Goal: Task Accomplishment & Management: Complete application form

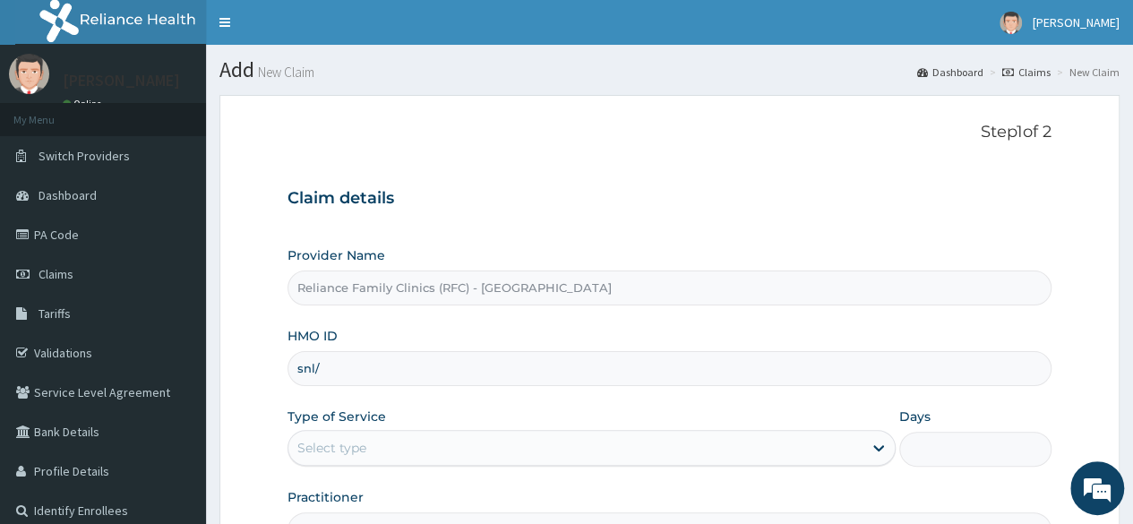
click at [555, 368] on input "snl/" at bounding box center [670, 368] width 764 height 35
type input "s"
type input "SNL/10276/a"
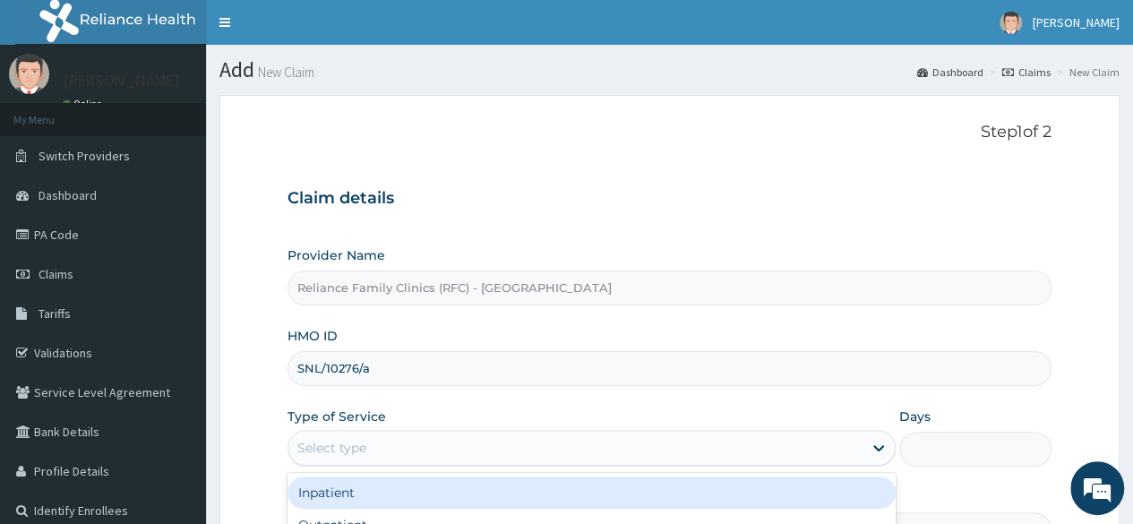
click at [801, 443] on div "Select type" at bounding box center [575, 448] width 574 height 29
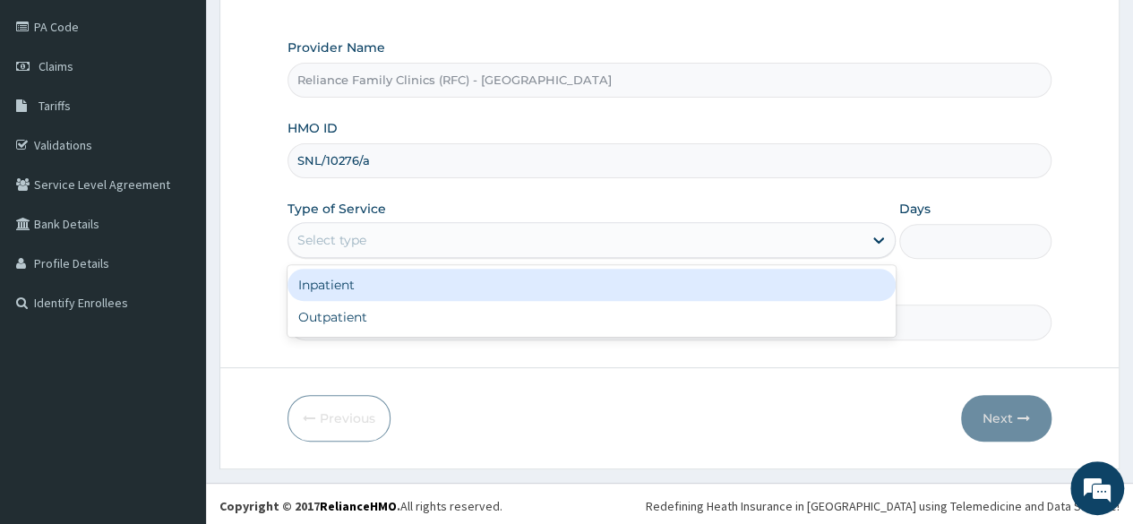
scroll to position [208, 0]
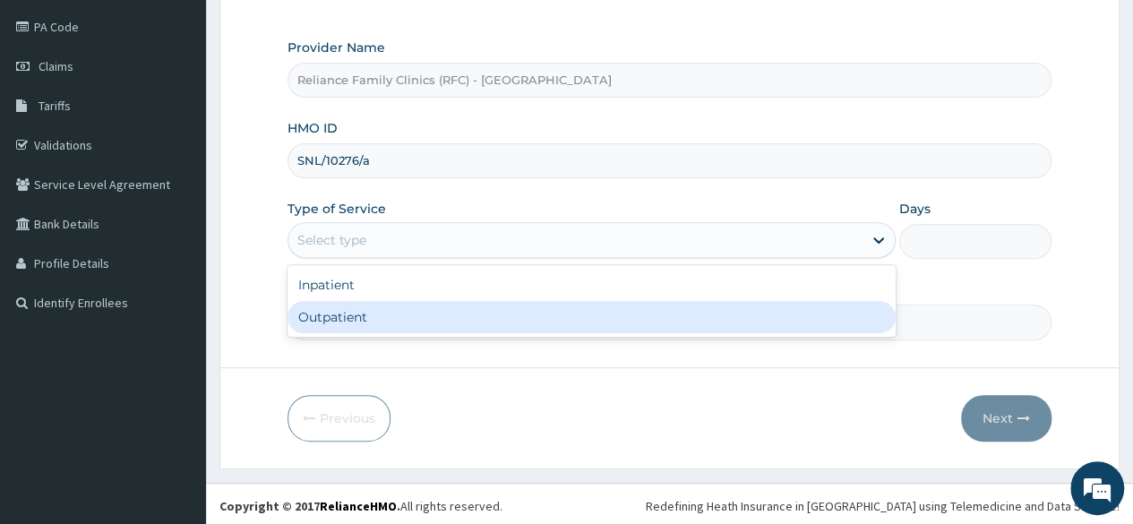
click at [628, 321] on div "Outpatient" at bounding box center [592, 317] width 608 height 32
type input "1"
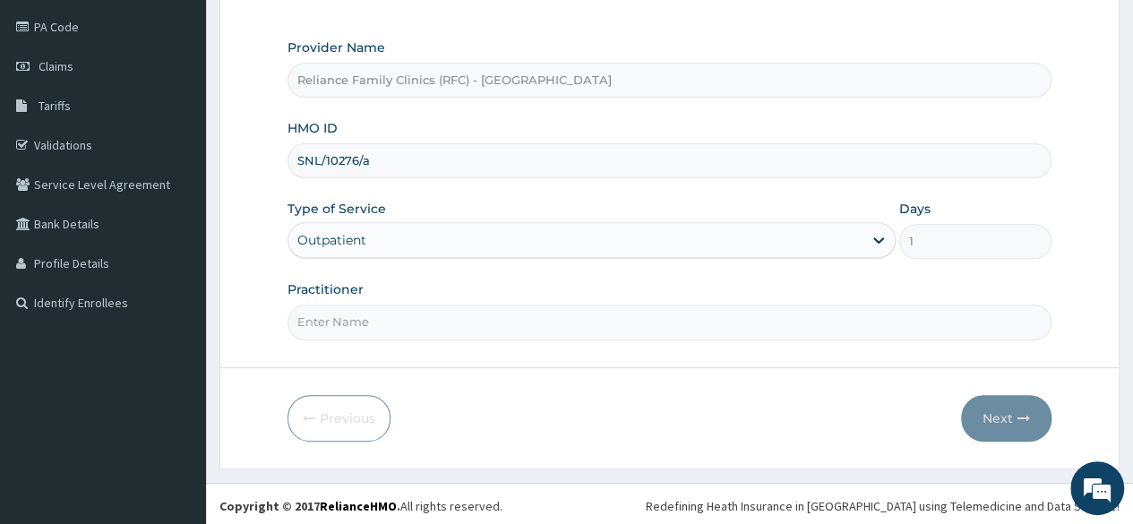
click at [487, 172] on input "SNL/10276/a" at bounding box center [670, 160] width 764 height 35
type input "SNL/10276/A"
click at [460, 324] on input "Practitioner" at bounding box center [670, 322] width 764 height 35
type input "Locum"
click at [996, 421] on button "Next" at bounding box center [1006, 418] width 90 height 47
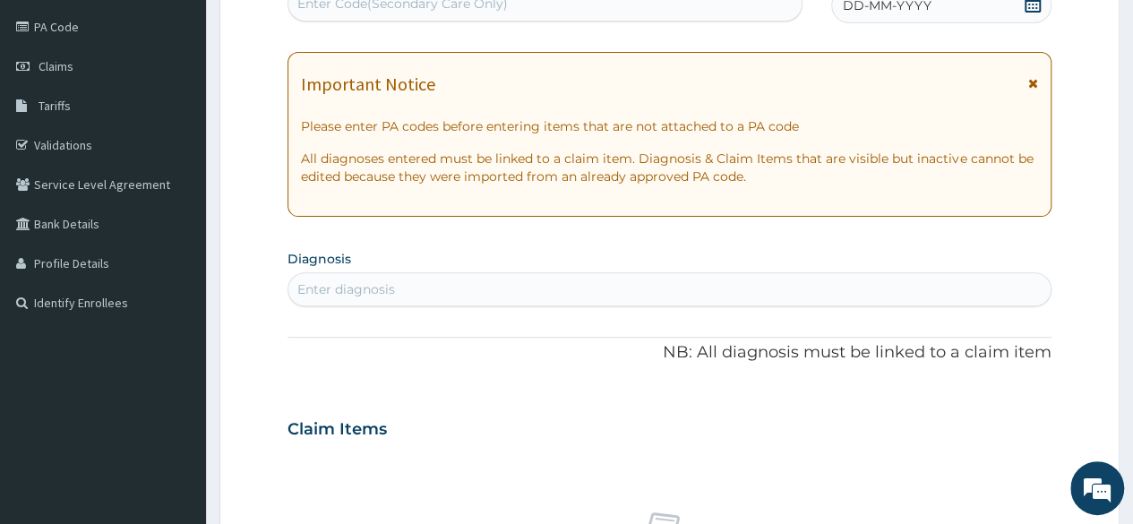
click at [878, 7] on span "DD-MM-YYYY" at bounding box center [887, 5] width 89 height 18
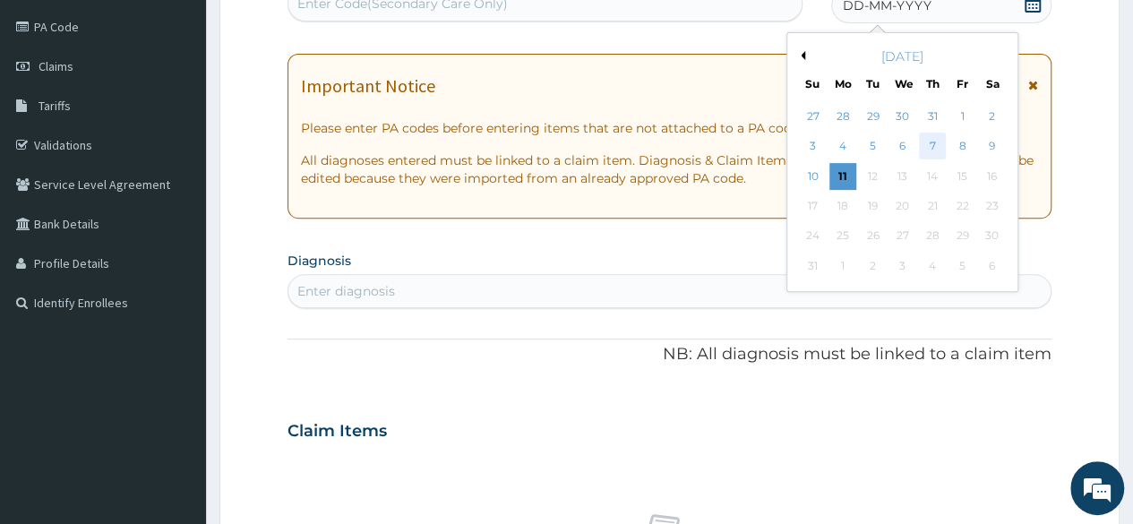
click at [932, 148] on div "7" at bounding box center [932, 146] width 27 height 27
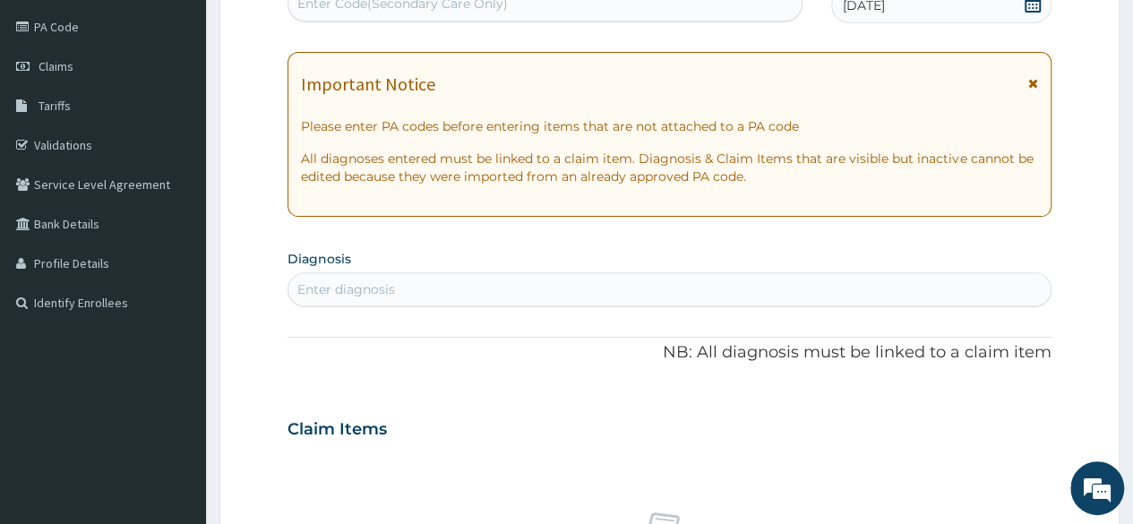
click at [445, 300] on div "Enter diagnosis" at bounding box center [669, 289] width 762 height 29
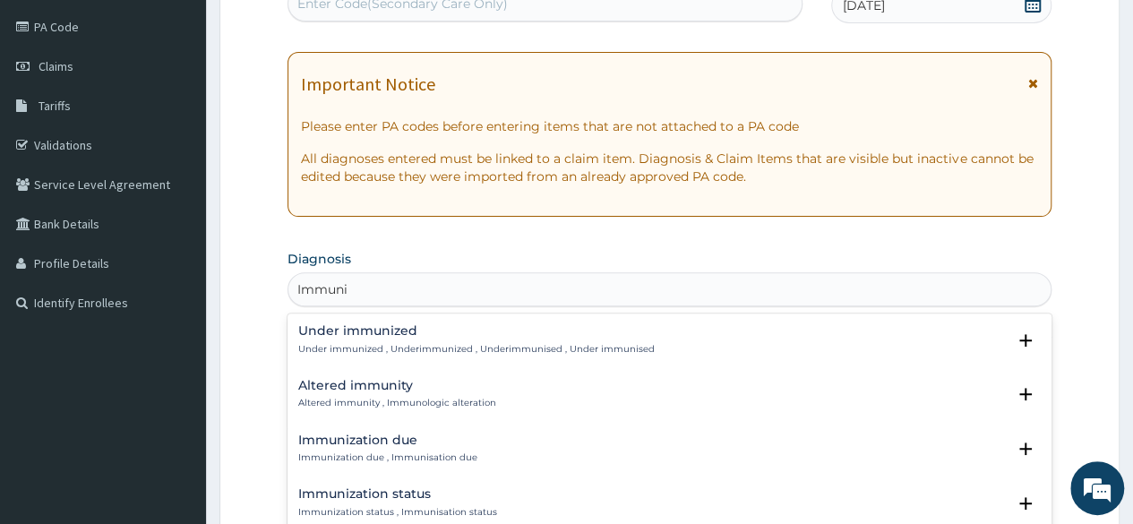
type input "Immuniz"
click at [355, 390] on h4 "Immunization due" at bounding box center [387, 385] width 179 height 13
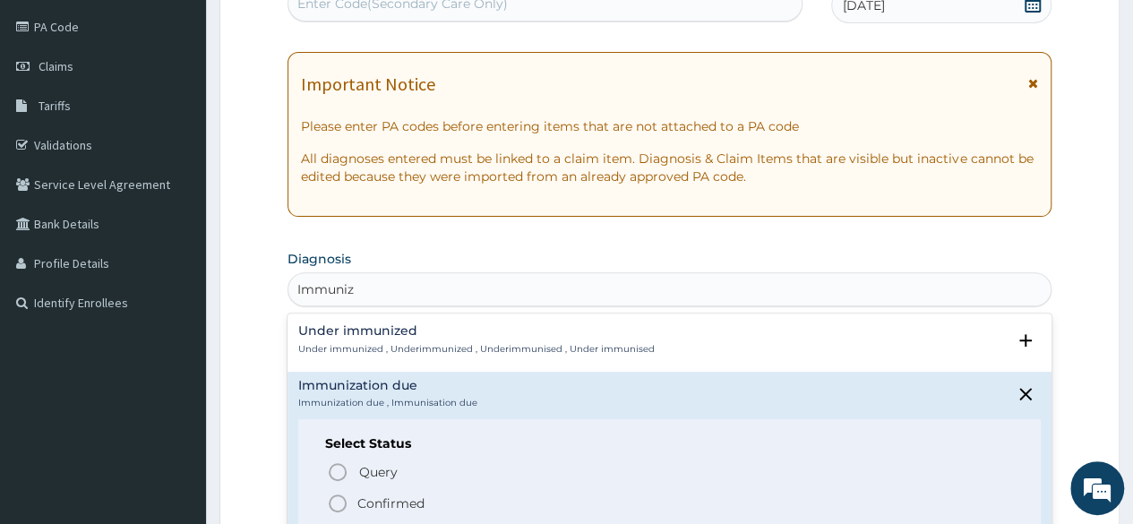
click at [347, 500] on icon "status option filled" at bounding box center [337, 503] width 21 height 21
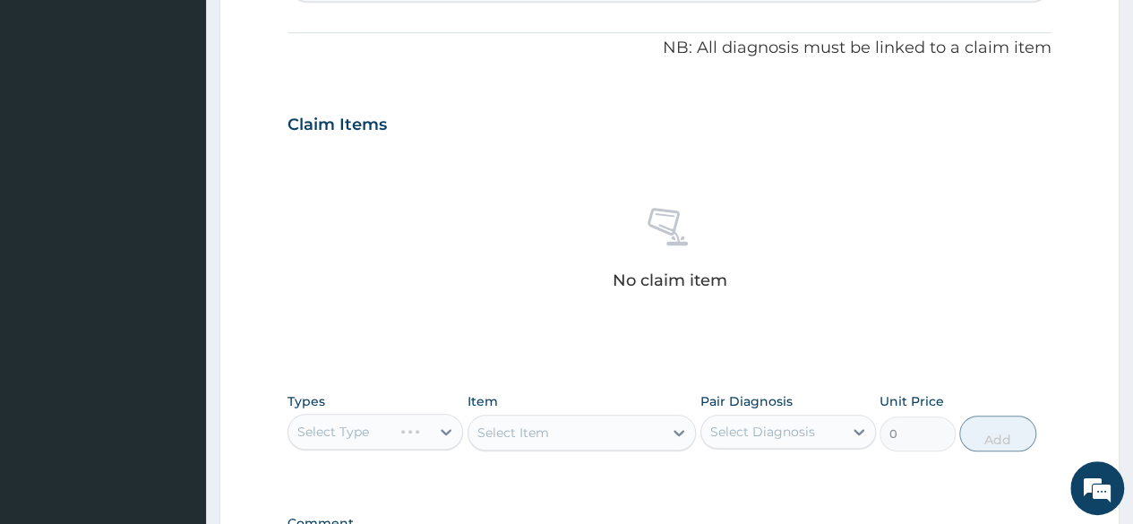
scroll to position [530, 0]
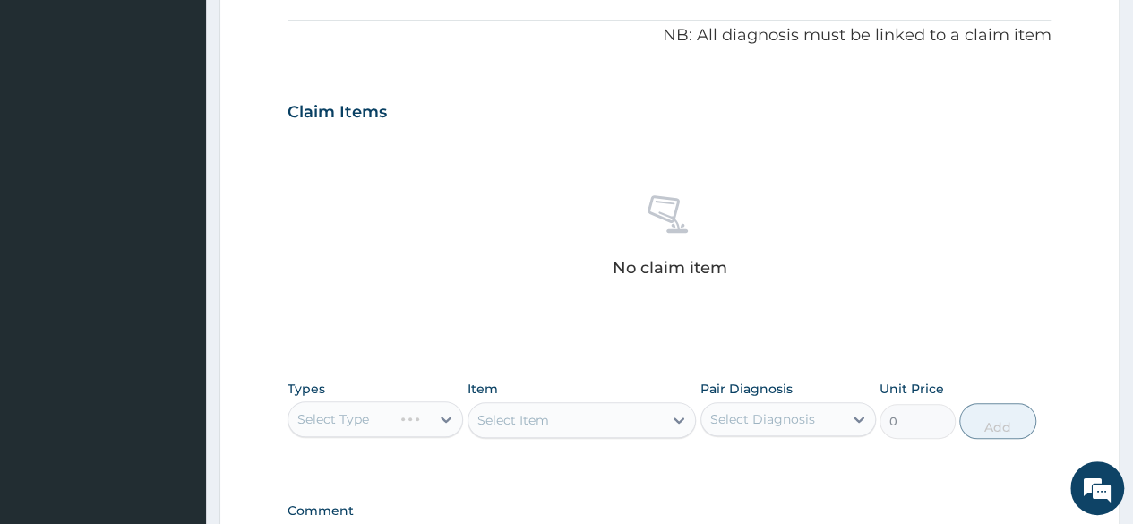
click at [431, 409] on div "Select Type" at bounding box center [376, 419] width 176 height 36
click at [434, 406] on div "Select Type" at bounding box center [376, 419] width 176 height 36
click at [524, 434] on div "Select Item" at bounding box center [582, 420] width 229 height 36
click at [561, 429] on div "Select Item" at bounding box center [582, 420] width 229 height 36
click at [657, 426] on div "Select Item" at bounding box center [582, 420] width 229 height 36
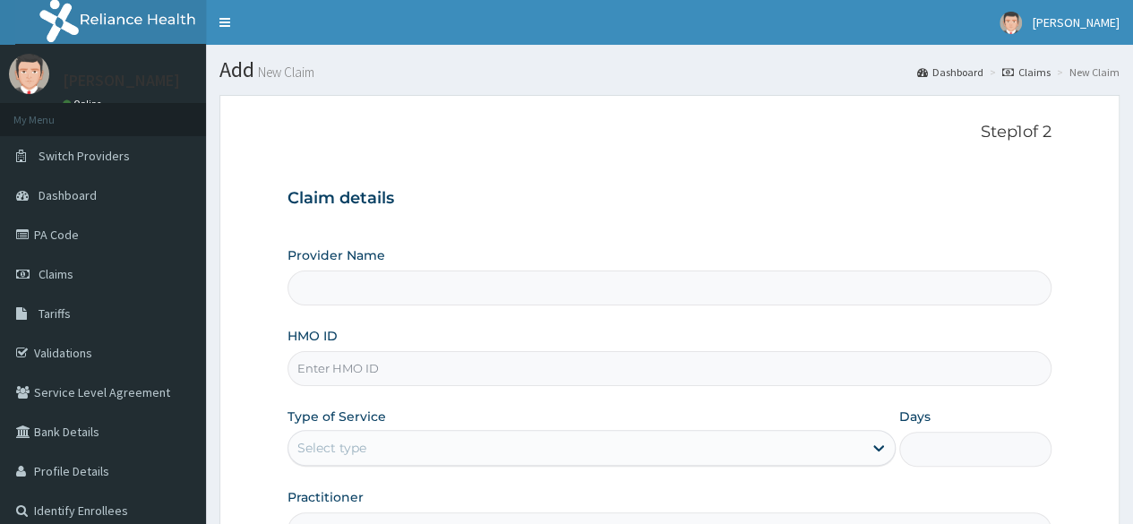
type input "Reliance Family Clinics (RFC) - [GEOGRAPHIC_DATA]"
click at [367, 366] on input "HMO ID" at bounding box center [670, 368] width 764 height 35
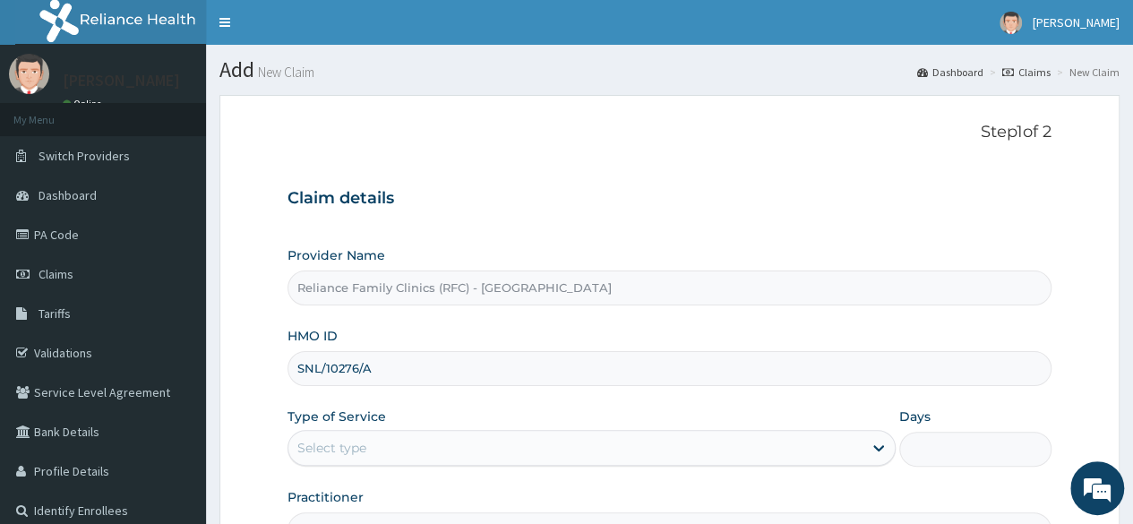
type input "SNL/10276/A"
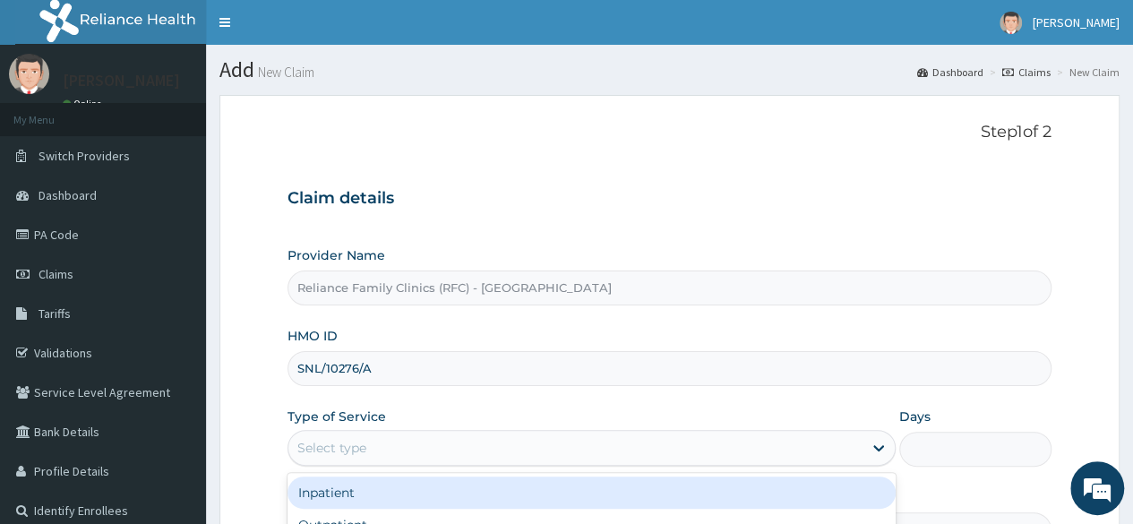
click at [421, 447] on div "Select type" at bounding box center [575, 448] width 574 height 29
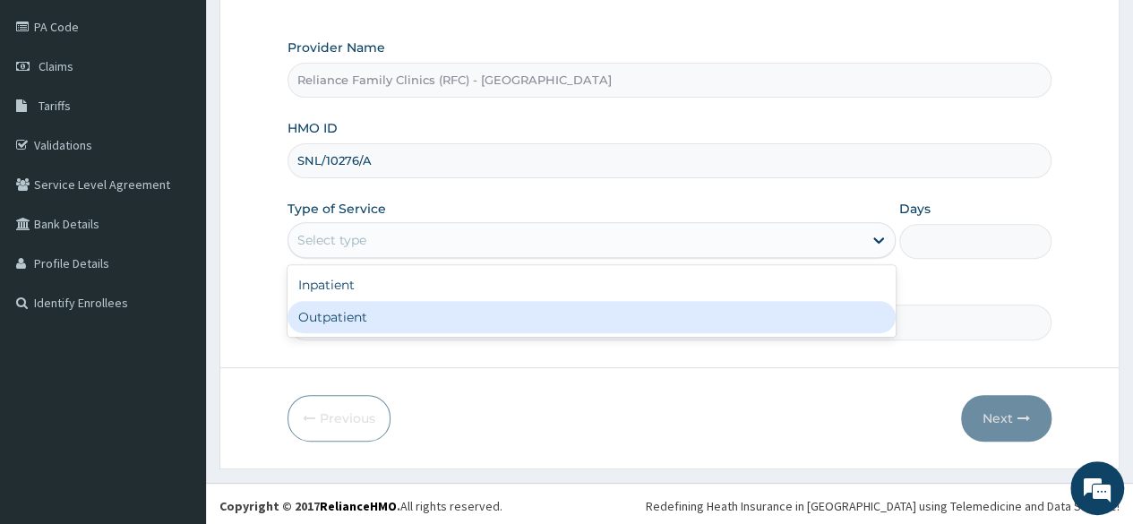
click at [374, 310] on div "Outpatient" at bounding box center [592, 317] width 608 height 32
type input "1"
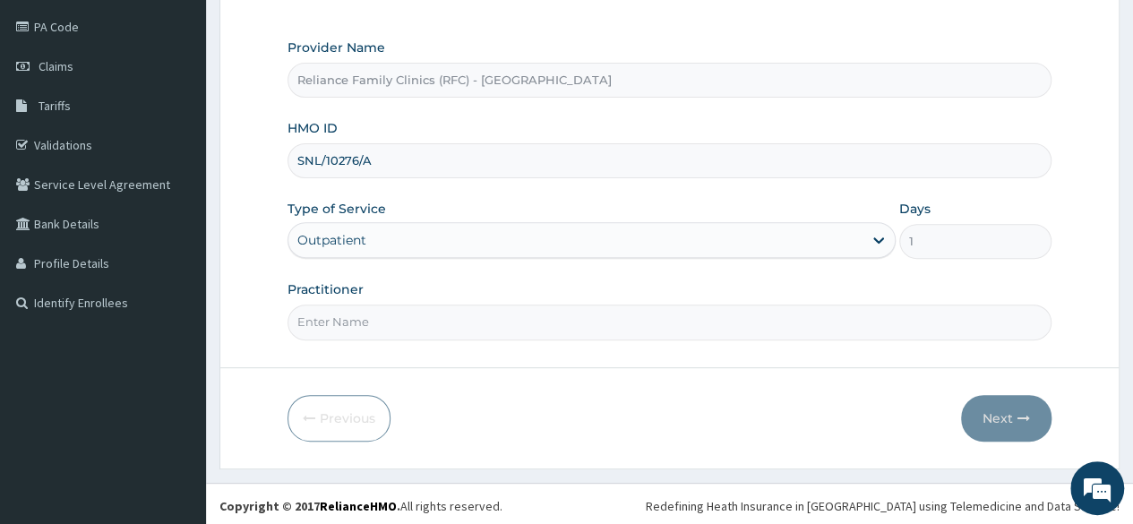
click at [374, 310] on input "Practitioner" at bounding box center [670, 322] width 764 height 35
type input "Locum"
click at [984, 420] on button "Next" at bounding box center [1006, 418] width 90 height 47
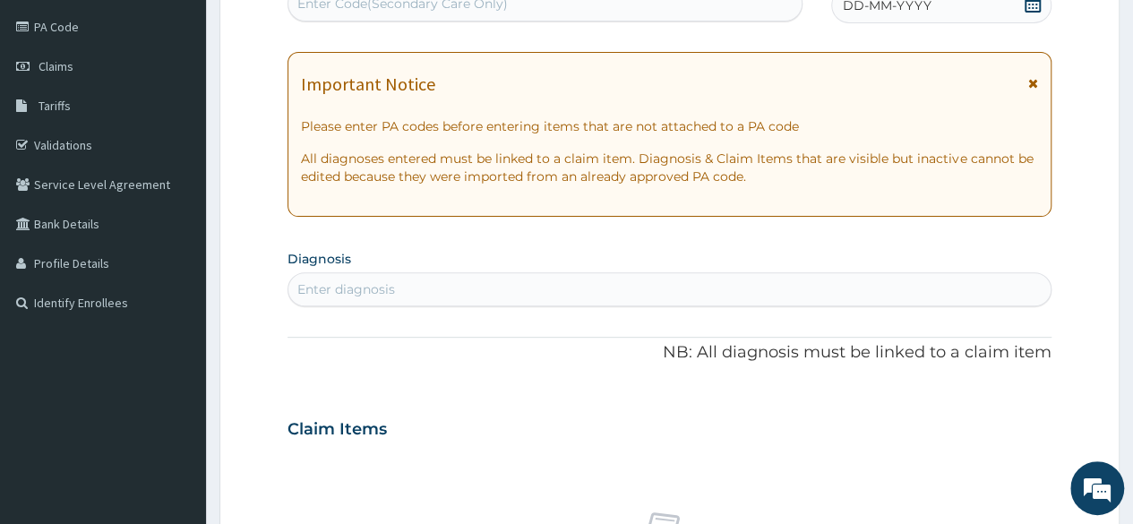
click at [878, 15] on div "DD-MM-YYYY" at bounding box center [941, 5] width 220 height 36
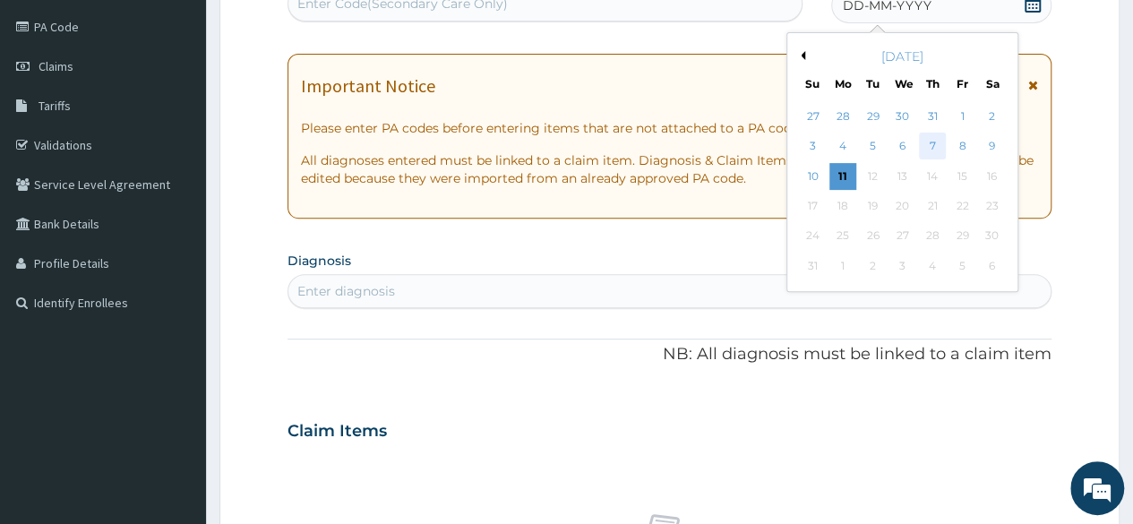
click at [936, 145] on div "7" at bounding box center [932, 146] width 27 height 27
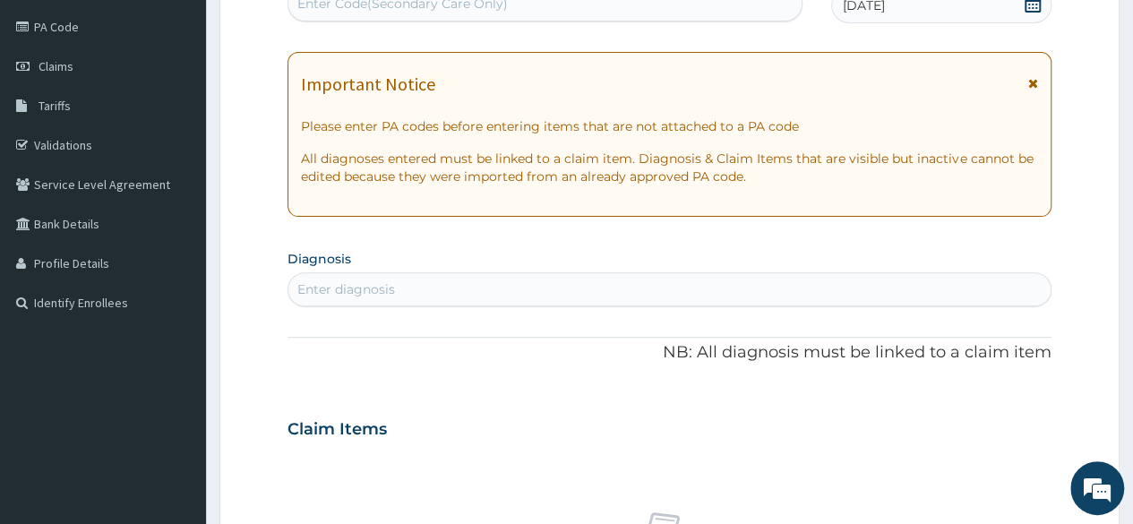
click at [383, 283] on div "Enter diagnosis" at bounding box center [346, 289] width 98 height 18
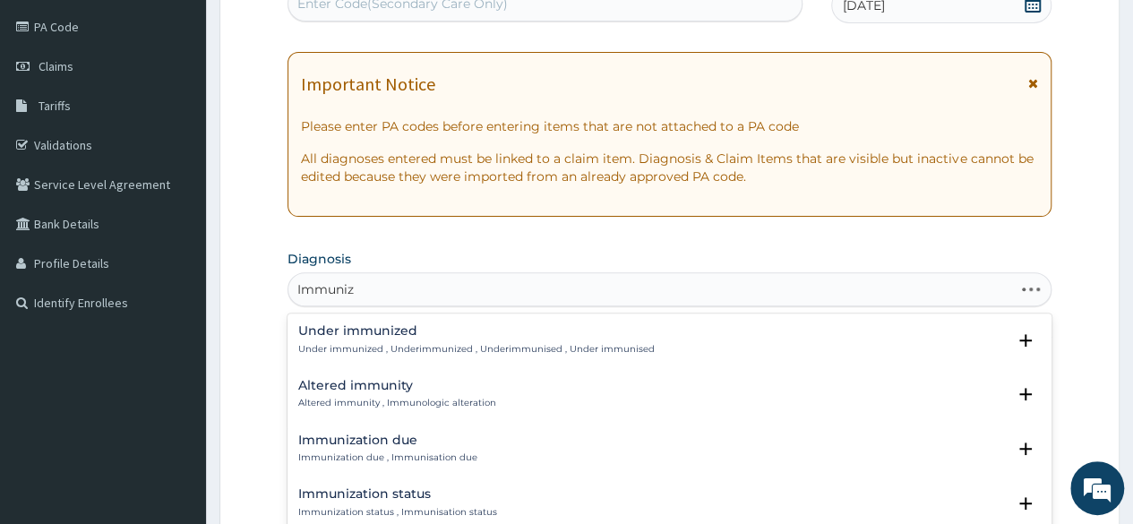
type input "Immuniza"
click at [383, 343] on p "Immunization due , Immunisation due" at bounding box center [387, 349] width 179 height 13
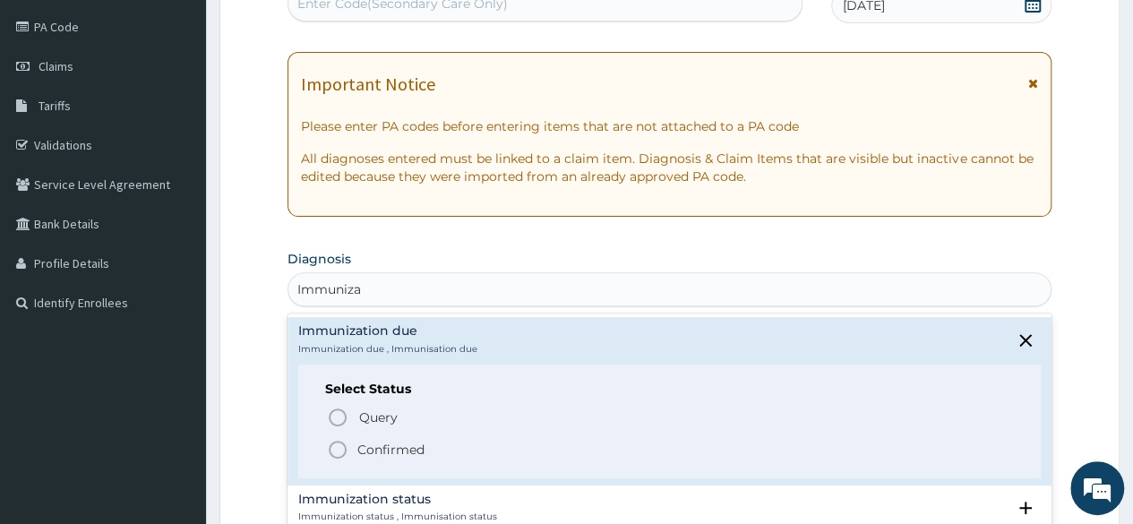
click at [368, 447] on p "Confirmed" at bounding box center [390, 450] width 67 height 18
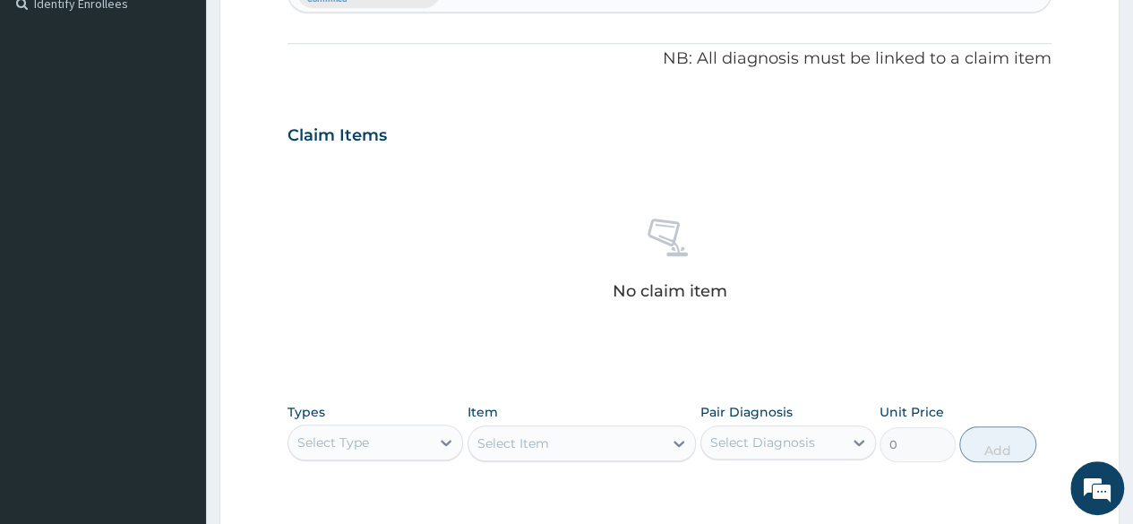
scroll to position [507, 0]
click at [386, 439] on div "Select Type" at bounding box center [359, 442] width 142 height 29
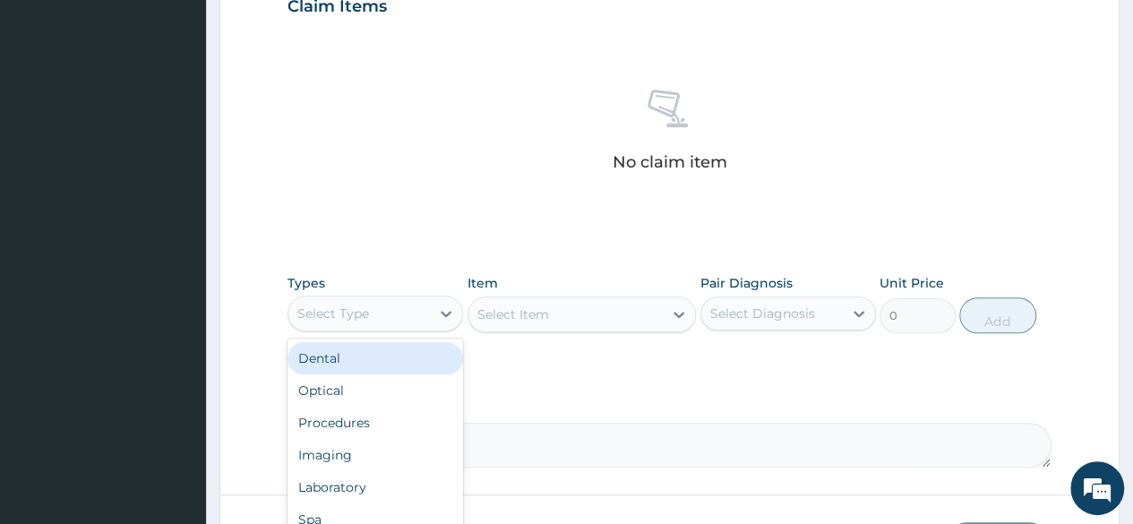
scroll to position [641, 0]
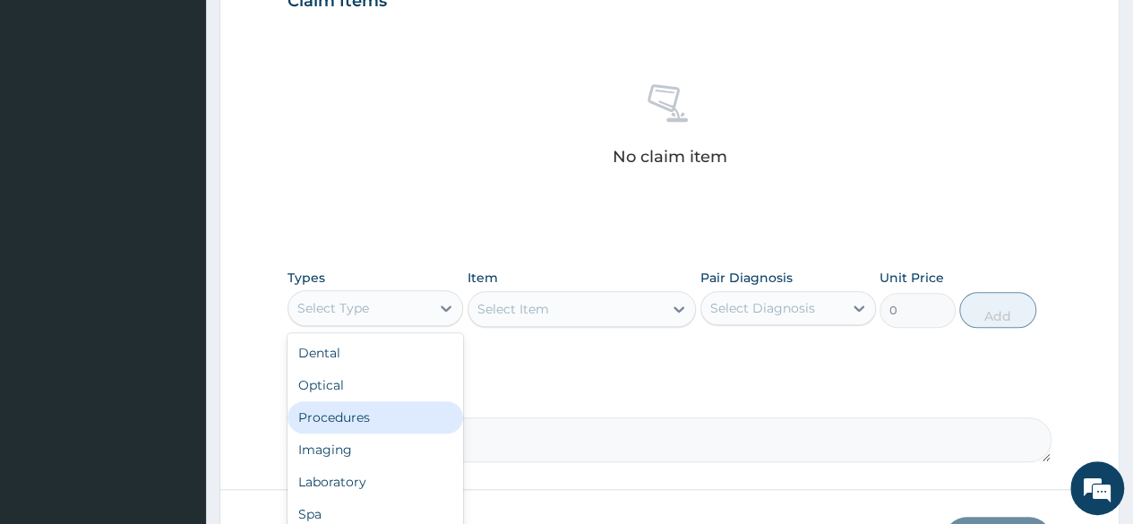
click at [378, 411] on div "Procedures" at bounding box center [376, 417] width 176 height 32
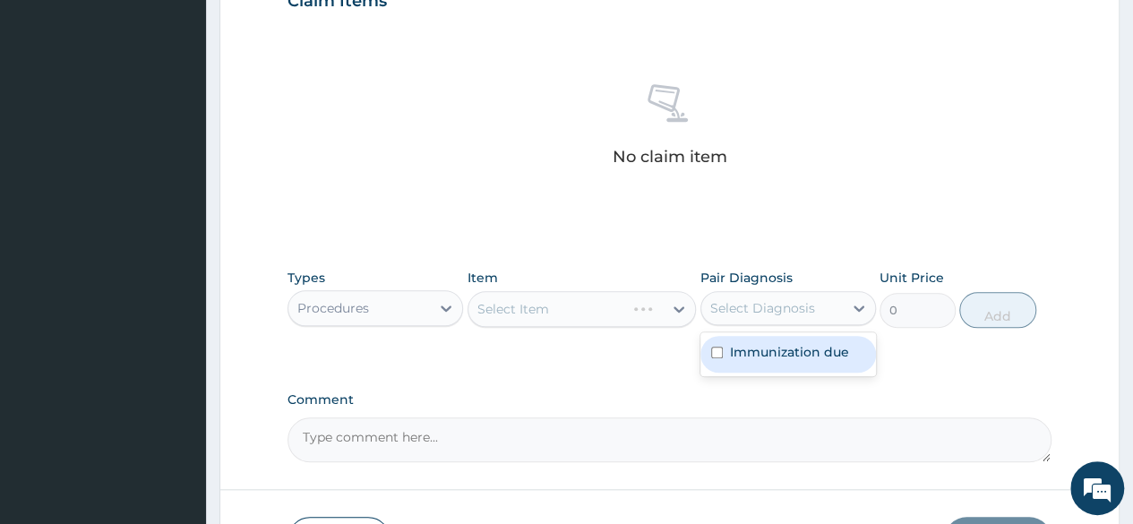
click at [761, 320] on div "Select Diagnosis" at bounding box center [772, 308] width 142 height 29
click at [761, 339] on div "Immunization due" at bounding box center [789, 354] width 176 height 37
checkbox input "true"
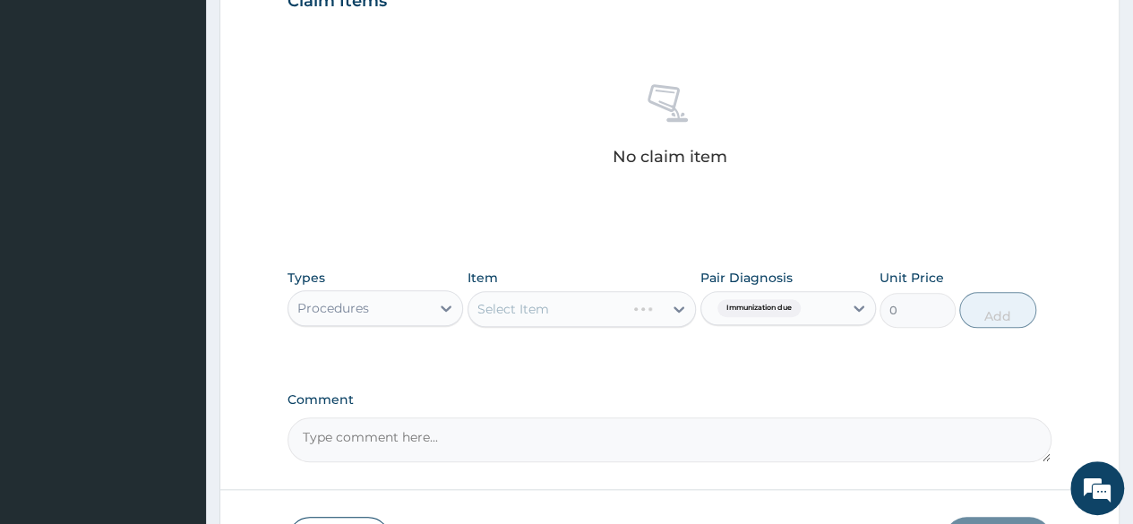
click at [637, 320] on div "Select Item" at bounding box center [582, 309] width 229 height 36
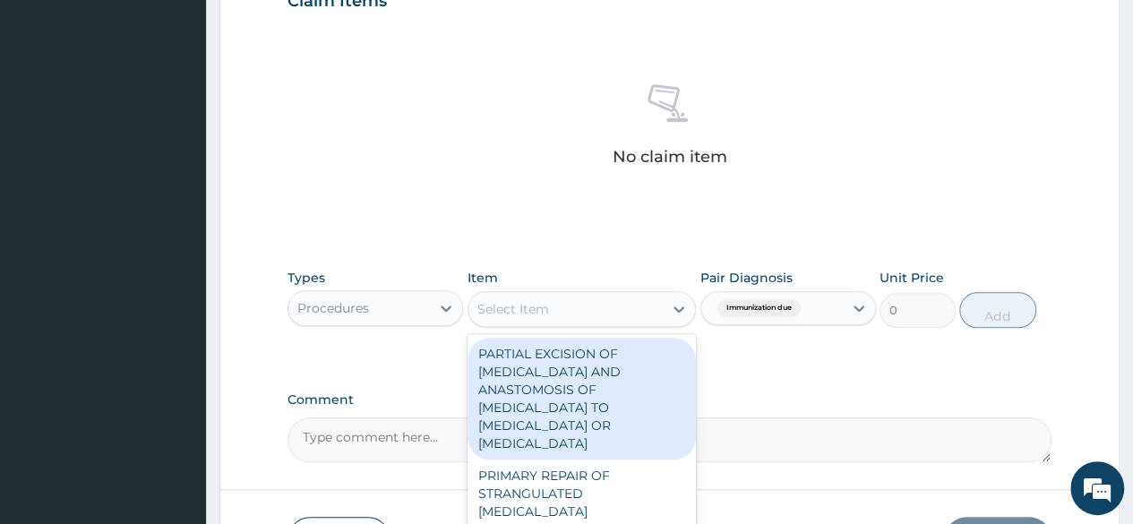
click at [637, 320] on div "Select Item" at bounding box center [566, 309] width 195 height 29
type input "nur"
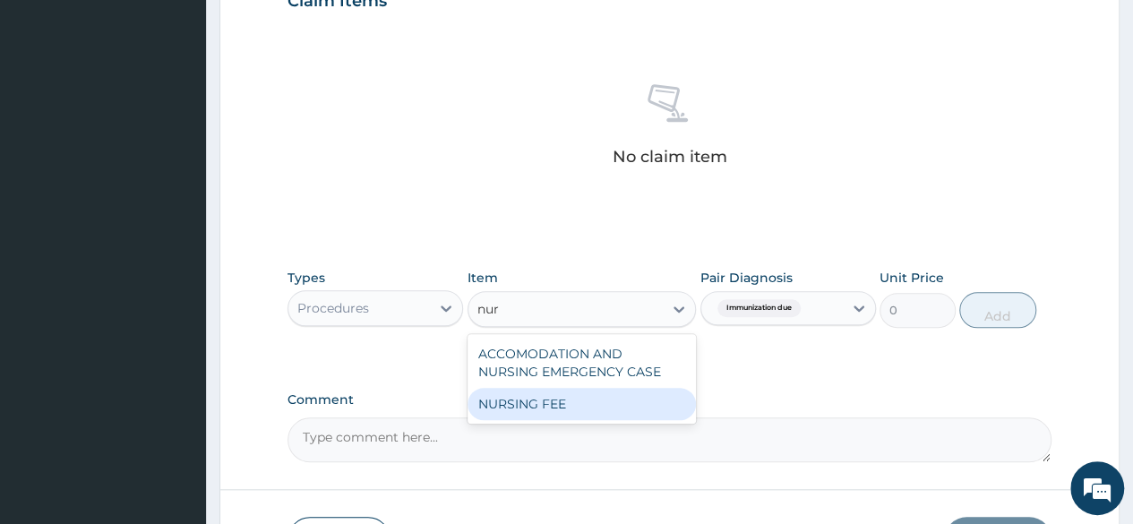
click at [570, 389] on div "NURSING FEE" at bounding box center [582, 404] width 229 height 32
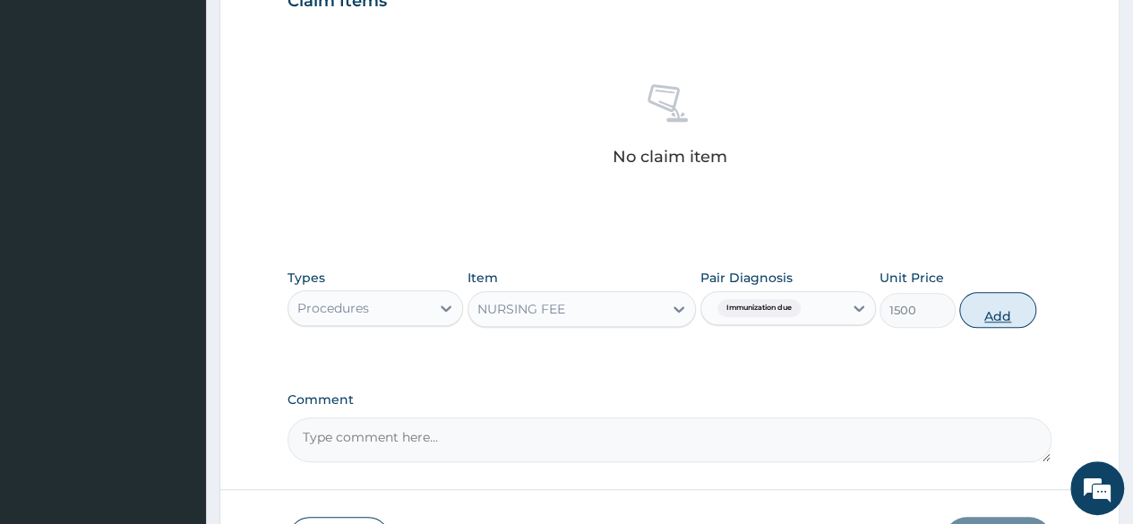
click at [987, 310] on button "Add" at bounding box center [997, 310] width 76 height 36
type input "0"
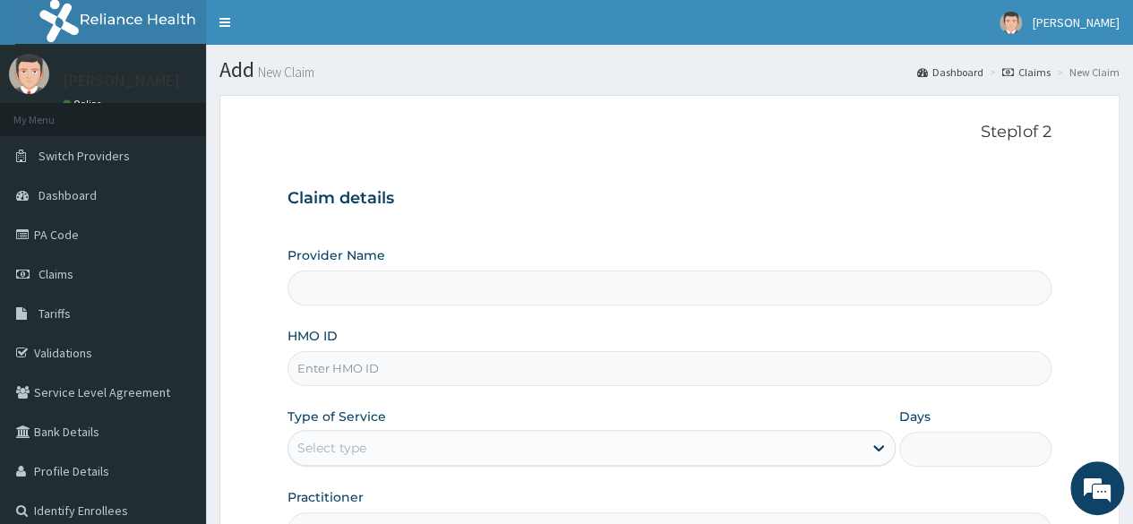
type input "Reliance Family Clinics (RFC) - [GEOGRAPHIC_DATA]"
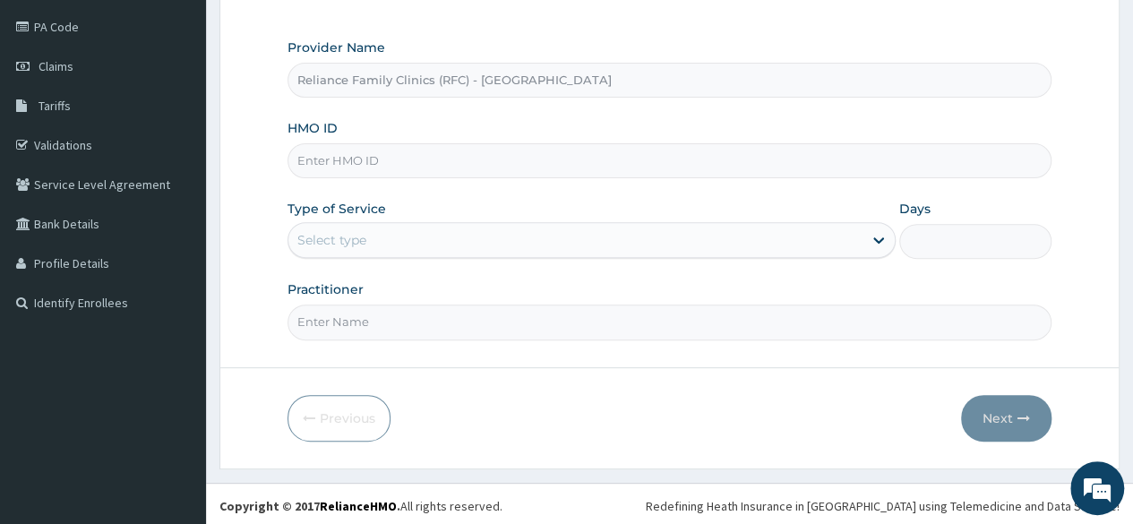
click at [349, 147] on input "HMO ID" at bounding box center [670, 160] width 764 height 35
type input "snl/10276/a"
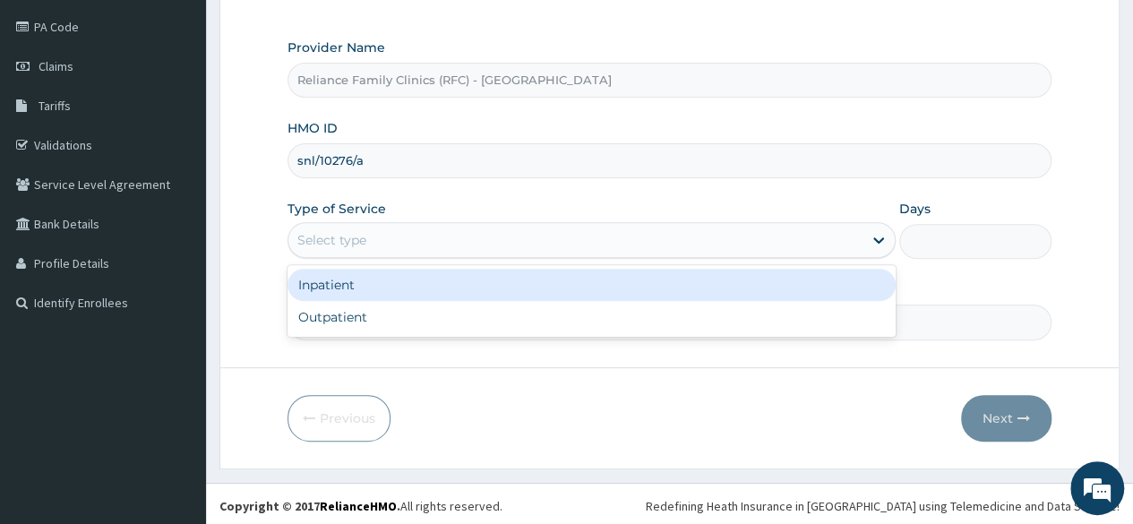
click at [445, 232] on div "Select type" at bounding box center [575, 240] width 574 height 29
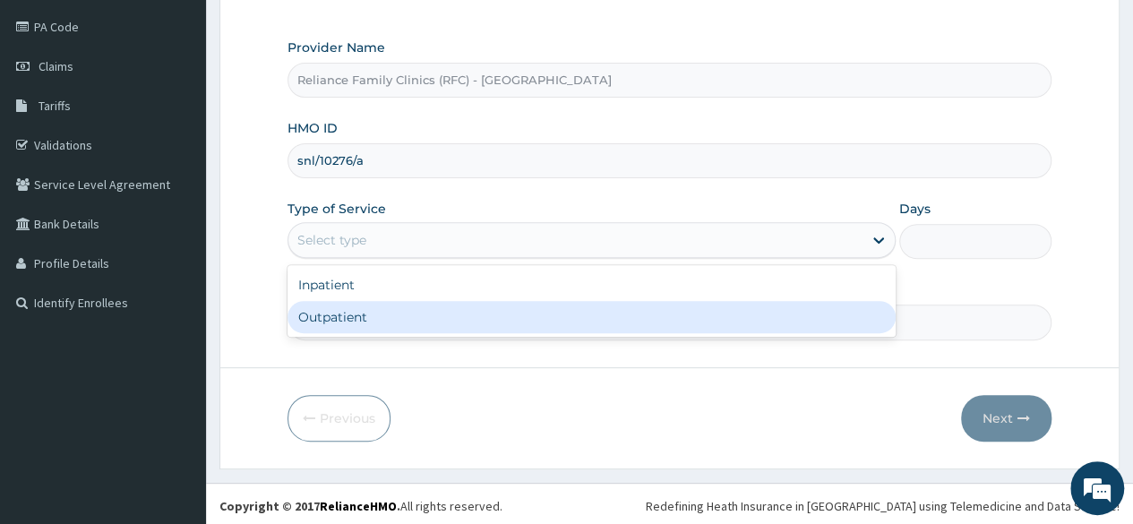
click at [400, 318] on div "Outpatient" at bounding box center [592, 317] width 608 height 32
type input "1"
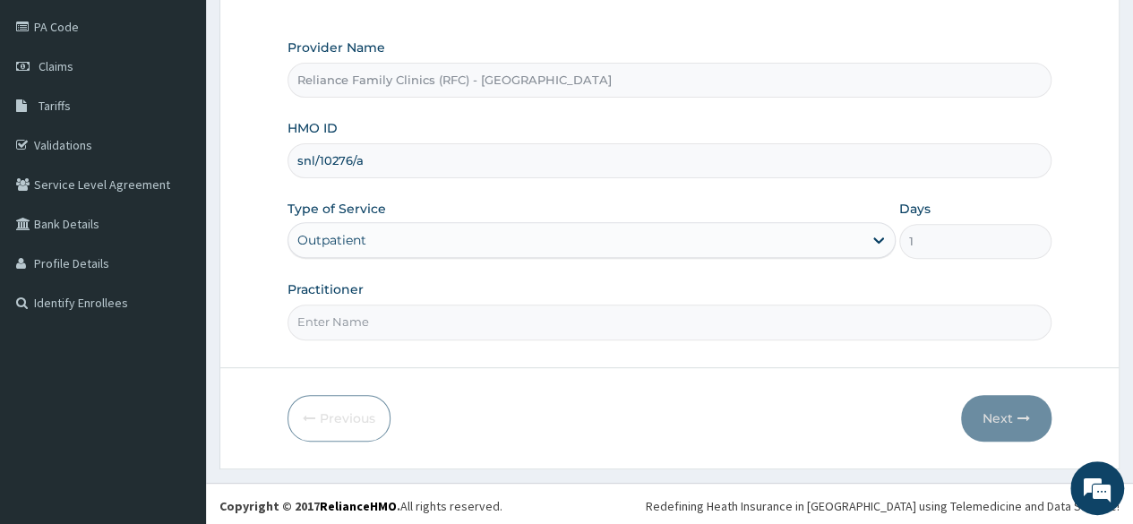
click at [400, 318] on input "Practitioner" at bounding box center [670, 322] width 764 height 35
type input "Locum"
click at [996, 428] on button "Next" at bounding box center [1006, 418] width 90 height 47
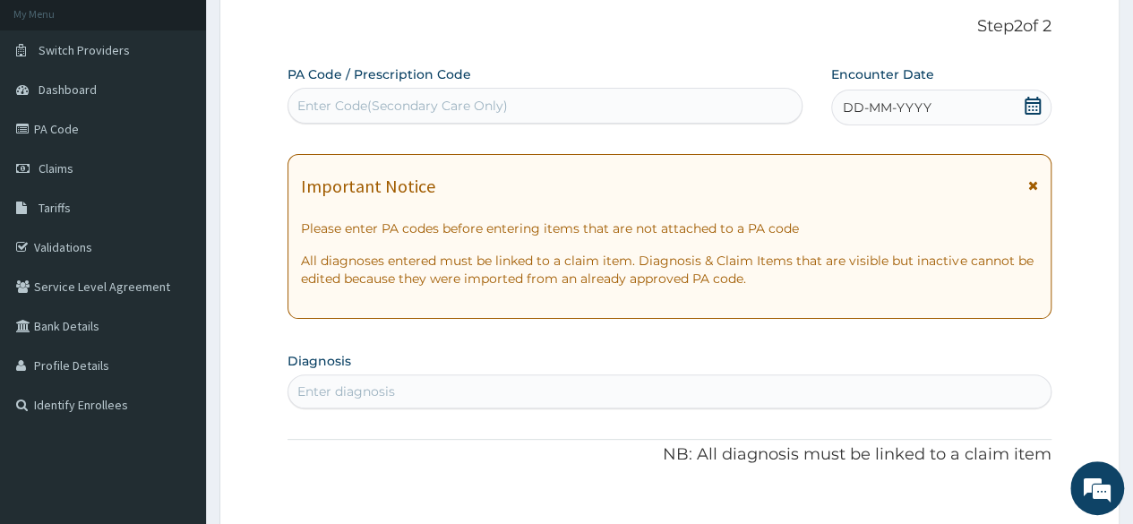
scroll to position [104, 0]
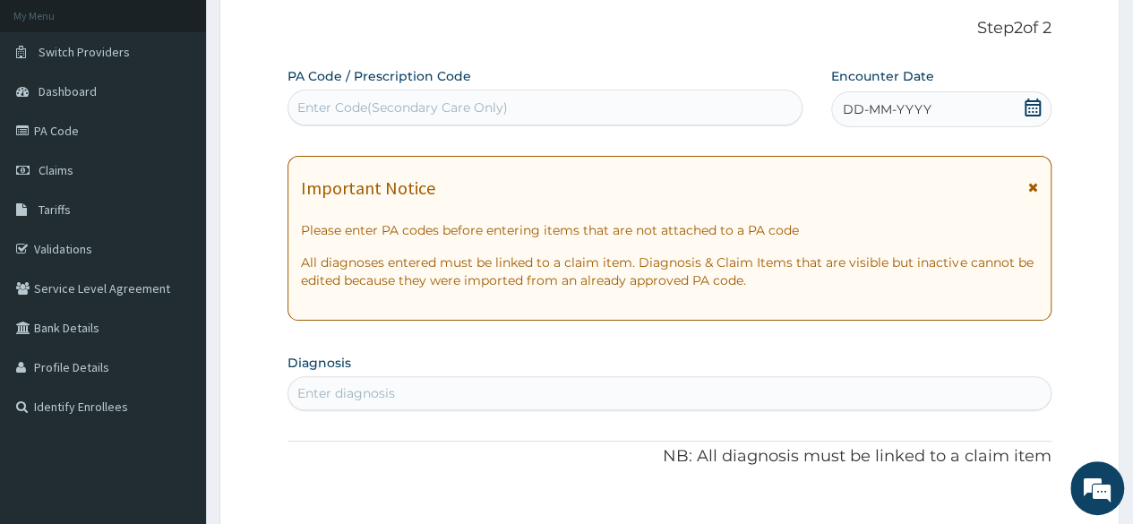
click at [862, 123] on div "DD-MM-YYYY" at bounding box center [941, 109] width 220 height 36
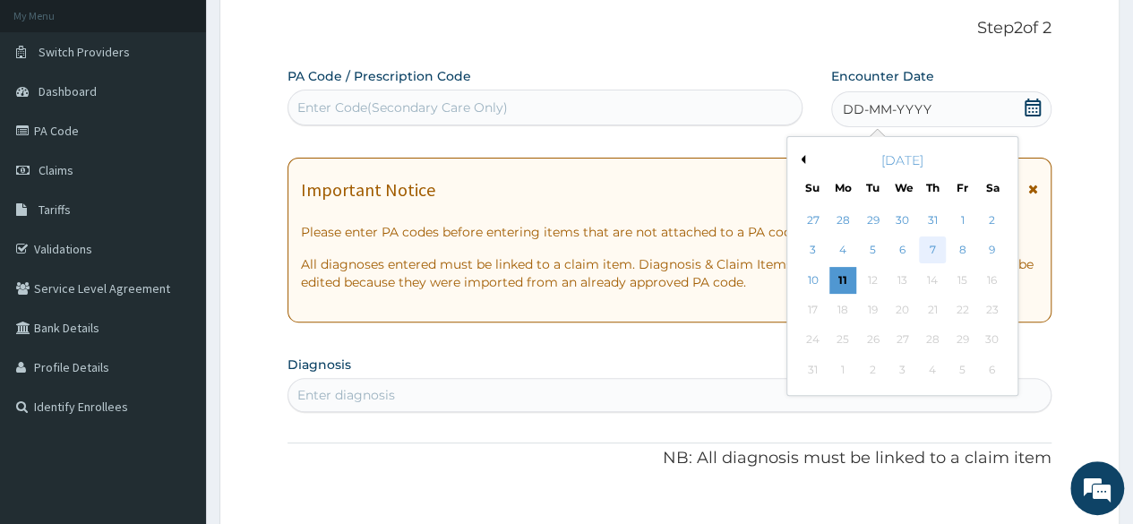
click at [922, 245] on div "7" at bounding box center [932, 250] width 27 height 27
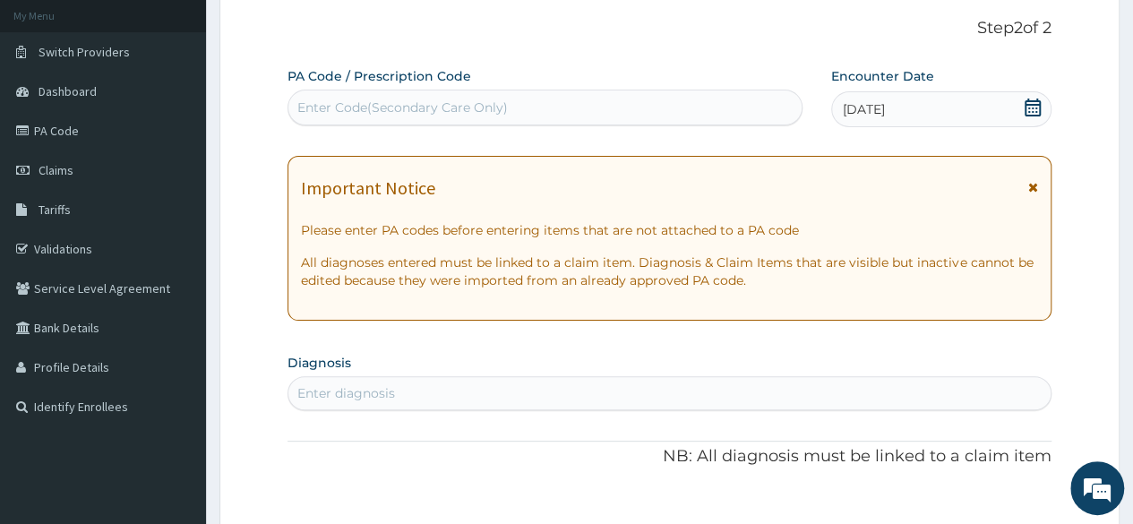
click at [400, 395] on div "Enter diagnosis" at bounding box center [669, 393] width 762 height 29
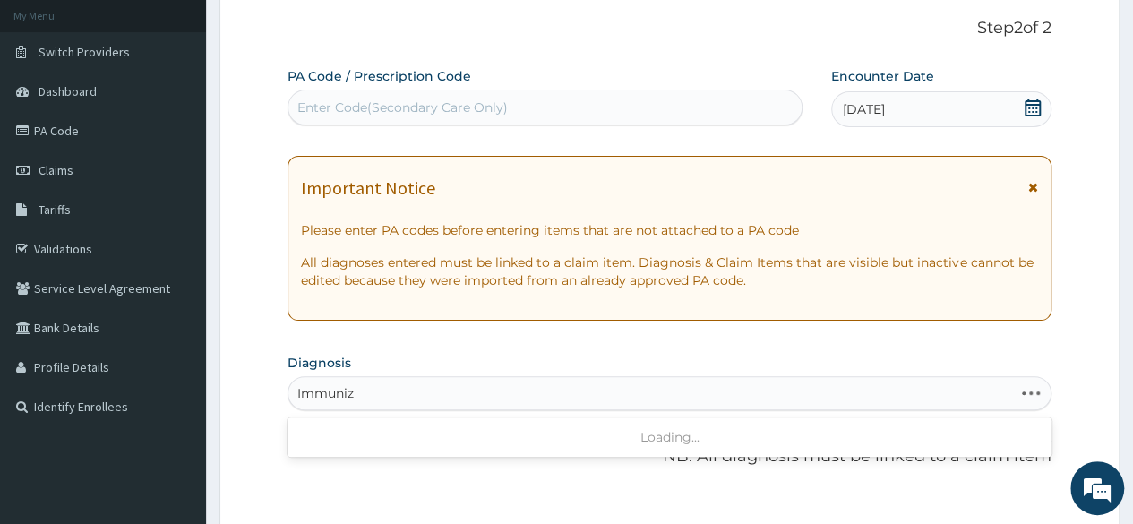
type input "Immuniza"
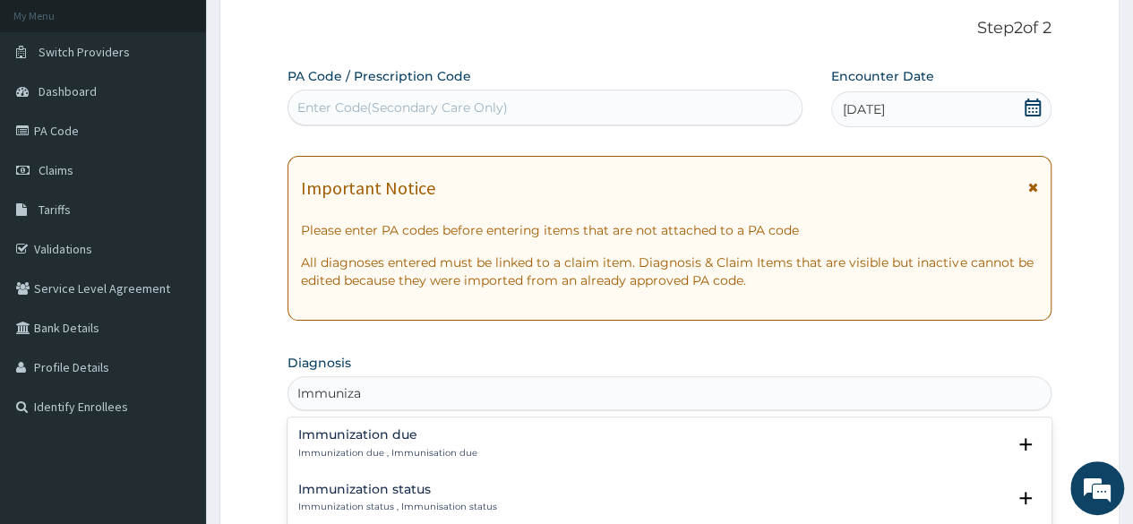
click at [387, 435] on h4 "Immunization due" at bounding box center [387, 434] width 179 height 13
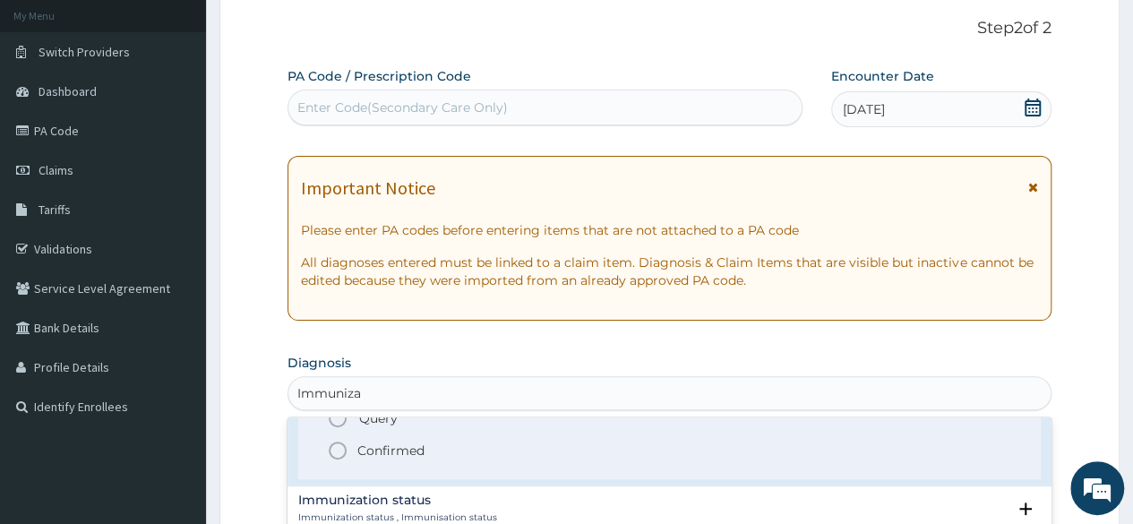
scroll to position [97, 0]
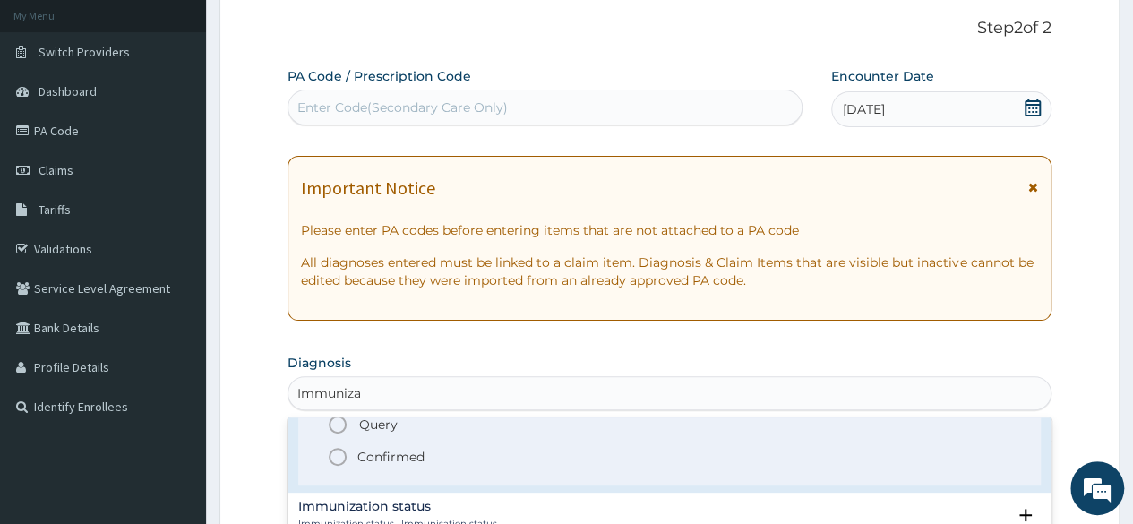
click at [340, 457] on icon "status option filled" at bounding box center [337, 456] width 21 height 21
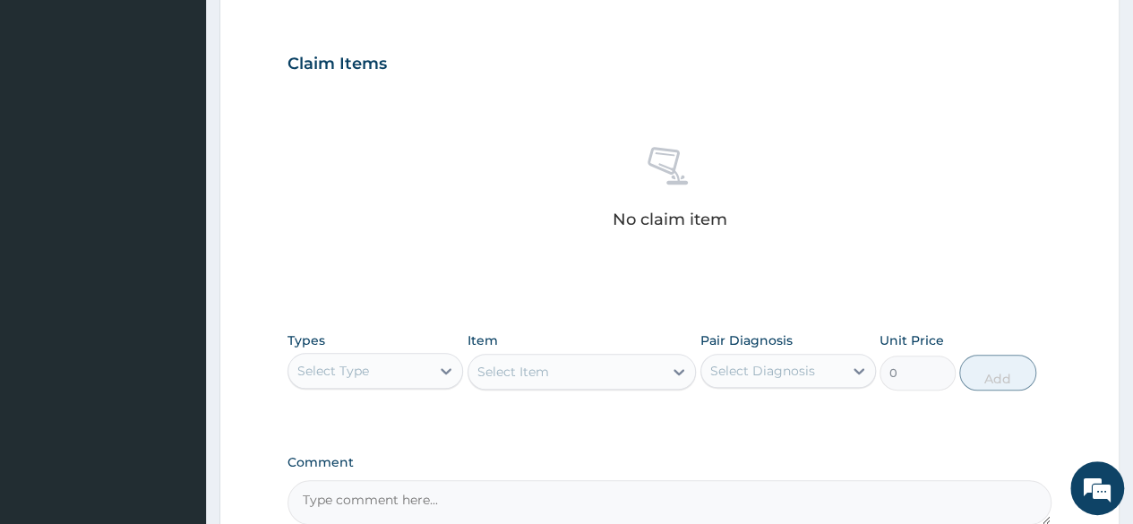
scroll to position [580, 0]
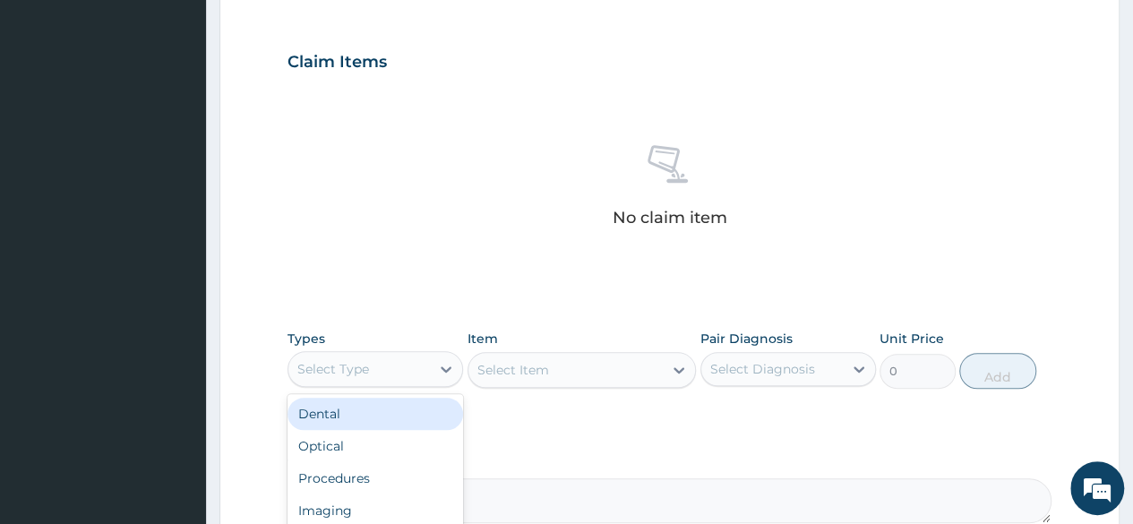
click at [391, 382] on div "Select Type" at bounding box center [376, 369] width 176 height 36
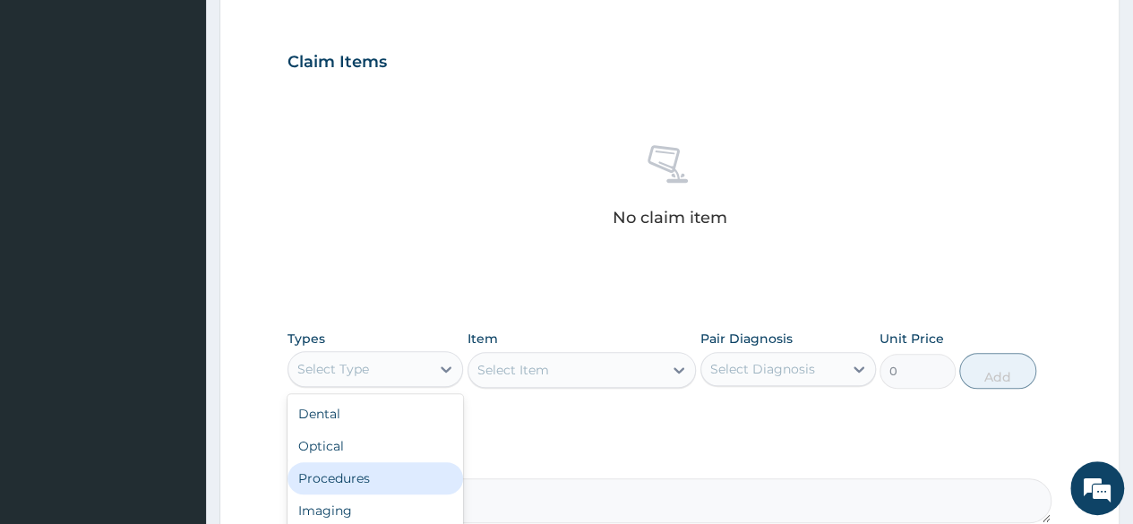
click at [341, 470] on div "Procedures" at bounding box center [376, 478] width 176 height 32
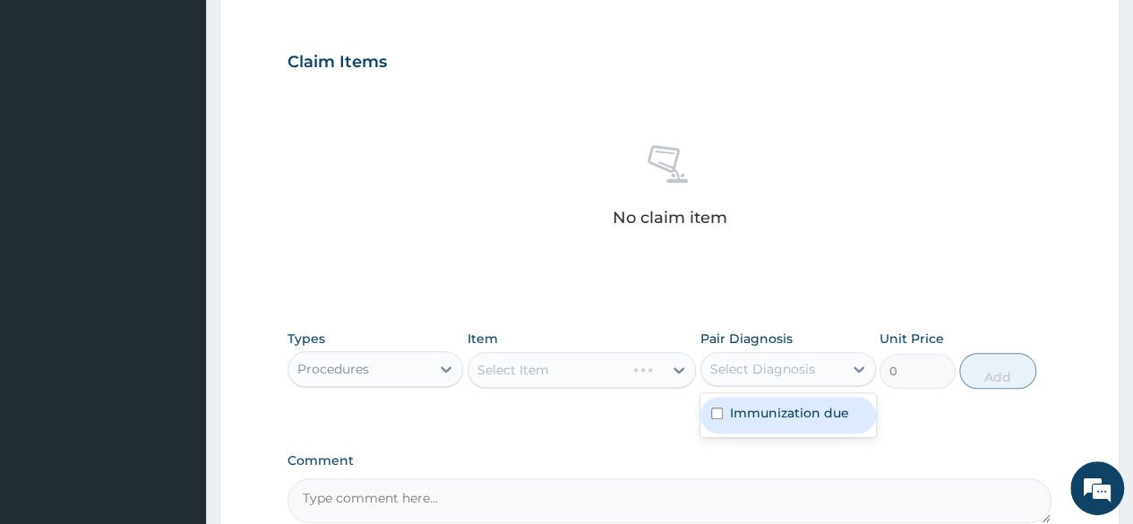
click at [737, 361] on div "Select Diagnosis" at bounding box center [762, 369] width 105 height 18
click at [731, 405] on label "Immunization due" at bounding box center [789, 413] width 119 height 18
checkbox input "true"
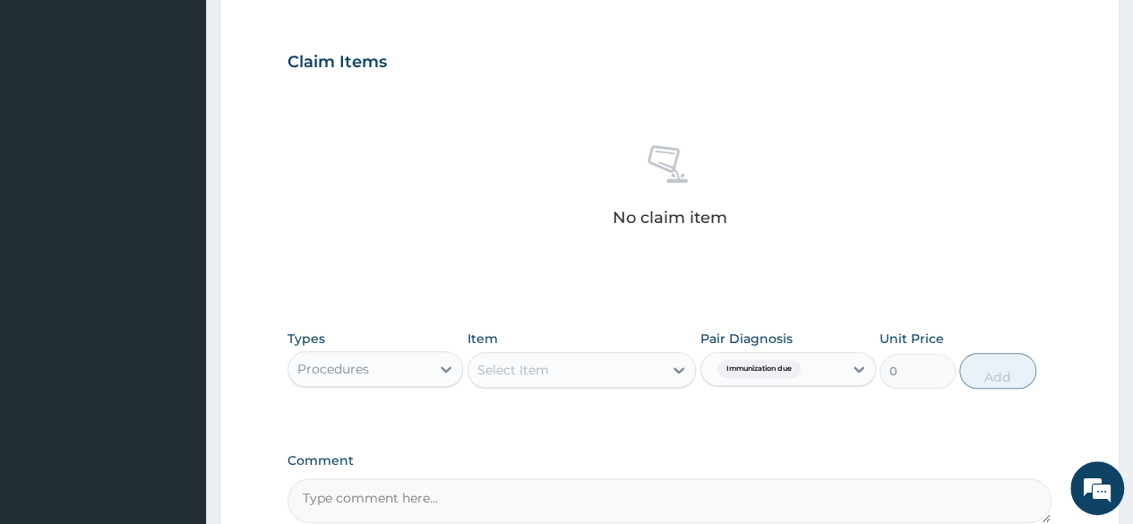
click at [614, 415] on div "Types Procedures Item Select Item Pair Diagnosis Immunization due Unit Price 0 …" at bounding box center [670, 373] width 764 height 104
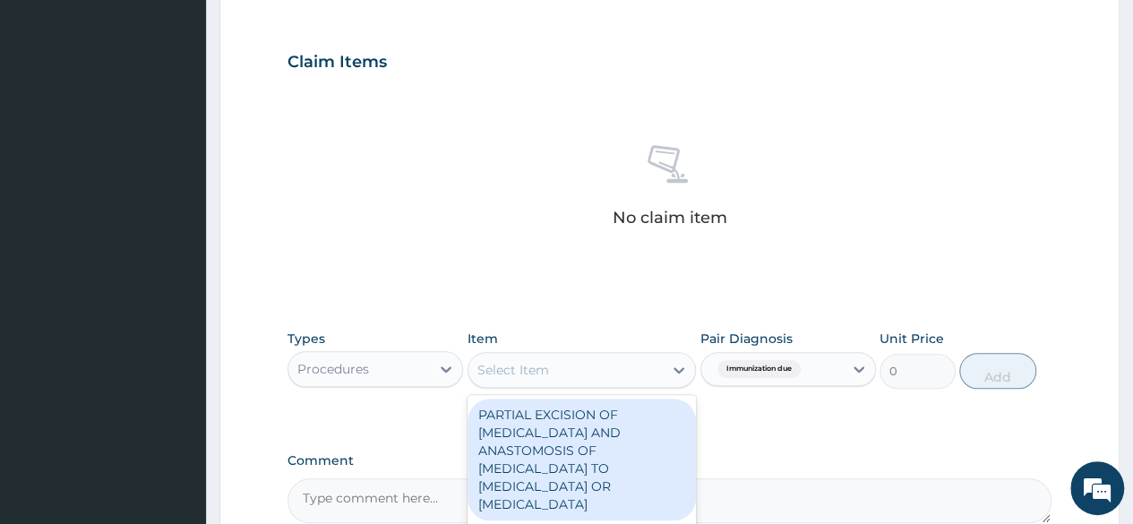
click at [618, 352] on div "Select Item" at bounding box center [582, 370] width 229 height 36
type input "nur"
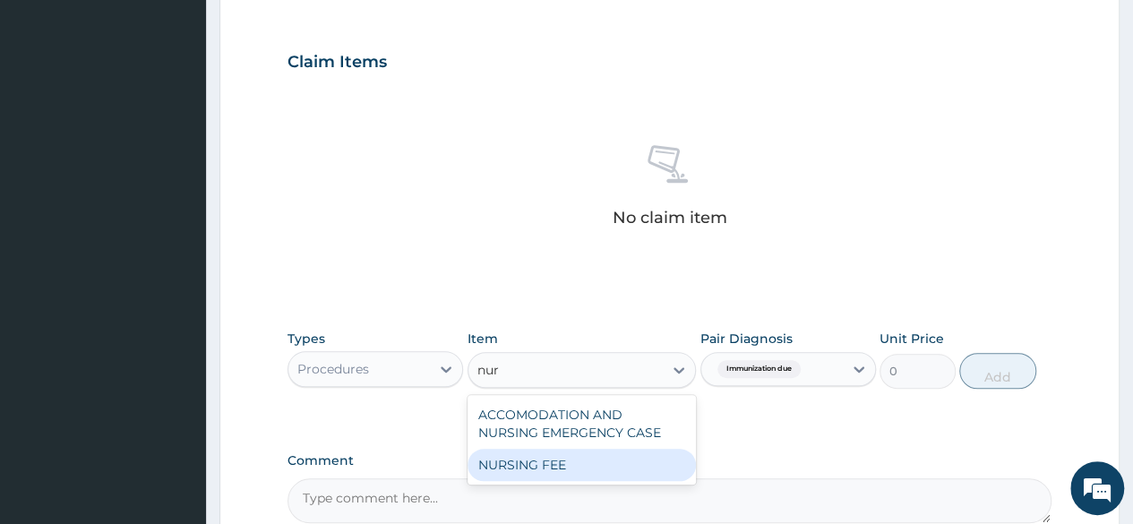
click at [563, 451] on div "NURSING FEE" at bounding box center [582, 465] width 229 height 32
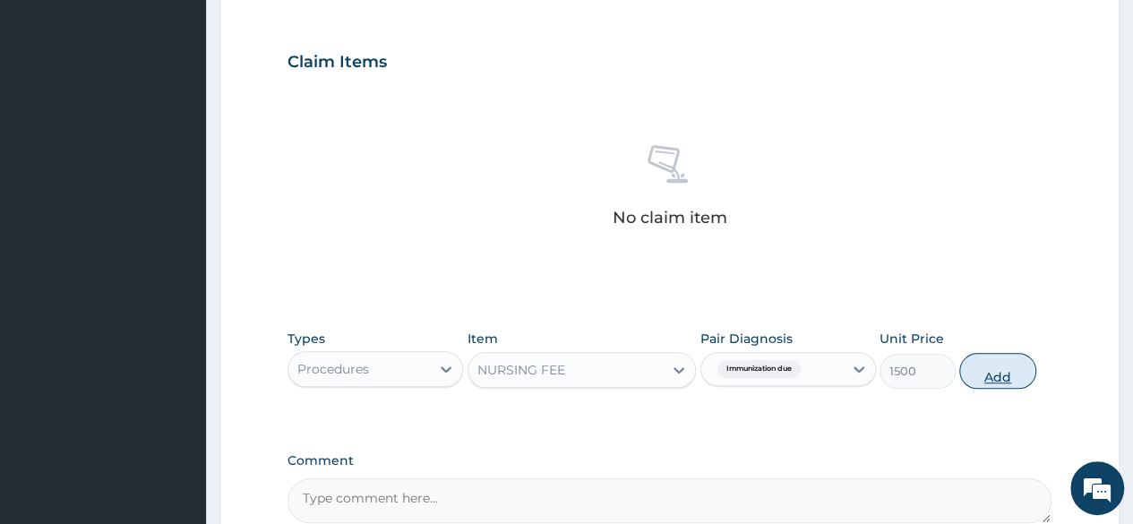
click at [992, 368] on button "Add" at bounding box center [997, 371] width 76 height 36
type input "0"
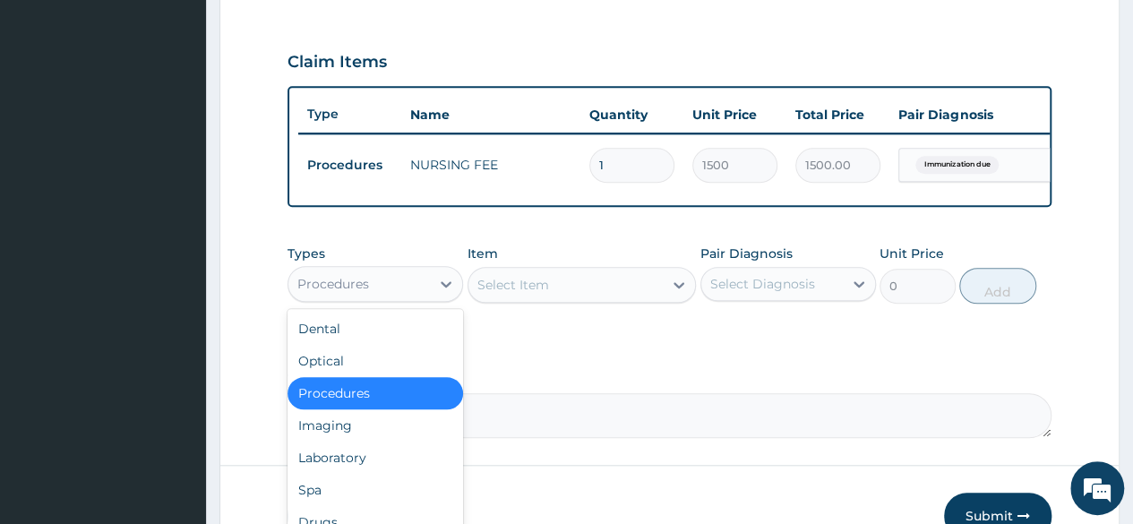
click at [428, 298] on div "Procedures" at bounding box center [359, 284] width 142 height 29
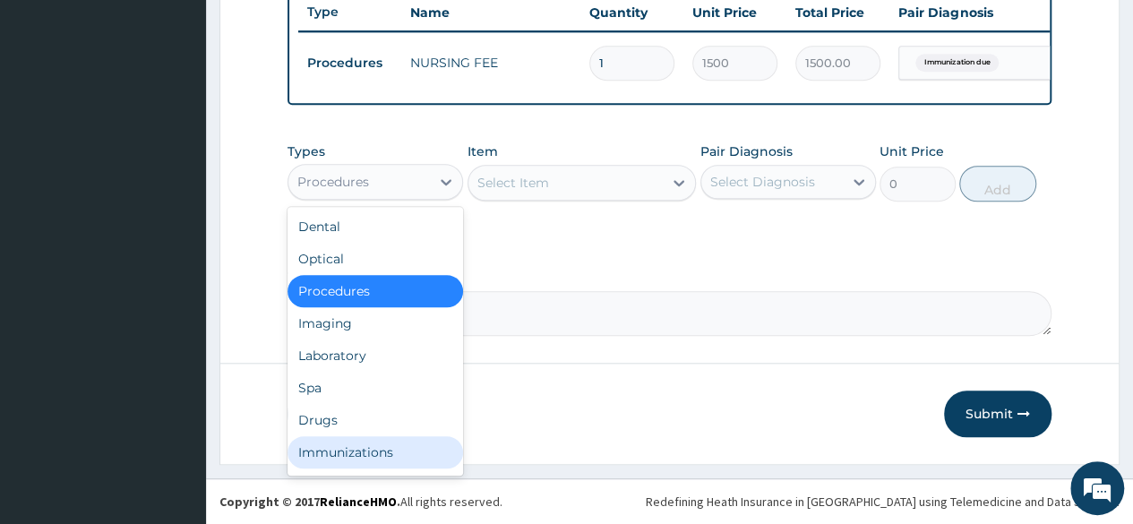
click at [350, 452] on div "Immunizations" at bounding box center [376, 452] width 176 height 32
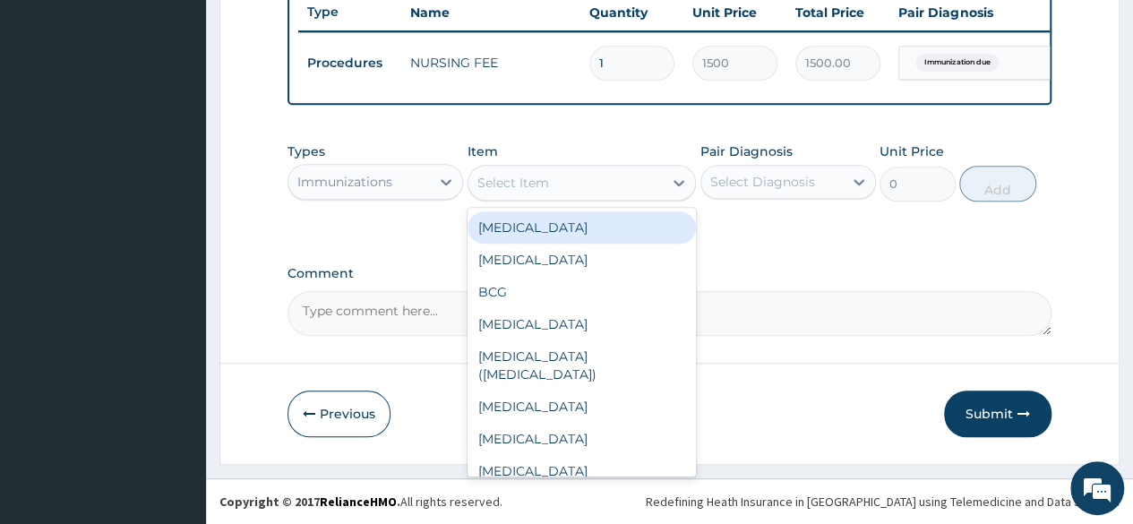
click at [632, 177] on div "Select Item" at bounding box center [566, 182] width 195 height 29
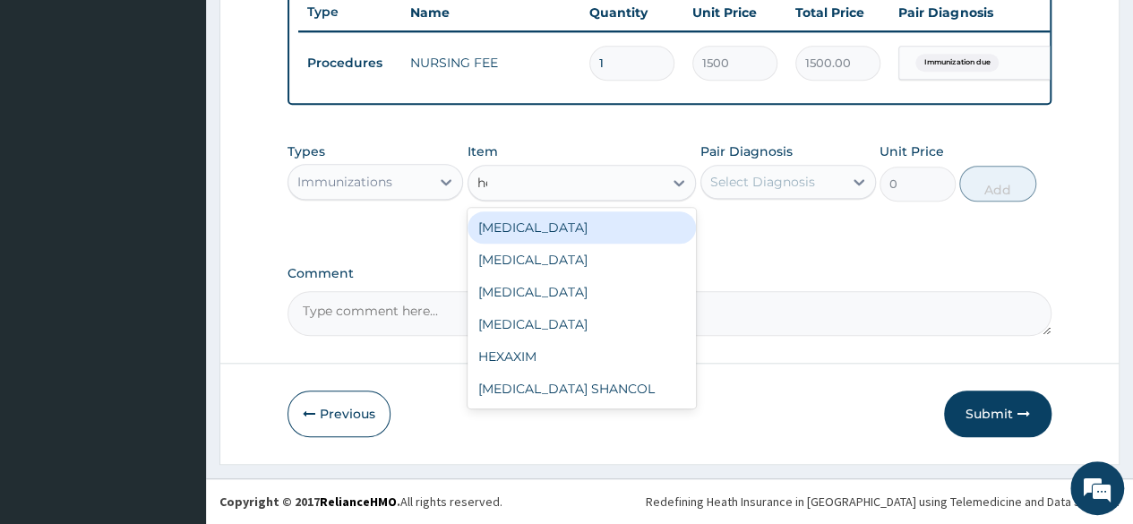
type input "hep"
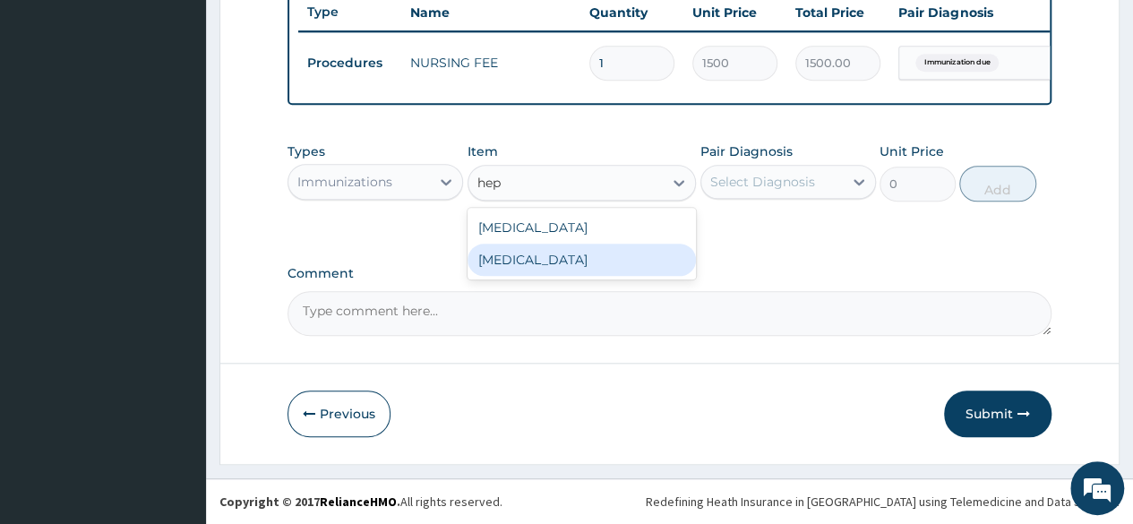
click at [579, 249] on div "HEPATITIS B" at bounding box center [582, 260] width 229 height 32
type input "8170"
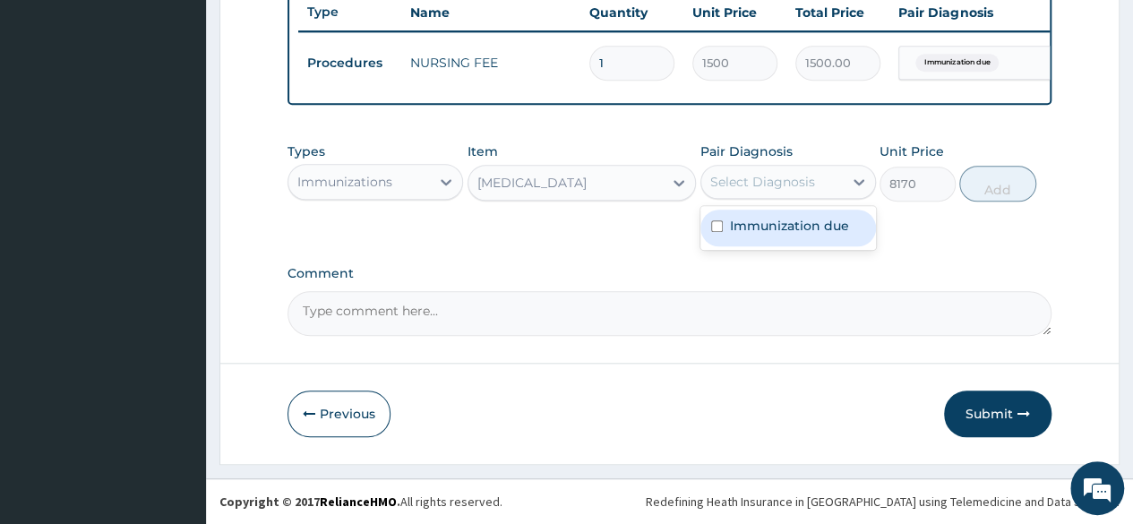
click at [773, 187] on div "Select Diagnosis" at bounding box center [762, 182] width 105 height 18
click at [778, 219] on label "Immunization due" at bounding box center [789, 226] width 119 height 18
checkbox input "true"
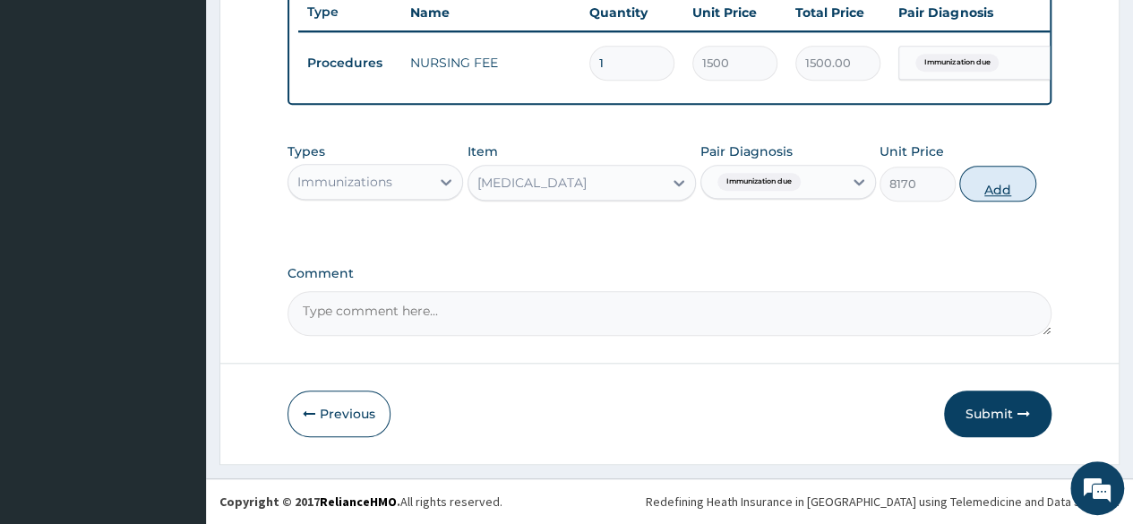
click at [1003, 190] on button "Add" at bounding box center [997, 184] width 76 height 36
type input "0"
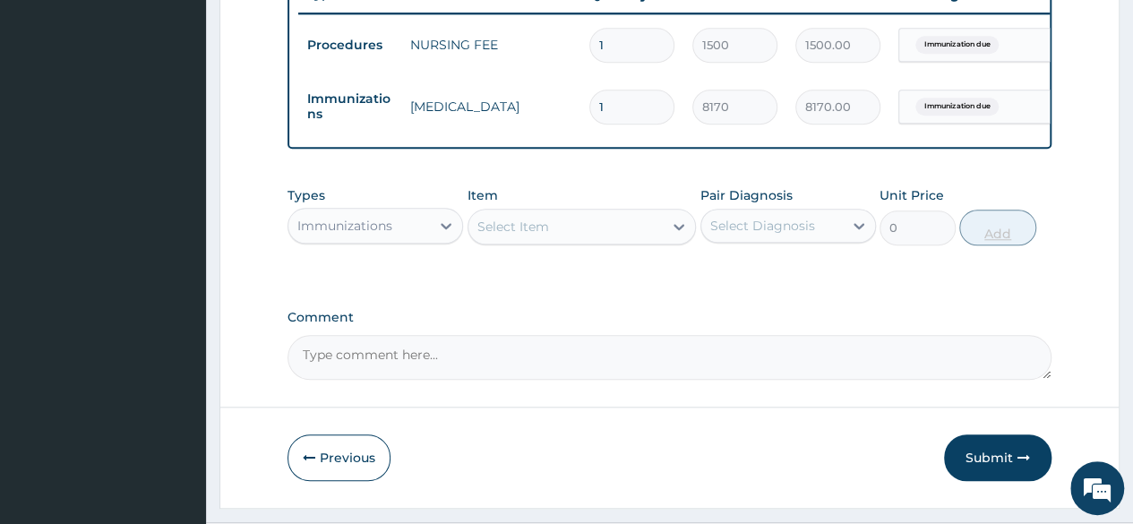
scroll to position [755, 0]
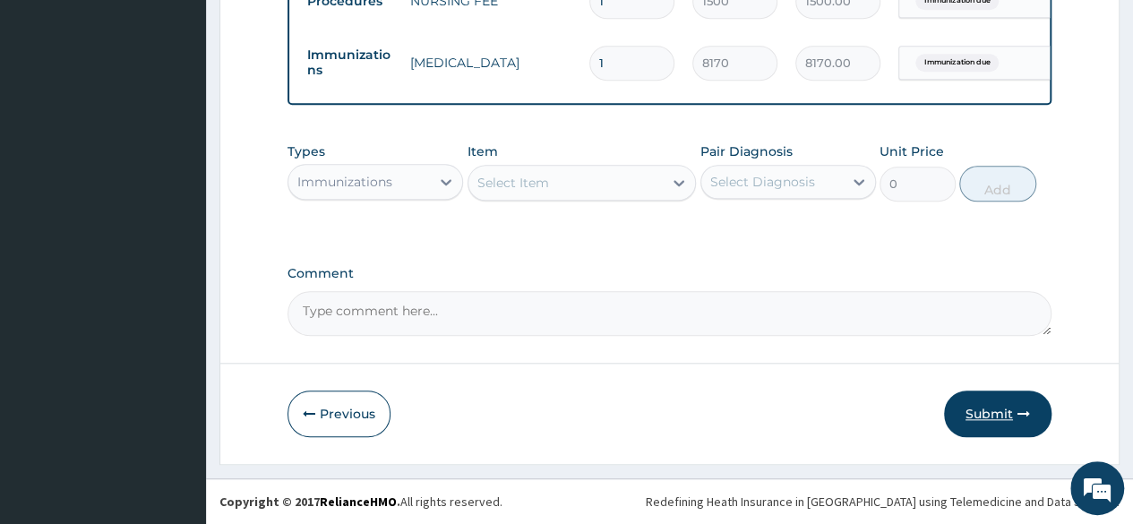
click at [993, 404] on button "Submit" at bounding box center [997, 414] width 107 height 47
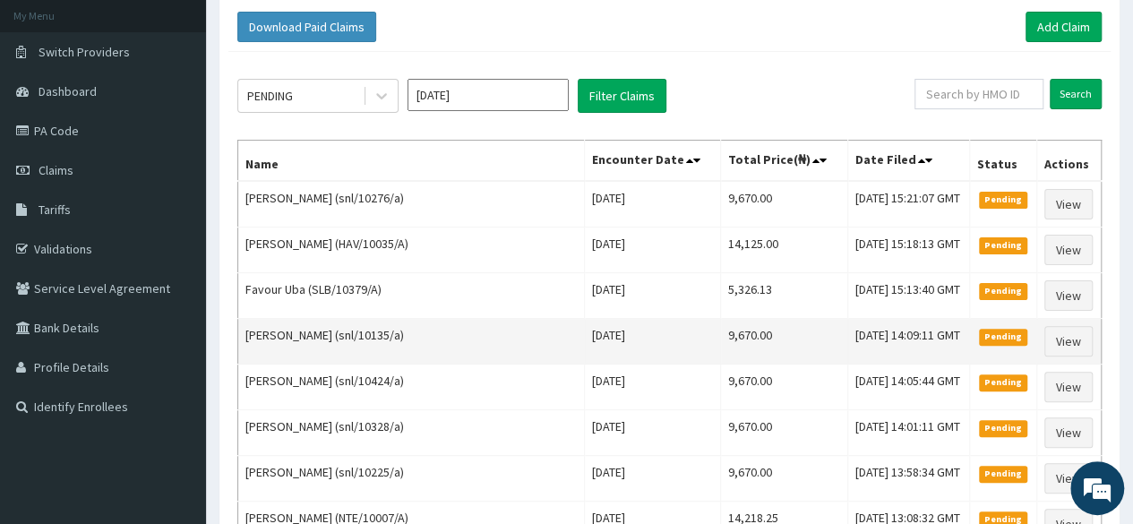
scroll to position [109, 0]
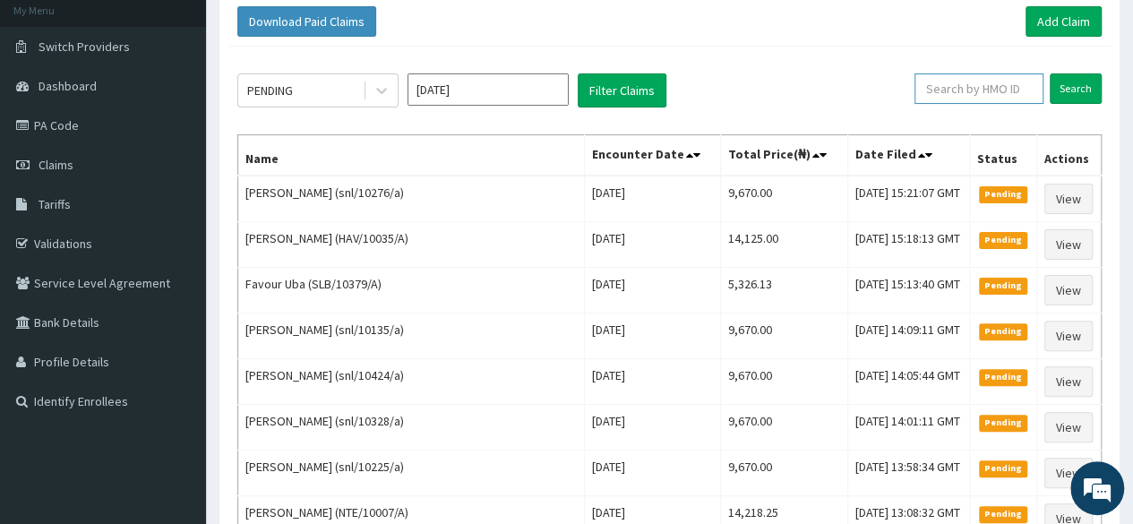
click at [961, 95] on input "text" at bounding box center [979, 88] width 129 height 30
click at [1050, 73] on input "Search" at bounding box center [1076, 88] width 52 height 30
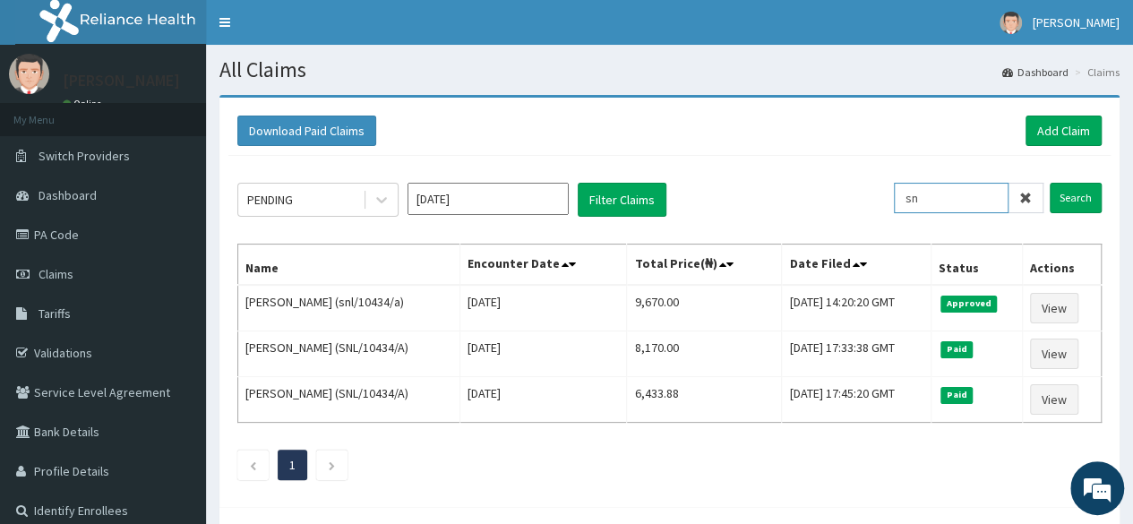
type input "s"
click at [1050, 130] on link "Add Claim" at bounding box center [1064, 131] width 76 height 30
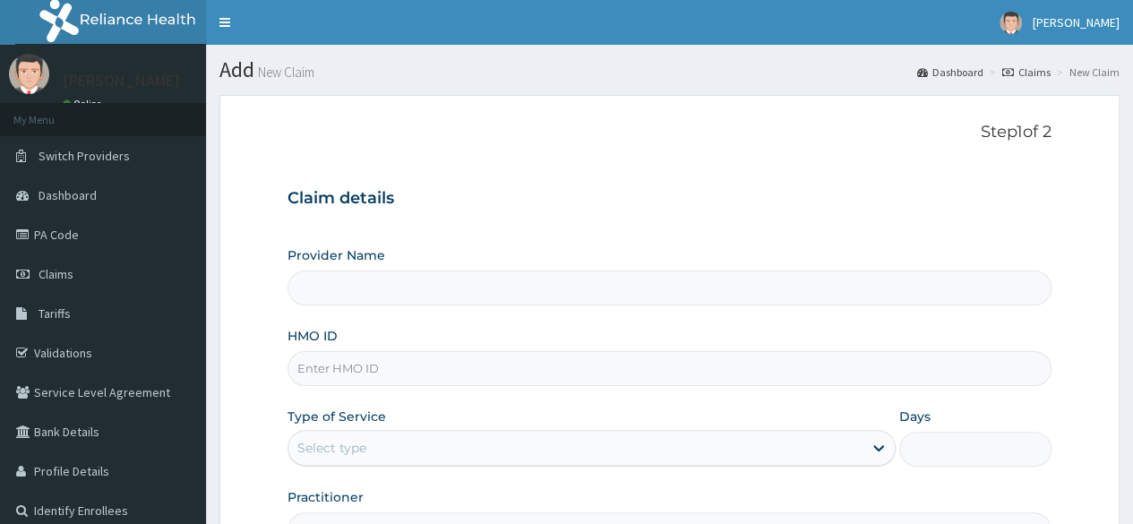
type input "Reliance Family Clinics (RFC) - [GEOGRAPHIC_DATA]"
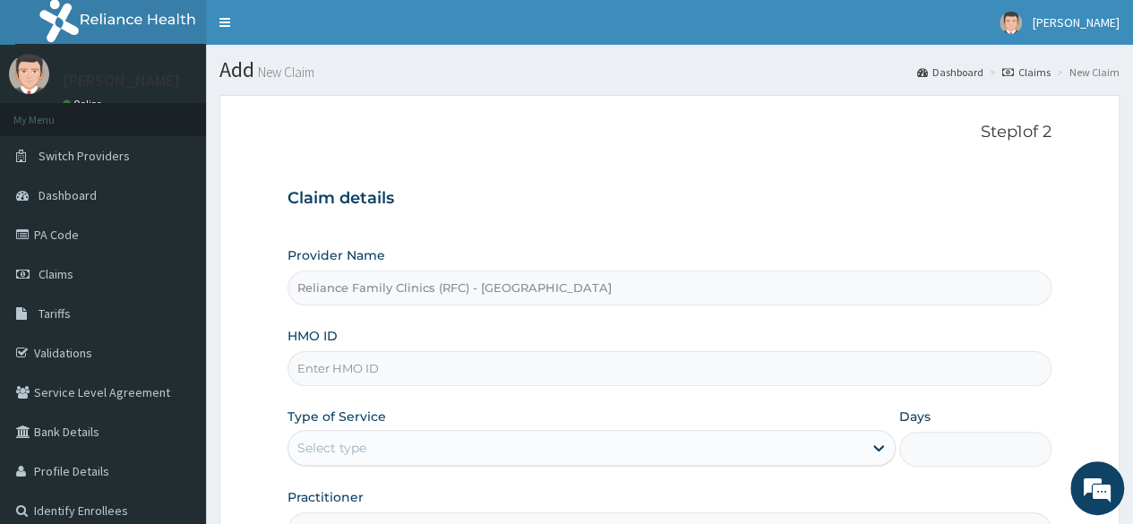
click at [593, 353] on input "HMO ID" at bounding box center [670, 368] width 764 height 35
type input "snl/10413/a"
click at [572, 447] on div "Select type" at bounding box center [575, 448] width 574 height 29
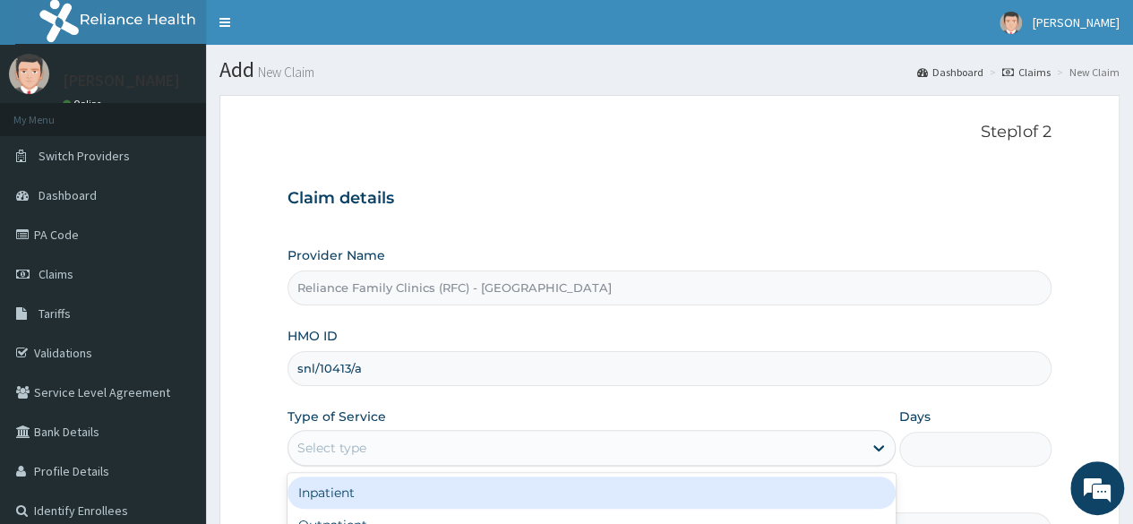
scroll to position [208, 0]
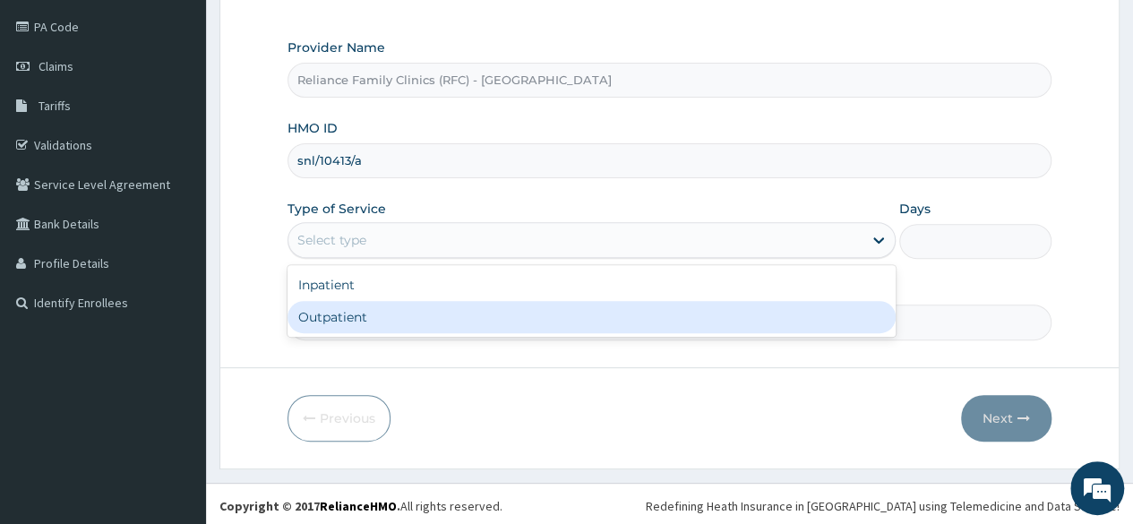
click at [489, 322] on div "Outpatient" at bounding box center [592, 317] width 608 height 32
type input "1"
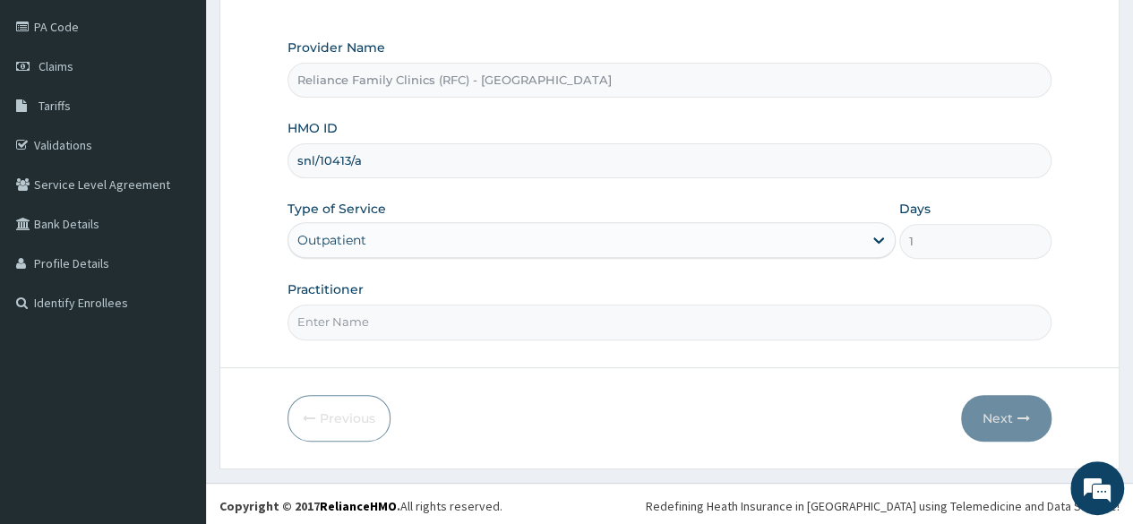
click at [489, 322] on input "Practitioner" at bounding box center [670, 322] width 764 height 35
type input "Locum"
click at [1001, 406] on button "Next" at bounding box center [1006, 418] width 90 height 47
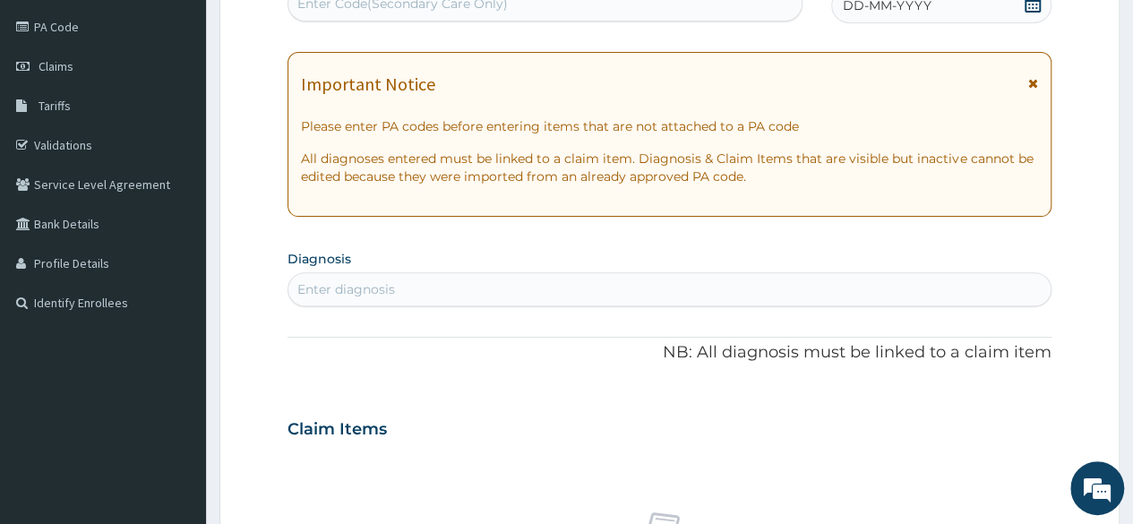
click at [580, 276] on div "Enter diagnosis" at bounding box center [669, 289] width 762 height 29
click at [845, 4] on span "DD-MM-YYYY" at bounding box center [887, 5] width 89 height 18
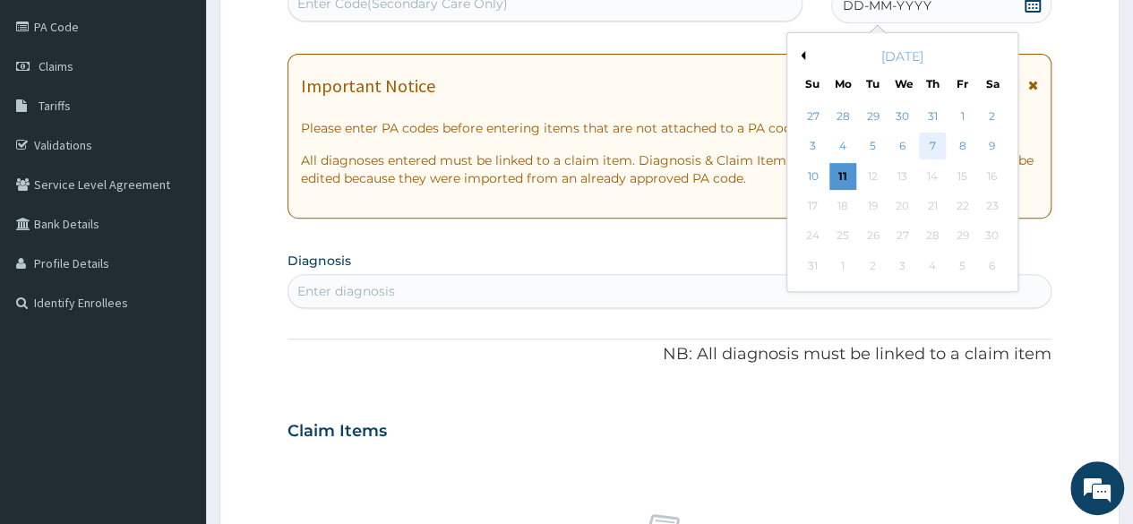
click at [941, 148] on div "7" at bounding box center [932, 146] width 27 height 27
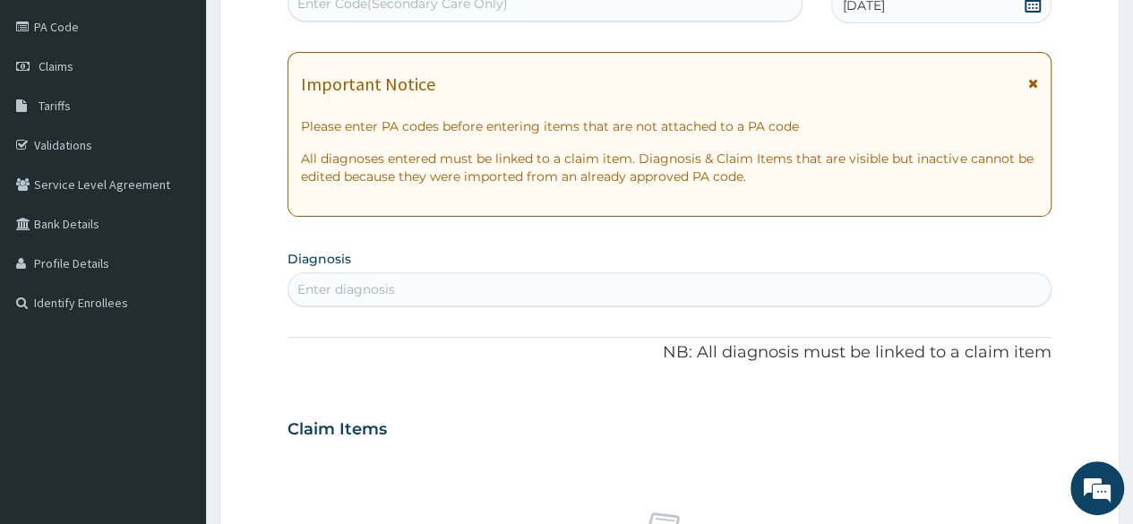
click at [388, 293] on div "Enter diagnosis" at bounding box center [346, 289] width 98 height 18
type input "Immuni"
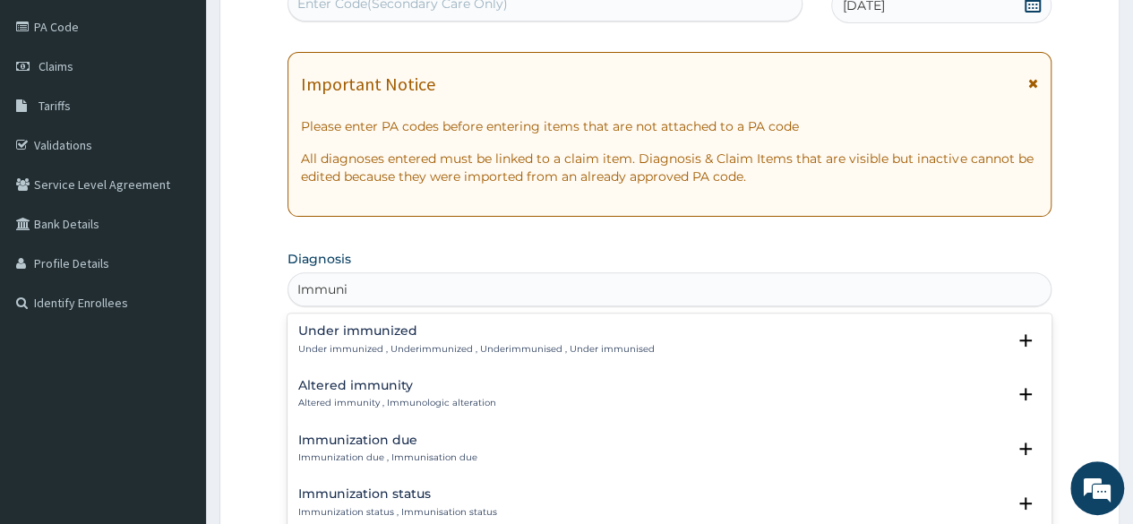
click at [351, 446] on div "Immunization due Immunization due , Immunisation due" at bounding box center [387, 449] width 179 height 31
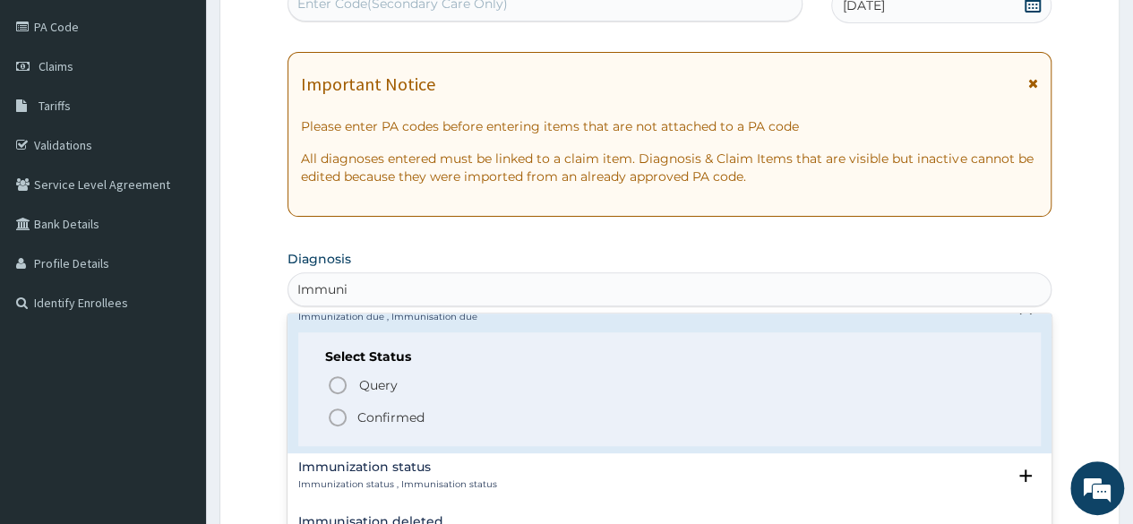
scroll to position [146, 0]
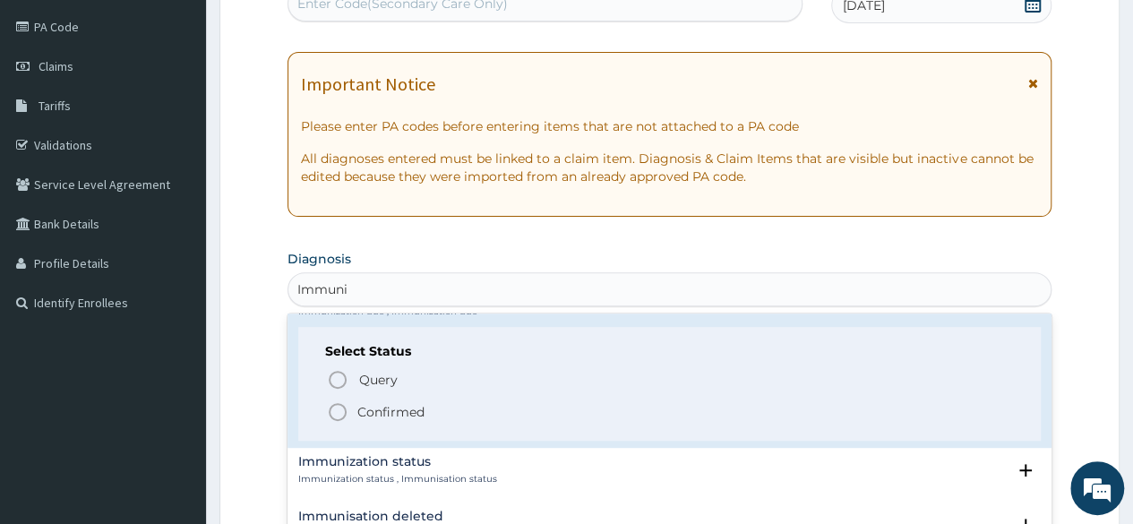
click at [335, 405] on icon "status option filled" at bounding box center [337, 411] width 21 height 21
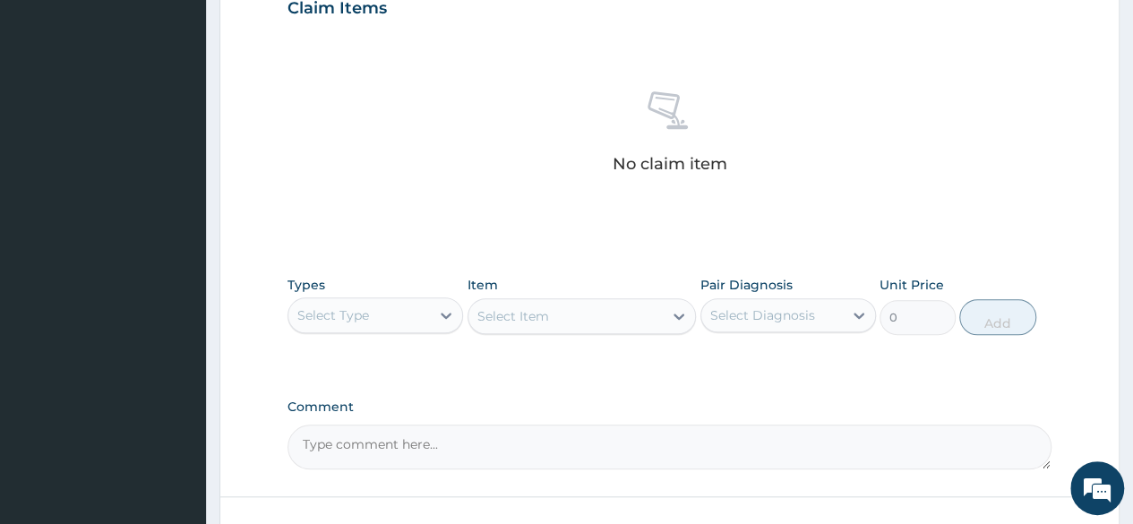
scroll to position [640, 0]
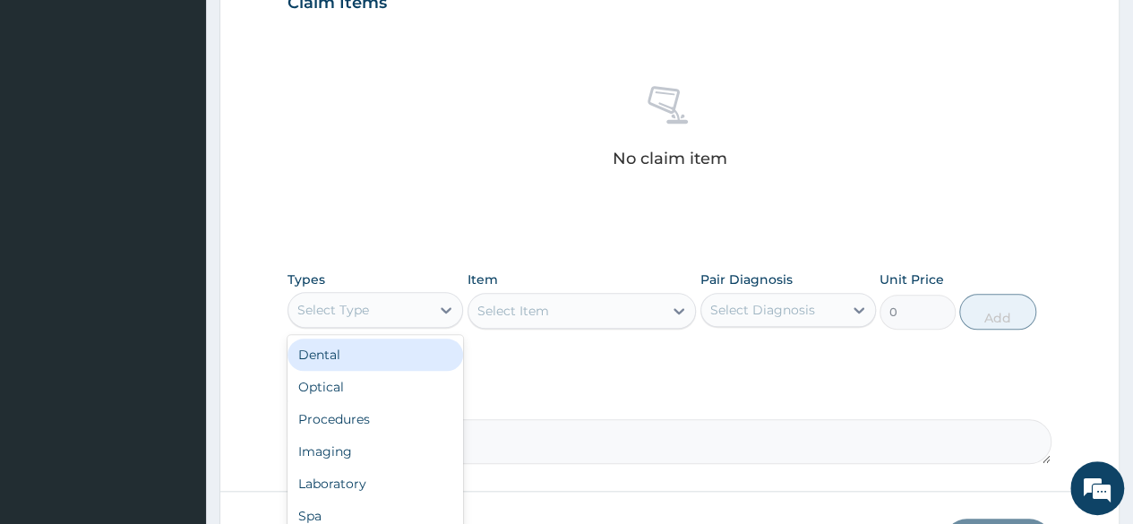
click at [400, 307] on div "Select Type" at bounding box center [359, 310] width 142 height 29
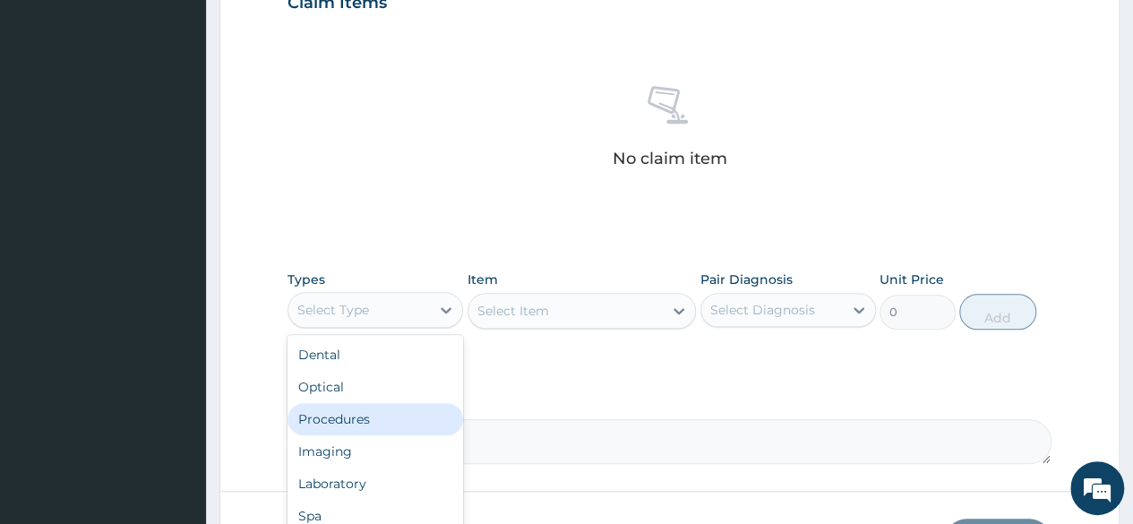
click at [351, 406] on div "Procedures" at bounding box center [376, 419] width 176 height 32
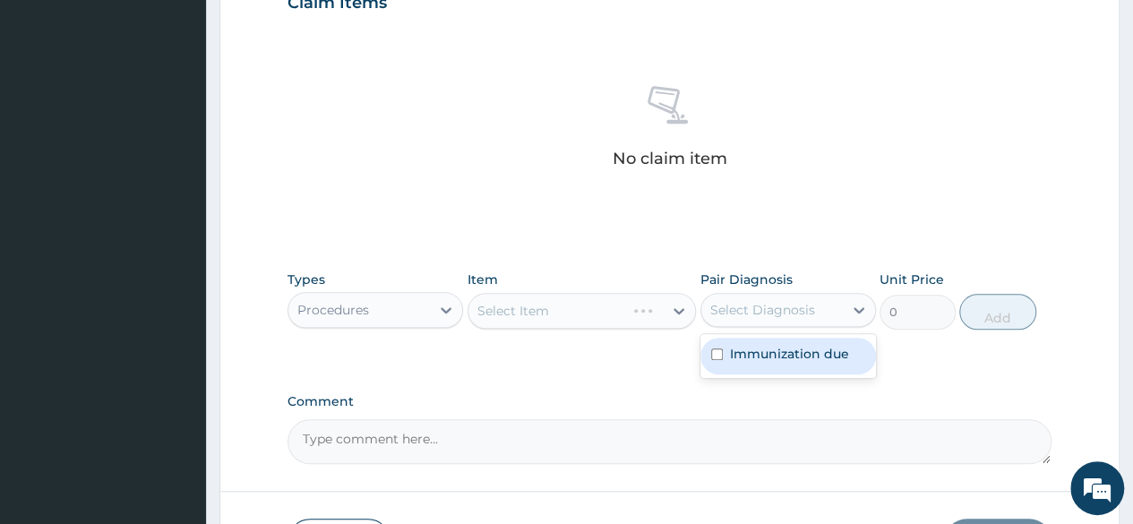
click at [728, 305] on div "Select Diagnosis" at bounding box center [762, 310] width 105 height 18
click at [735, 352] on label "Immunization due" at bounding box center [789, 354] width 119 height 18
checkbox input "true"
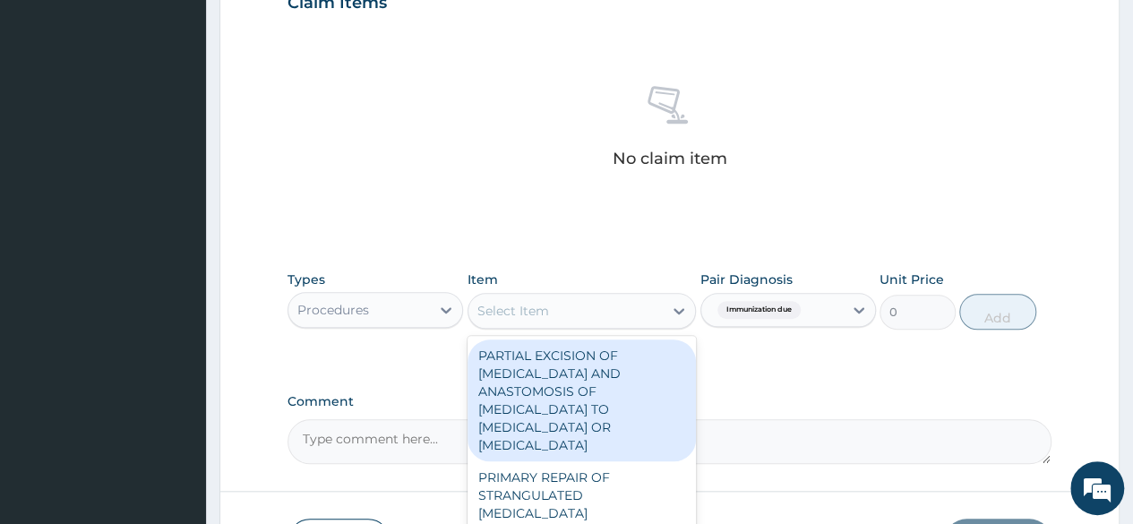
click at [624, 305] on div "Select Item" at bounding box center [566, 311] width 195 height 29
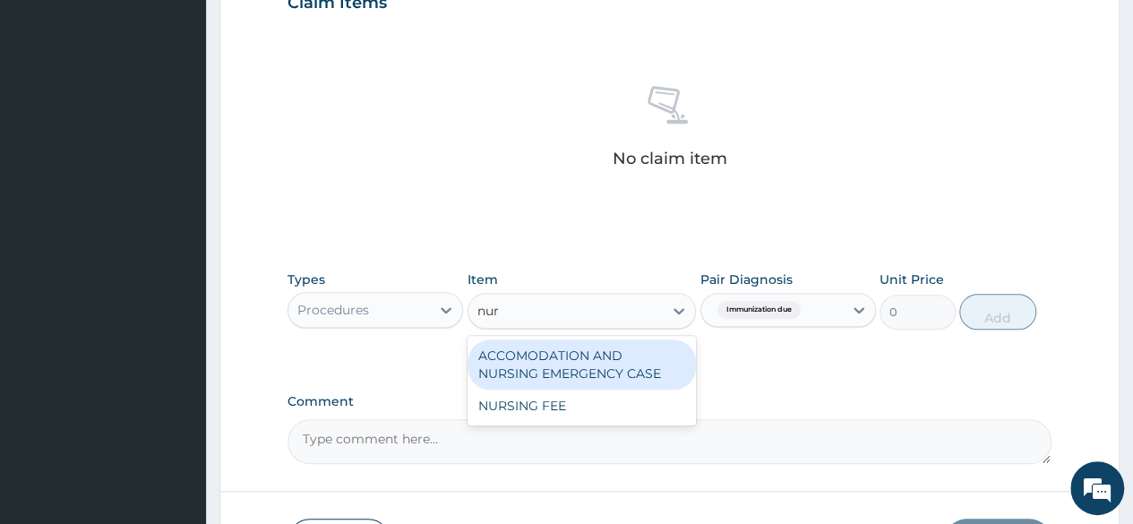
type input "nurs"
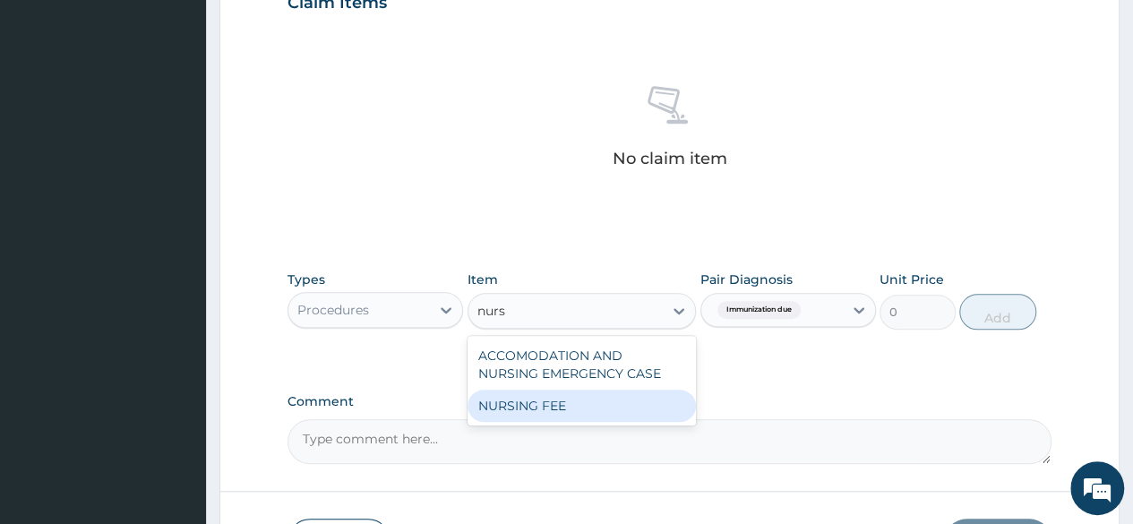
click at [526, 420] on div "ACCOMODATION AND NURSING EMERGENCY CASE NURSING FEE" at bounding box center [582, 381] width 229 height 90
click at [555, 411] on div "NURSING FEE" at bounding box center [582, 406] width 229 height 32
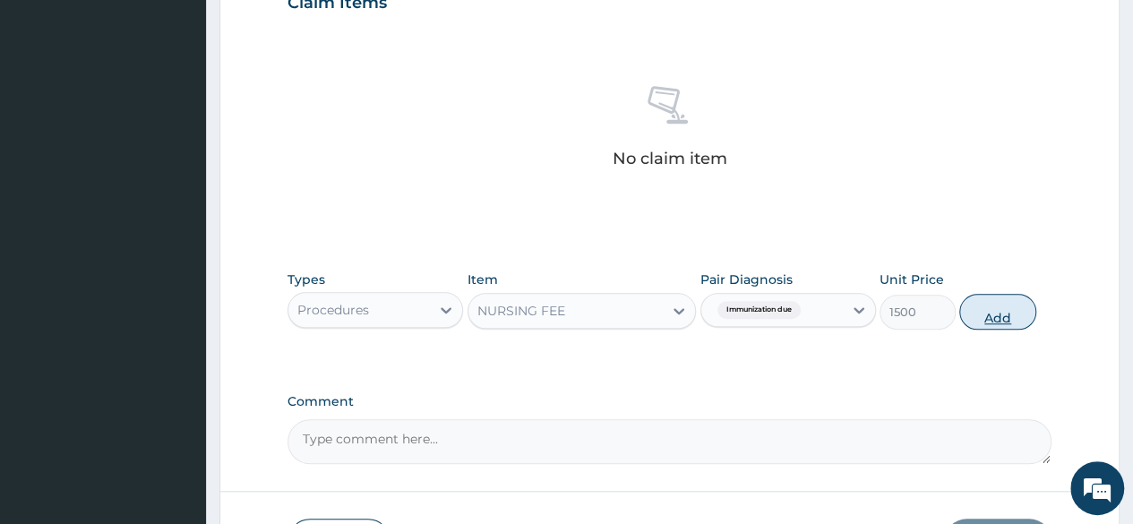
click at [970, 311] on button "Add" at bounding box center [997, 312] width 76 height 36
type input "0"
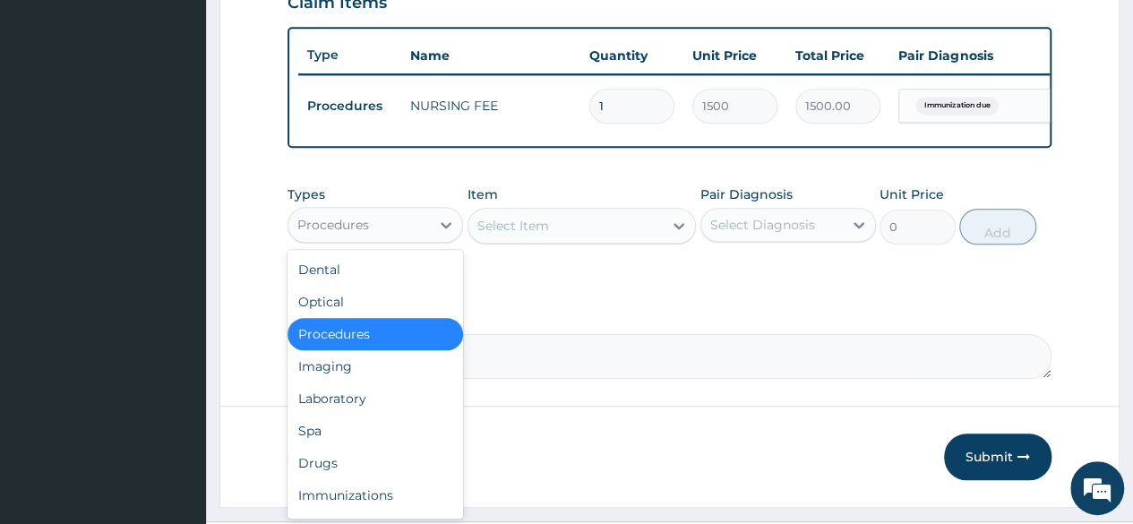
click at [383, 237] on div "Procedures" at bounding box center [359, 225] width 142 height 29
click at [358, 494] on div "Immunizations" at bounding box center [376, 495] width 176 height 32
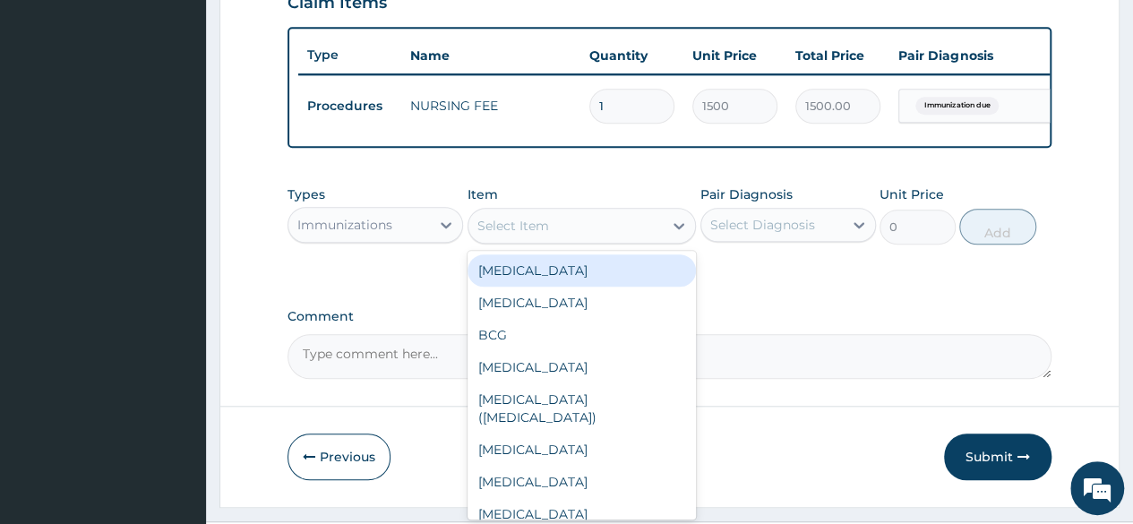
click at [679, 243] on div at bounding box center [679, 226] width 32 height 34
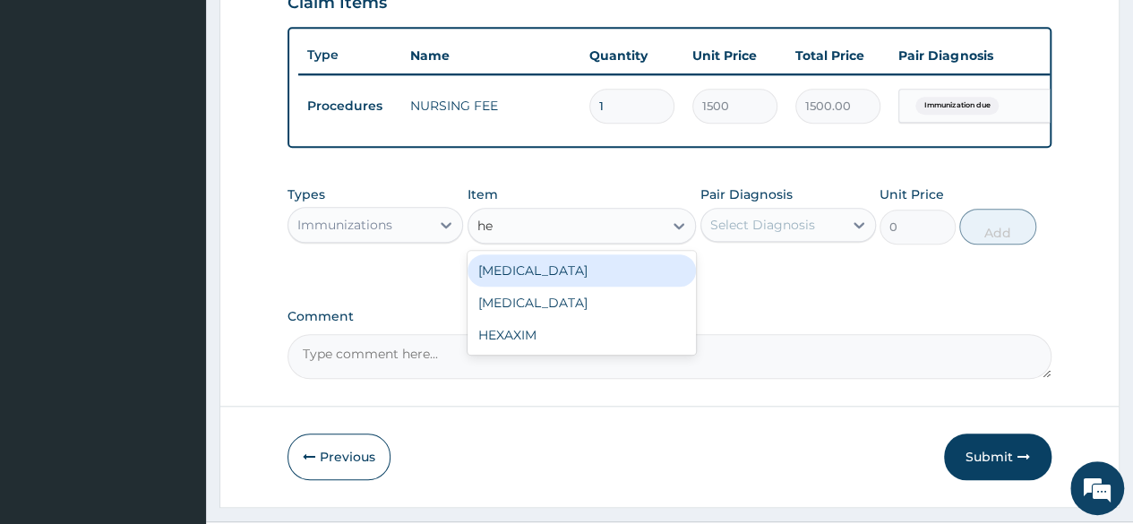
type input "hep"
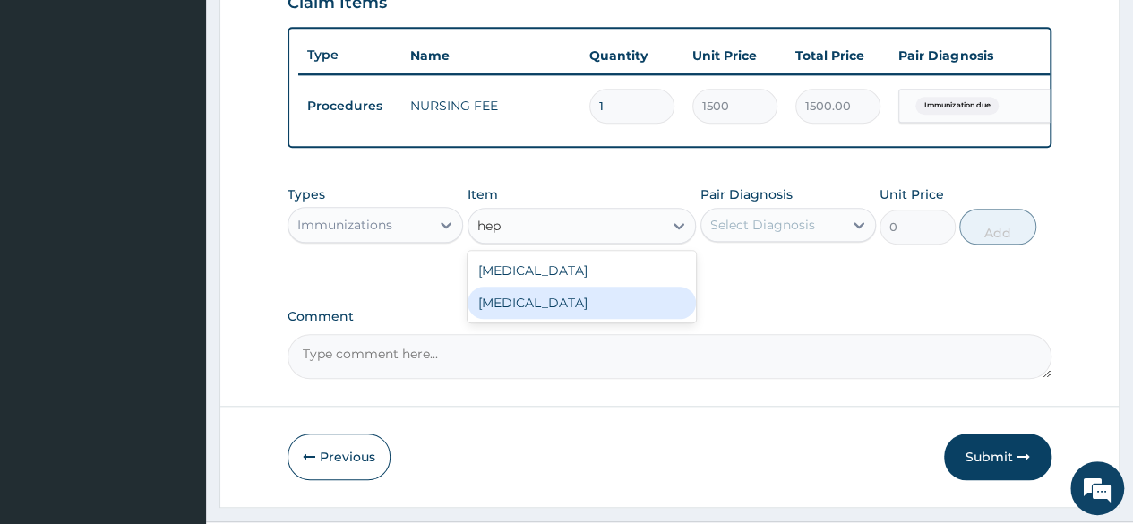
click at [623, 301] on div "[MEDICAL_DATA]" at bounding box center [582, 303] width 229 height 32
type input "8170"
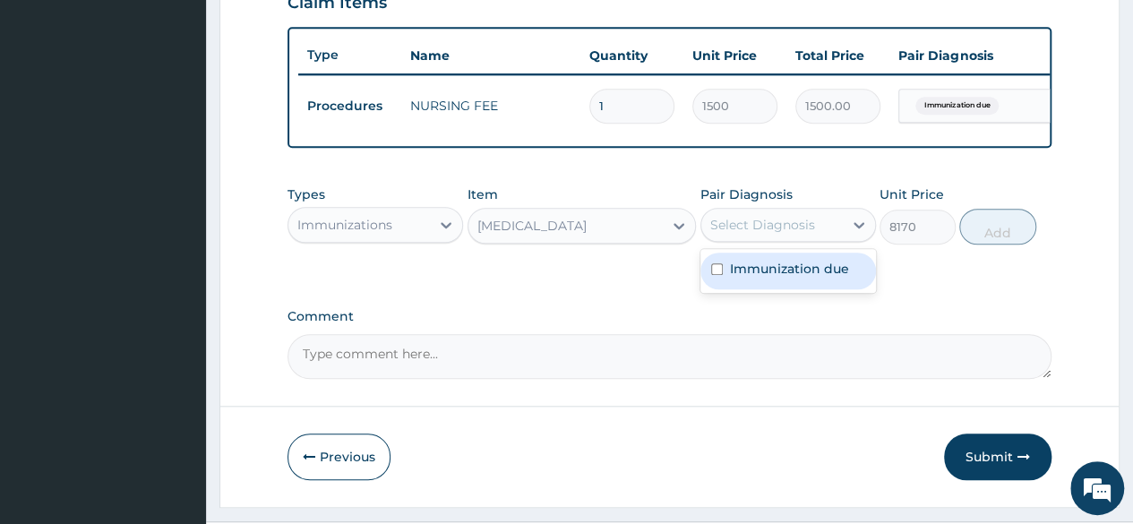
click at [785, 234] on div "Select Diagnosis" at bounding box center [762, 225] width 105 height 18
click at [783, 278] on label "Immunization due" at bounding box center [789, 269] width 119 height 18
checkbox input "true"
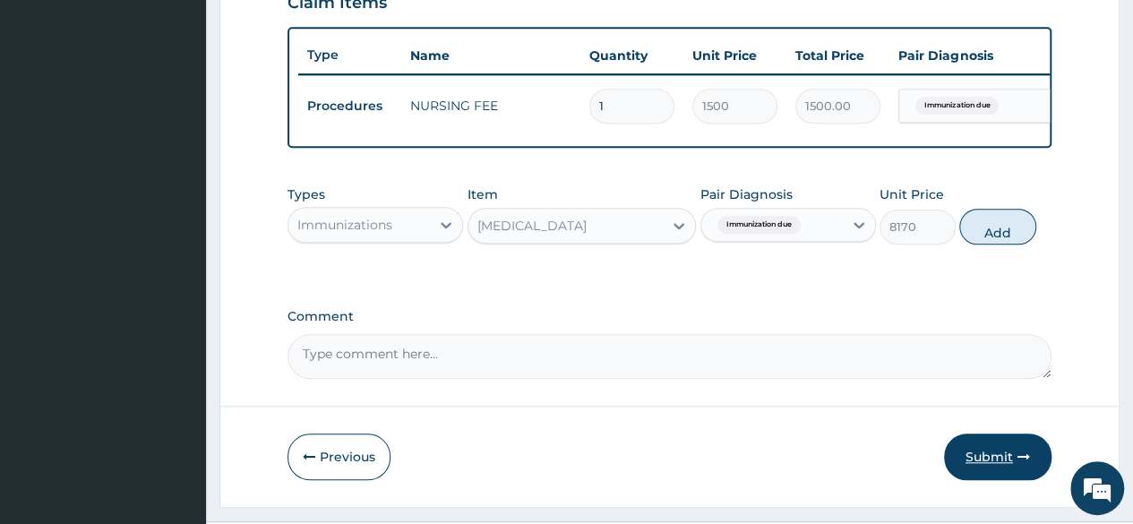
click at [984, 471] on button "Submit" at bounding box center [997, 457] width 107 height 47
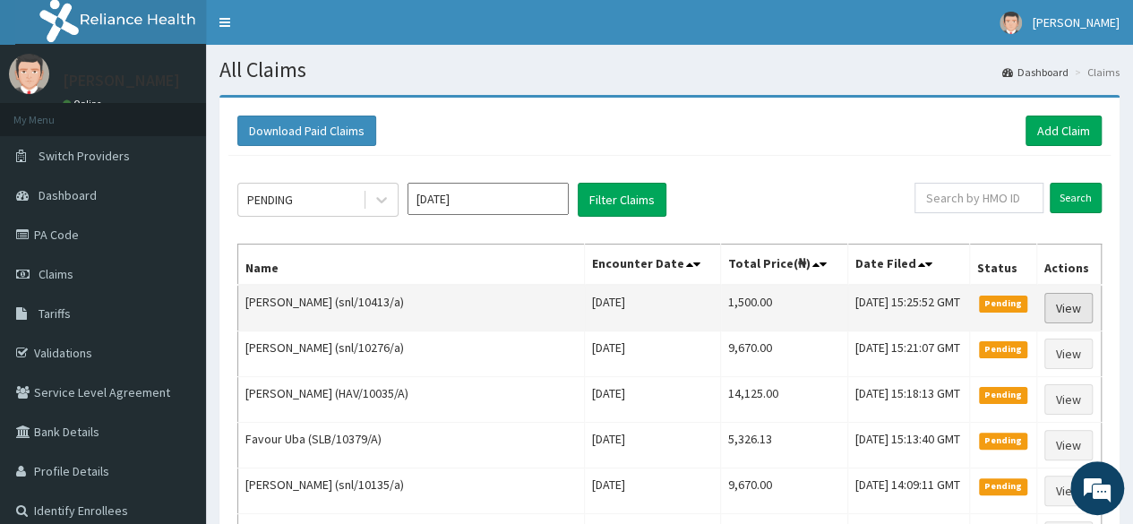
click at [1070, 302] on link "View" at bounding box center [1069, 308] width 48 height 30
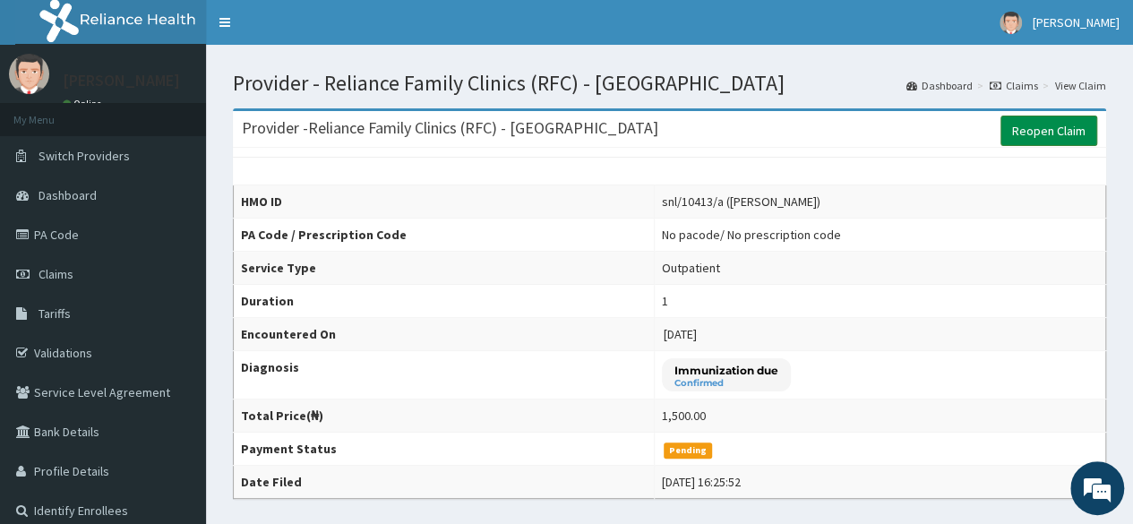
click at [1050, 130] on link "Reopen Claim" at bounding box center [1049, 131] width 97 height 30
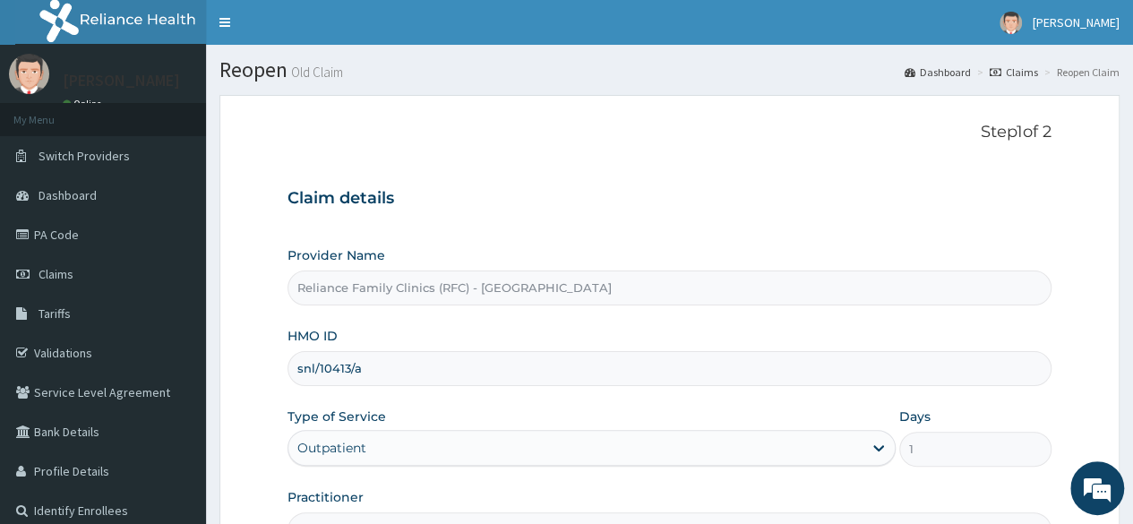
scroll to position [208, 0]
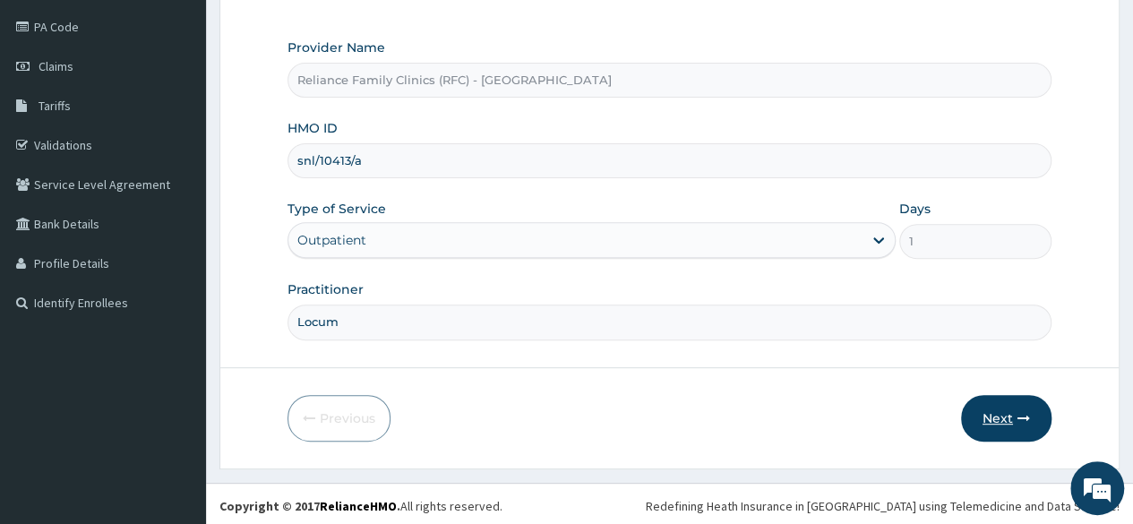
click at [985, 402] on button "Next" at bounding box center [1006, 418] width 90 height 47
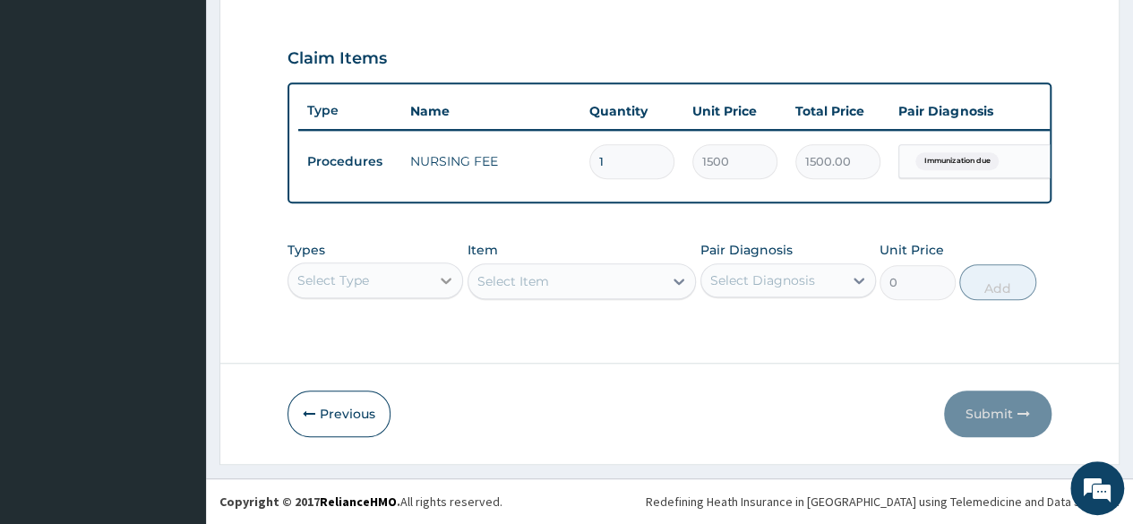
scroll to position [50, 0]
click at [436, 293] on div "Select Type" at bounding box center [376, 280] width 176 height 36
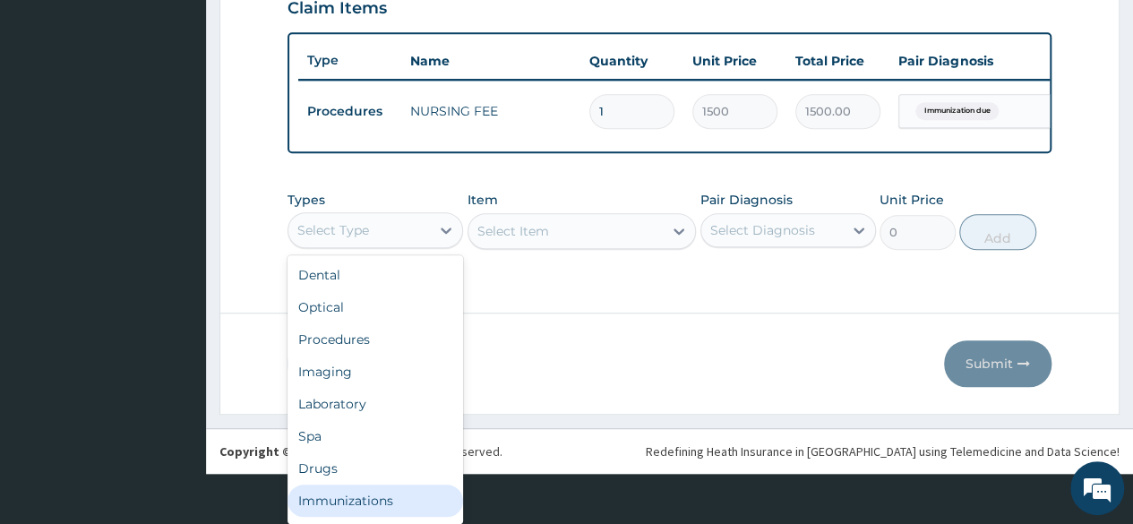
click at [327, 500] on div "Immunizations" at bounding box center [376, 501] width 176 height 32
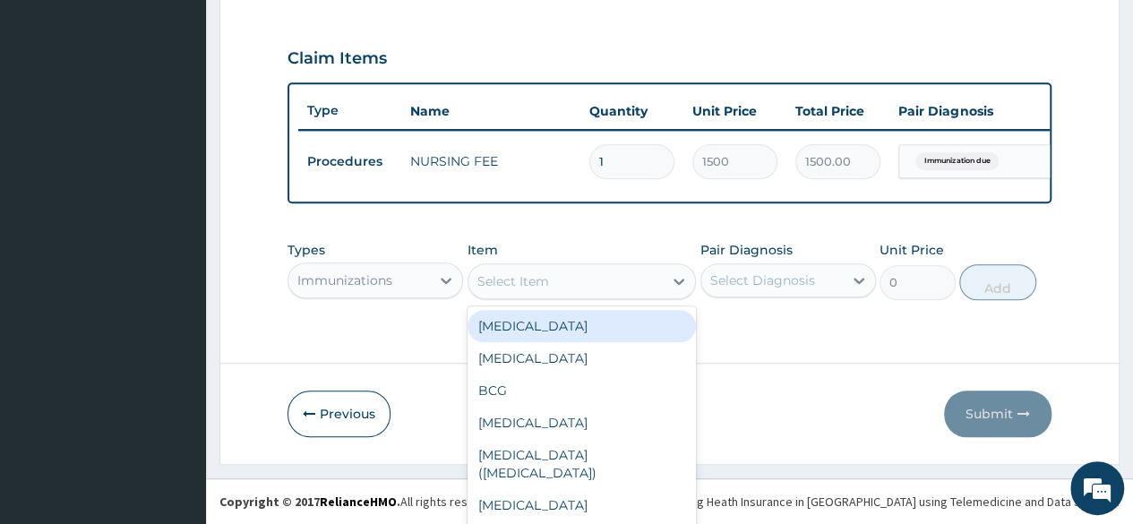
scroll to position [52, 0]
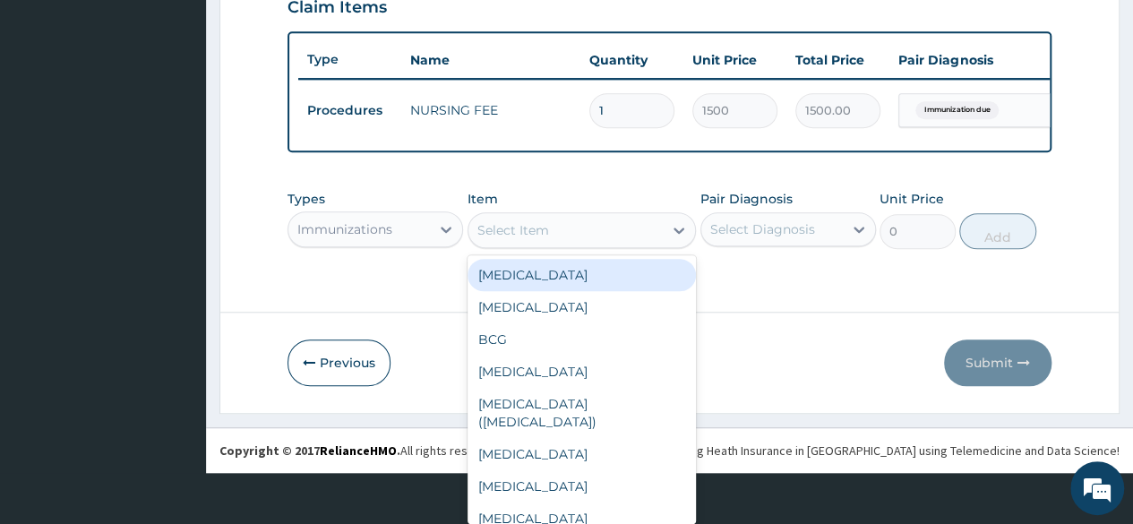
click at [580, 248] on div "option MENINGITIS focused, 1 of 23. 23 results available. Use Up and Down to ch…" at bounding box center [582, 230] width 229 height 36
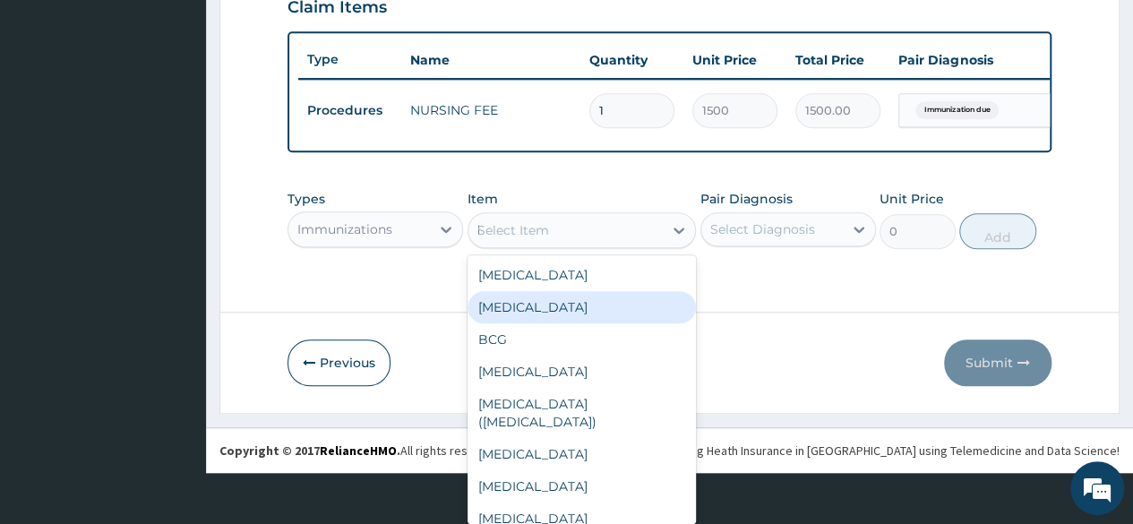
scroll to position [0, 0]
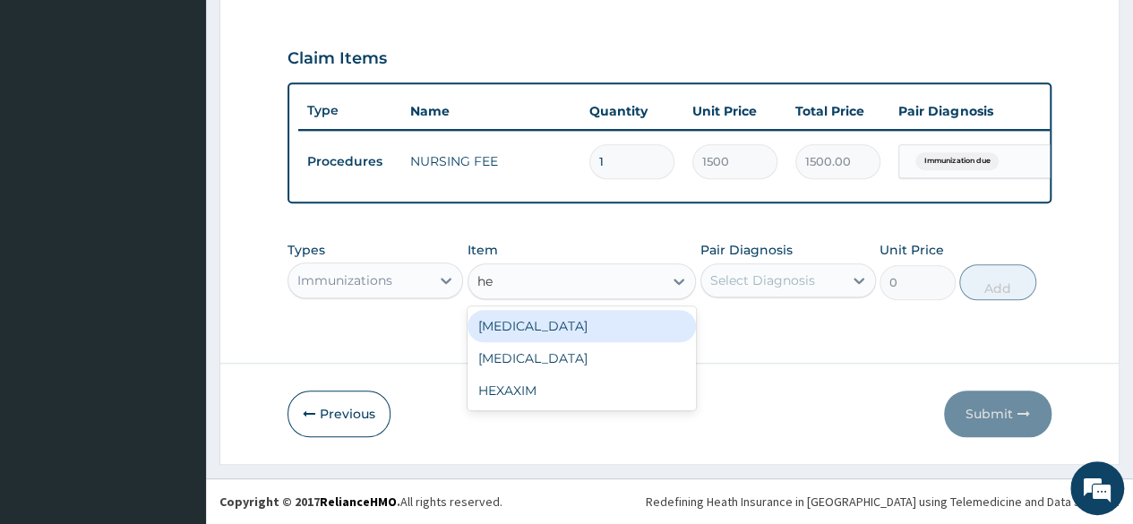
type input "hep"
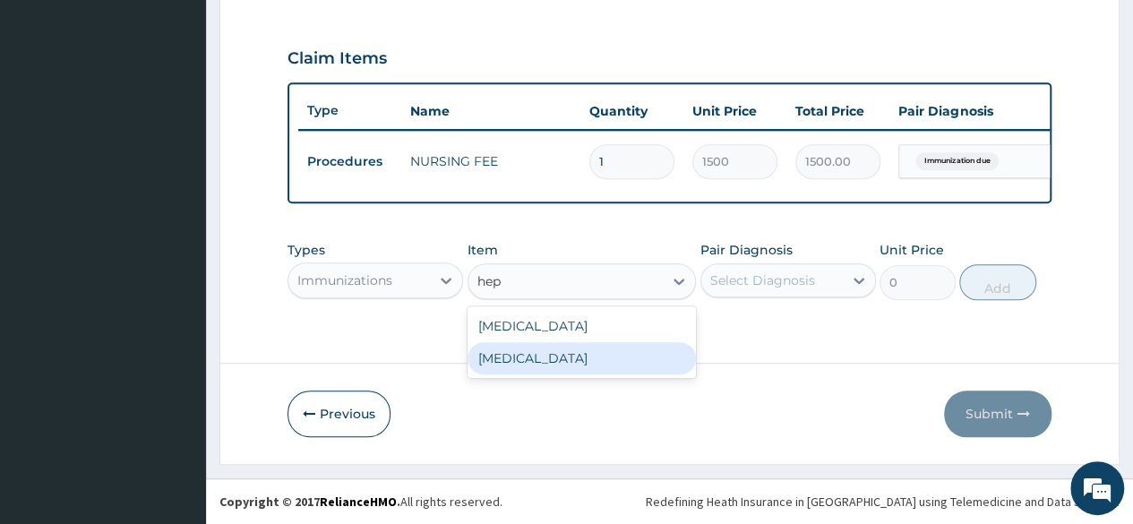
click at [577, 347] on div "HEPATITIS B" at bounding box center [582, 358] width 229 height 32
type input "8170"
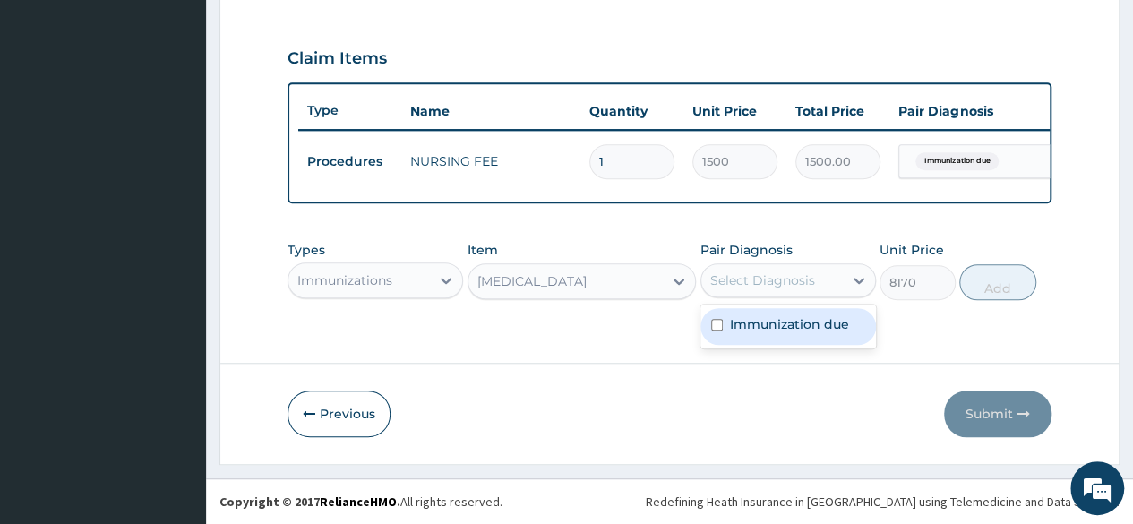
click at [759, 267] on div "Select Diagnosis" at bounding box center [772, 280] width 142 height 29
click at [754, 336] on div "Immunization due" at bounding box center [789, 326] width 176 height 37
checkbox input "true"
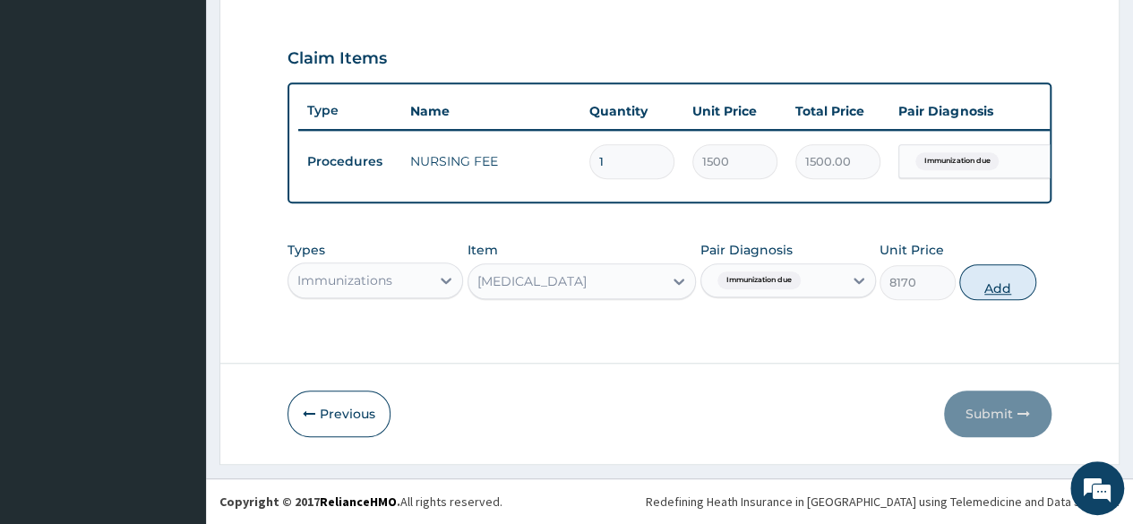
click at [998, 285] on button "Add" at bounding box center [997, 282] width 76 height 36
type input "0"
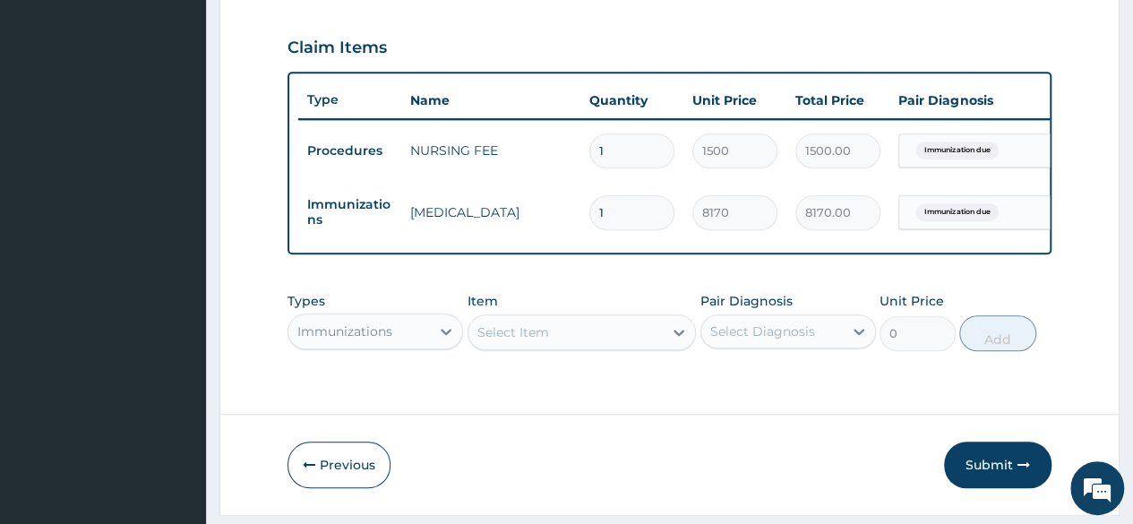
scroll to position [657, 0]
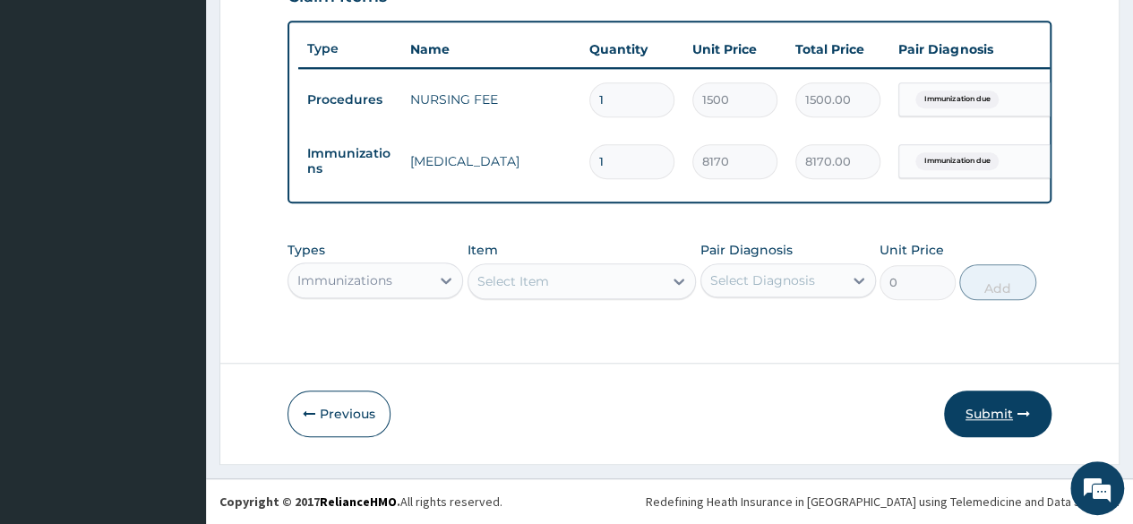
click at [993, 417] on button "Submit" at bounding box center [997, 414] width 107 height 47
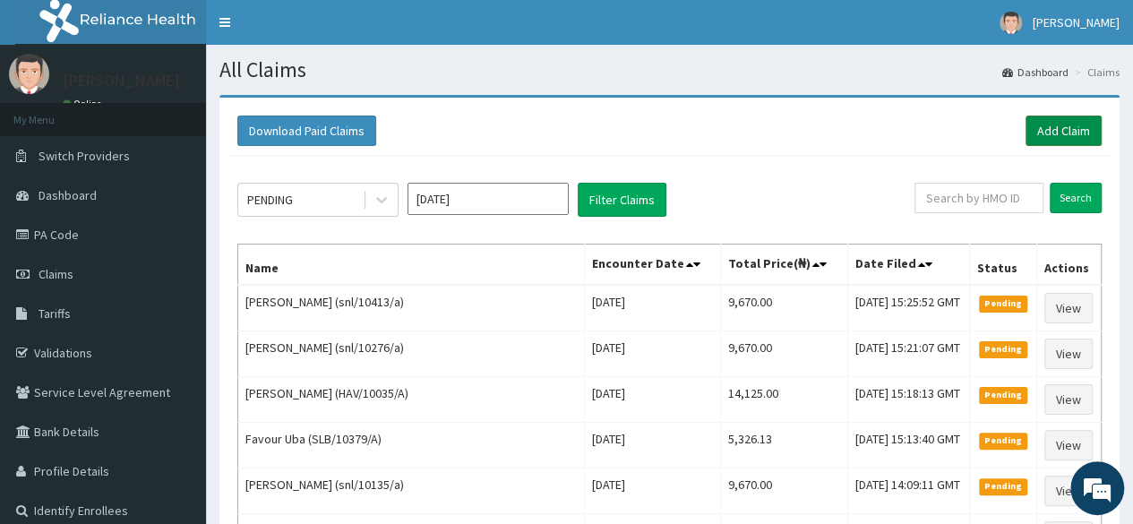
click at [1041, 135] on link "Add Claim" at bounding box center [1064, 131] width 76 height 30
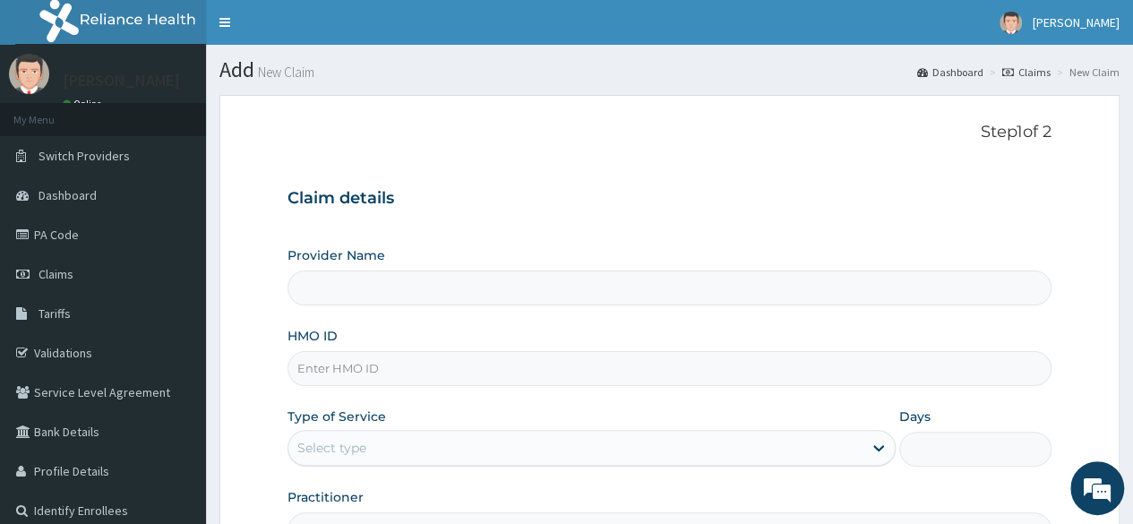
type input "Reliance Family Clinics (RFC) - [GEOGRAPHIC_DATA]"
click at [482, 377] on input "HMO ID" at bounding box center [670, 368] width 764 height 35
type input "snl/10333/a"
click at [489, 436] on div "Select type" at bounding box center [575, 448] width 574 height 29
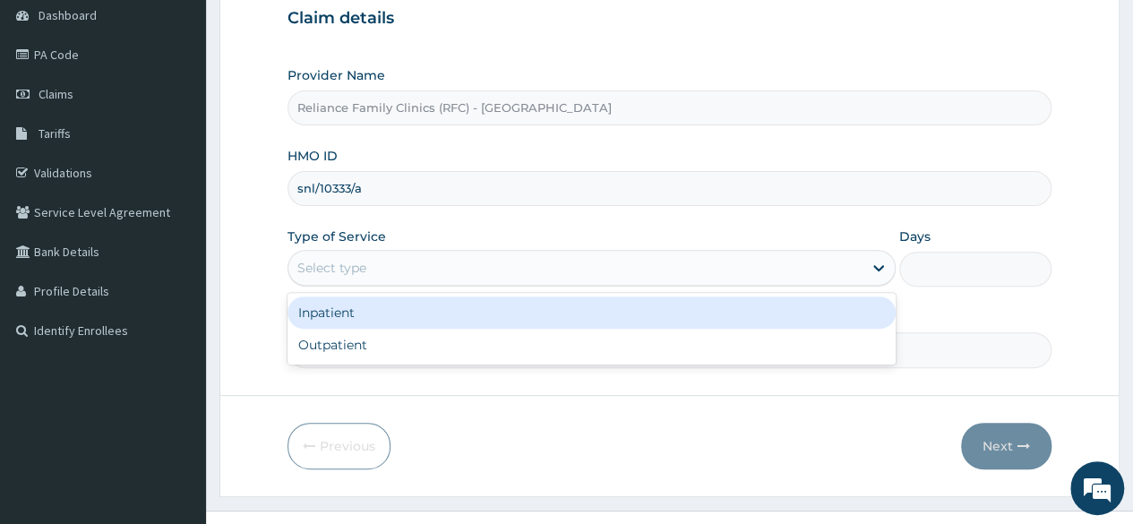
scroll to position [181, 0]
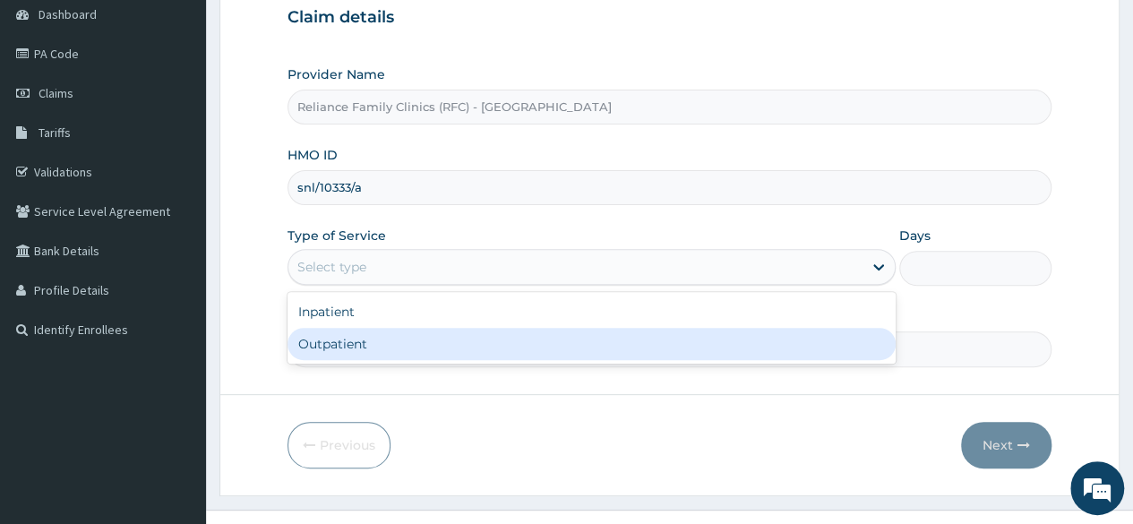
click at [426, 345] on div "Outpatient" at bounding box center [592, 344] width 608 height 32
type input "1"
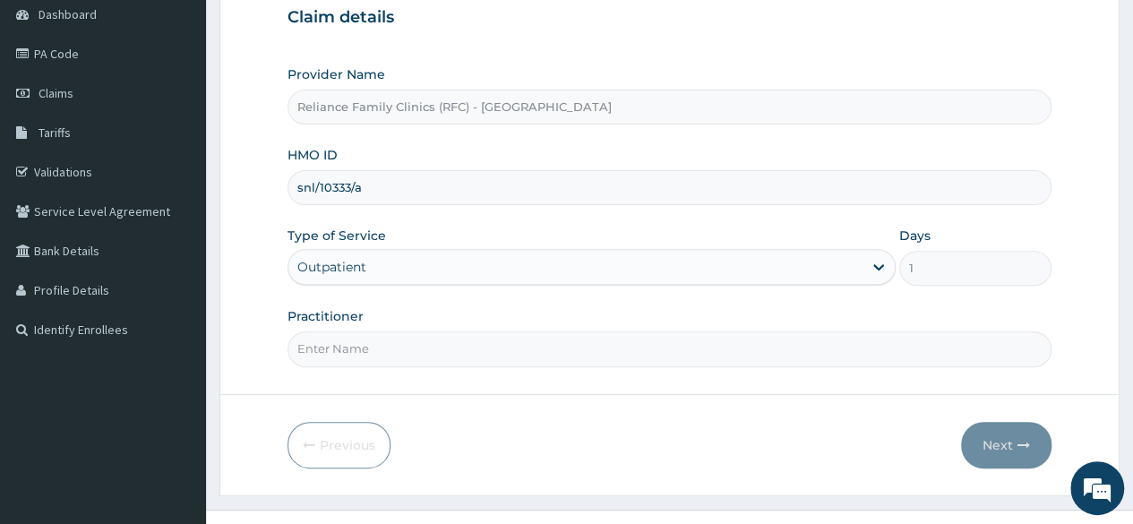
click at [451, 336] on input "Practitioner" at bounding box center [670, 348] width 764 height 35
type input "Locum"
click at [1002, 431] on button "Next" at bounding box center [1006, 445] width 90 height 47
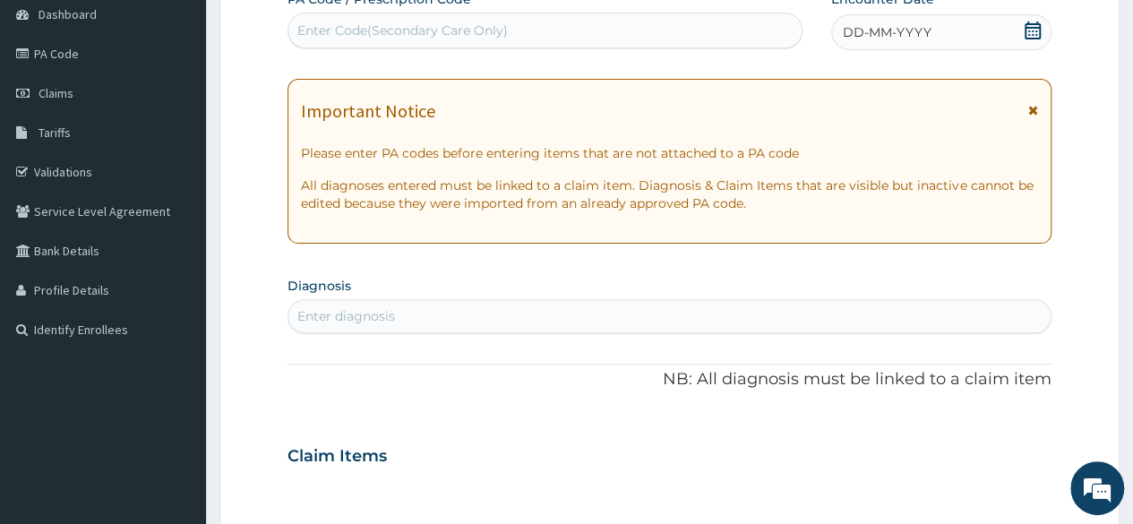
click at [869, 29] on span "DD-MM-YYYY" at bounding box center [887, 32] width 89 height 18
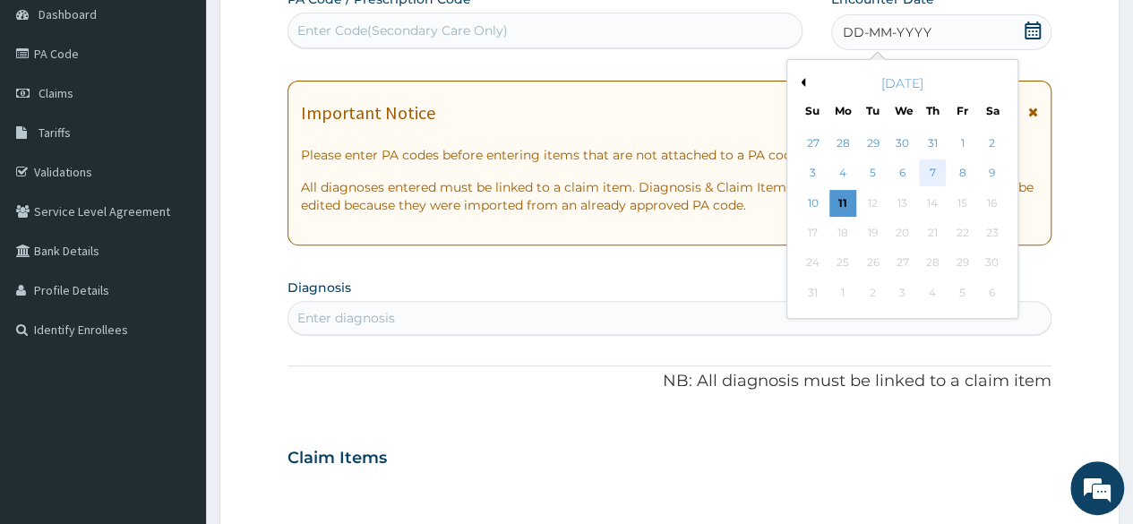
click at [932, 169] on div "7" at bounding box center [932, 173] width 27 height 27
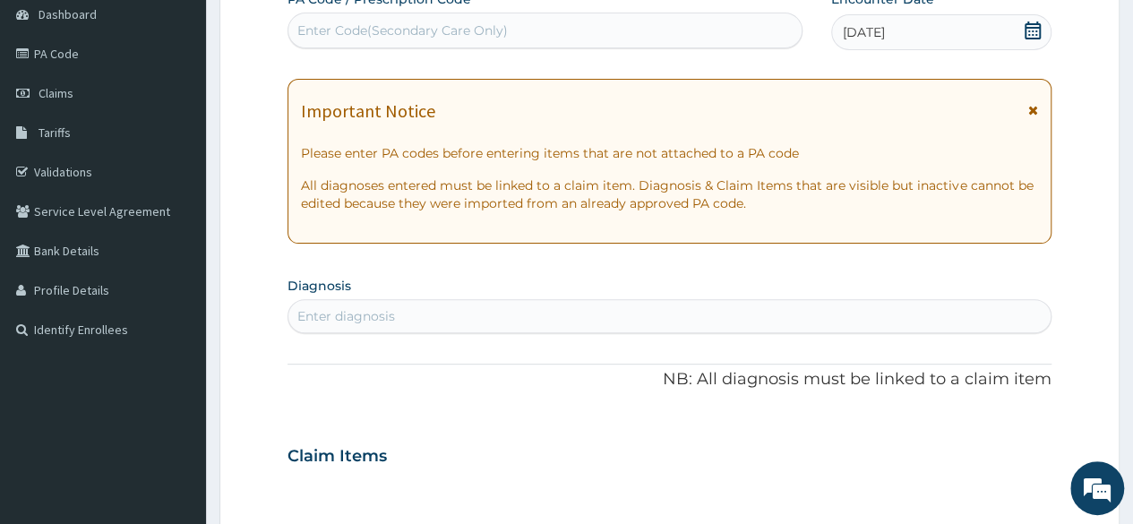
click at [355, 320] on div "Enter diagnosis" at bounding box center [346, 316] width 98 height 18
type input "Immuniza"
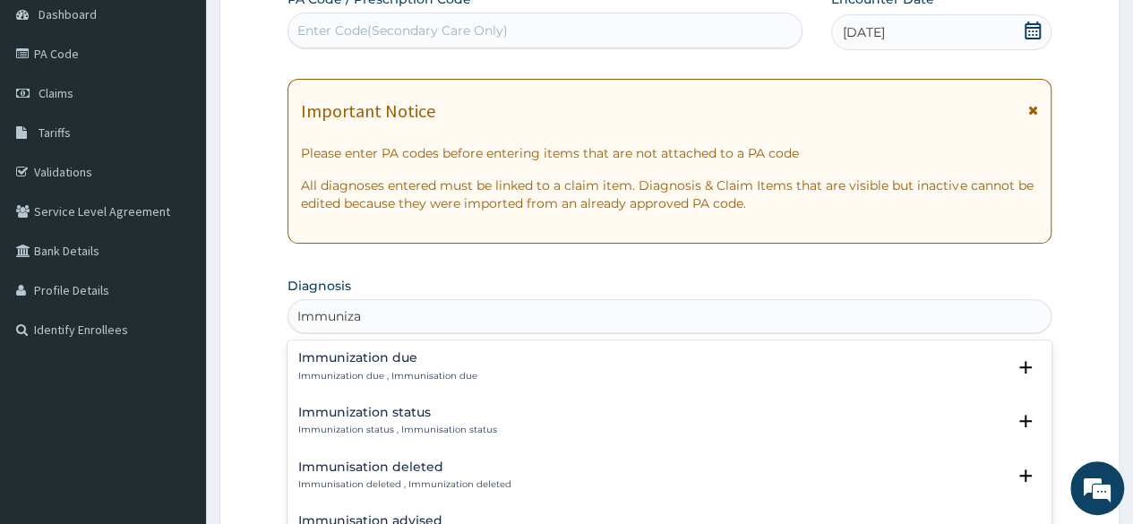
click at [398, 380] on p "Immunization due , Immunisation due" at bounding box center [387, 376] width 179 height 13
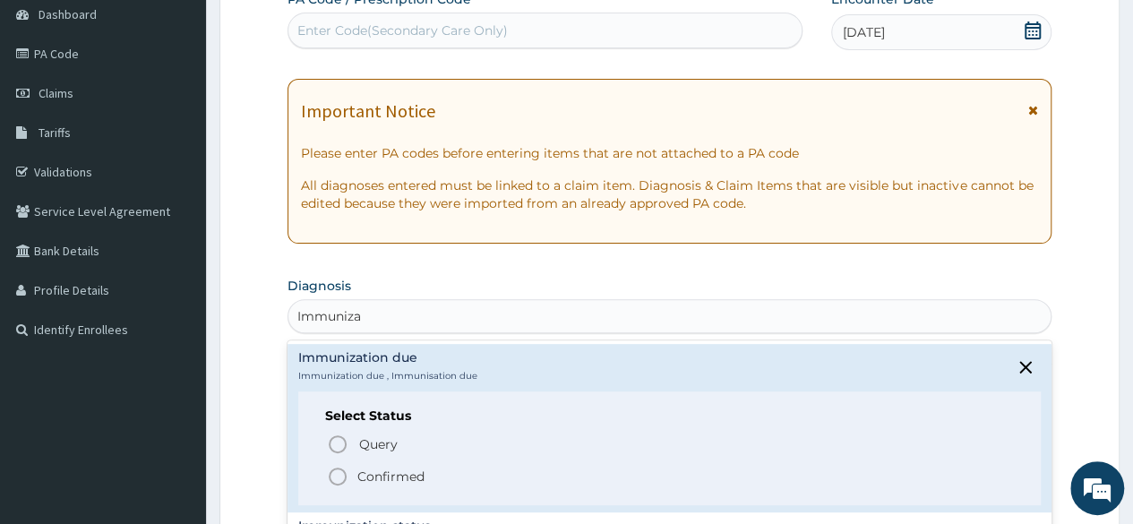
click at [366, 468] on p "Confirmed" at bounding box center [390, 477] width 67 height 18
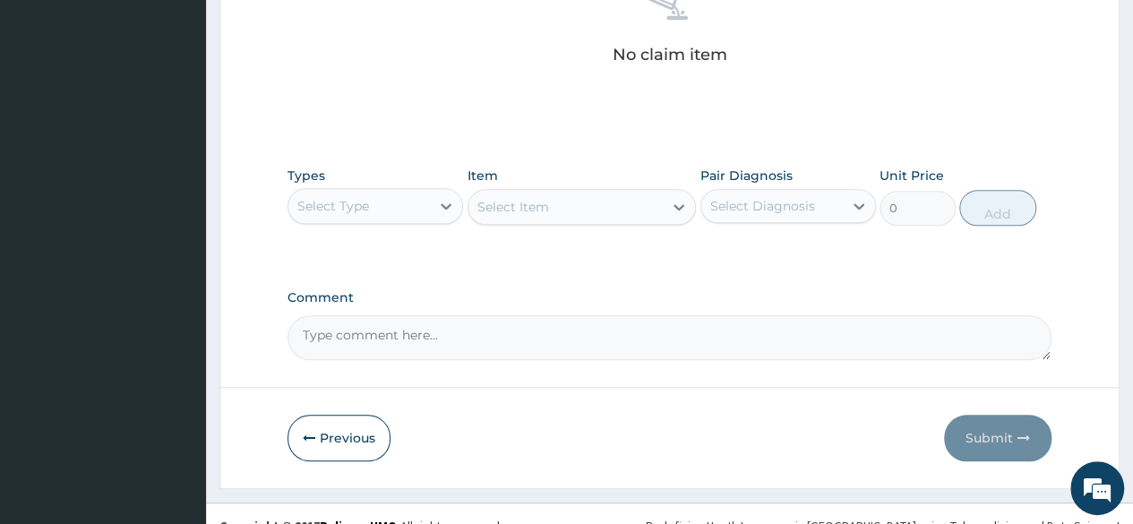
scroll to position [764, 0]
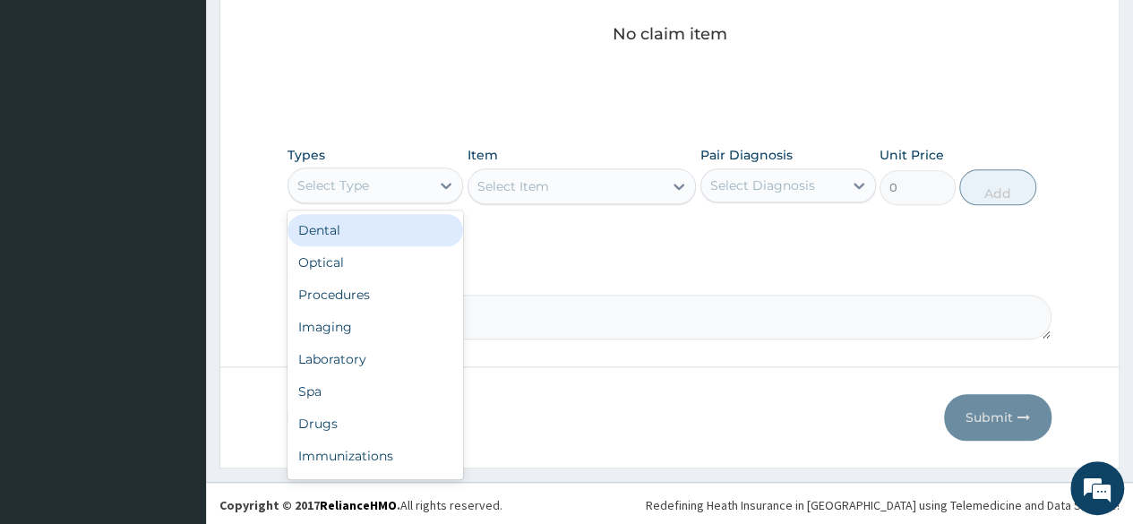
click at [418, 191] on div "Select Type" at bounding box center [359, 185] width 142 height 29
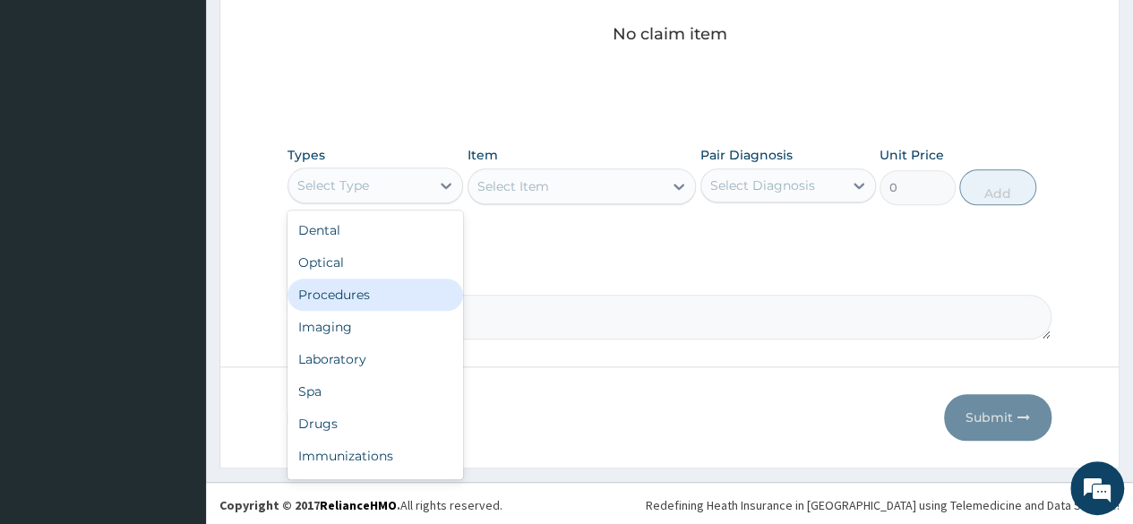
click at [388, 300] on div "Procedures" at bounding box center [376, 295] width 176 height 32
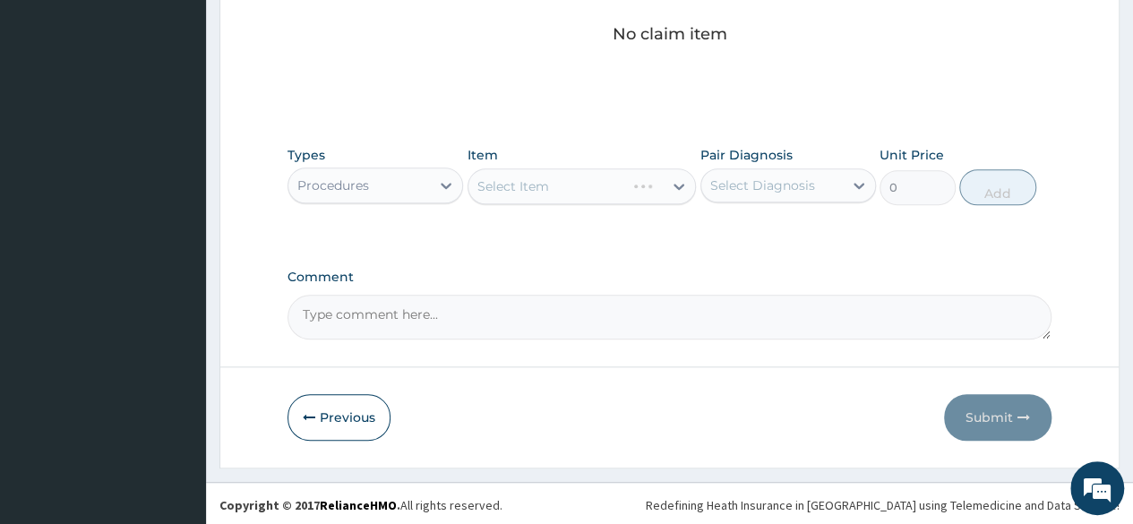
click at [693, 184] on div "Select Item" at bounding box center [582, 186] width 229 height 36
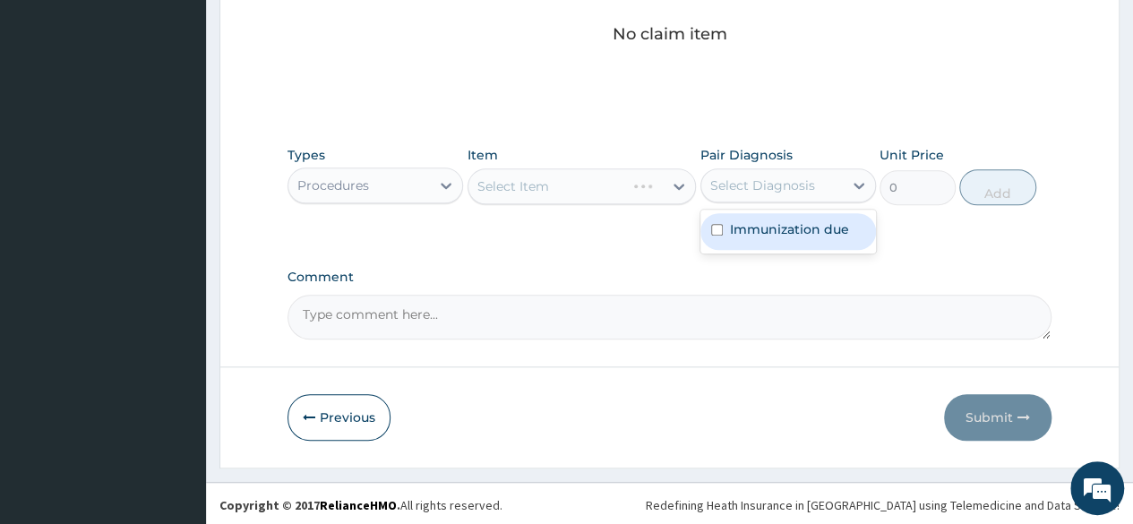
click at [737, 181] on div "Select Diagnosis" at bounding box center [762, 185] width 105 height 18
click at [751, 220] on label "Immunization due" at bounding box center [789, 229] width 119 height 18
checkbox input "true"
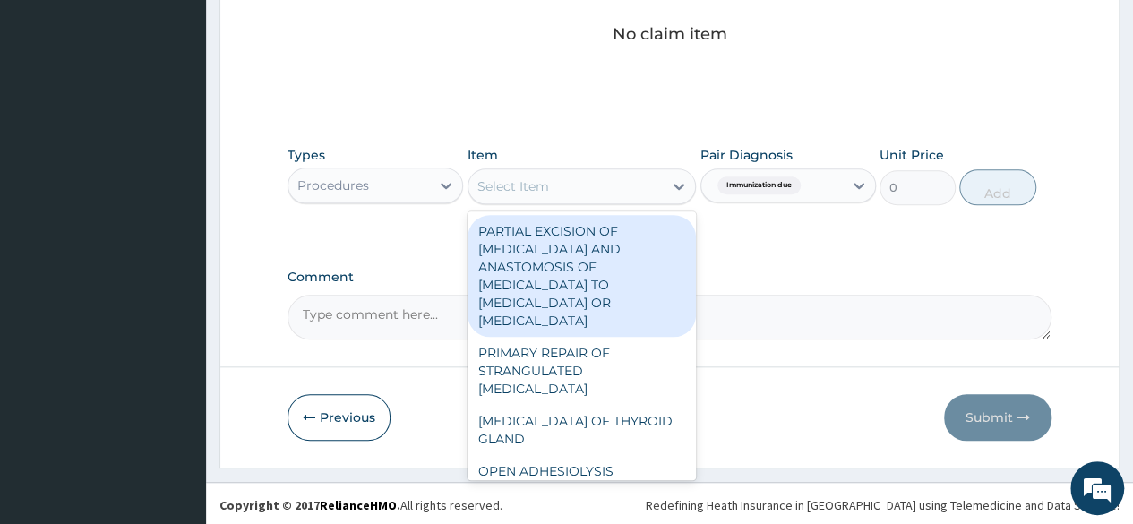
click at [607, 185] on div "Select Item" at bounding box center [566, 186] width 195 height 29
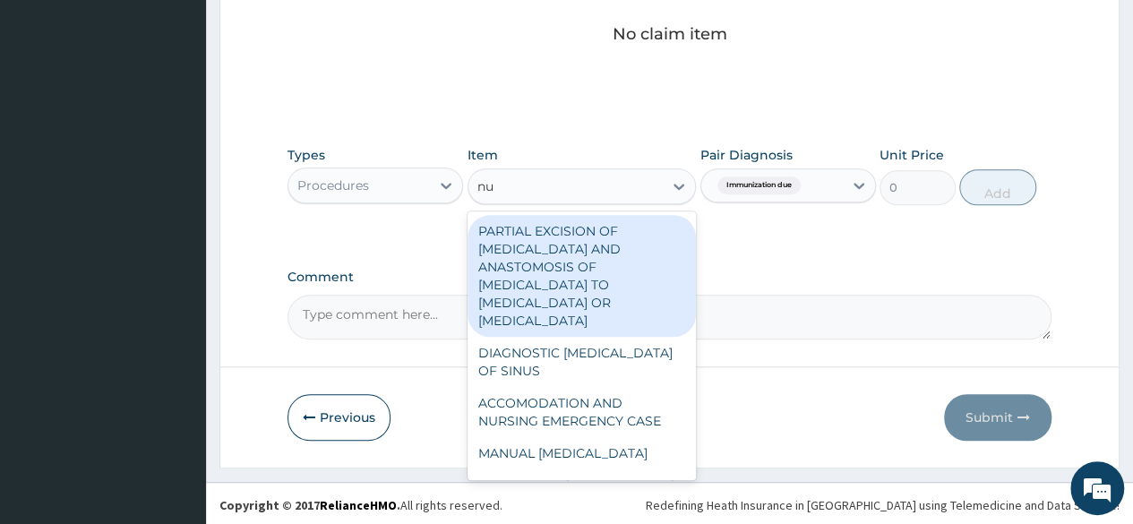
type input "nur"
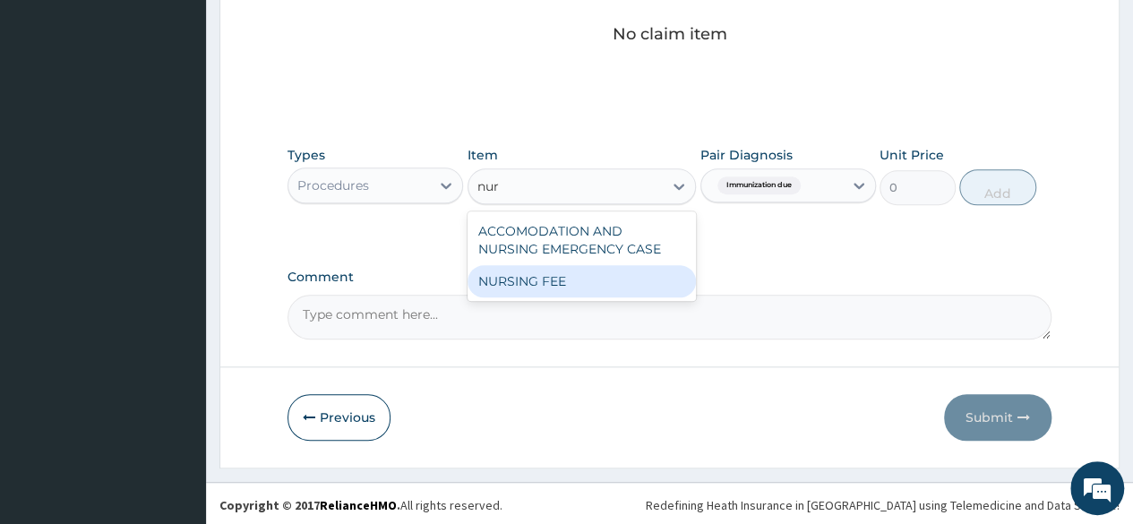
click at [570, 265] on div "NURSING FEE" at bounding box center [582, 281] width 229 height 32
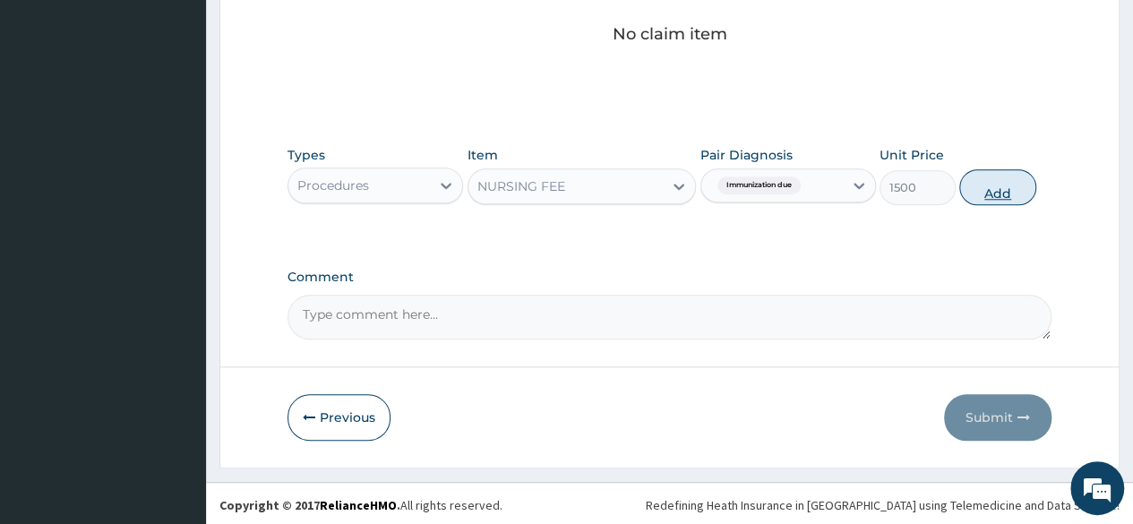
click at [998, 187] on button "Add" at bounding box center [997, 187] width 76 height 36
type input "0"
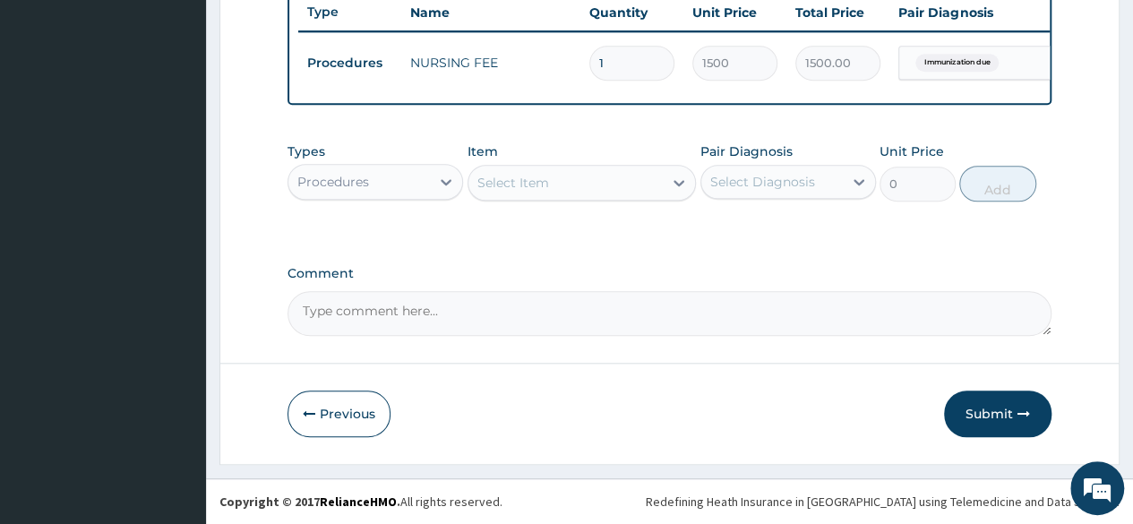
click at [426, 162] on div "Types Procedures" at bounding box center [376, 171] width 176 height 59
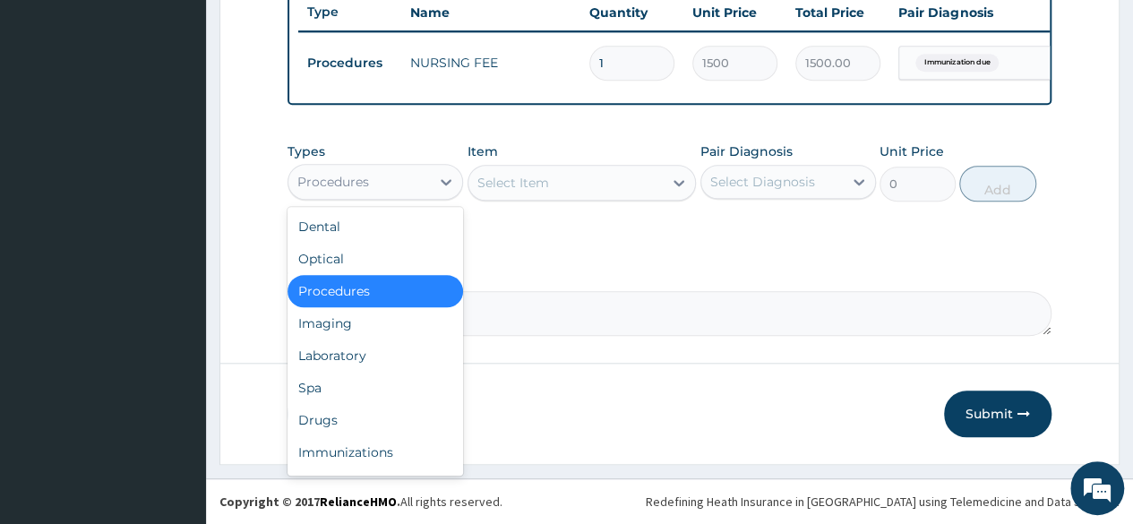
click at [429, 178] on div "Procedures" at bounding box center [359, 182] width 142 height 29
click at [357, 459] on div "Immunizations" at bounding box center [376, 452] width 176 height 32
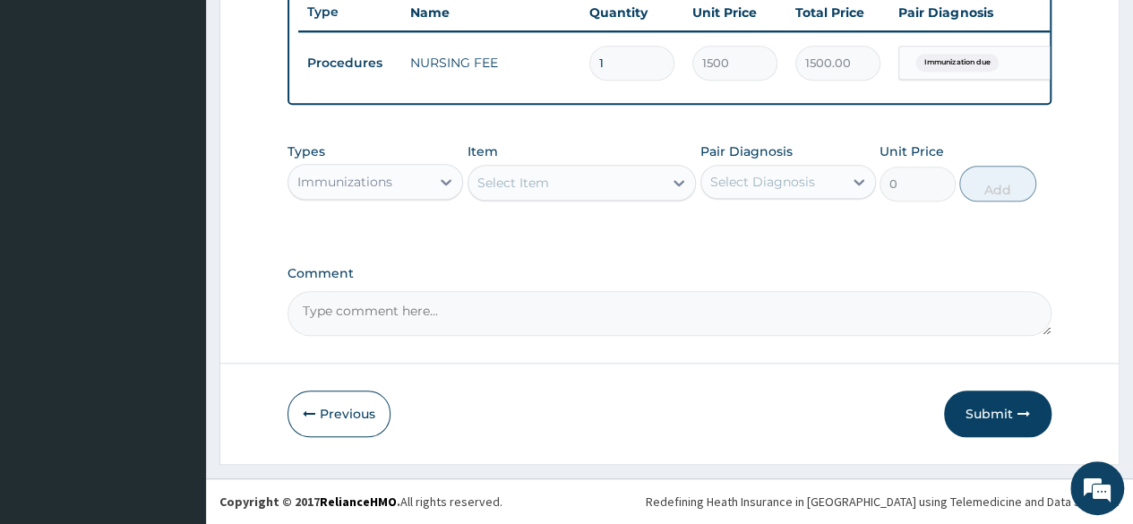
click at [687, 162] on div "Item Select Item" at bounding box center [582, 171] width 229 height 59
click at [652, 206] on div "Types Immunizations Item Select Item Pair Diagnosis Select Diagnosis Unit Price…" at bounding box center [670, 171] width 764 height 77
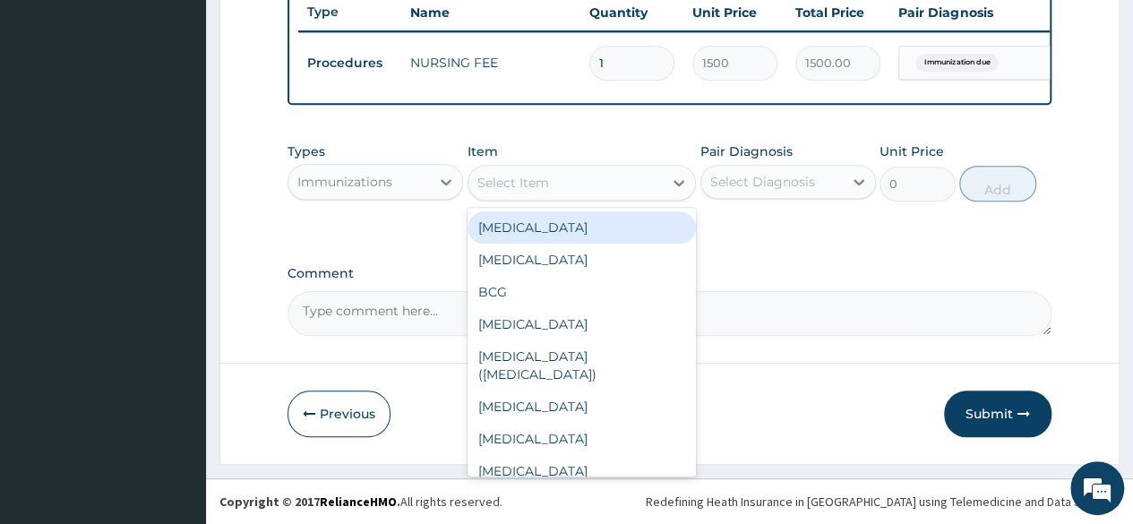
click at [662, 189] on div "Select Item" at bounding box center [566, 182] width 195 height 29
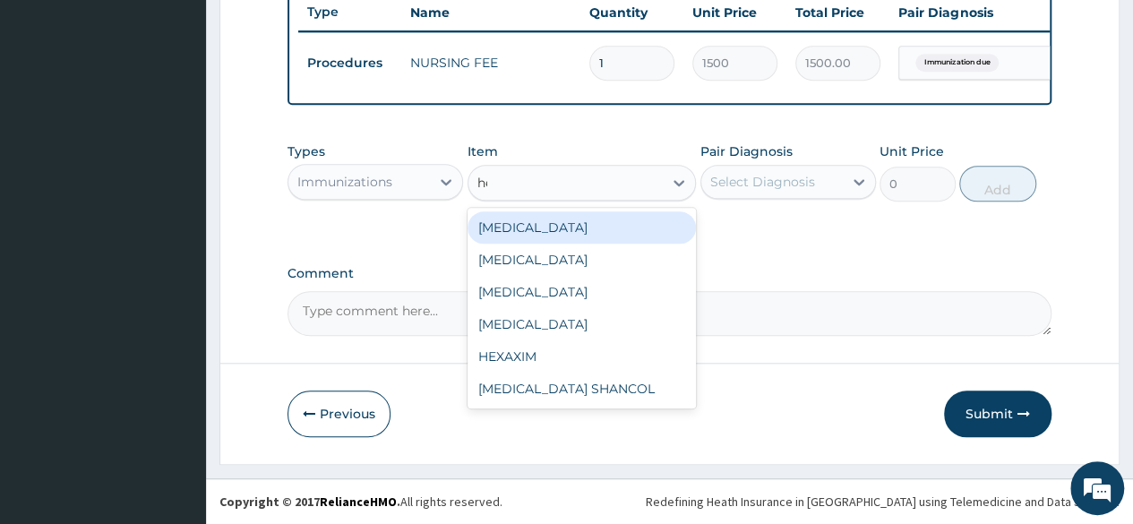
type input "hep"
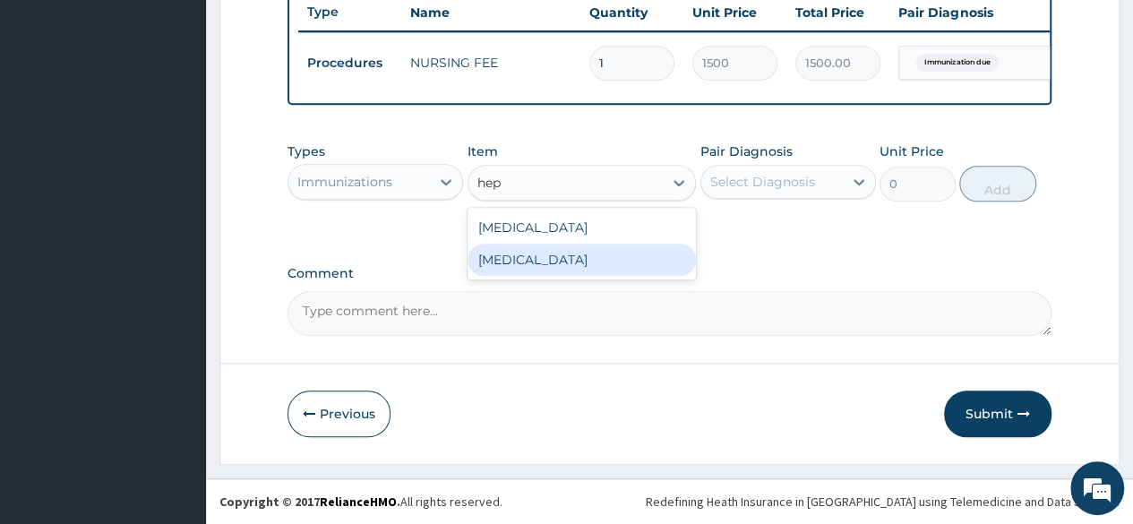
click at [589, 258] on div "[MEDICAL_DATA]" at bounding box center [582, 260] width 229 height 32
type input "8170"
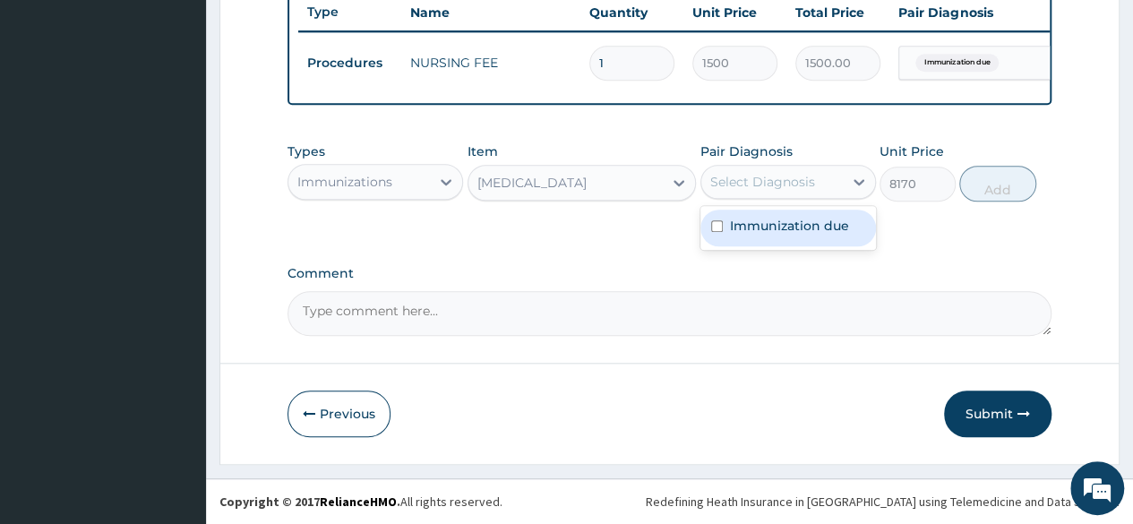
click at [731, 180] on div "Select Diagnosis" at bounding box center [762, 182] width 105 height 18
click at [748, 214] on div "Immunization due" at bounding box center [789, 228] width 176 height 37
checkbox input "true"
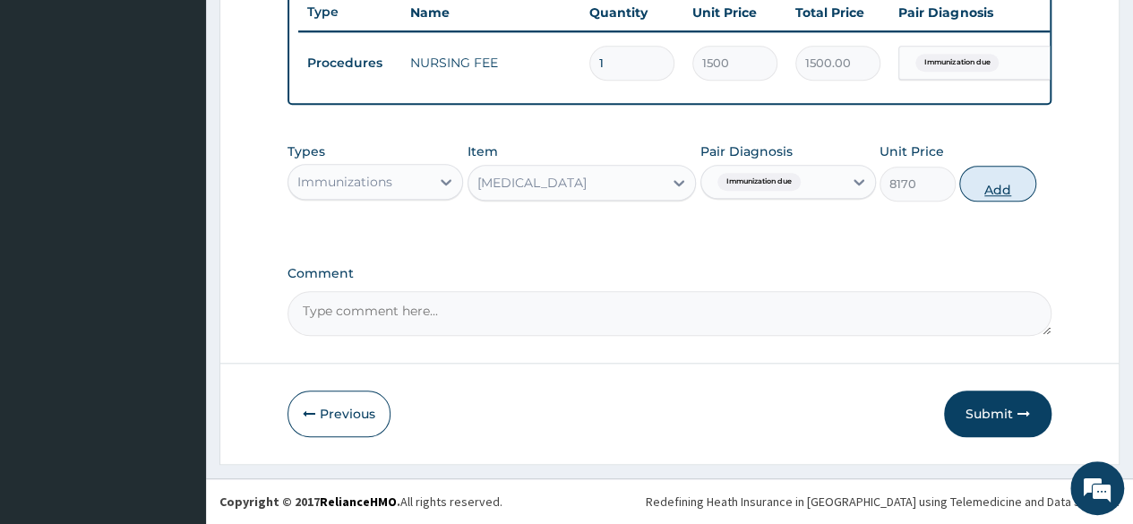
click at [987, 175] on button "Add" at bounding box center [997, 184] width 76 height 36
type input "0"
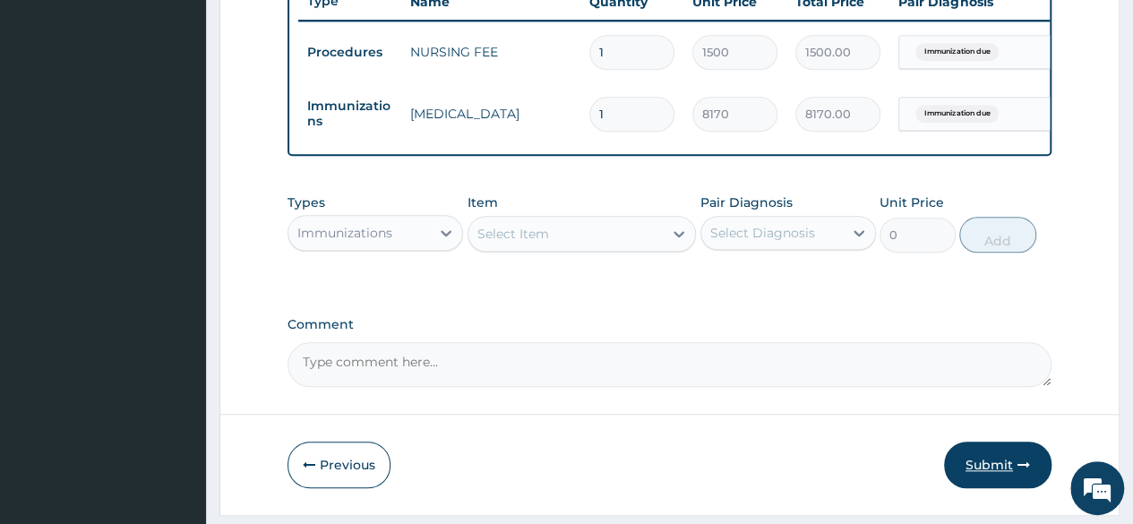
click at [983, 467] on button "Submit" at bounding box center [997, 465] width 107 height 47
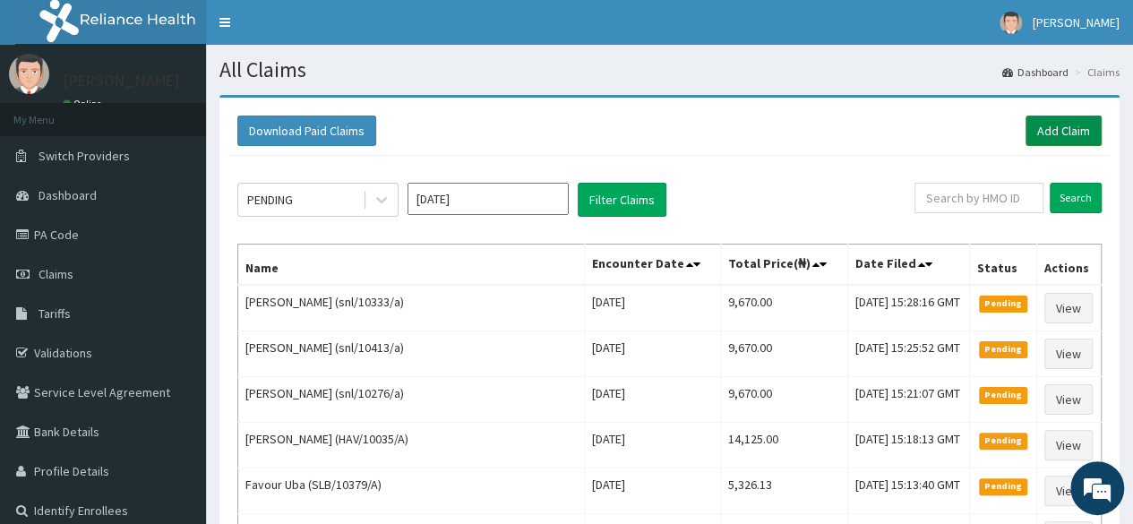
click at [1061, 129] on link "Add Claim" at bounding box center [1064, 131] width 76 height 30
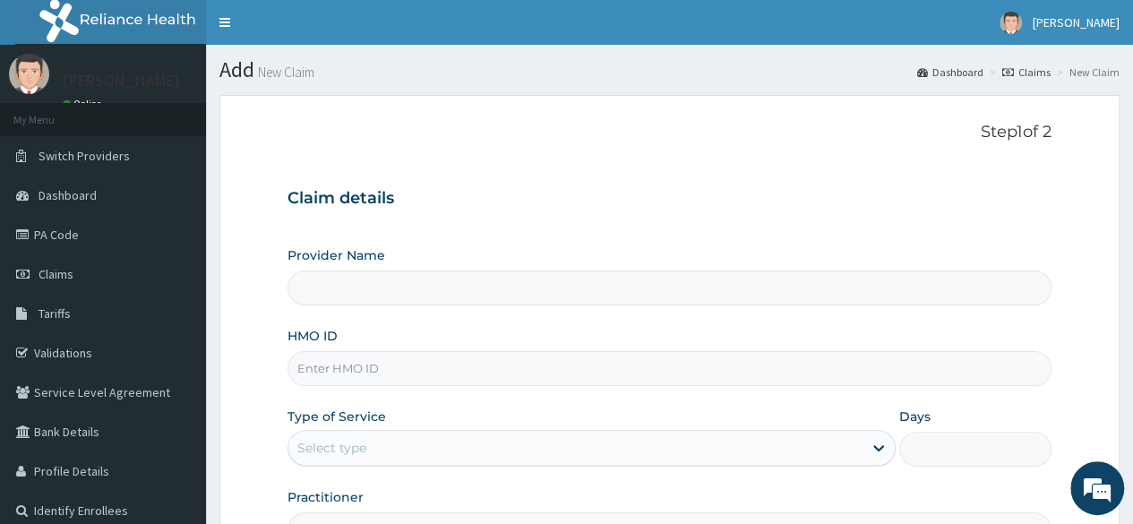
click at [450, 375] on input "HMO ID" at bounding box center [670, 368] width 764 height 35
type input "Reliance Family Clinics (RFC) - [GEOGRAPHIC_DATA]"
type input "snl/10429/a"
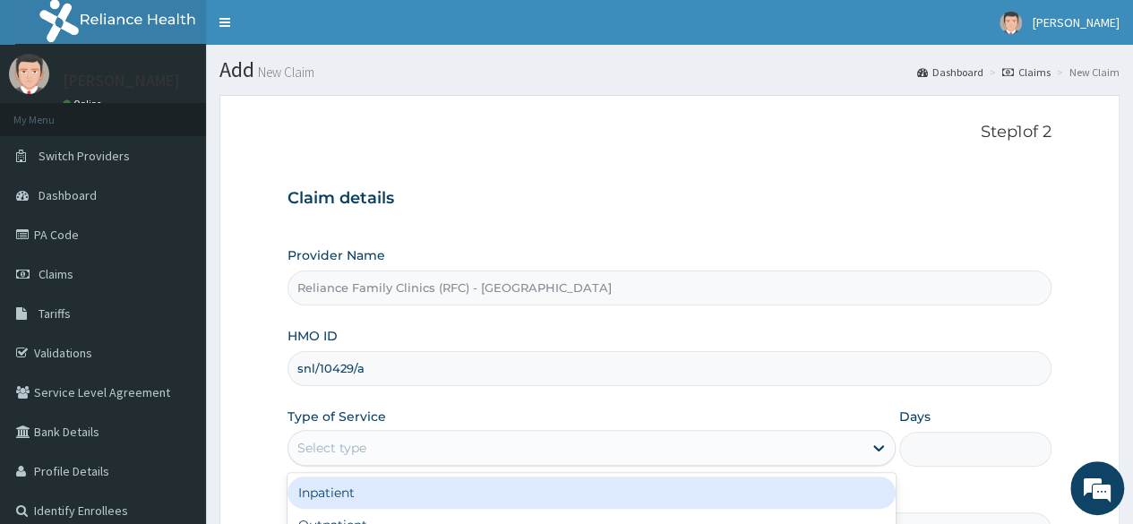
click at [453, 443] on div "Select type" at bounding box center [575, 448] width 574 height 29
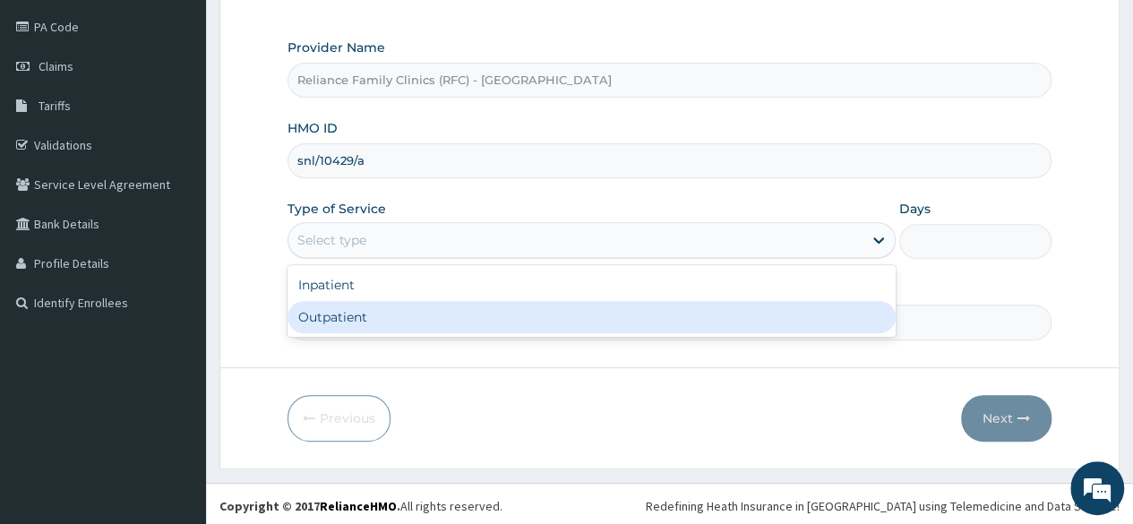
click at [460, 327] on div "Outpatient" at bounding box center [592, 317] width 608 height 32
type input "1"
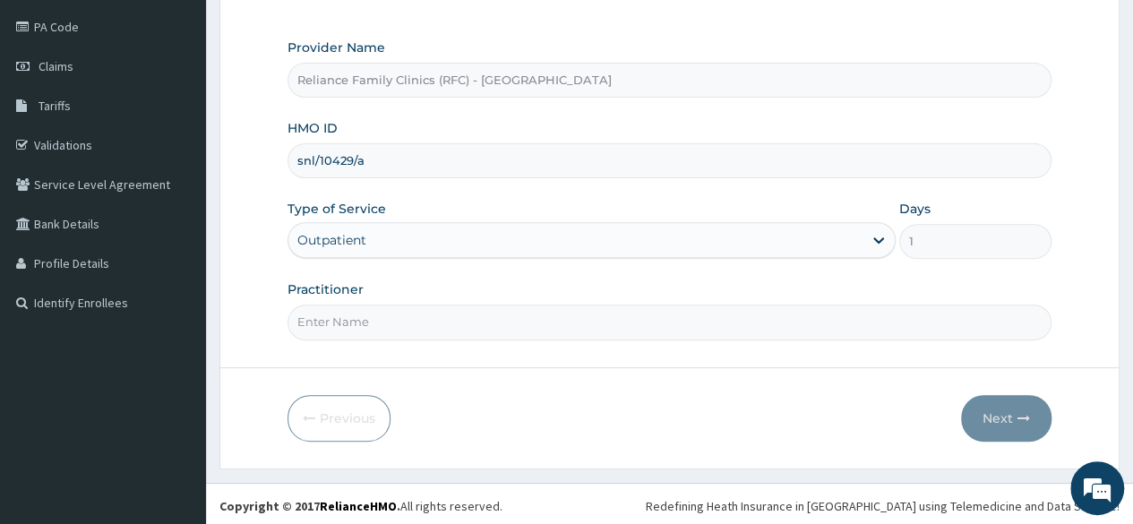
click at [466, 316] on input "Practitioner" at bounding box center [670, 322] width 764 height 35
type input "Locum"
click at [993, 410] on button "Next" at bounding box center [1006, 418] width 90 height 47
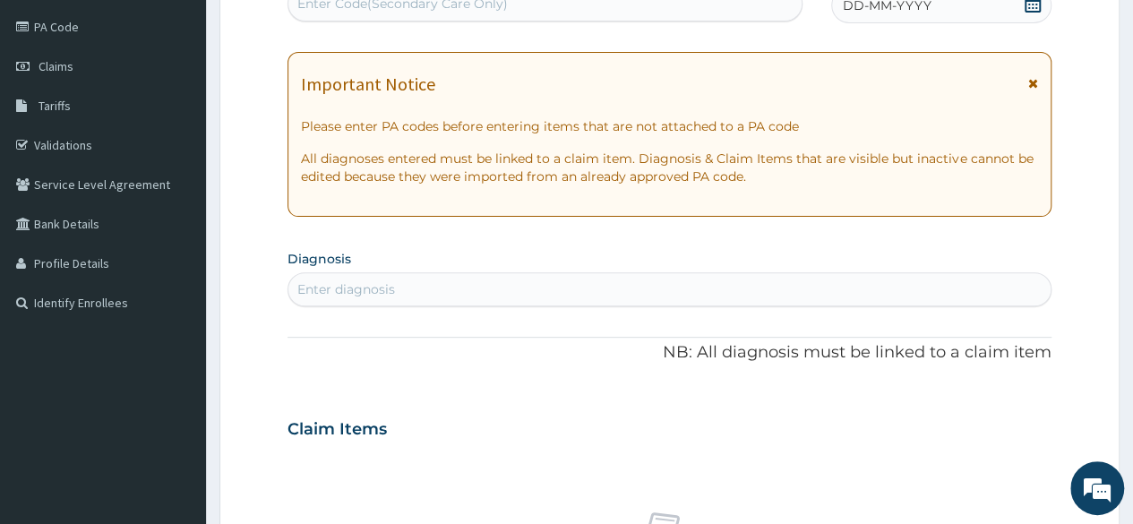
click at [602, 289] on div "Enter diagnosis" at bounding box center [669, 289] width 762 height 29
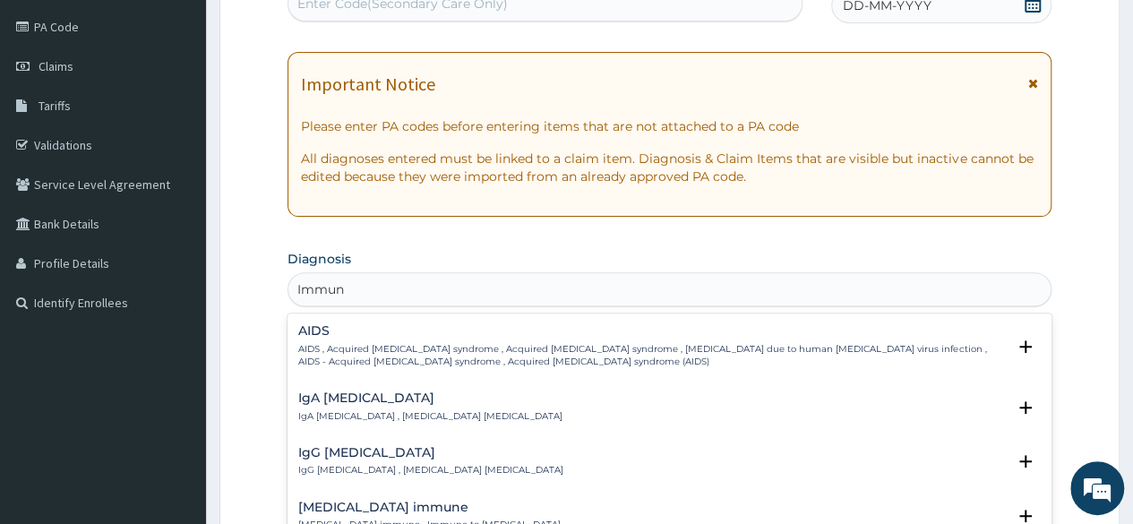
type input "Immuni"
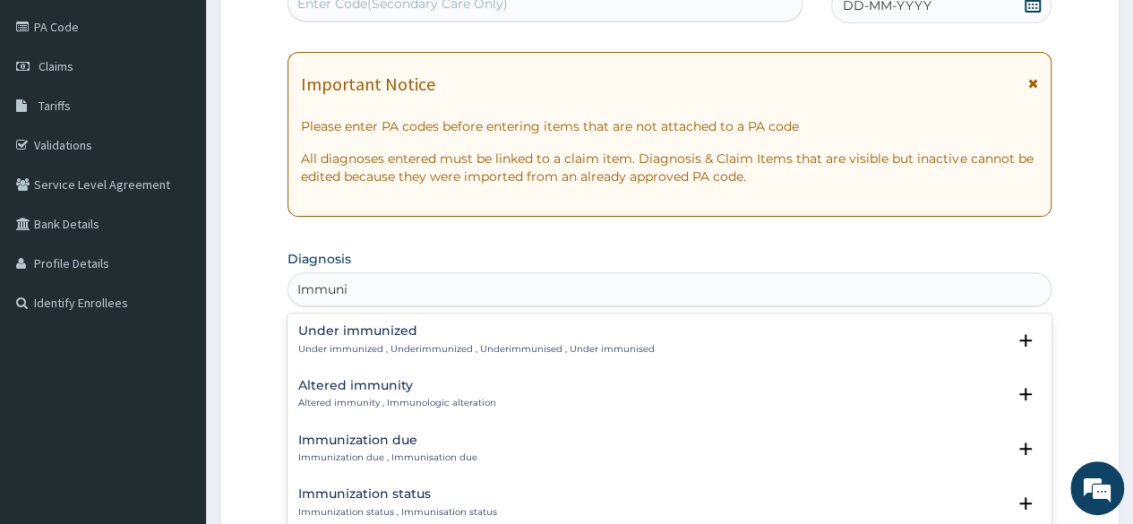
click at [317, 442] on h4 "Immunization due" at bounding box center [387, 440] width 179 height 13
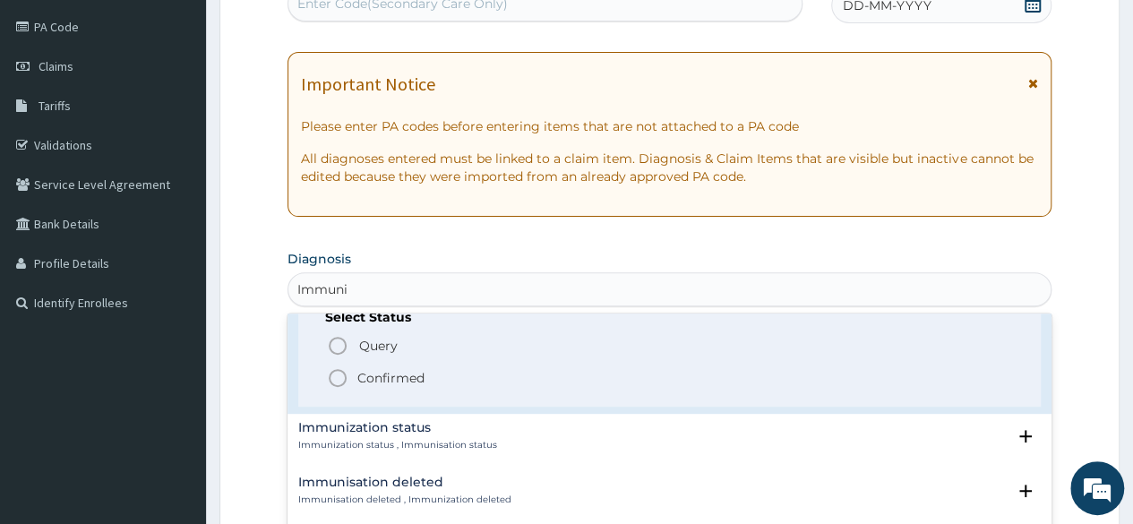
scroll to position [181, 0]
click at [348, 378] on icon "status option filled" at bounding box center [337, 376] width 21 height 21
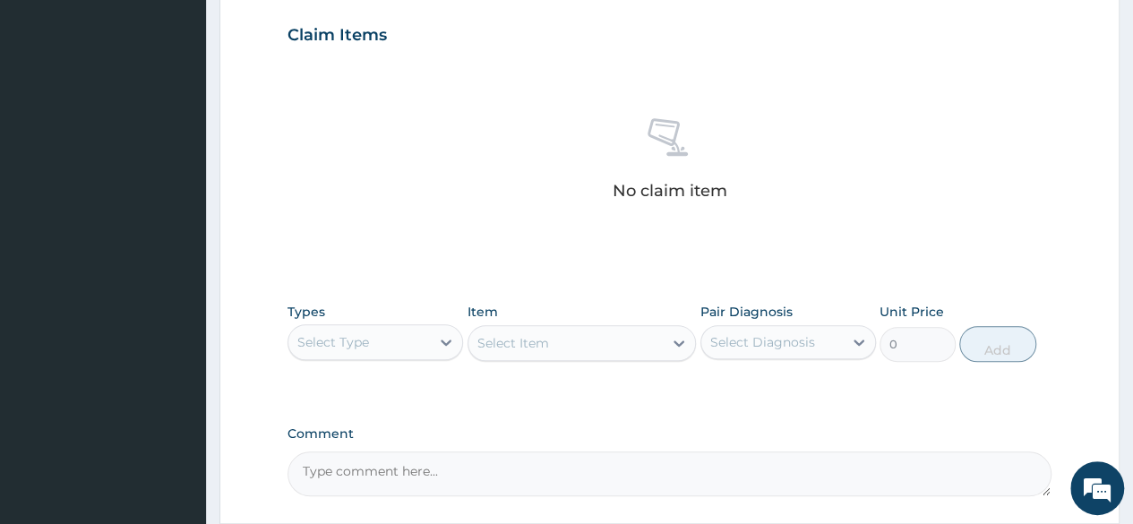
scroll to position [632, 0]
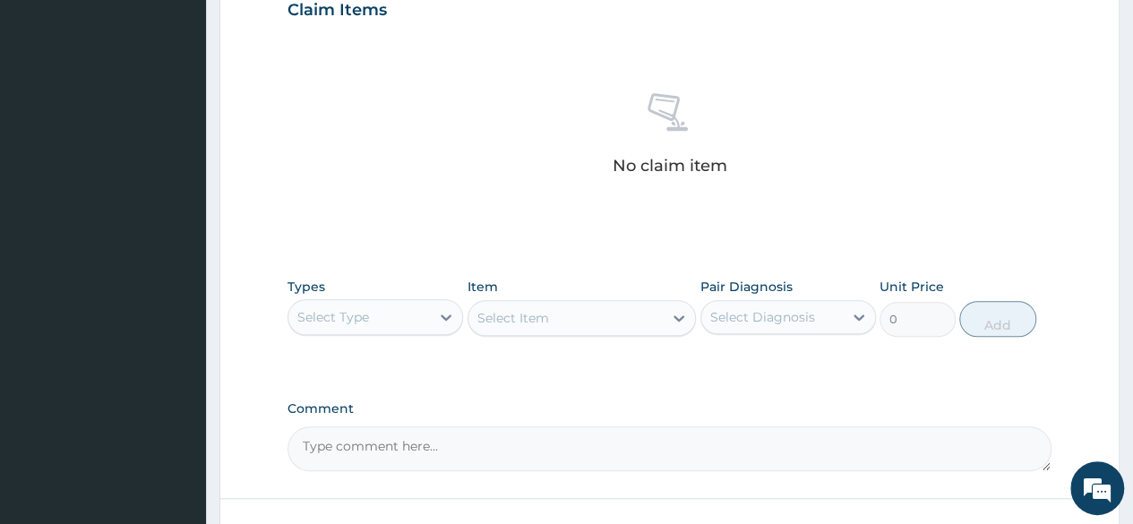
click at [419, 304] on div "Select Type" at bounding box center [359, 317] width 142 height 29
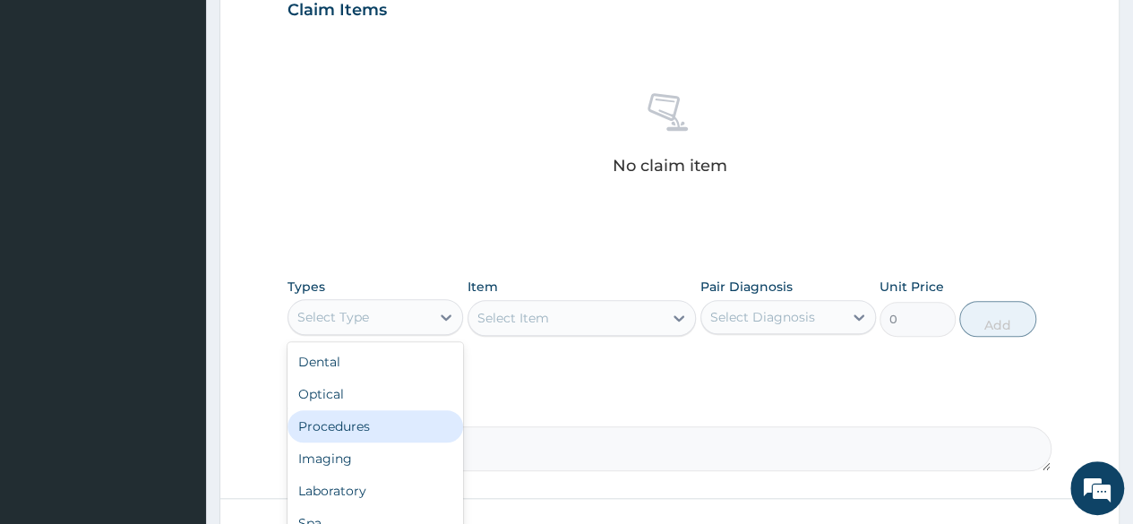
click at [373, 417] on div "Procedures" at bounding box center [376, 426] width 176 height 32
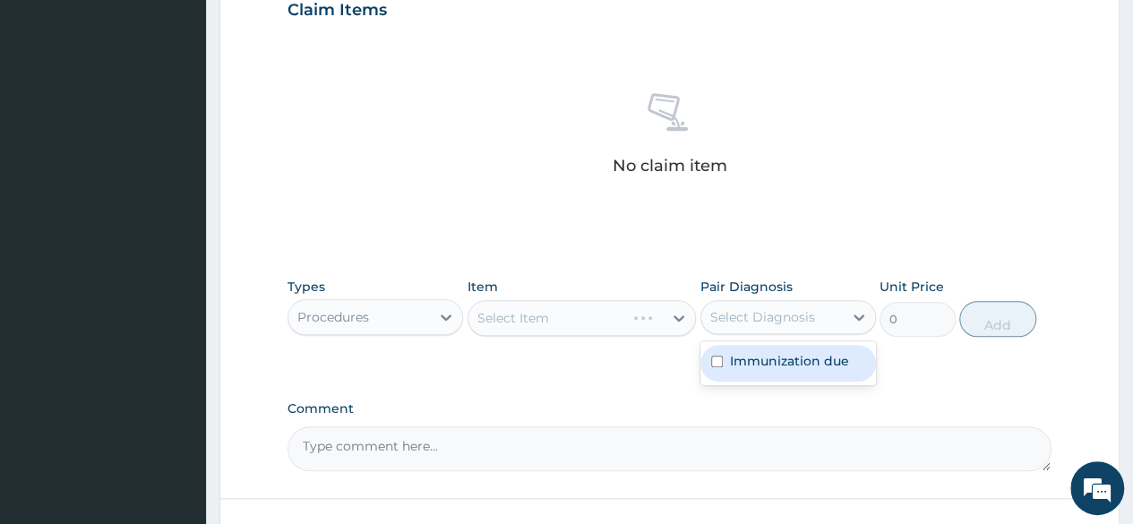
click at [770, 327] on div "Select Diagnosis" at bounding box center [772, 317] width 142 height 29
click at [770, 348] on div "Immunization due" at bounding box center [789, 363] width 176 height 37
checkbox input "true"
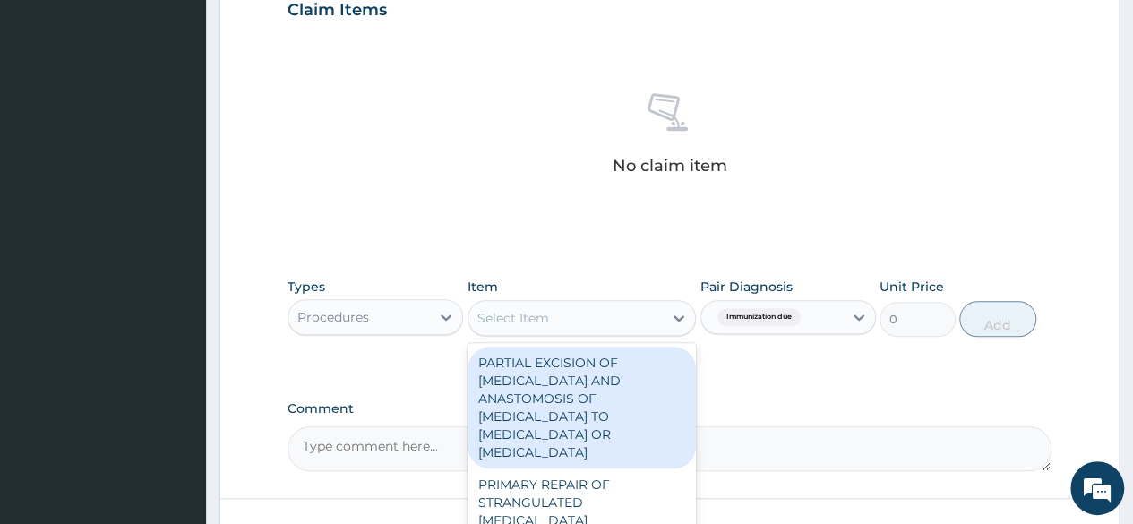
click at [626, 322] on div "Select Item" at bounding box center [566, 318] width 195 height 29
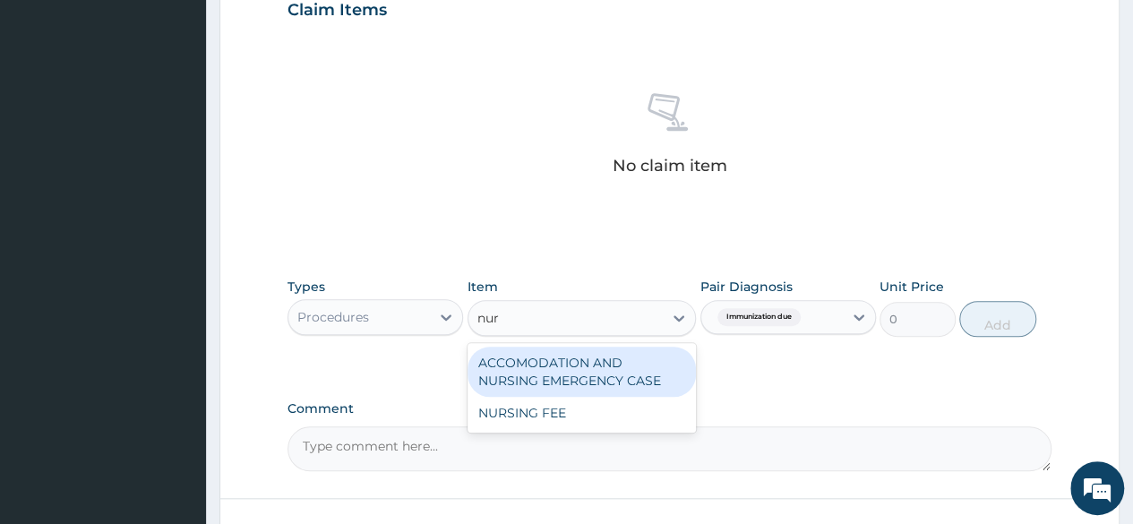
type input "nurs"
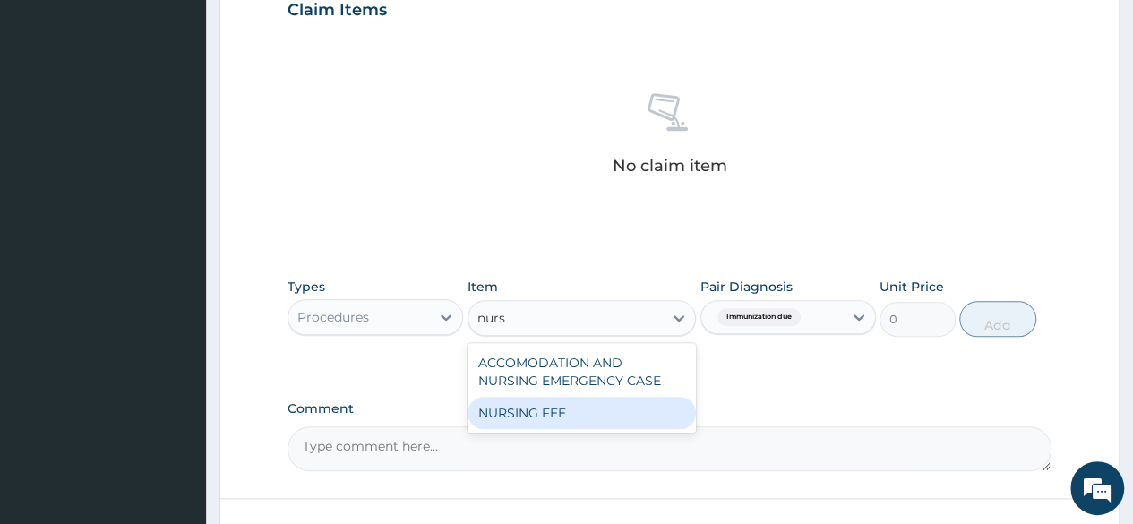
click at [618, 411] on div "NURSING FEE" at bounding box center [582, 413] width 229 height 32
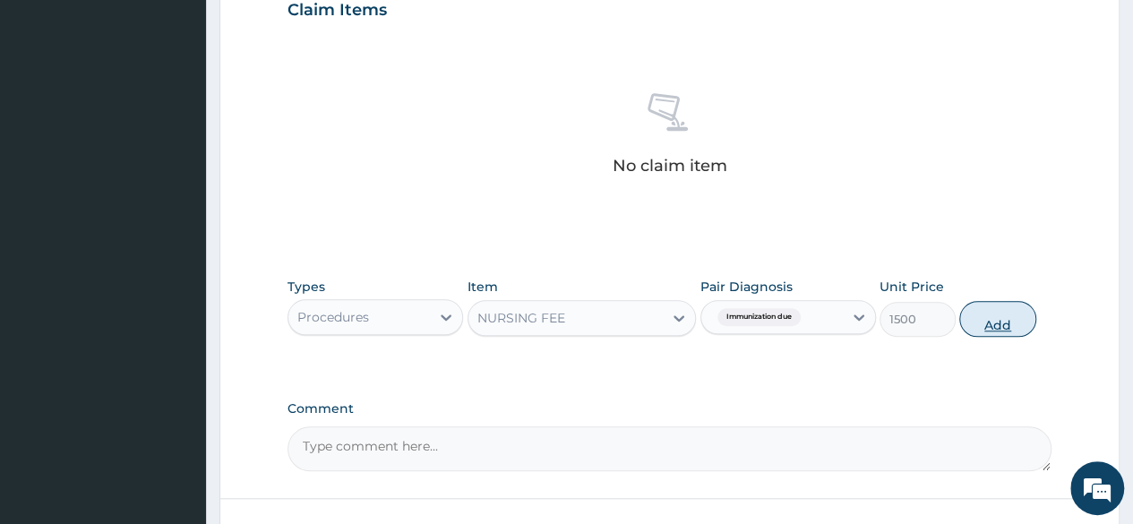
click at [987, 323] on button "Add" at bounding box center [997, 319] width 76 height 36
type input "0"
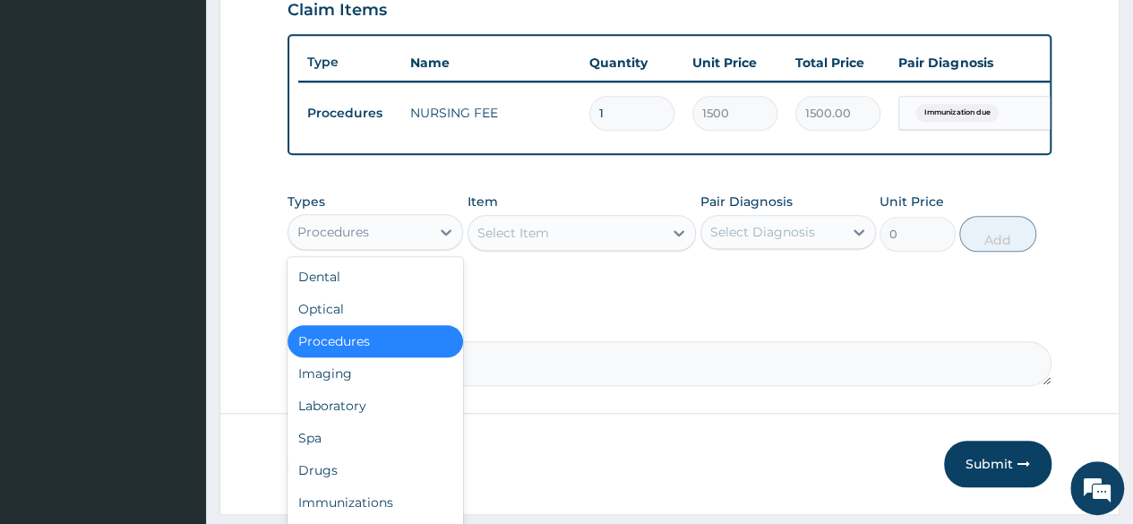
click at [427, 244] on div "Procedures" at bounding box center [359, 232] width 142 height 29
click at [364, 508] on div "Immunizations" at bounding box center [376, 502] width 176 height 32
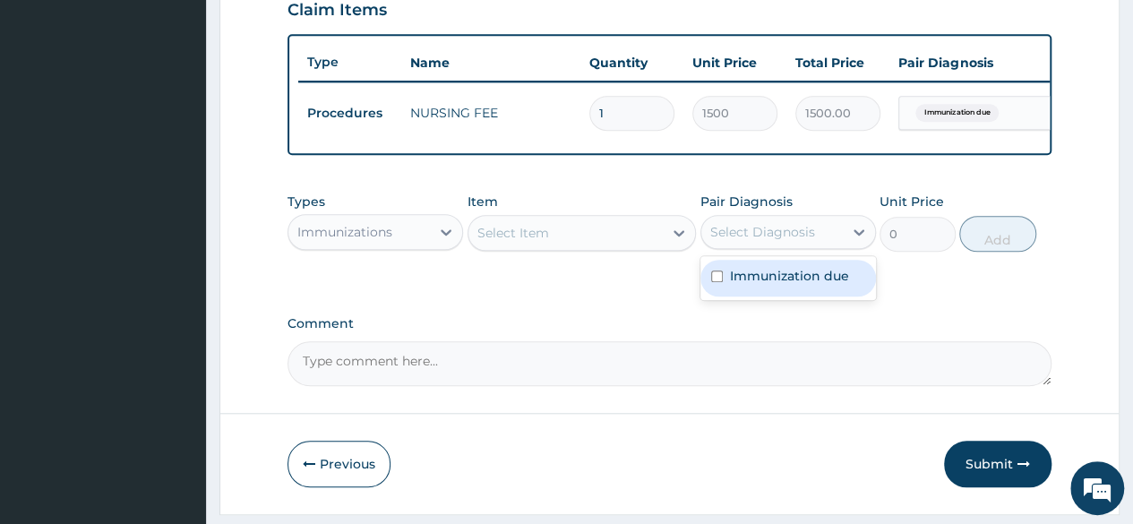
click at [719, 234] on div "Select Diagnosis" at bounding box center [772, 232] width 142 height 29
click at [744, 285] on label "Immunization due" at bounding box center [789, 276] width 119 height 18
checkbox input "true"
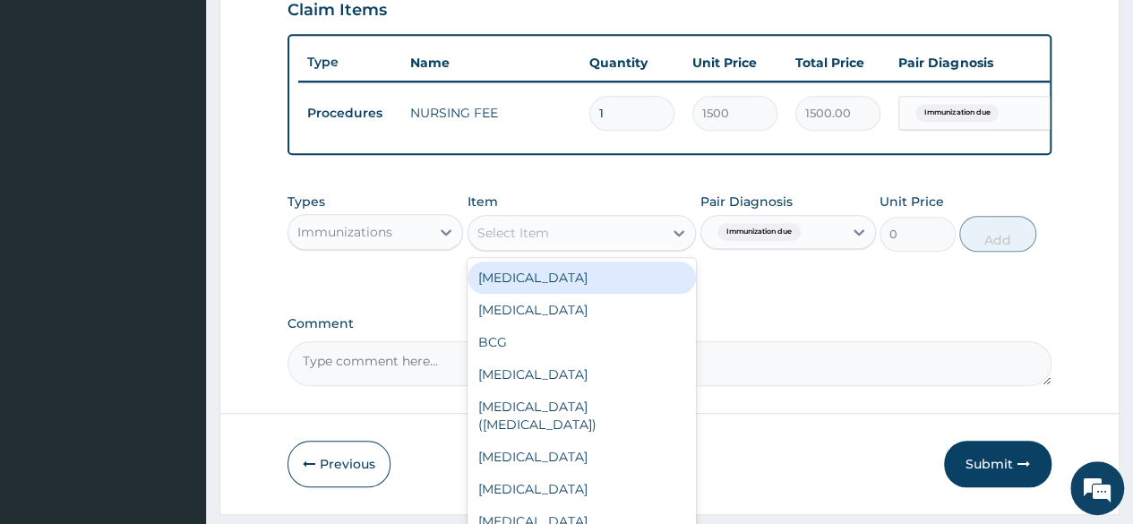
click at [629, 247] on div "Select Item" at bounding box center [566, 233] width 195 height 29
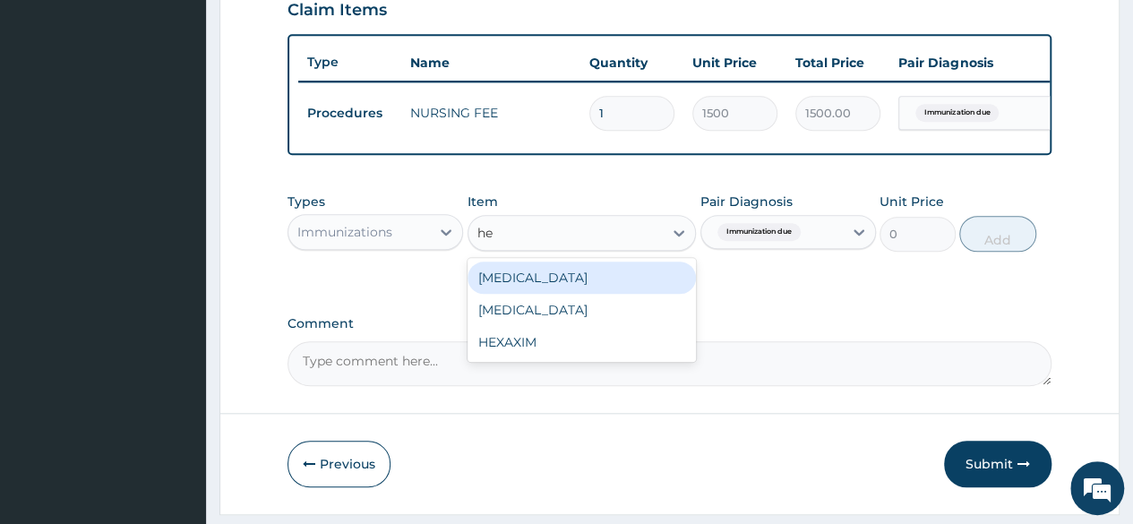
type input "hep"
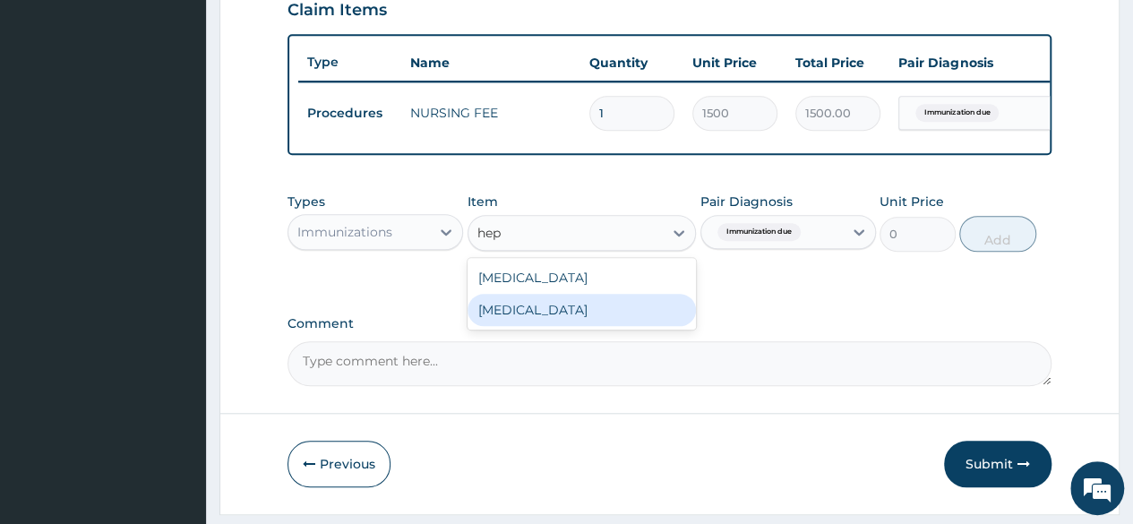
click at [600, 316] on div "HEPATITIS B" at bounding box center [582, 310] width 229 height 32
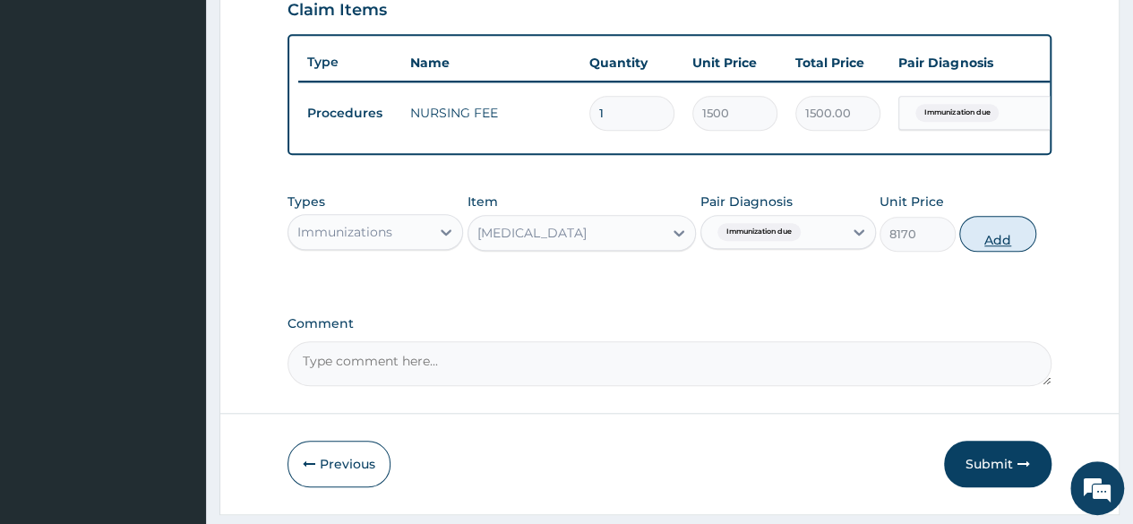
click at [987, 244] on button "Add" at bounding box center [997, 234] width 76 height 36
type input "0"
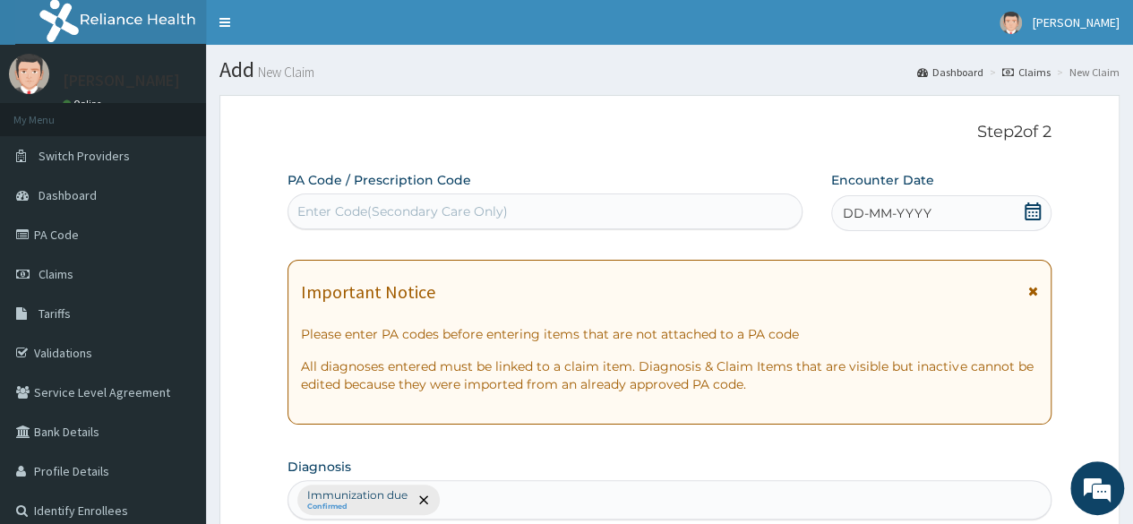
scroll to position [0, 0]
click at [878, 227] on div "DD-MM-YYYY" at bounding box center [941, 213] width 220 height 36
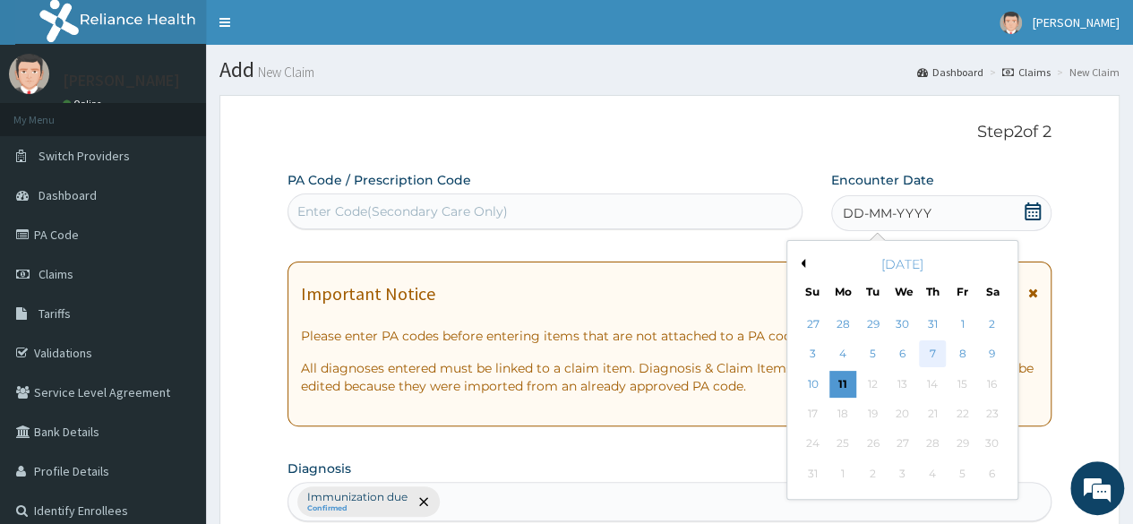
click at [931, 350] on div "7" at bounding box center [932, 354] width 27 height 27
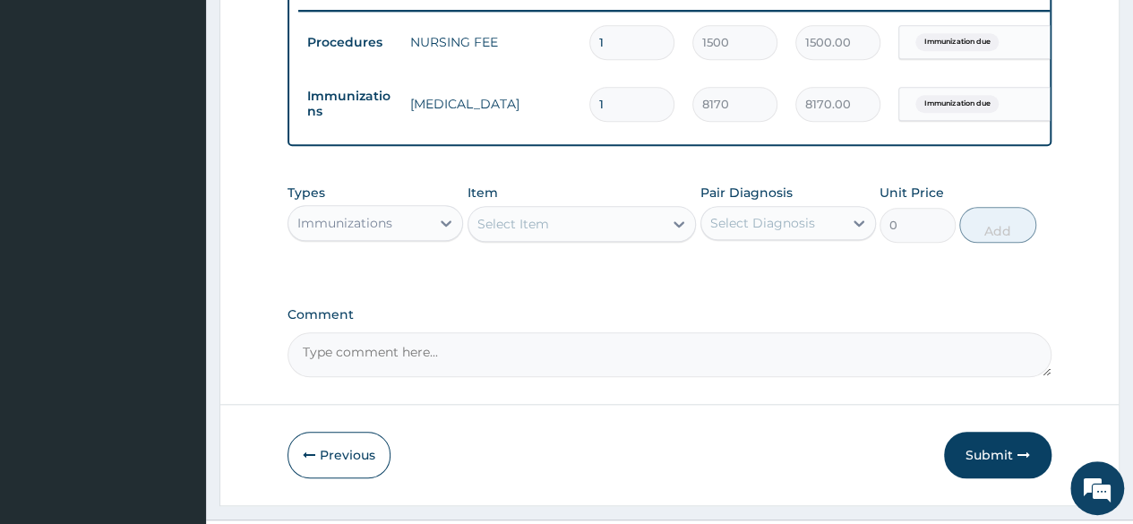
scroll to position [755, 0]
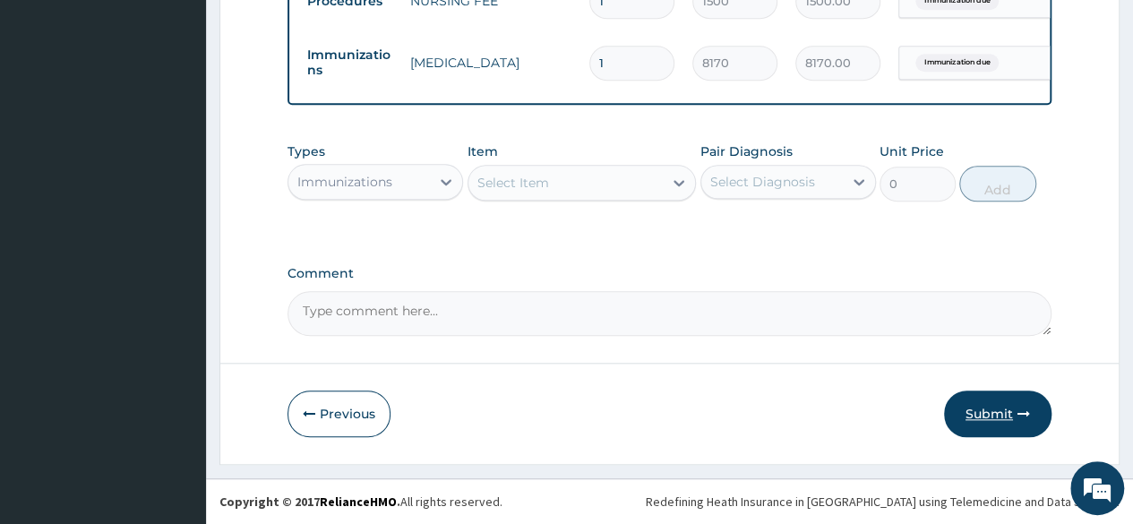
click at [983, 409] on button "Submit" at bounding box center [997, 414] width 107 height 47
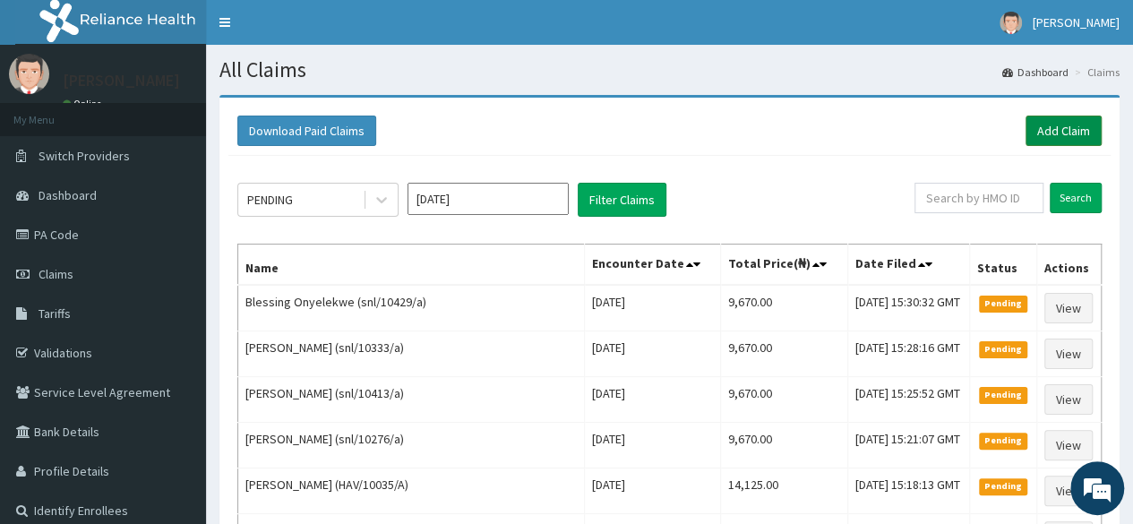
click at [1061, 135] on link "Add Claim" at bounding box center [1064, 131] width 76 height 30
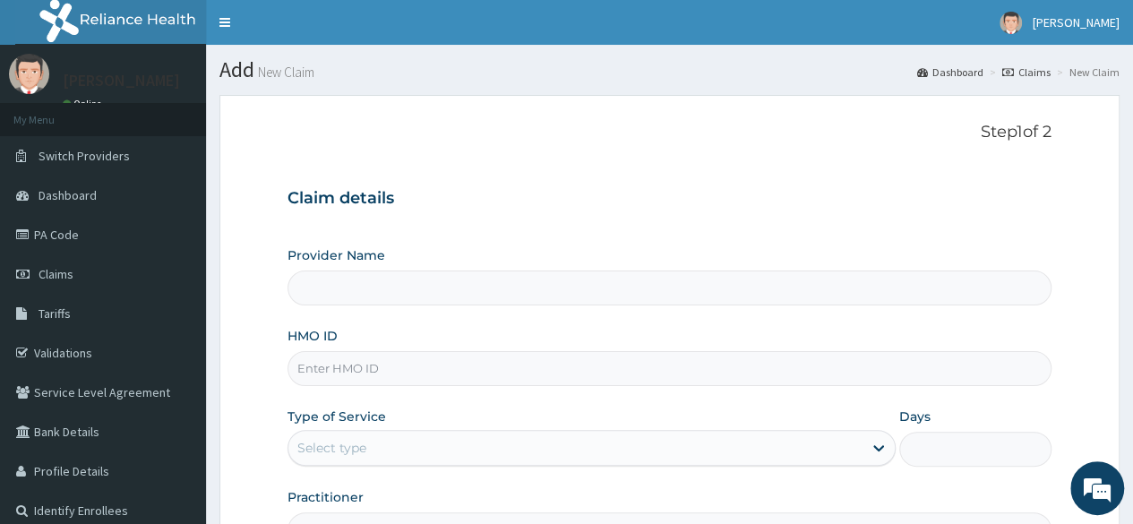
type input "Reliance Family Clinics (RFC) - [GEOGRAPHIC_DATA]"
click at [525, 372] on input "HMO ID" at bounding box center [670, 368] width 764 height 35
type input "snl/10398/a"
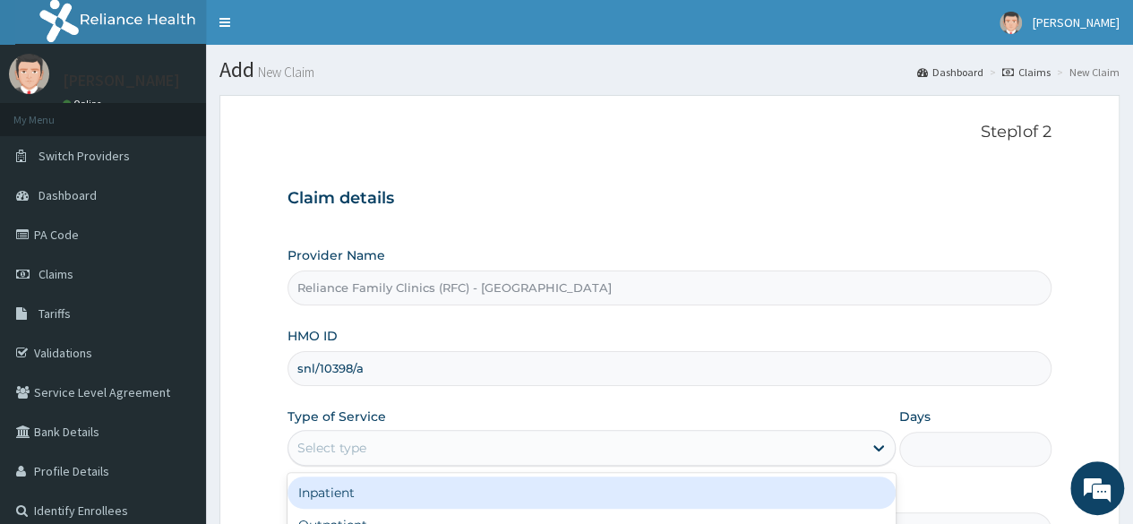
click at [502, 443] on div "Select type" at bounding box center [575, 448] width 574 height 29
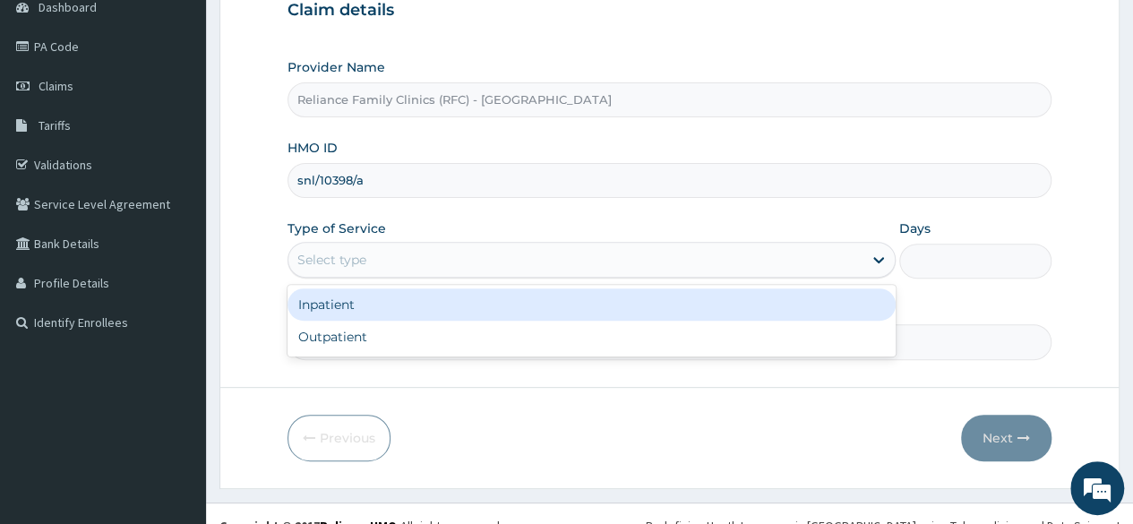
scroll to position [208, 0]
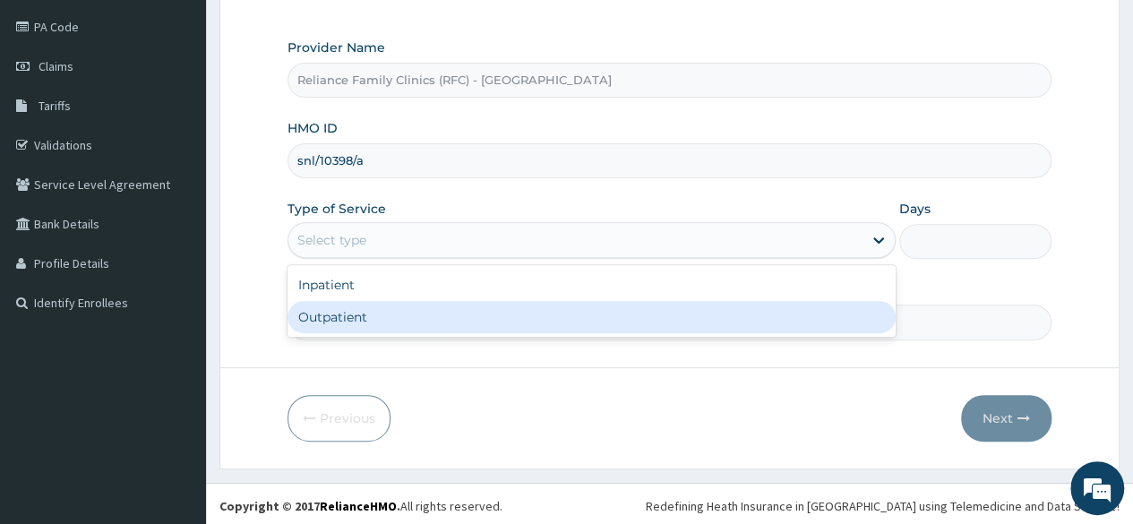
click at [451, 323] on div "Outpatient" at bounding box center [592, 317] width 608 height 32
type input "1"
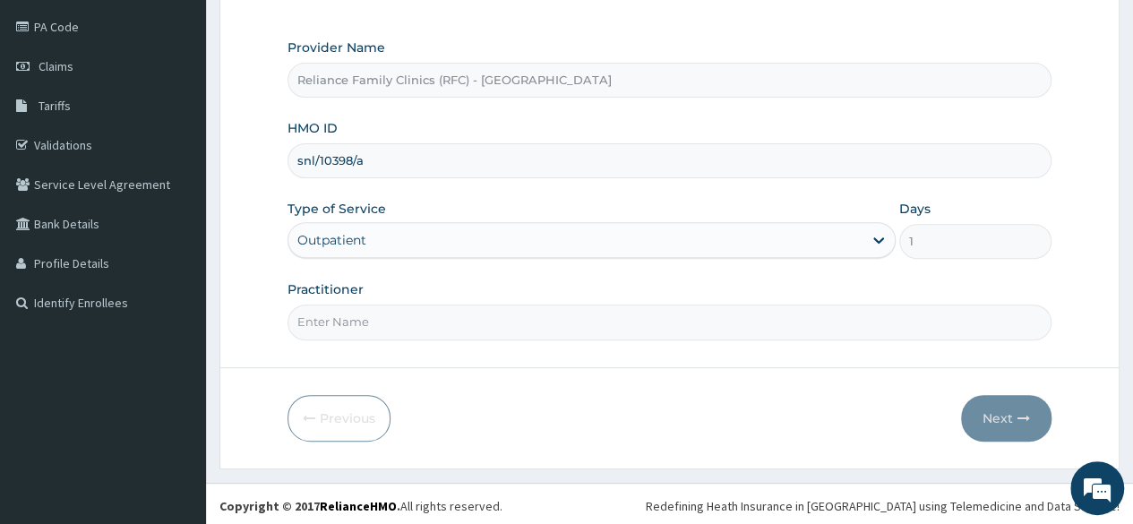
click at [451, 323] on input "Practitioner" at bounding box center [670, 322] width 764 height 35
type input "Locum"
click at [1002, 405] on button "Next" at bounding box center [1006, 418] width 90 height 47
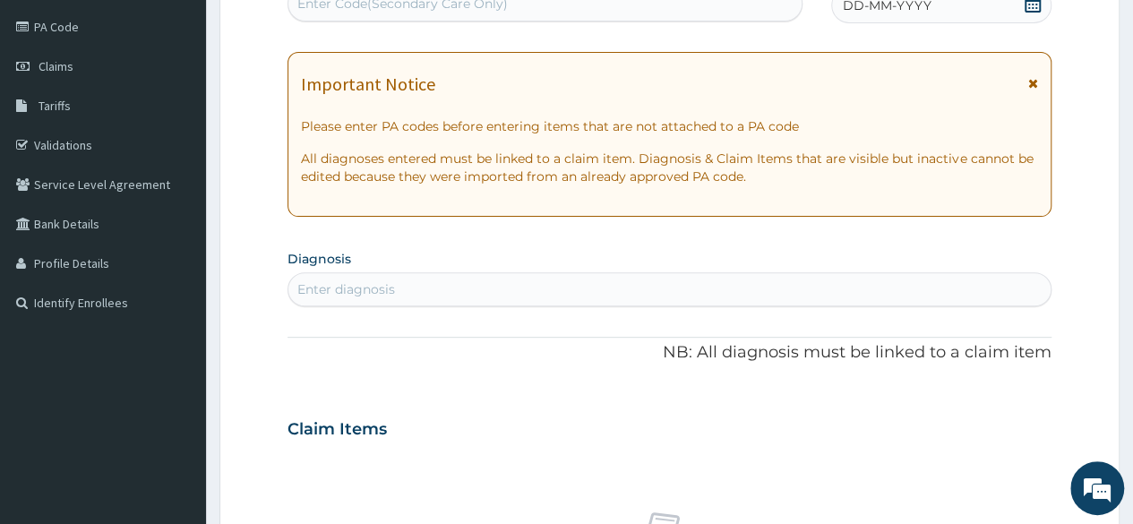
click at [871, 13] on span "DD-MM-YYYY" at bounding box center [887, 5] width 89 height 18
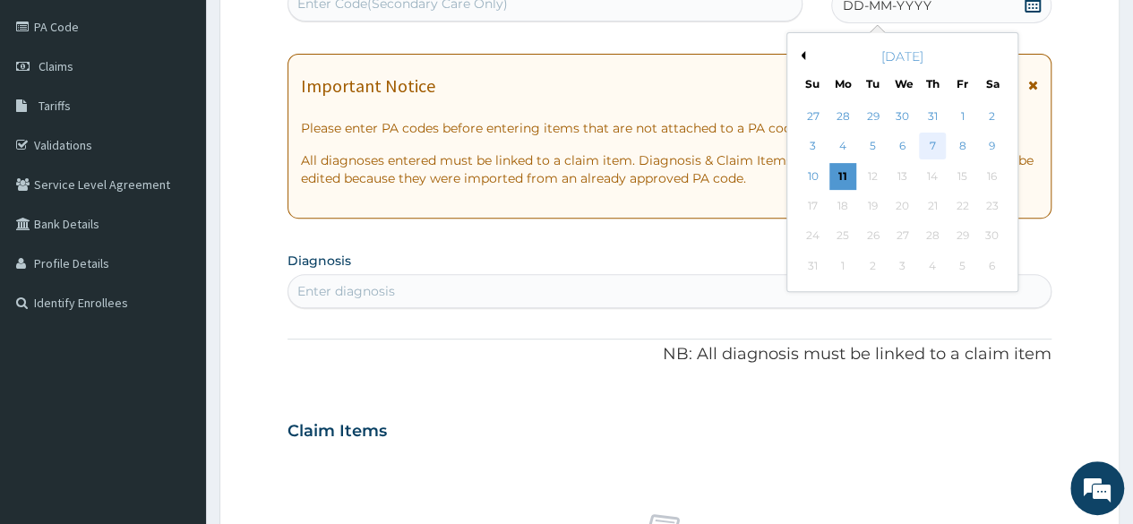
click at [934, 135] on div "7" at bounding box center [932, 146] width 27 height 27
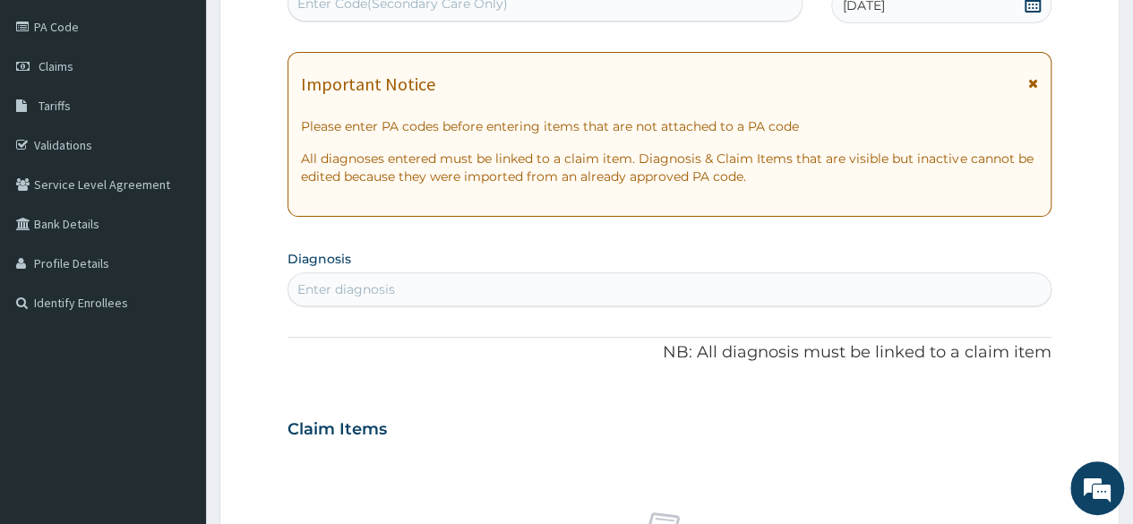
click at [451, 283] on div "Enter diagnosis" at bounding box center [669, 289] width 762 height 29
type input "Immuniza"
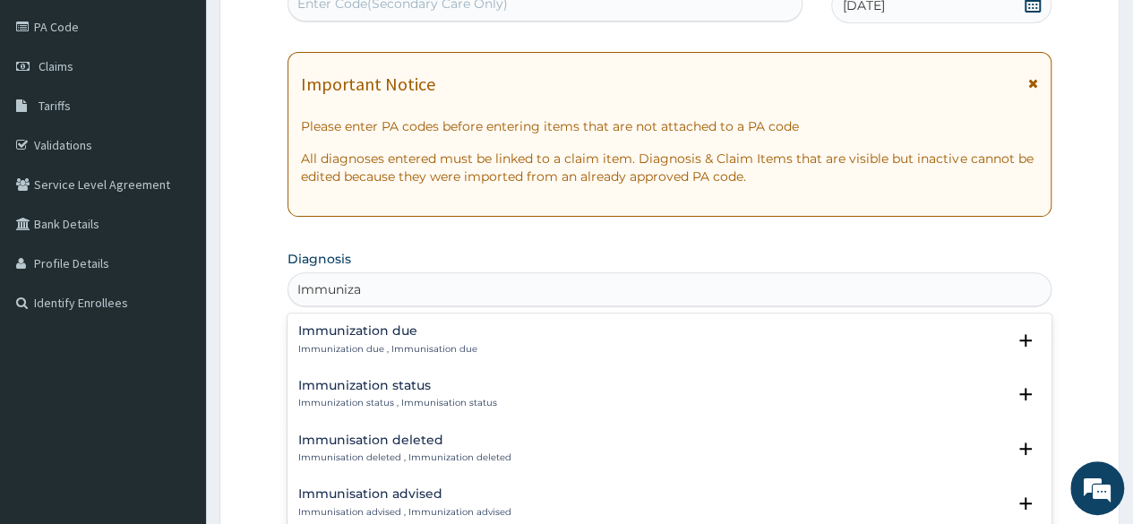
click at [396, 343] on p "Immunization due , Immunisation due" at bounding box center [387, 349] width 179 height 13
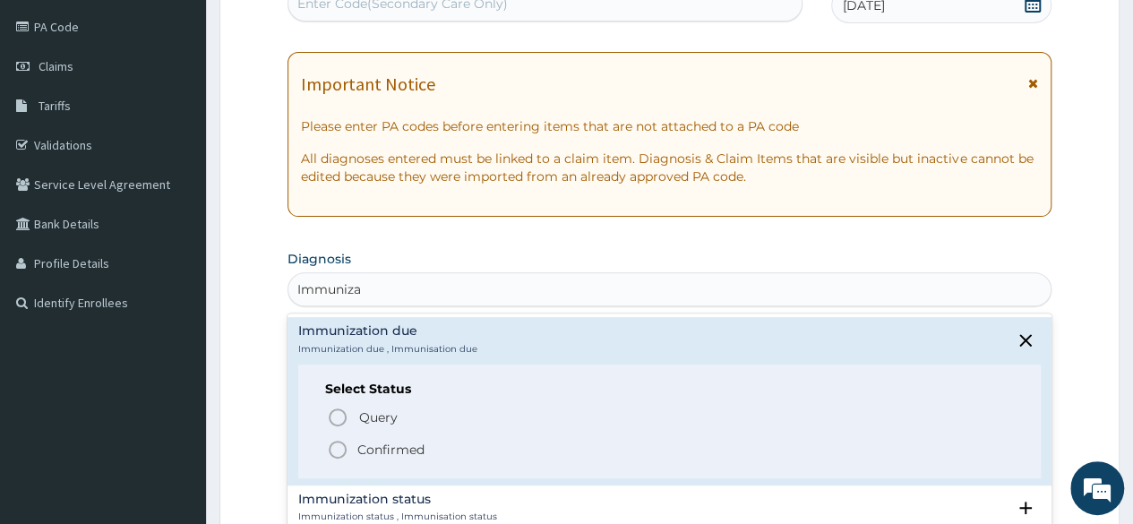
click at [343, 448] on icon "status option filled" at bounding box center [337, 449] width 21 height 21
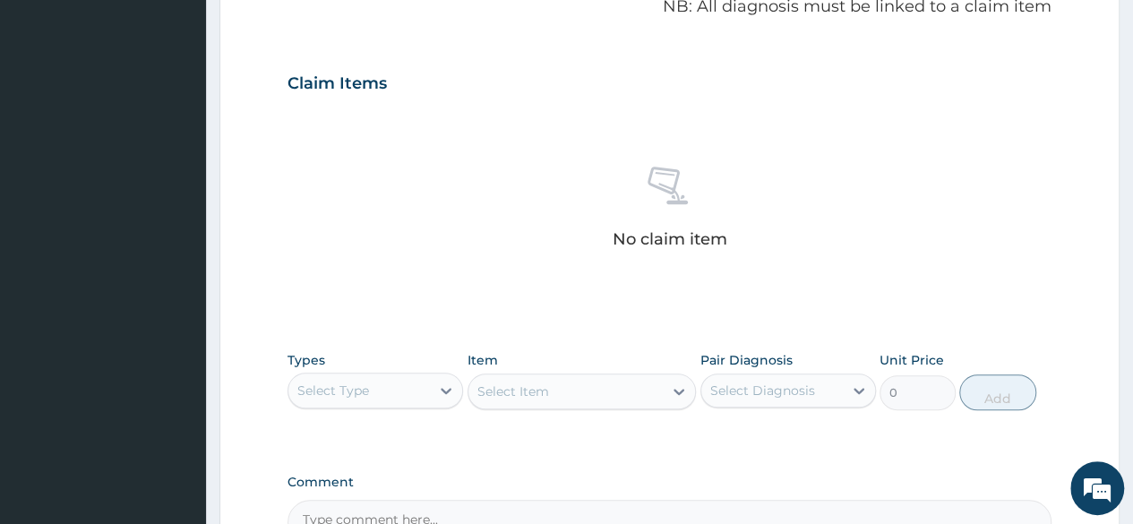
scroll to position [561, 0]
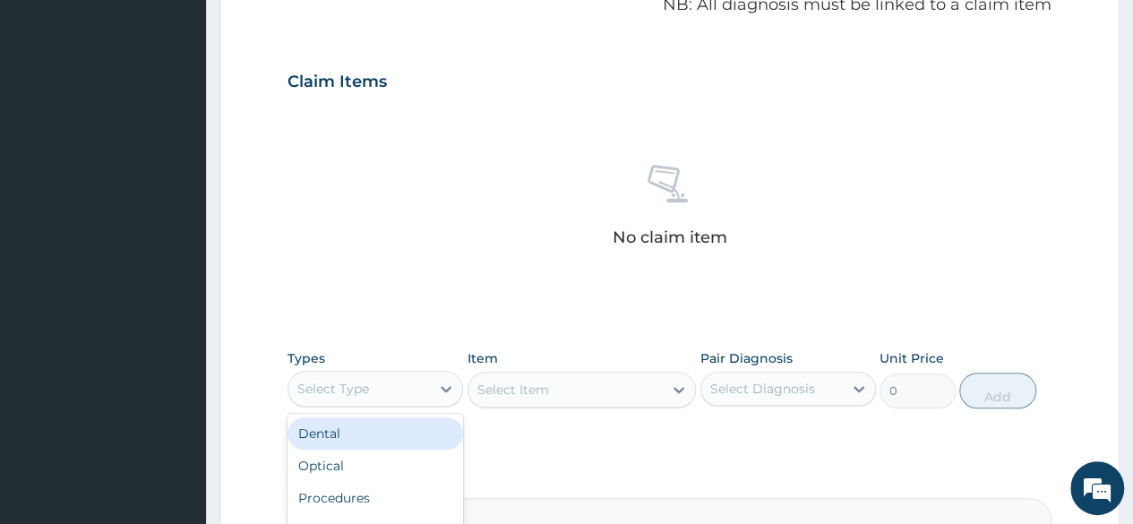
click at [416, 391] on div "Select Type" at bounding box center [359, 388] width 142 height 29
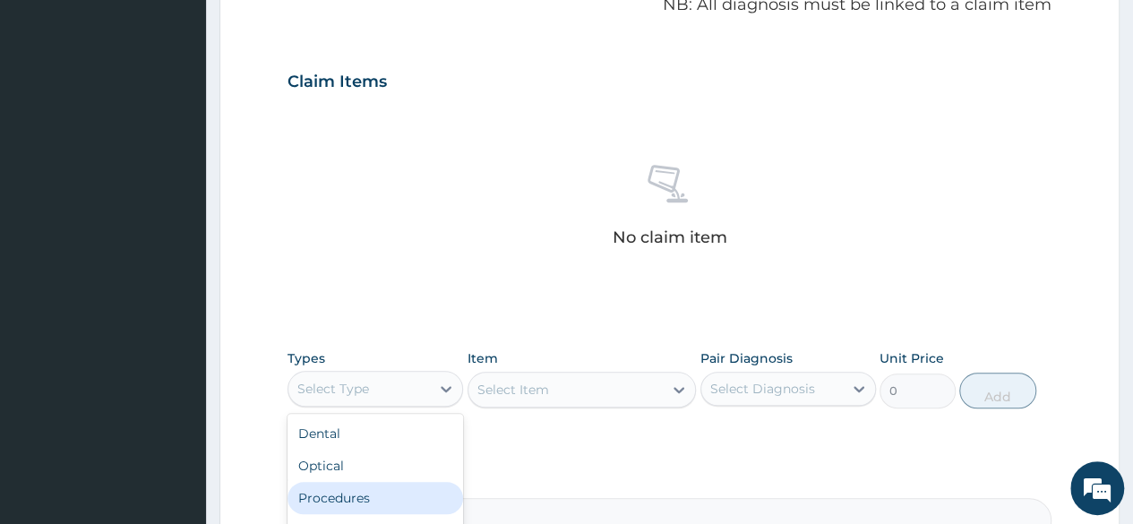
click at [351, 490] on div "Procedures" at bounding box center [376, 498] width 176 height 32
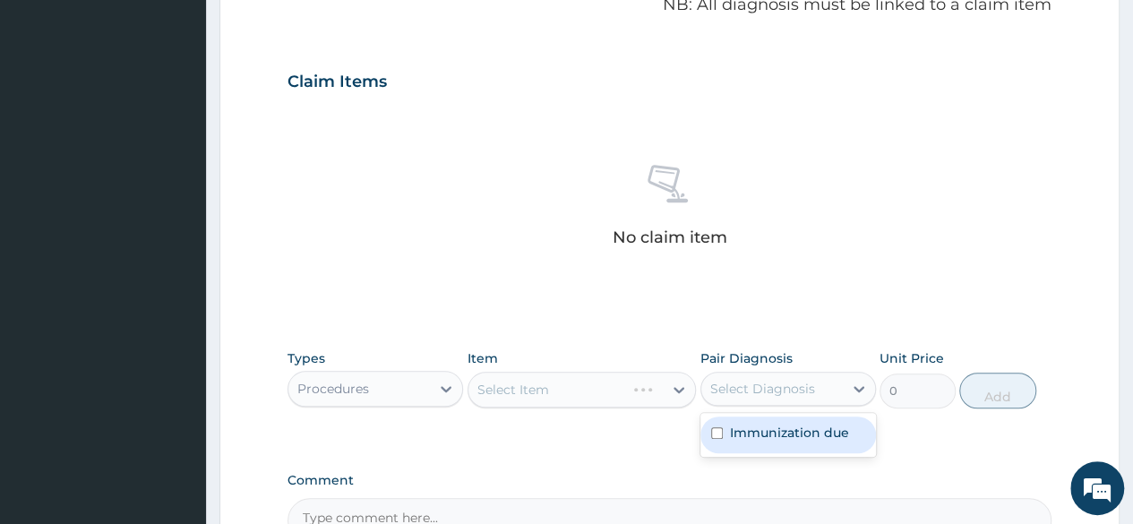
click at [743, 390] on div "Select Diagnosis" at bounding box center [762, 389] width 105 height 18
click at [730, 429] on label "Immunization due" at bounding box center [789, 433] width 119 height 18
checkbox input "true"
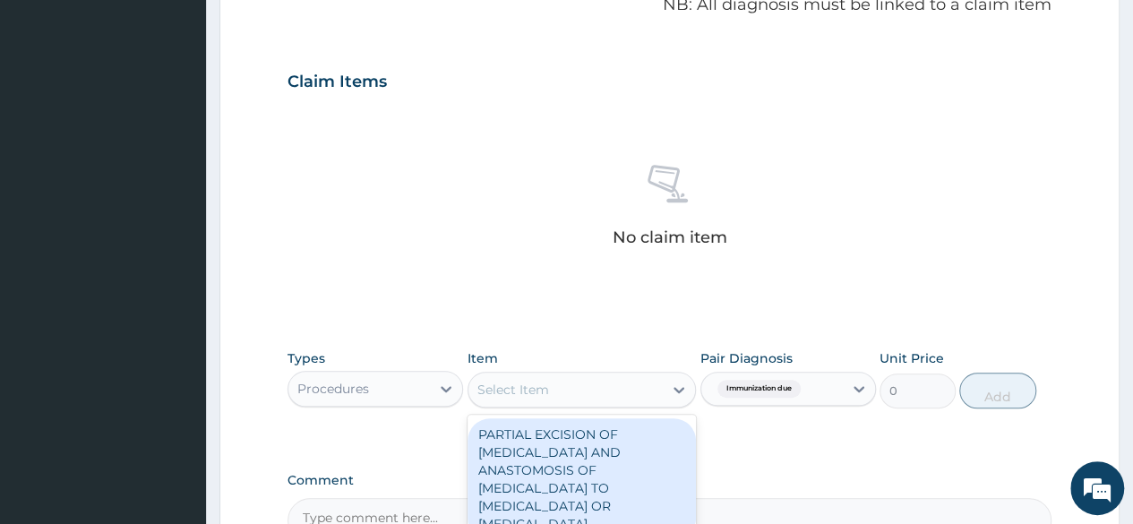
click at [600, 388] on div "Select Item" at bounding box center [566, 389] width 195 height 29
type input "nur"
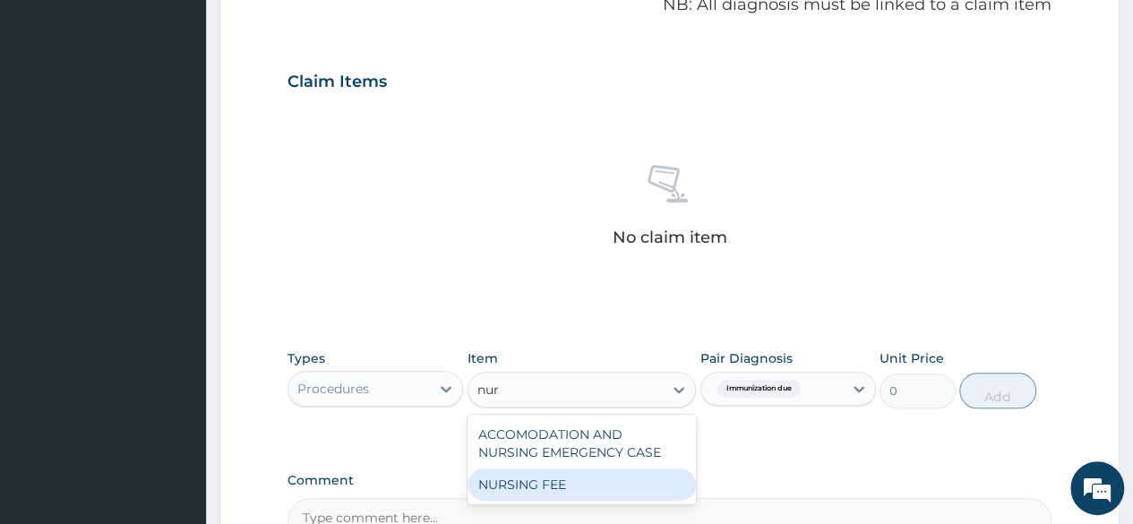
click at [554, 484] on div "NURSING FEE" at bounding box center [582, 485] width 229 height 32
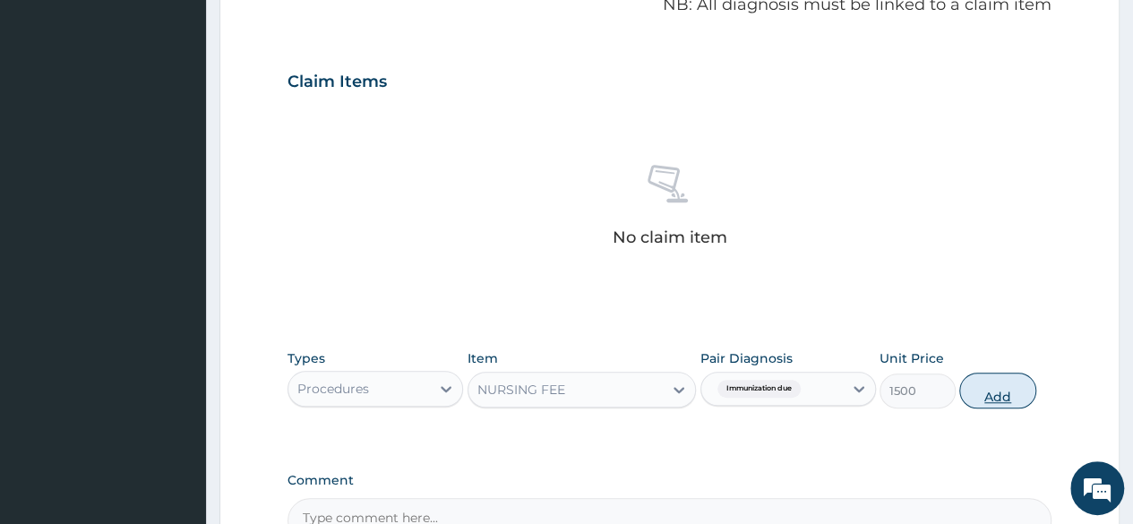
click at [979, 379] on button "Add" at bounding box center [997, 391] width 76 height 36
type input "0"
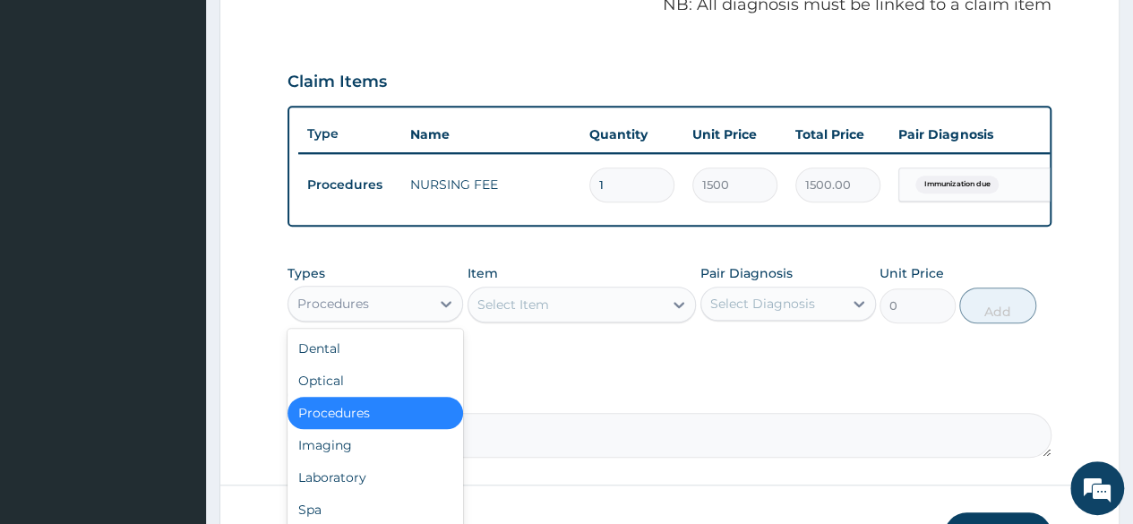
click at [380, 305] on div "Procedures" at bounding box center [359, 303] width 142 height 29
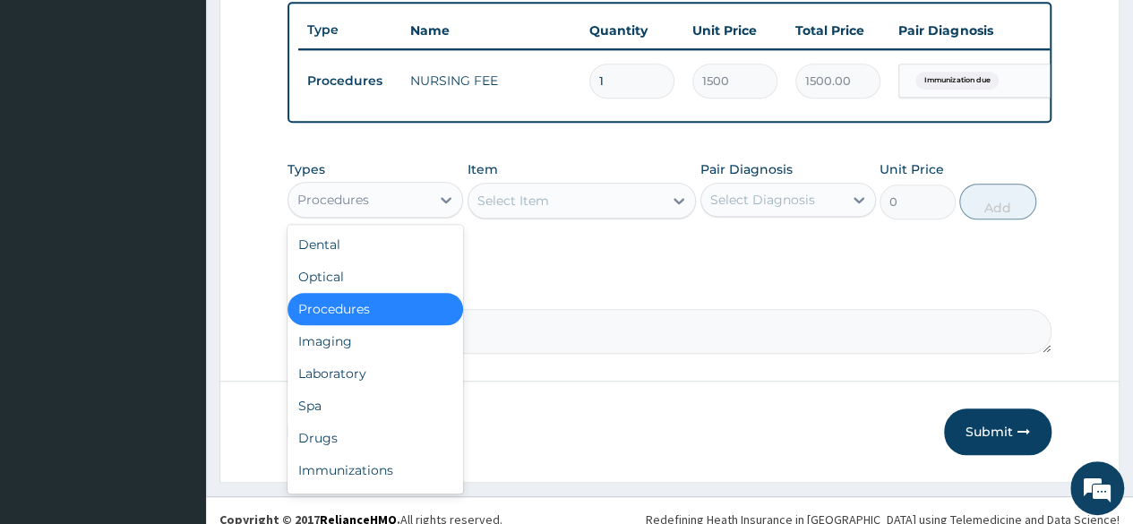
scroll to position [693, 0]
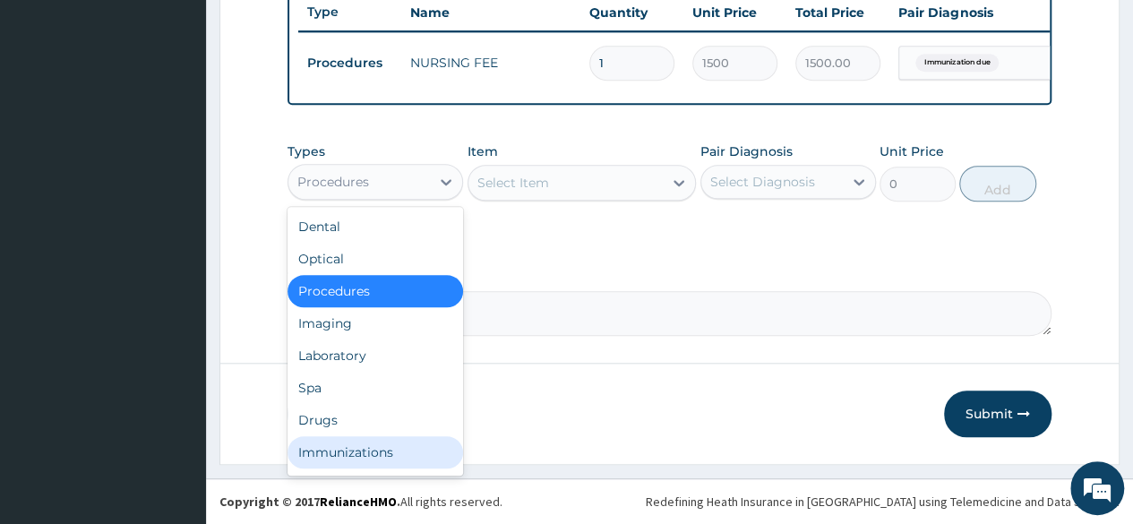
click at [358, 440] on div "Immunizations" at bounding box center [376, 452] width 176 height 32
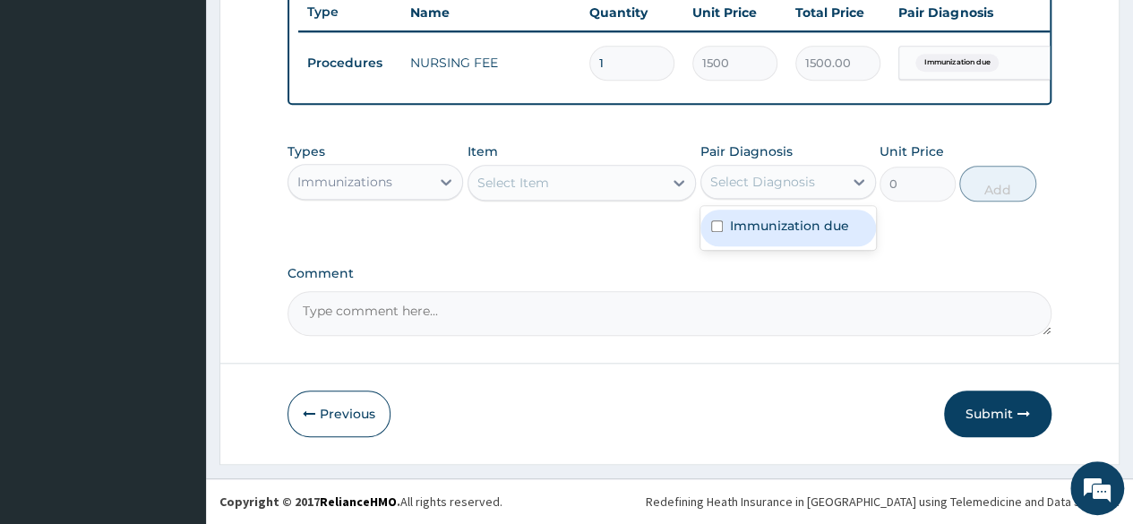
click at [794, 183] on div "Select Diagnosis" at bounding box center [762, 182] width 105 height 18
click at [778, 223] on label "Immunization due" at bounding box center [789, 226] width 119 height 18
checkbox input "true"
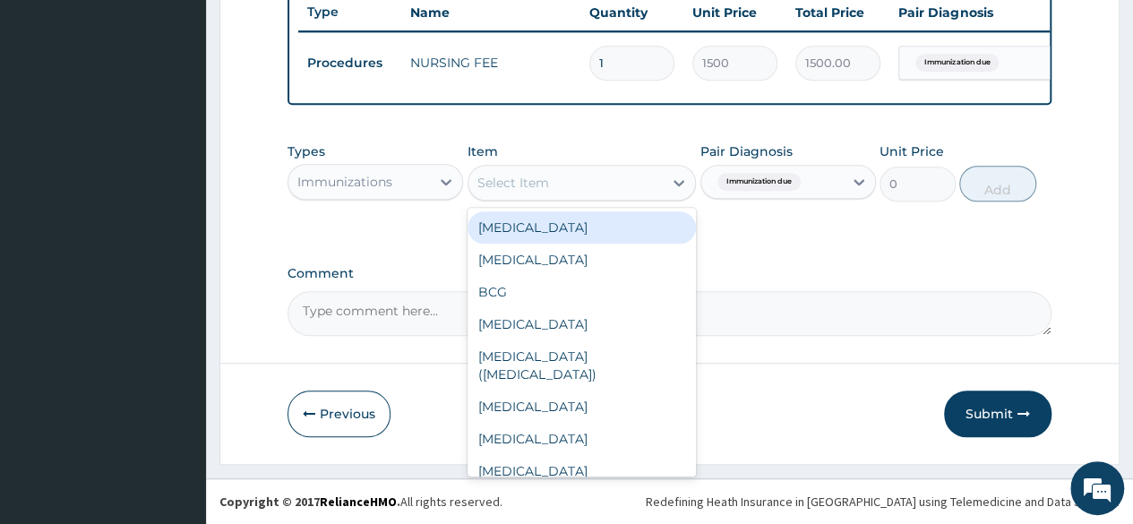
click at [617, 185] on div "Select Item" at bounding box center [566, 182] width 195 height 29
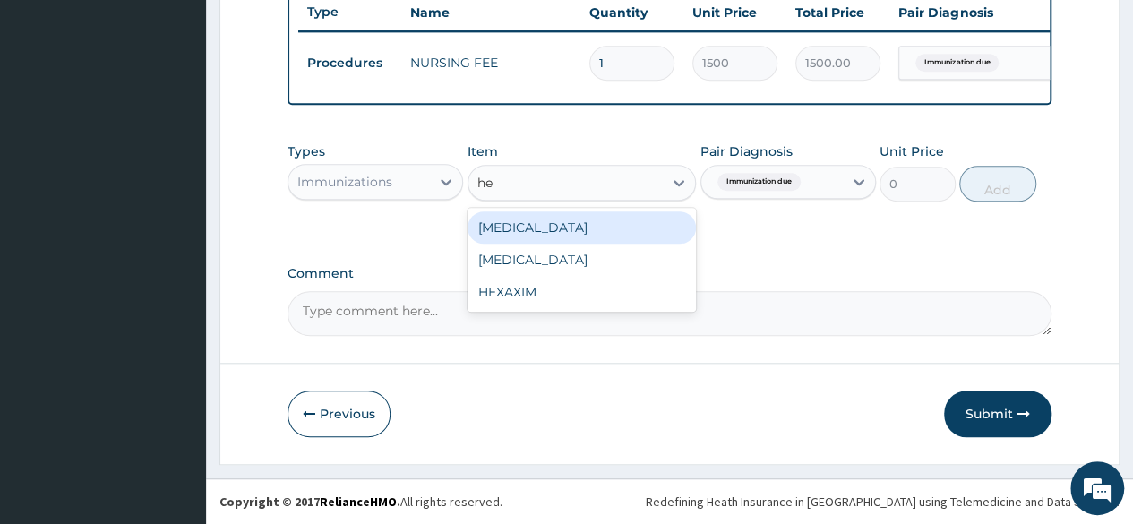
type input "hep"
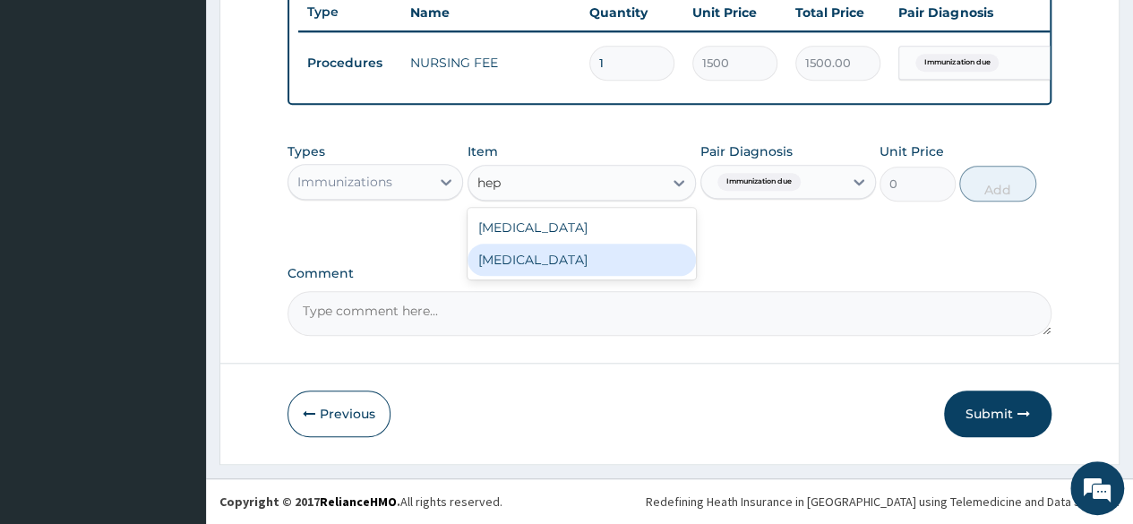
click at [600, 254] on div "HEPATITIS B" at bounding box center [582, 260] width 229 height 32
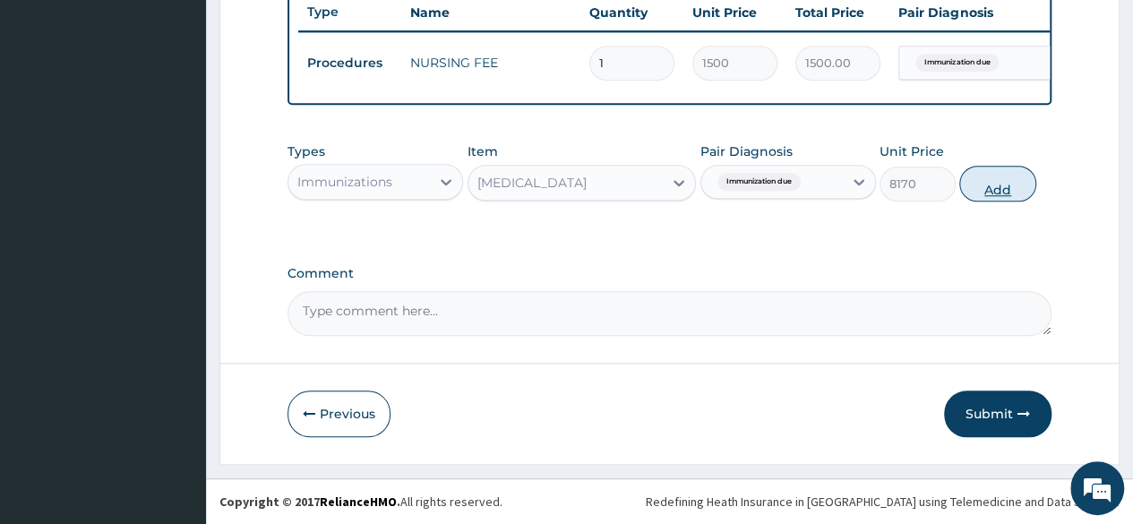
click at [1000, 188] on button "Add" at bounding box center [997, 184] width 76 height 36
type input "0"
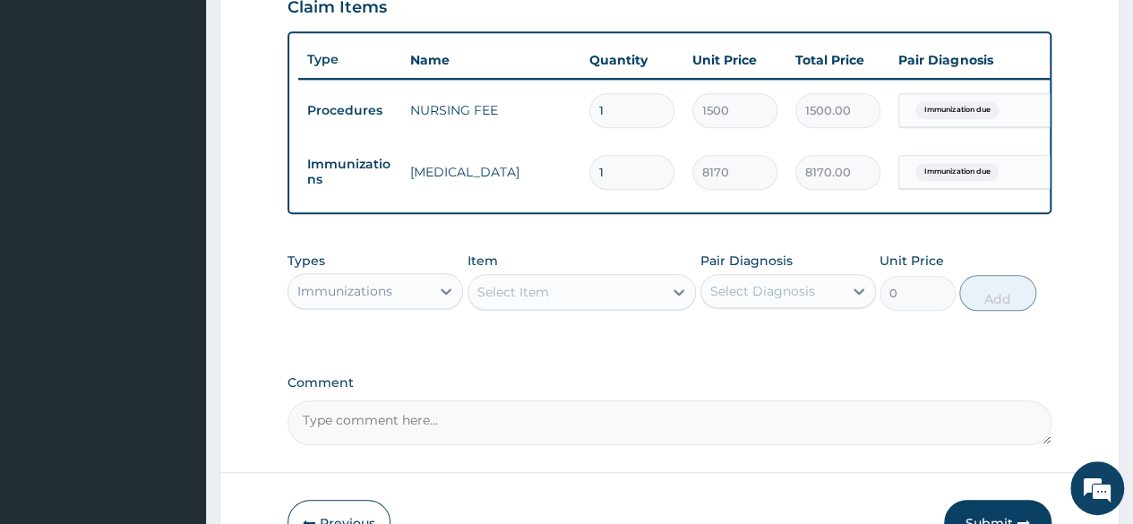
scroll to position [755, 0]
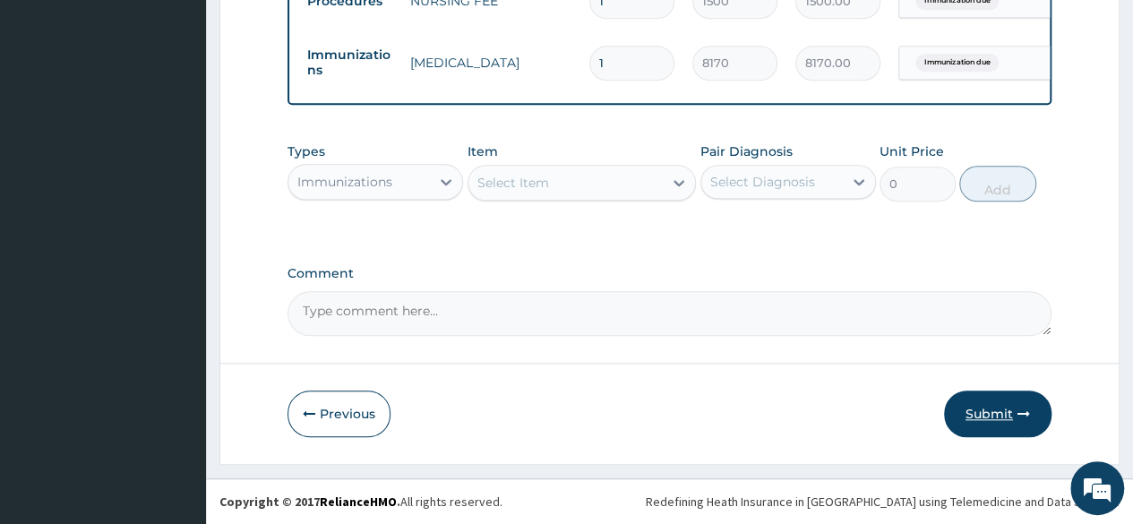
click at [989, 412] on button "Submit" at bounding box center [997, 414] width 107 height 47
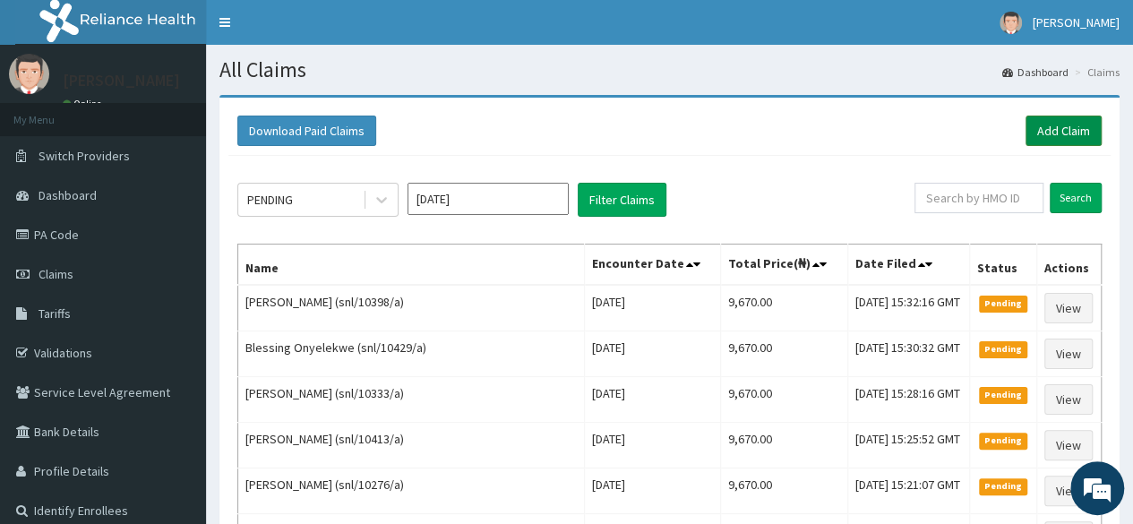
click at [1043, 139] on link "Add Claim" at bounding box center [1064, 131] width 76 height 30
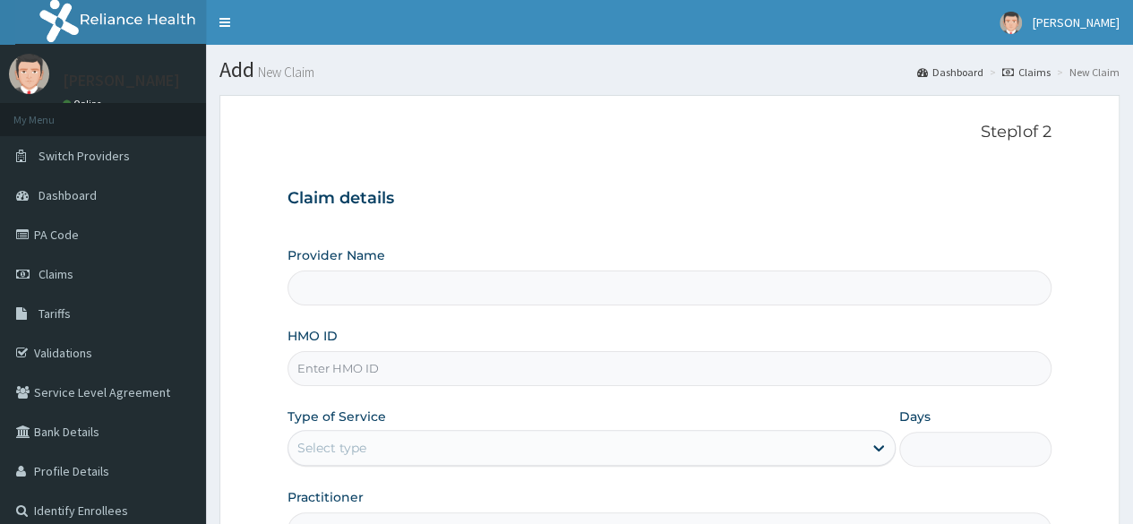
click at [573, 356] on input "HMO ID" at bounding box center [670, 368] width 764 height 35
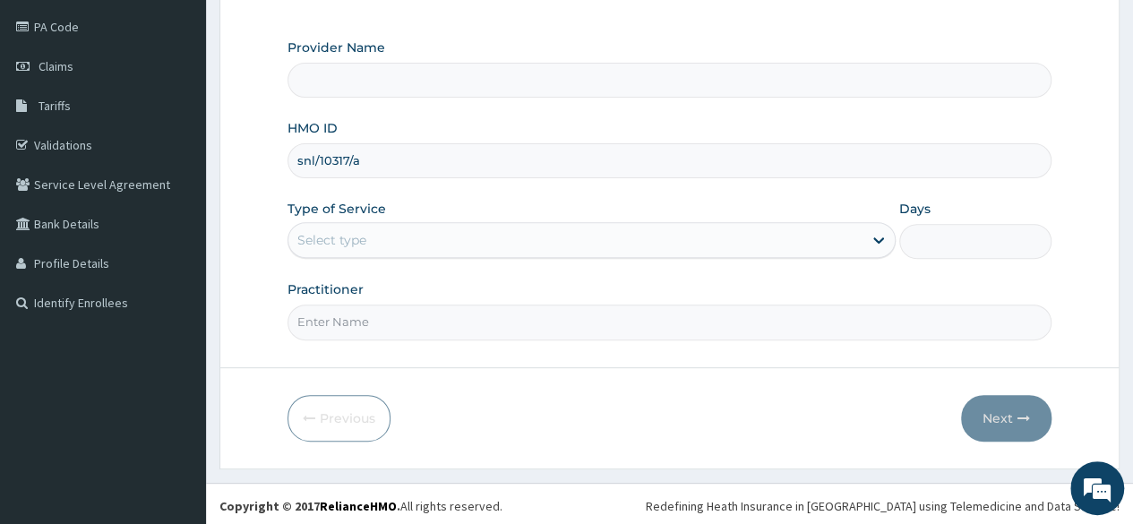
type input "snl/10317/a"
click at [537, 227] on div "Select type" at bounding box center [575, 240] width 574 height 29
click at [674, 216] on div "Type of Service Select type" at bounding box center [592, 229] width 608 height 59
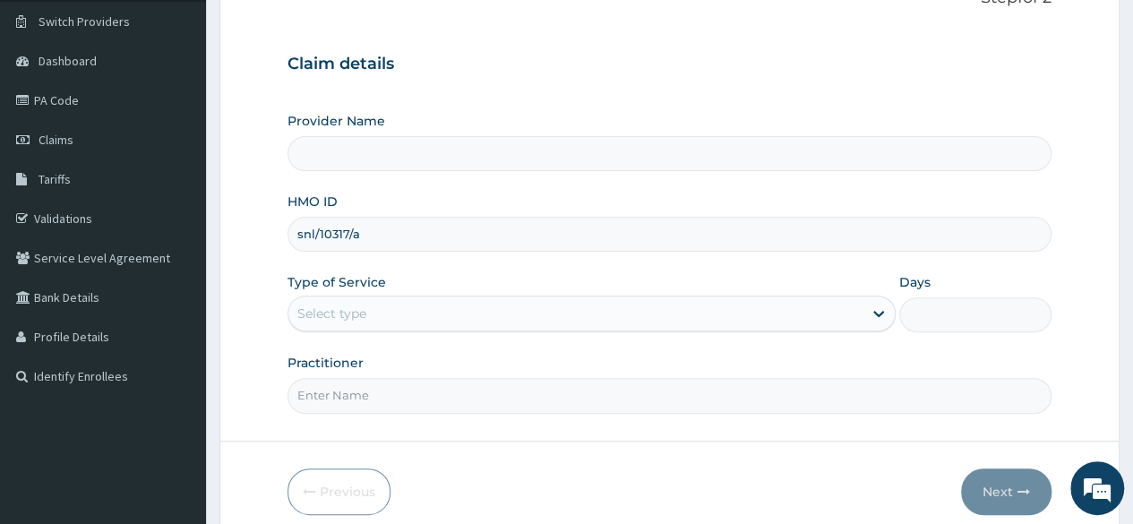
scroll to position [136, 0]
click at [572, 164] on input "Provider Name" at bounding box center [670, 151] width 764 height 35
click at [540, 322] on div "Select type" at bounding box center [575, 311] width 574 height 29
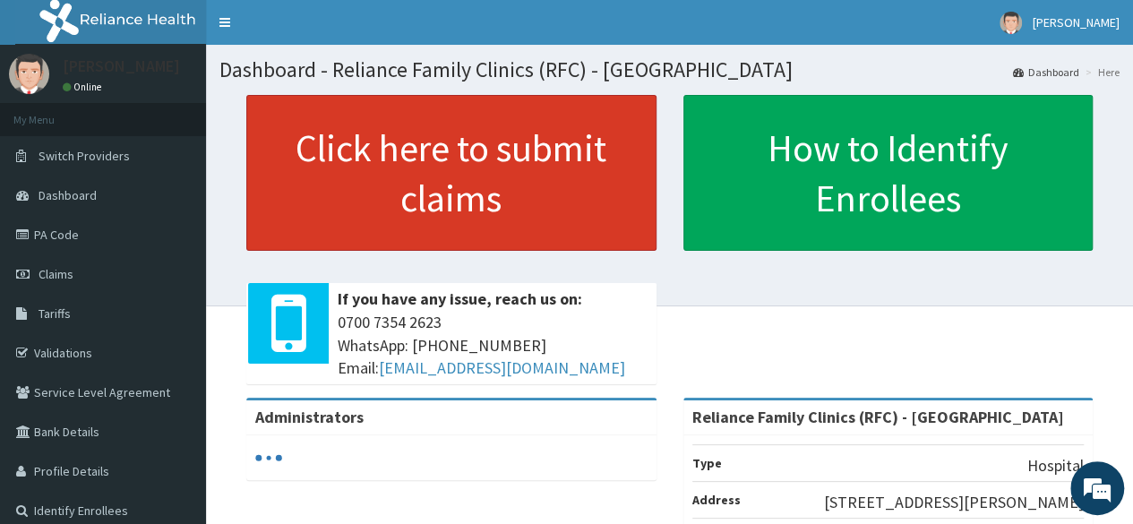
click at [503, 225] on link "Click here to submit claims" at bounding box center [451, 173] width 410 height 156
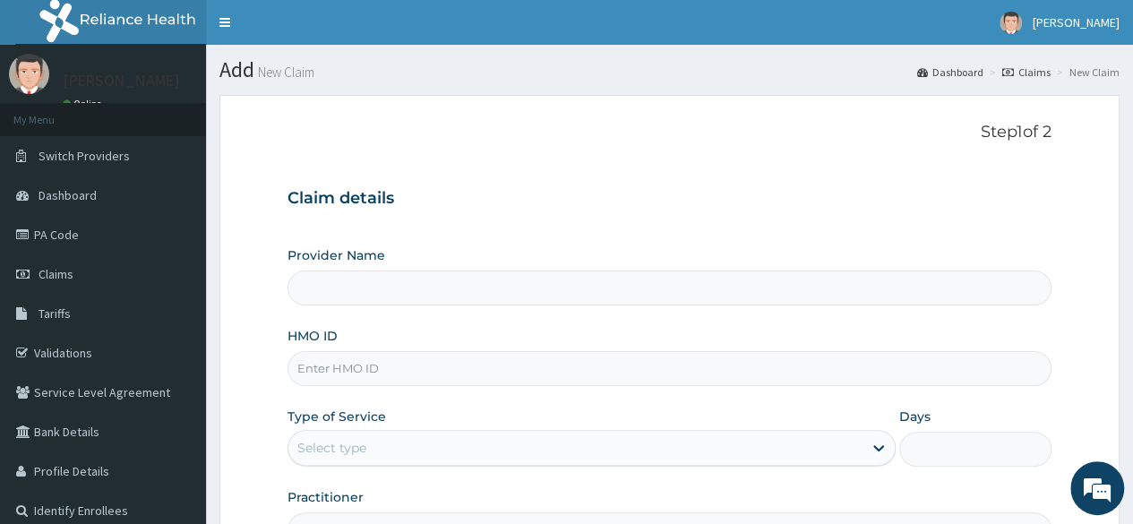
type input "Reliance Family Clinics (RFC) - [GEOGRAPHIC_DATA]"
click at [408, 379] on input "HMO ID" at bounding box center [670, 368] width 764 height 35
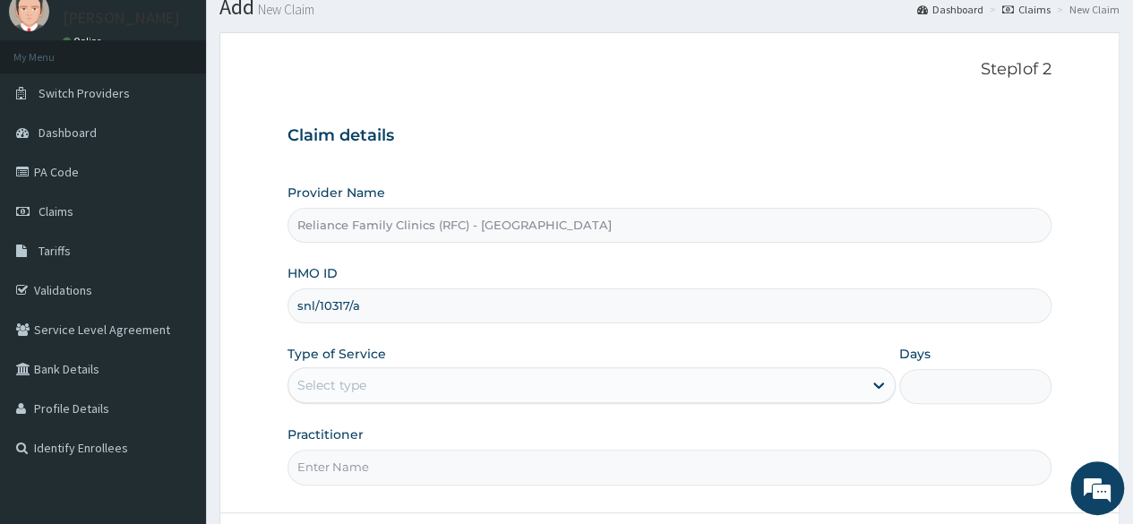
scroll to position [64, 0]
type input "snl/10317/a"
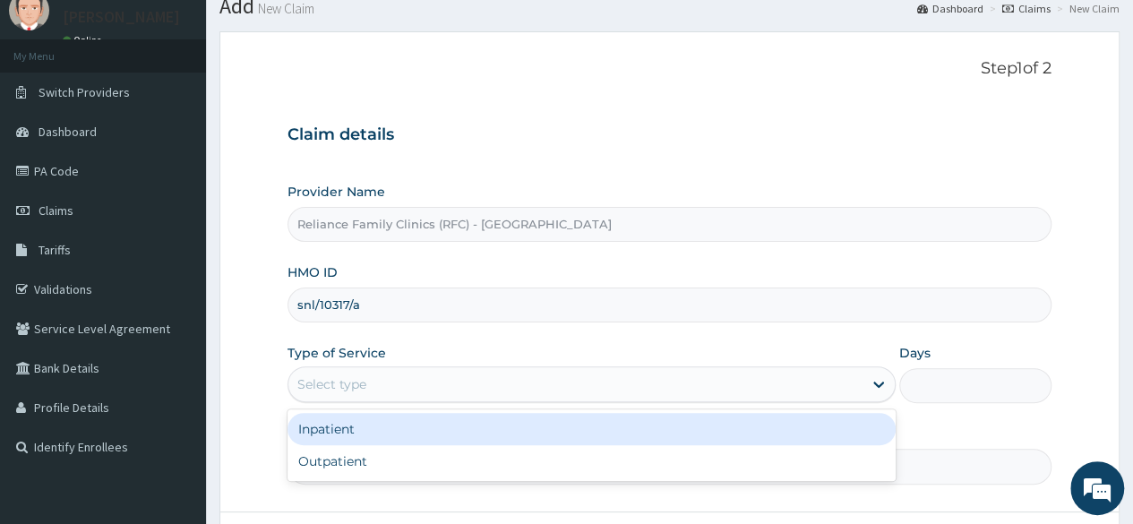
click at [408, 379] on div "Select type" at bounding box center [575, 384] width 574 height 29
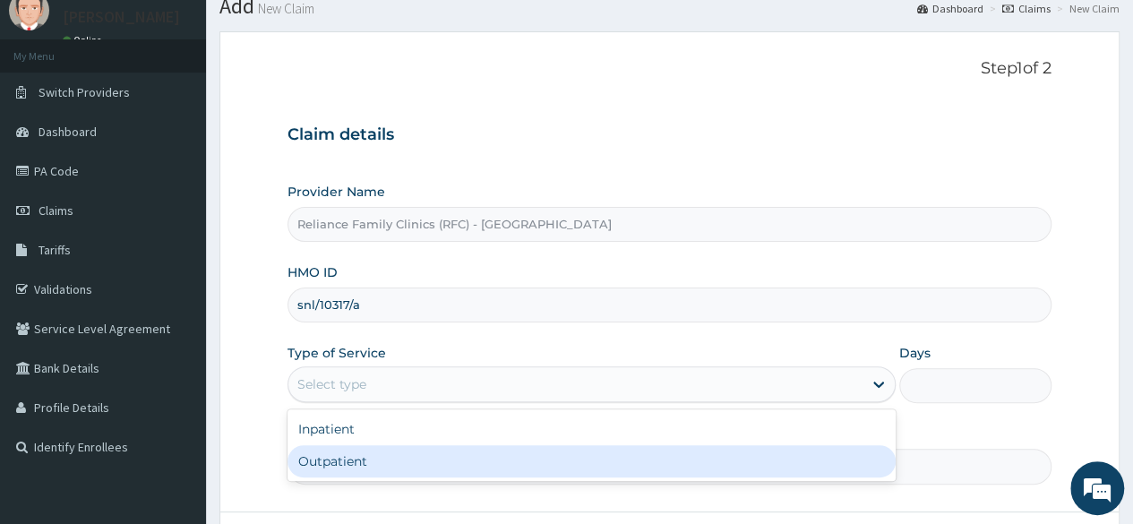
click at [374, 452] on div "Outpatient" at bounding box center [592, 461] width 608 height 32
type input "1"
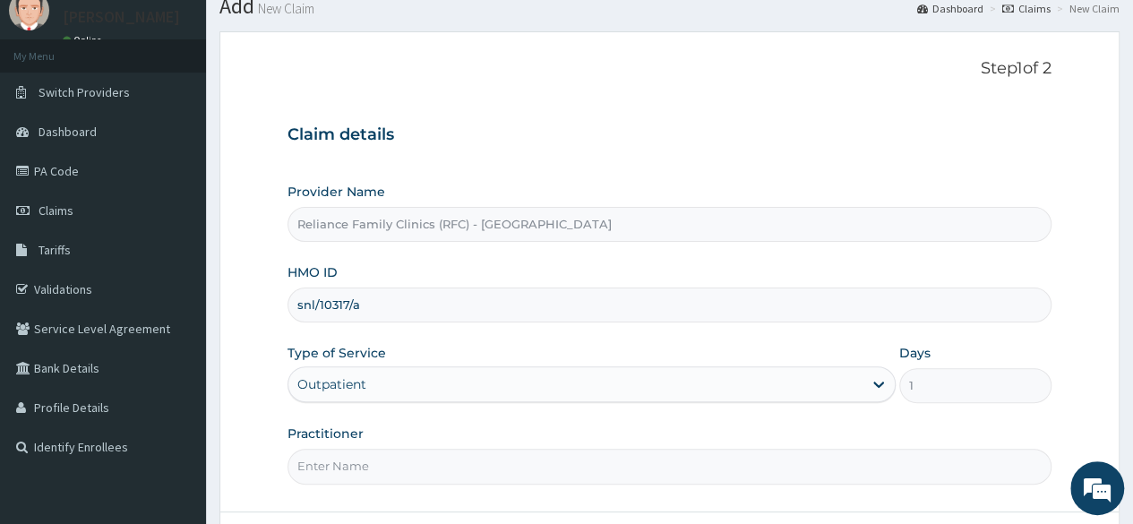
click at [374, 452] on input "Practitioner" at bounding box center [670, 466] width 764 height 35
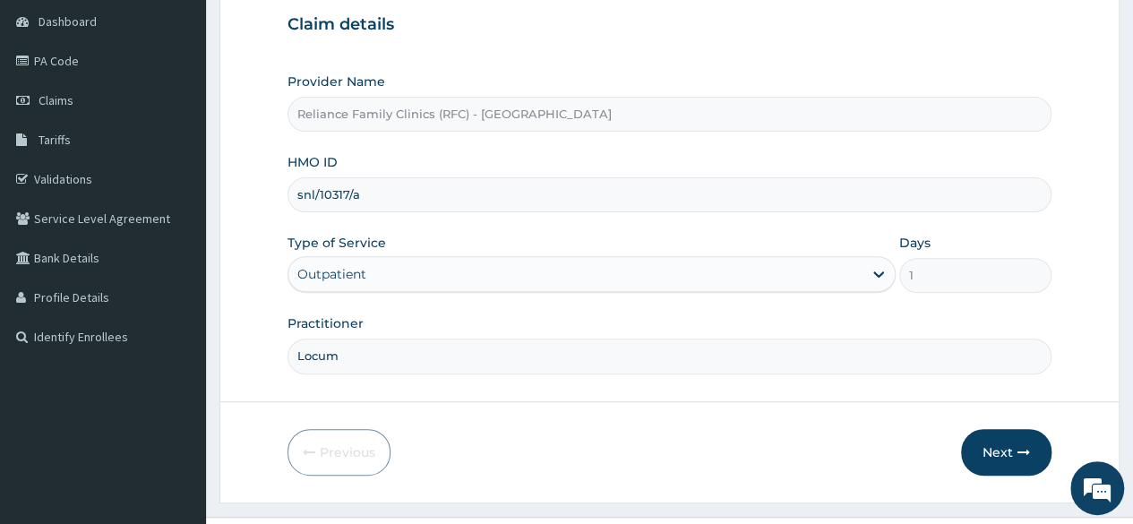
scroll to position [189, 0]
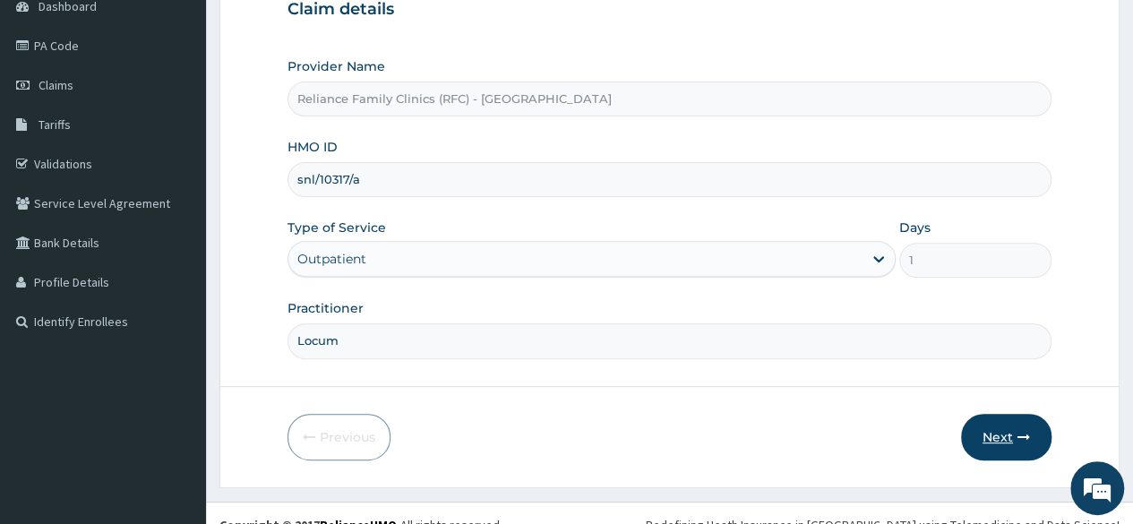
type input "Locum"
click at [994, 432] on button "Next" at bounding box center [1006, 437] width 90 height 47
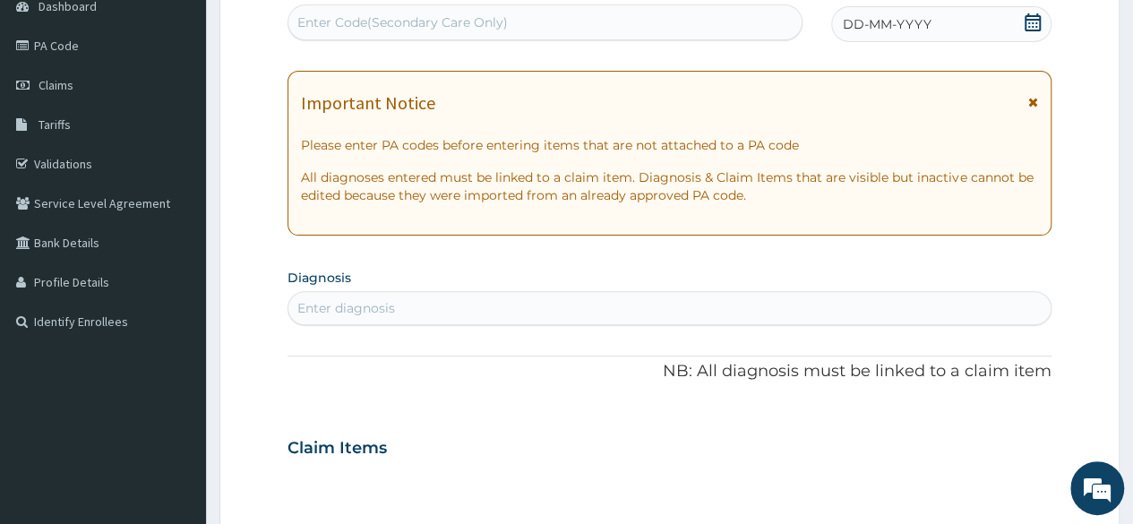
click at [867, 28] on span "DD-MM-YYYY" at bounding box center [887, 24] width 89 height 18
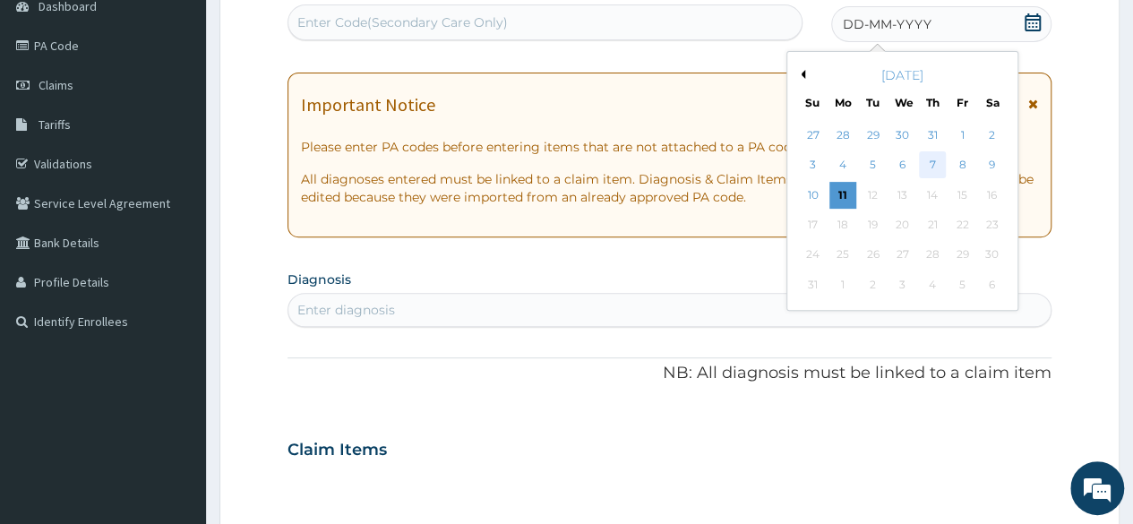
click at [936, 167] on div "7" at bounding box center [932, 165] width 27 height 27
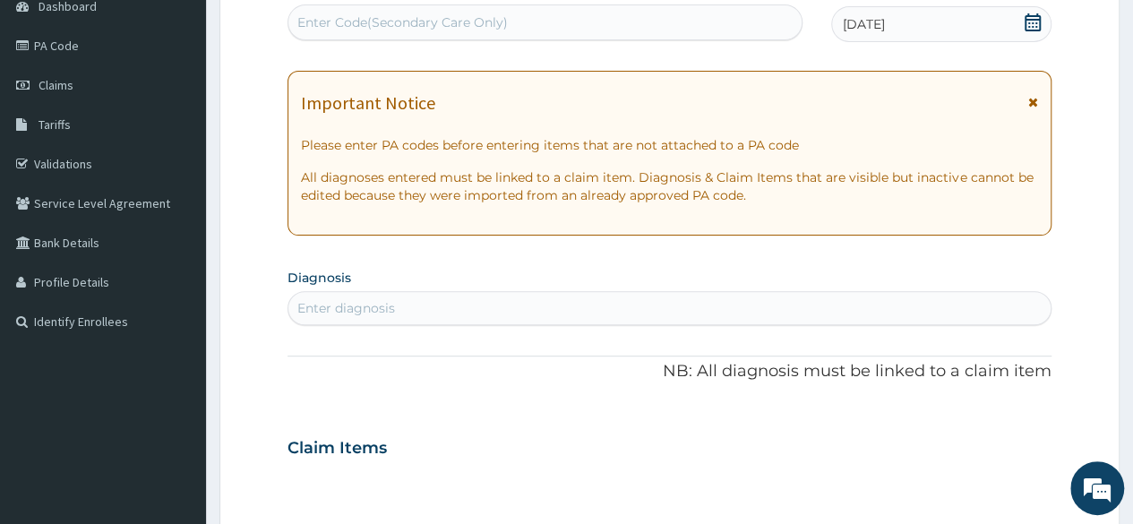
click at [388, 300] on div "Enter diagnosis" at bounding box center [346, 308] width 98 height 18
type input "Immuniza"
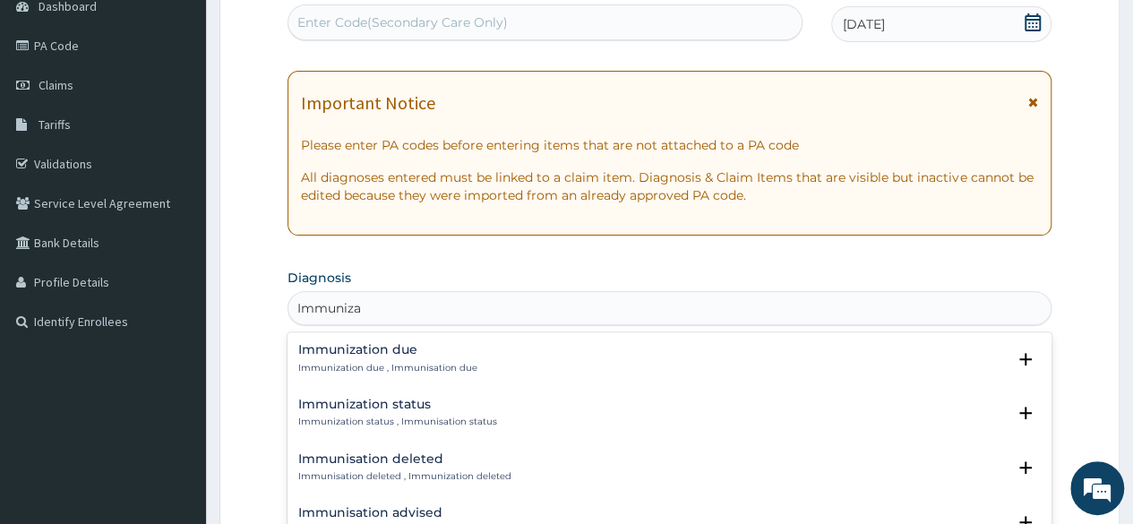
click at [387, 362] on p "Immunization due , Immunisation due" at bounding box center [387, 368] width 179 height 13
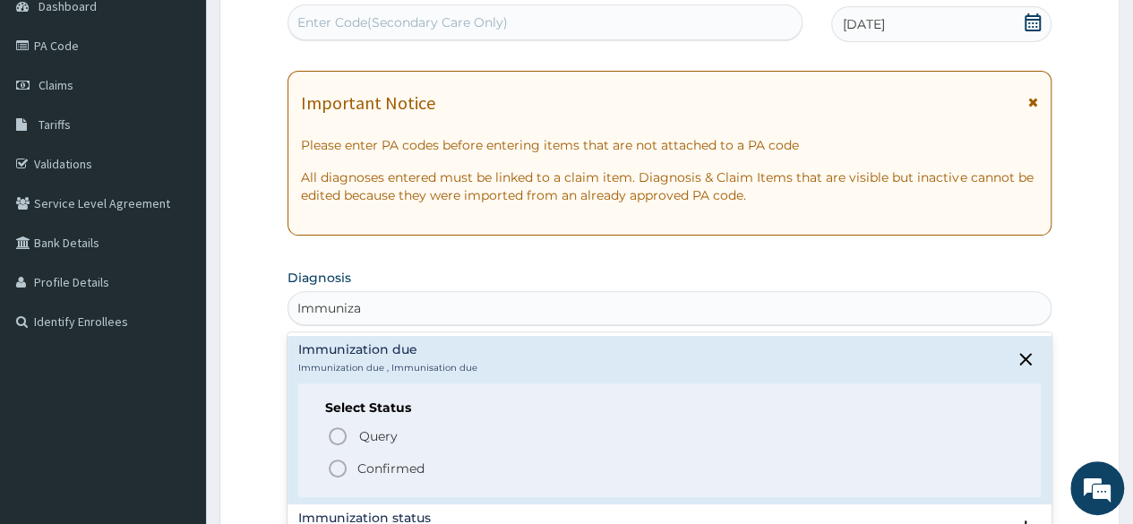
click at [340, 461] on icon "status option filled" at bounding box center [337, 468] width 21 height 21
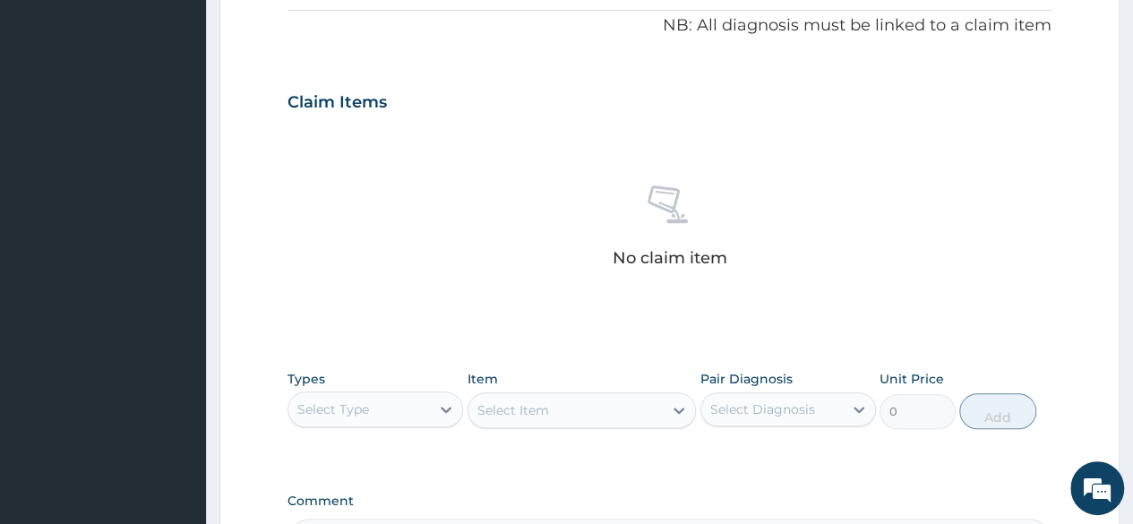
scroll to position [558, 0]
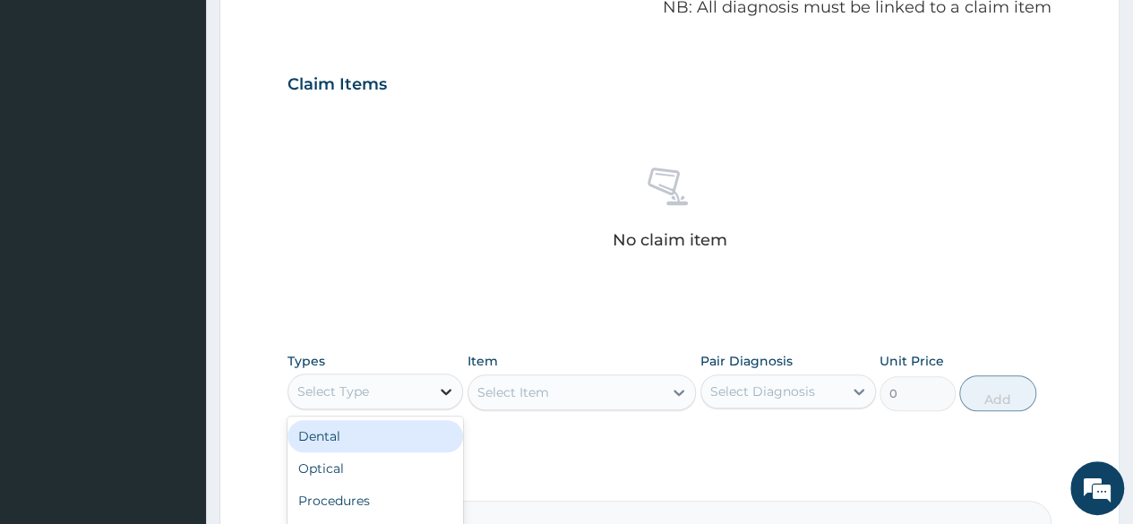
click at [444, 390] on icon at bounding box center [446, 392] width 11 height 6
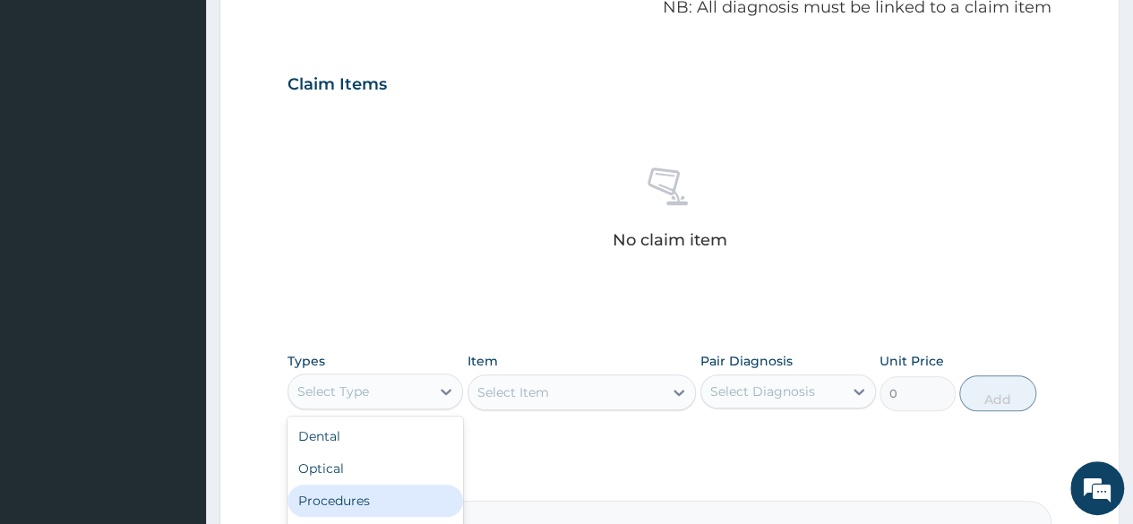
click at [364, 488] on div "Procedures" at bounding box center [376, 501] width 176 height 32
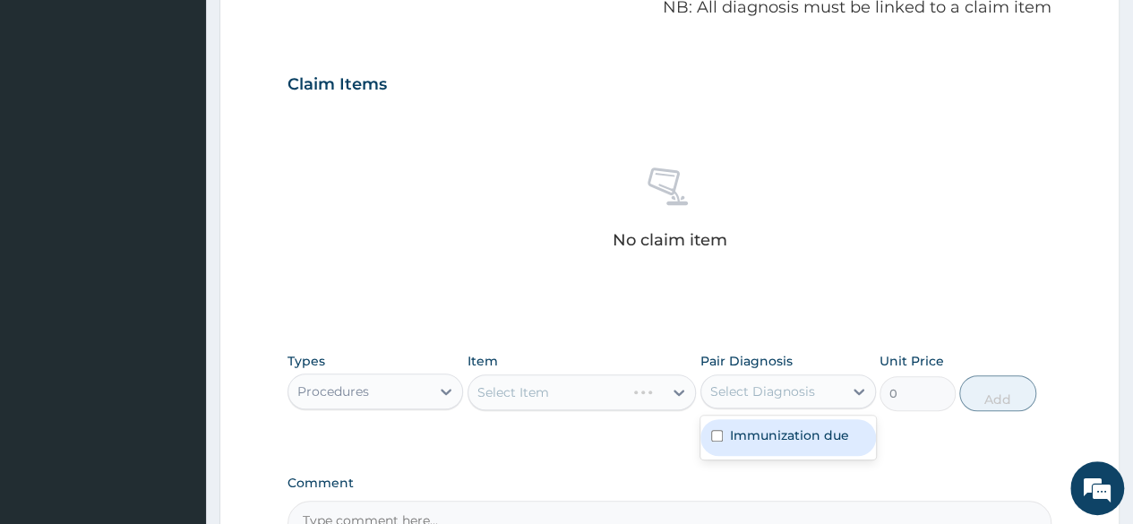
click at [735, 403] on div "Select Diagnosis" at bounding box center [772, 391] width 142 height 29
click at [734, 426] on label "Immunization due" at bounding box center [789, 435] width 119 height 18
checkbox input "true"
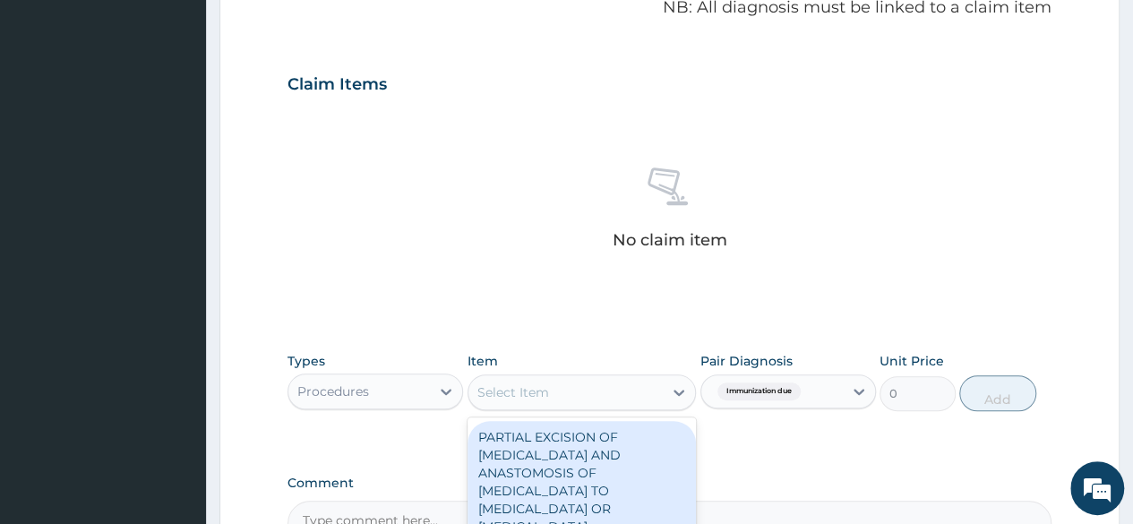
click at [618, 399] on div "Select Item" at bounding box center [566, 392] width 195 height 29
type input "nur"
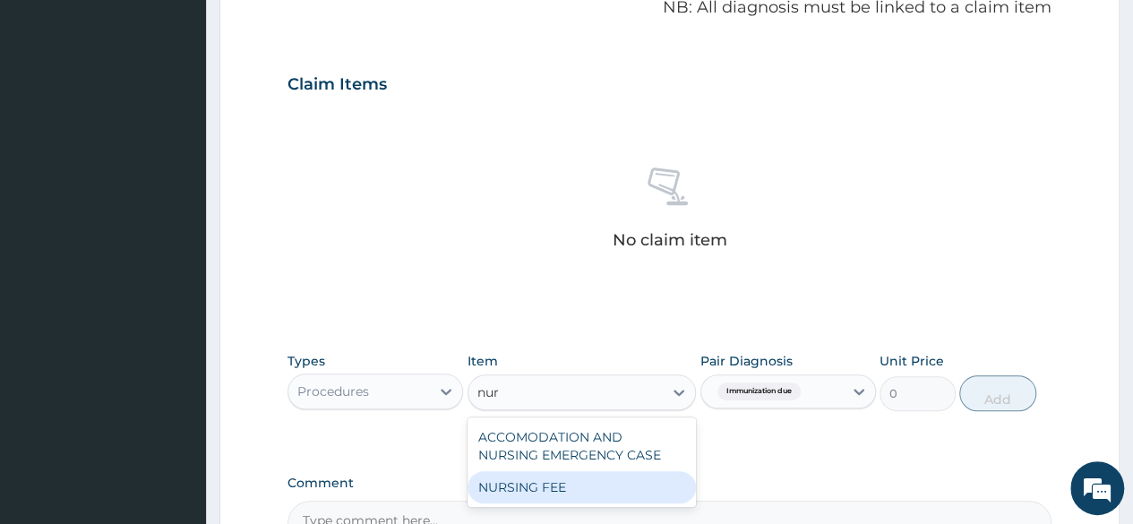
click at [573, 487] on div "NURSING FEE" at bounding box center [582, 487] width 229 height 32
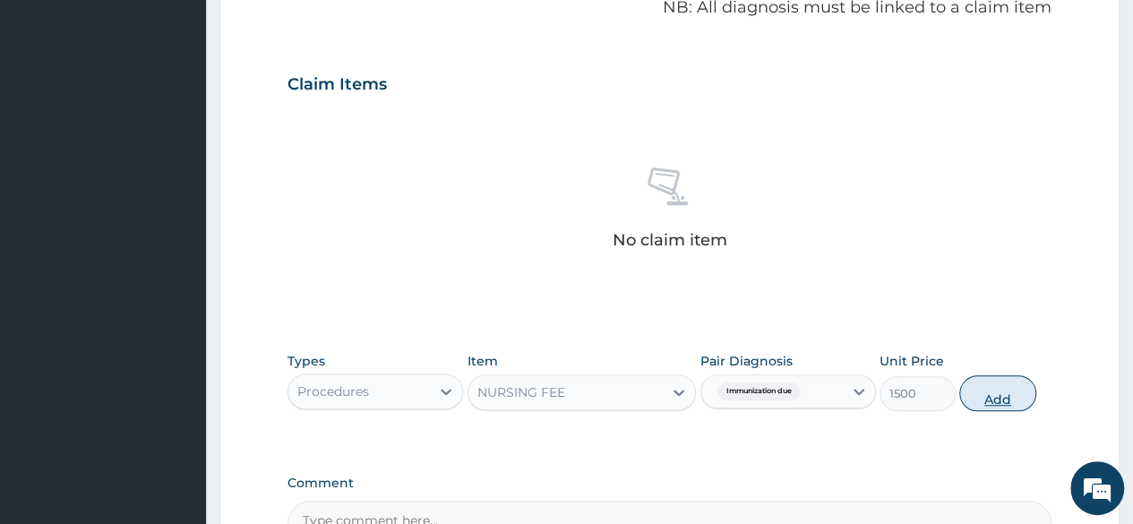
click at [1006, 399] on button "Add" at bounding box center [997, 393] width 76 height 36
type input "0"
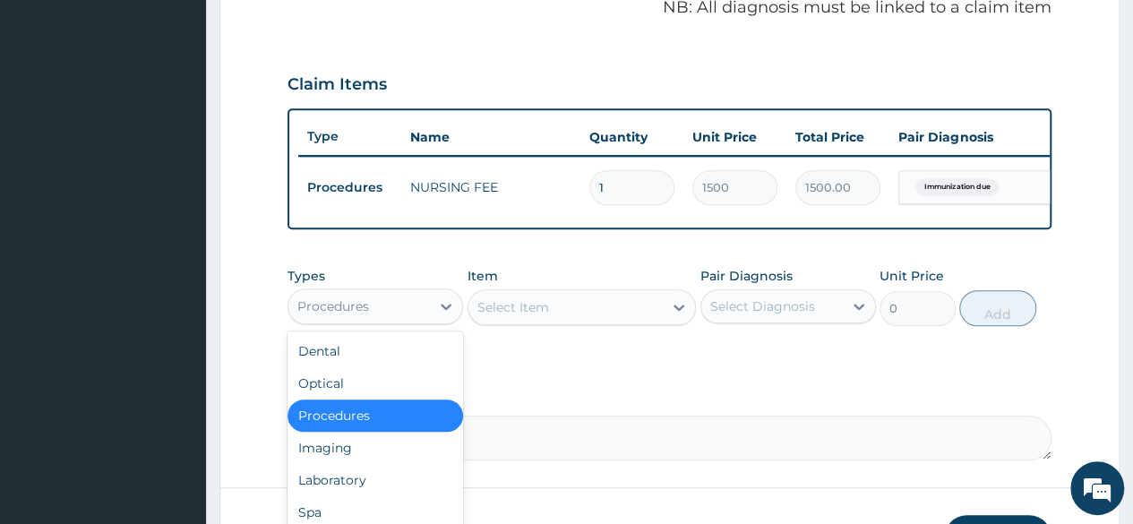
click at [405, 317] on div "Procedures" at bounding box center [359, 306] width 142 height 29
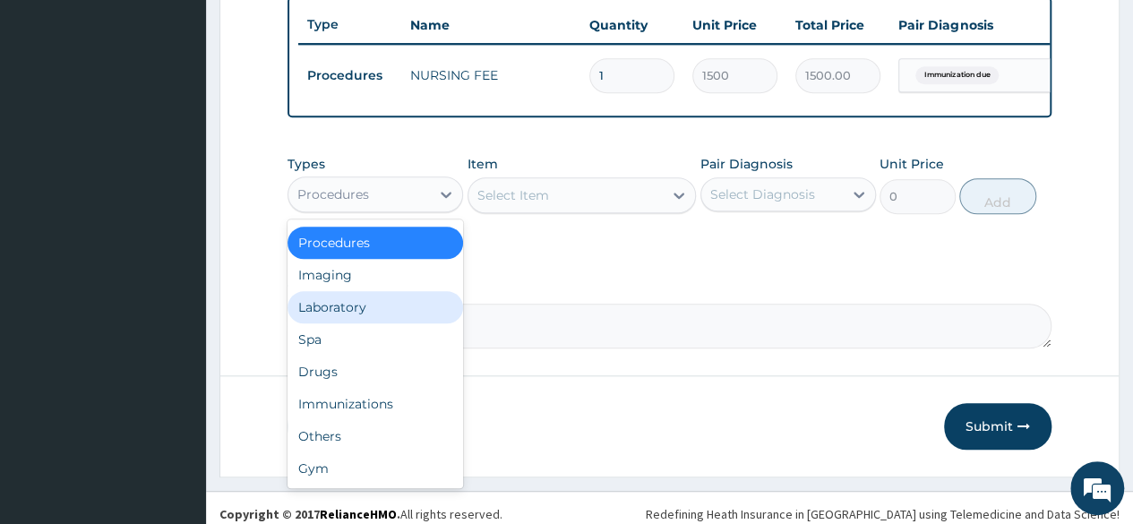
scroll to position [671, 0]
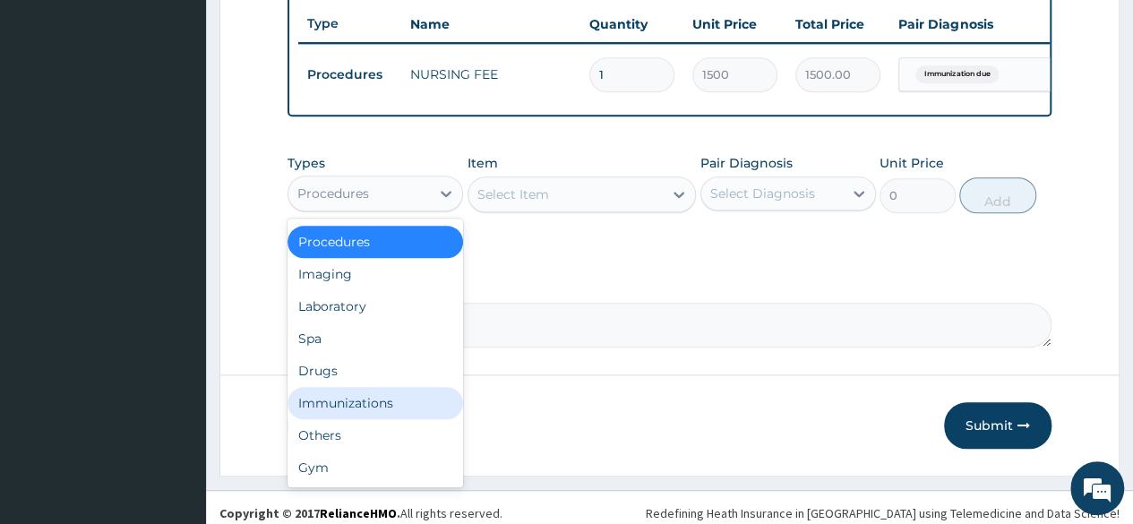
click at [357, 408] on div "Immunizations" at bounding box center [376, 403] width 176 height 32
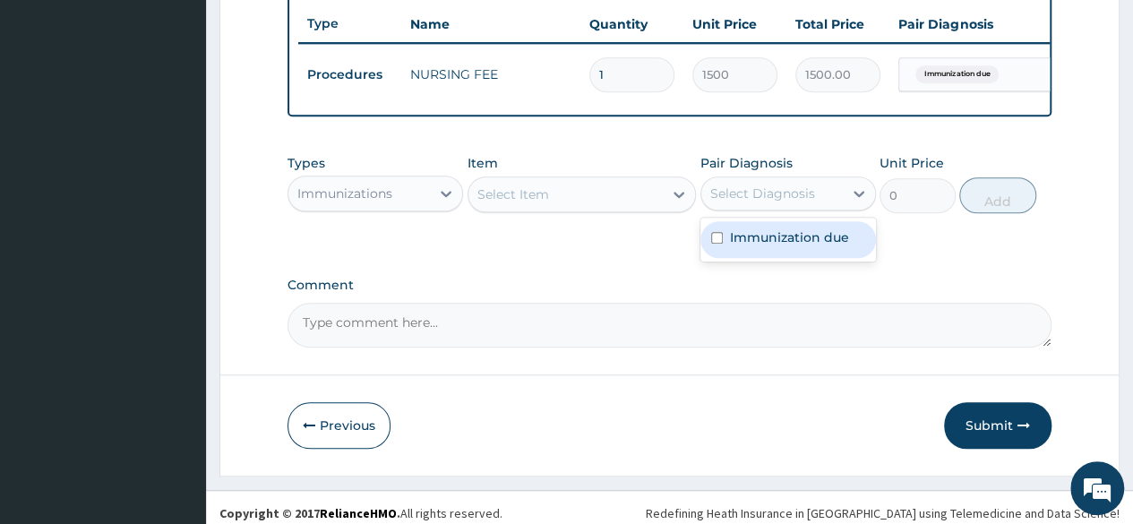
click at [706, 196] on div "Select Diagnosis" at bounding box center [772, 193] width 142 height 29
click at [734, 246] on label "Immunization due" at bounding box center [789, 237] width 119 height 18
checkbox input "true"
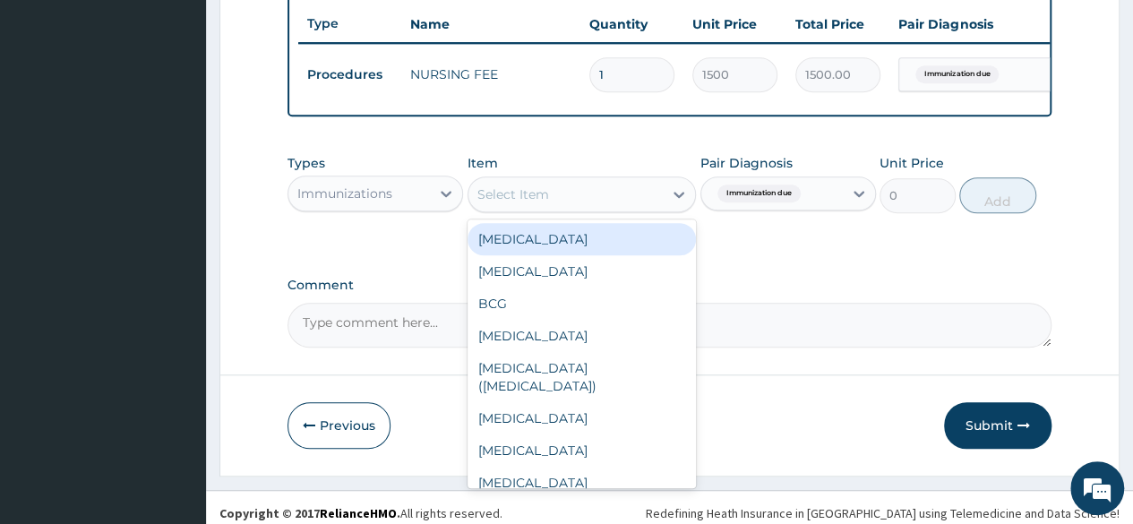
click at [638, 209] on div "Select Item" at bounding box center [566, 194] width 195 height 29
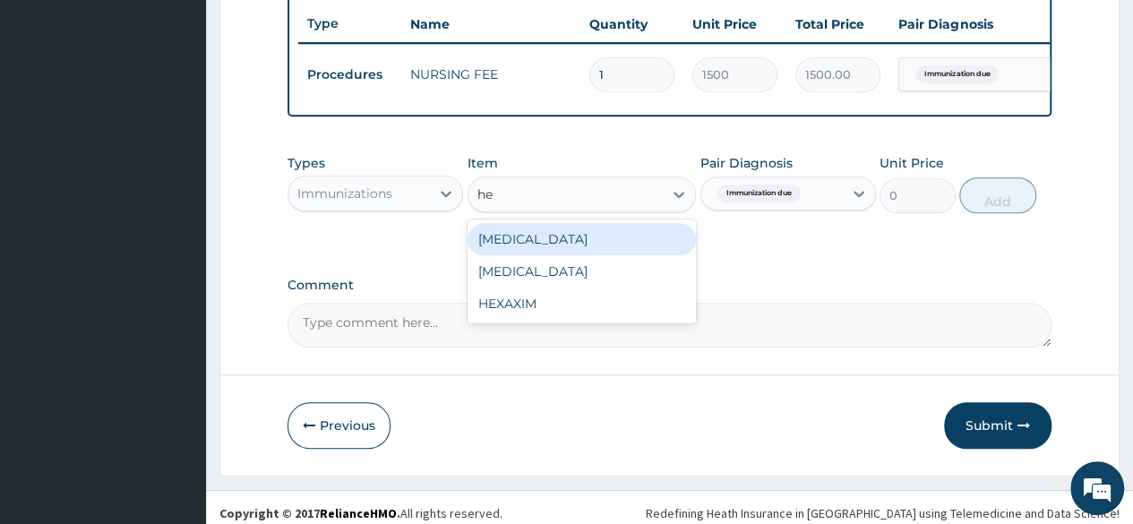
type input "hep"
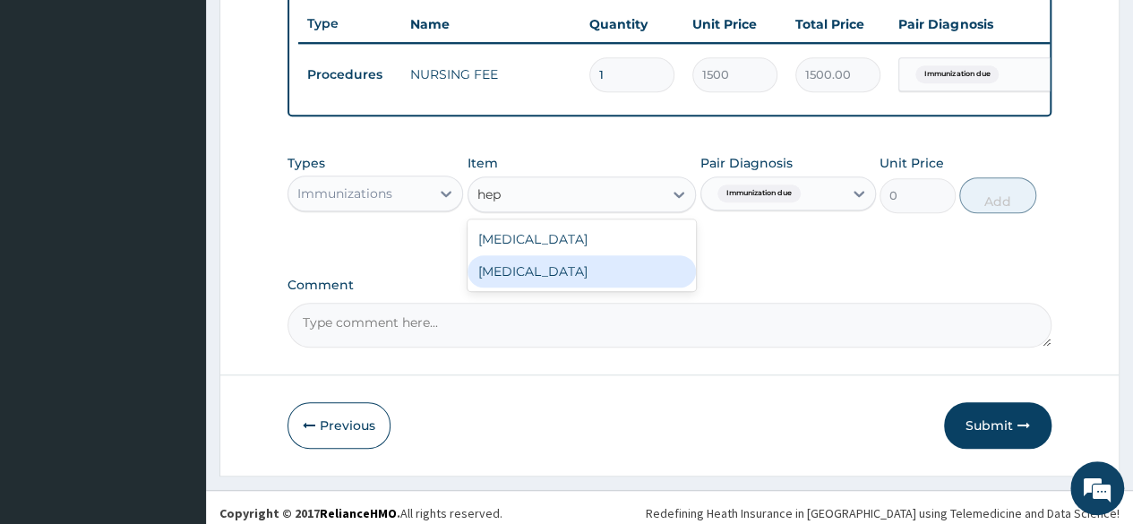
click at [631, 277] on div "HEPATITIS B" at bounding box center [582, 271] width 229 height 32
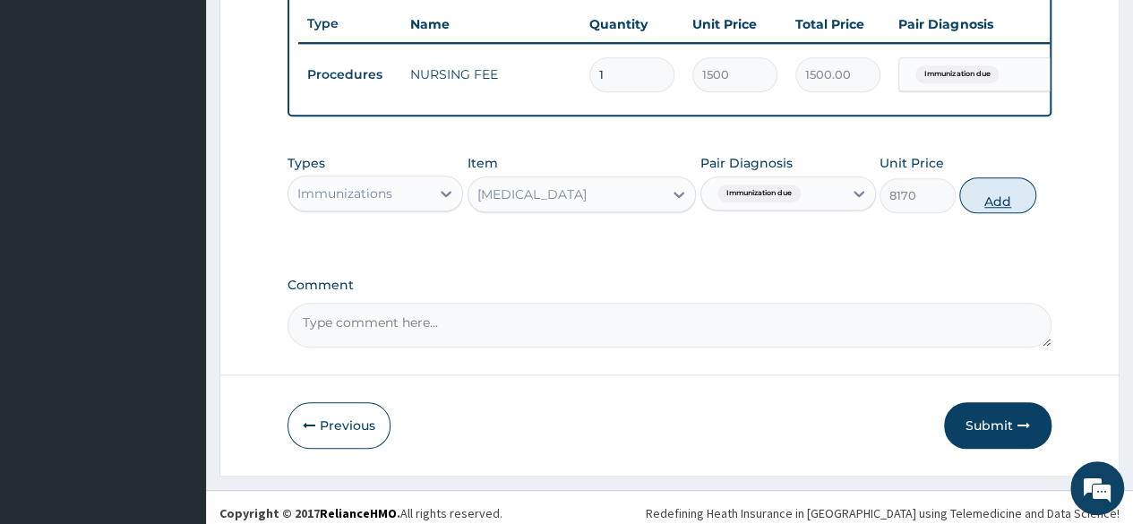
click at [989, 209] on button "Add" at bounding box center [997, 195] width 76 height 36
type input "0"
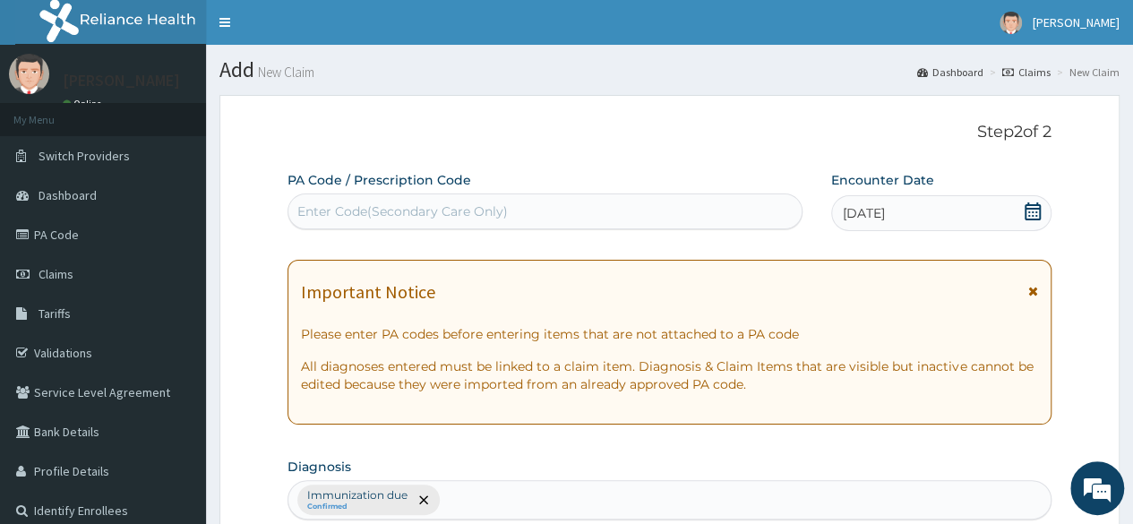
scroll to position [755, 0]
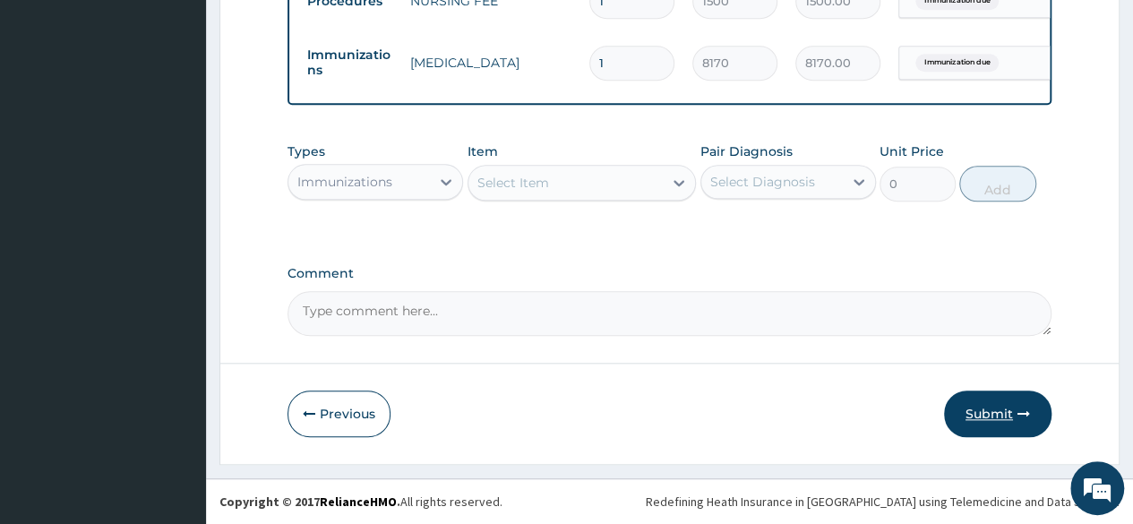
click at [971, 408] on button "Submit" at bounding box center [997, 414] width 107 height 47
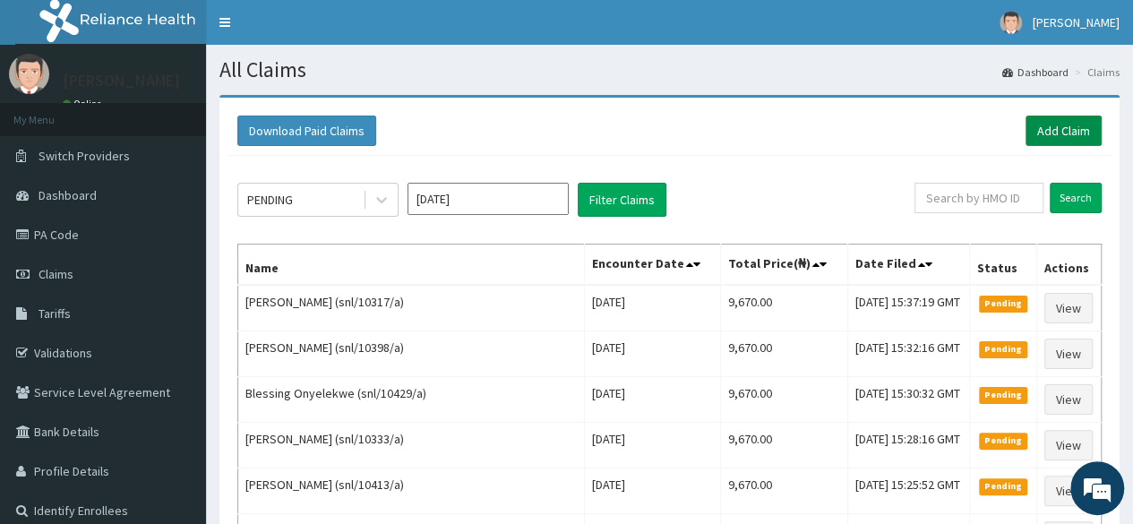
click at [1048, 137] on link "Add Claim" at bounding box center [1064, 131] width 76 height 30
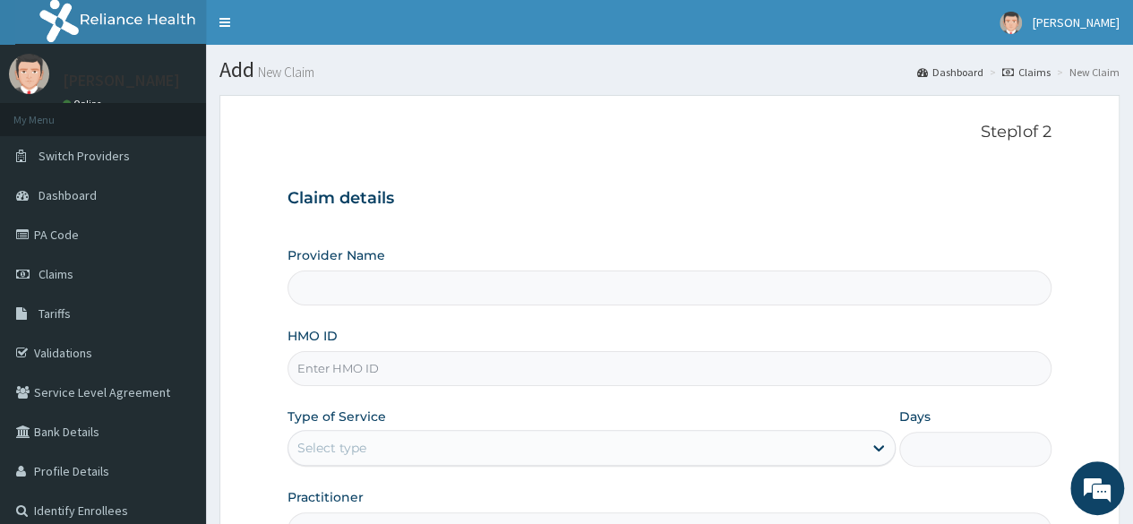
click at [509, 368] on input "HMO ID" at bounding box center [670, 368] width 764 height 35
type input "Reliance Family Clinics (RFC) - [GEOGRAPHIC_DATA]"
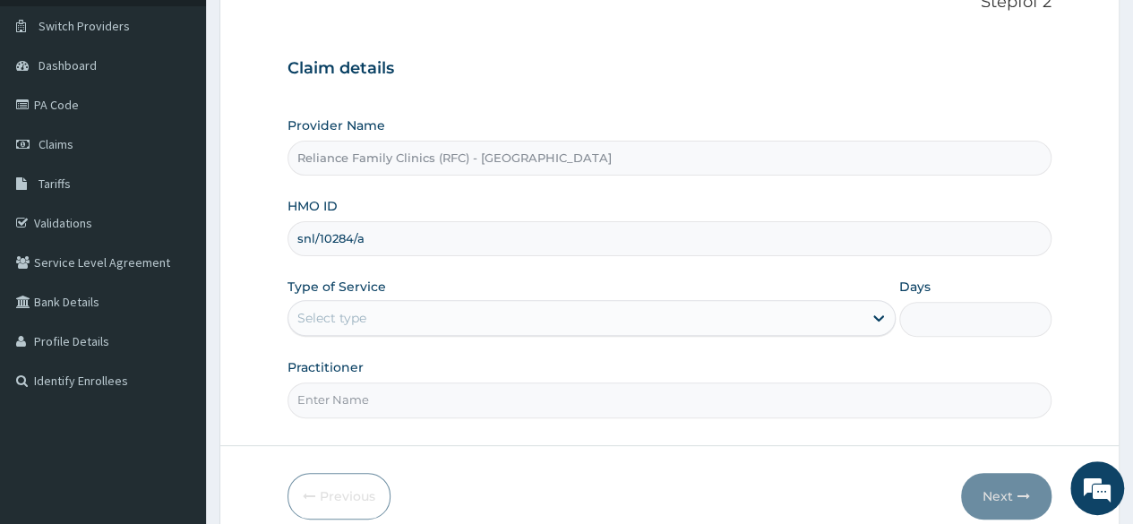
scroll to position [131, 0]
type input "snl/10284/a"
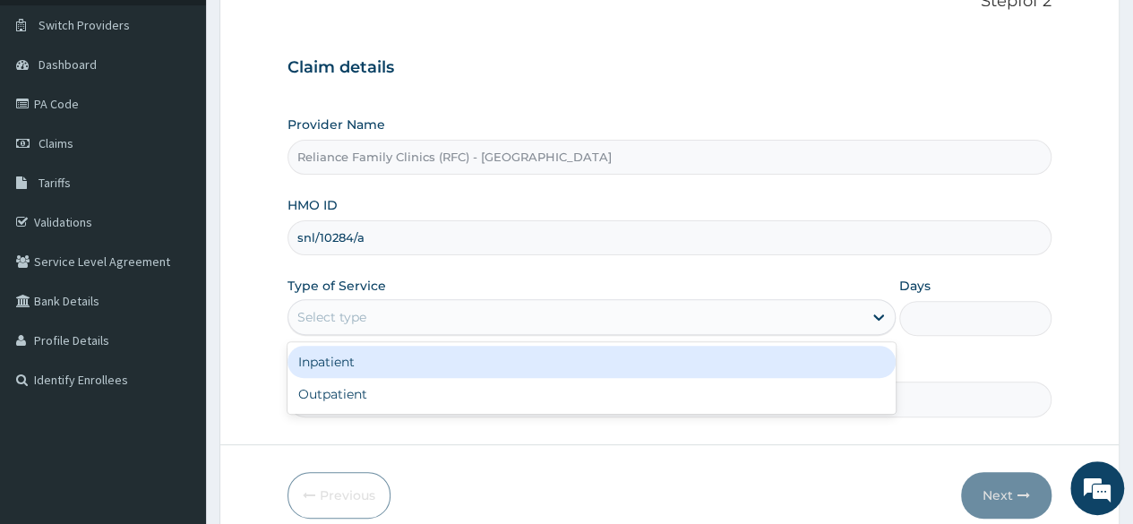
click at [537, 313] on div "Select type" at bounding box center [575, 317] width 574 height 29
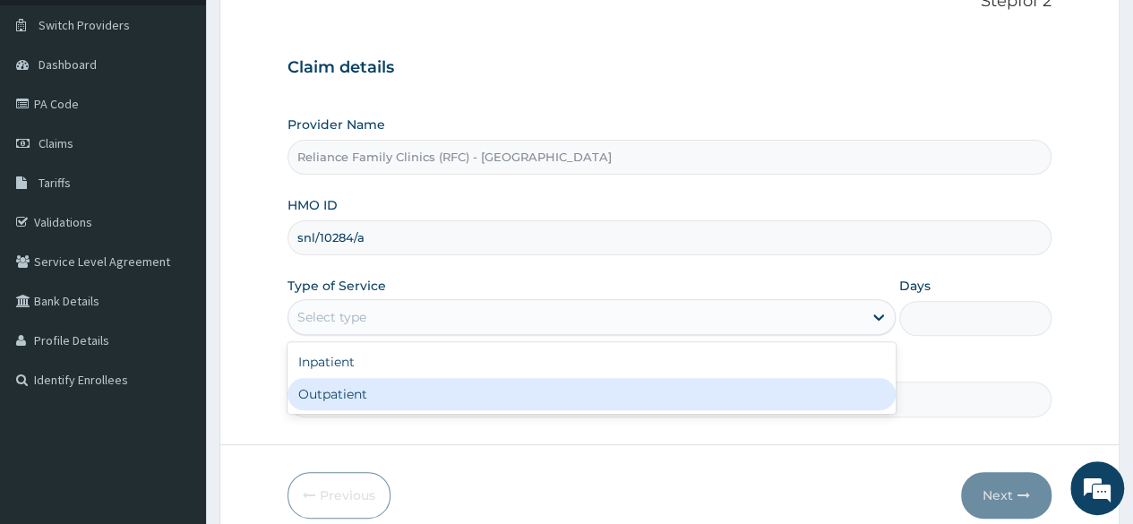
click at [494, 389] on div "Outpatient" at bounding box center [592, 394] width 608 height 32
type input "1"
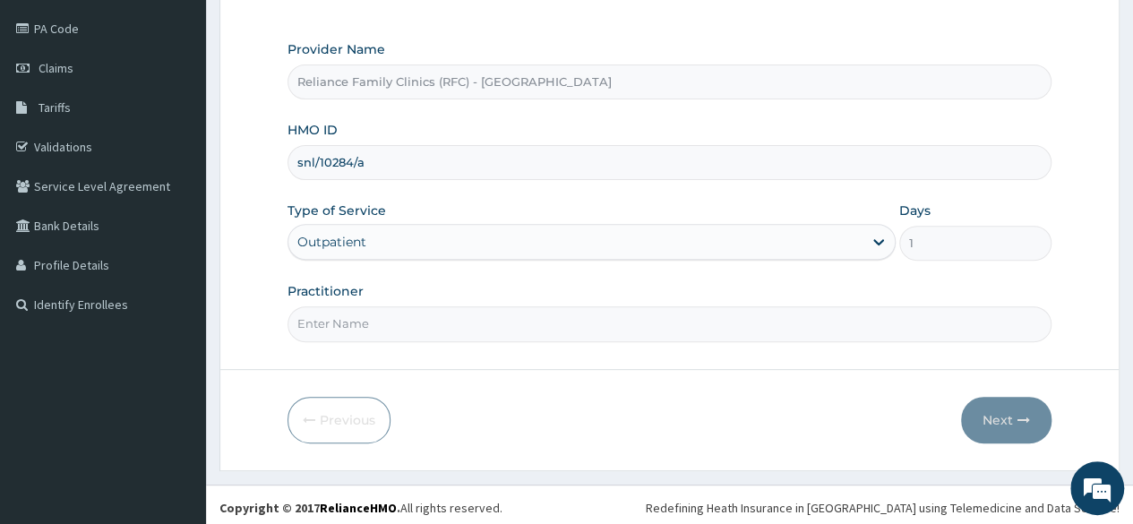
scroll to position [208, 0]
click at [443, 318] on input "Practitioner" at bounding box center [670, 322] width 764 height 35
type input "Locum"
click at [989, 390] on form "Step 1 of 2 Claim details Provider Name Reliance Family Clinics (RFC) - Lekki H…" at bounding box center [669, 177] width 900 height 581
click at [996, 412] on button "Next" at bounding box center [1006, 418] width 90 height 47
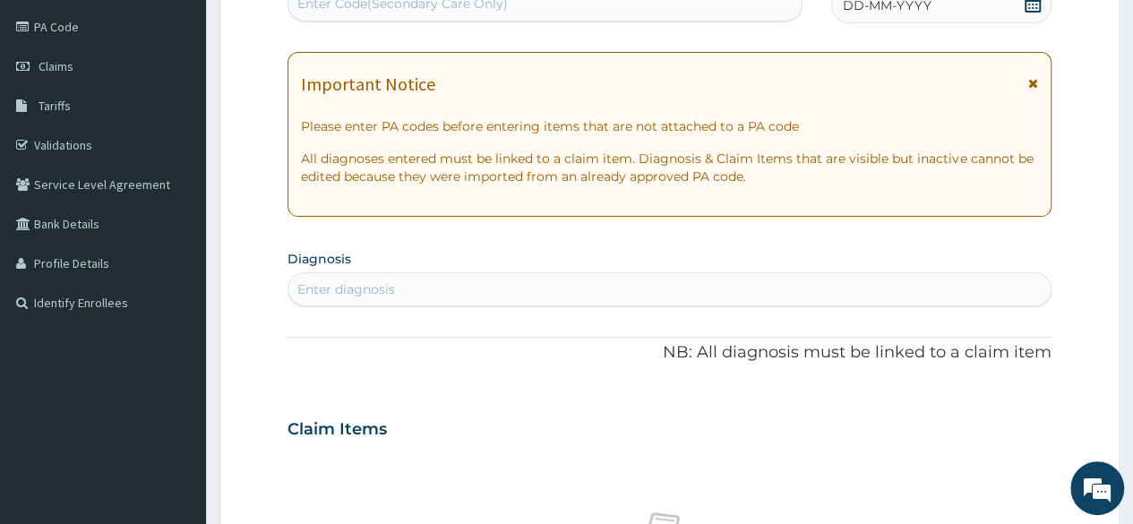
click at [928, 12] on span "DD-MM-YYYY" at bounding box center [887, 5] width 89 height 18
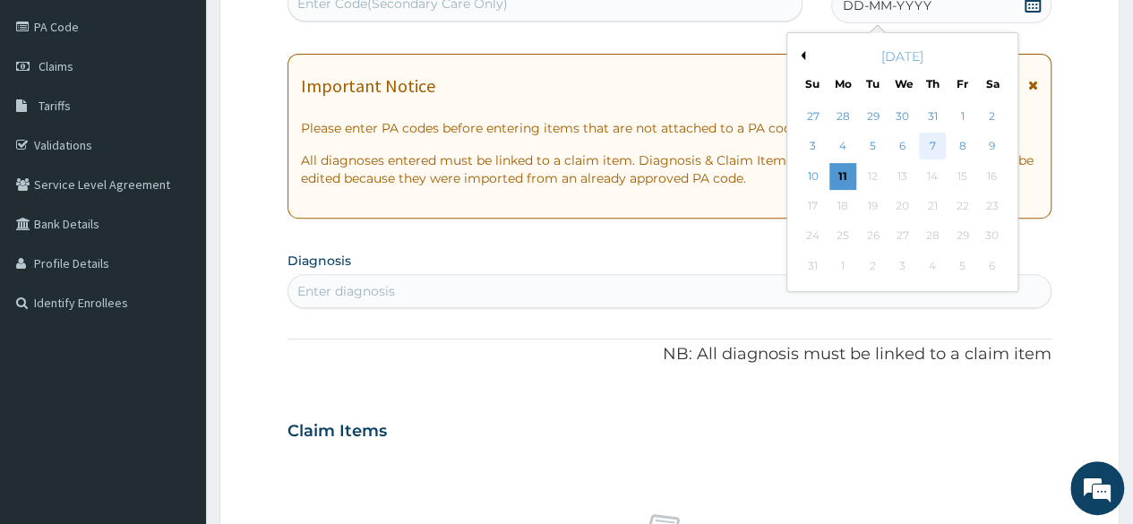
click at [931, 141] on div "7" at bounding box center [932, 146] width 27 height 27
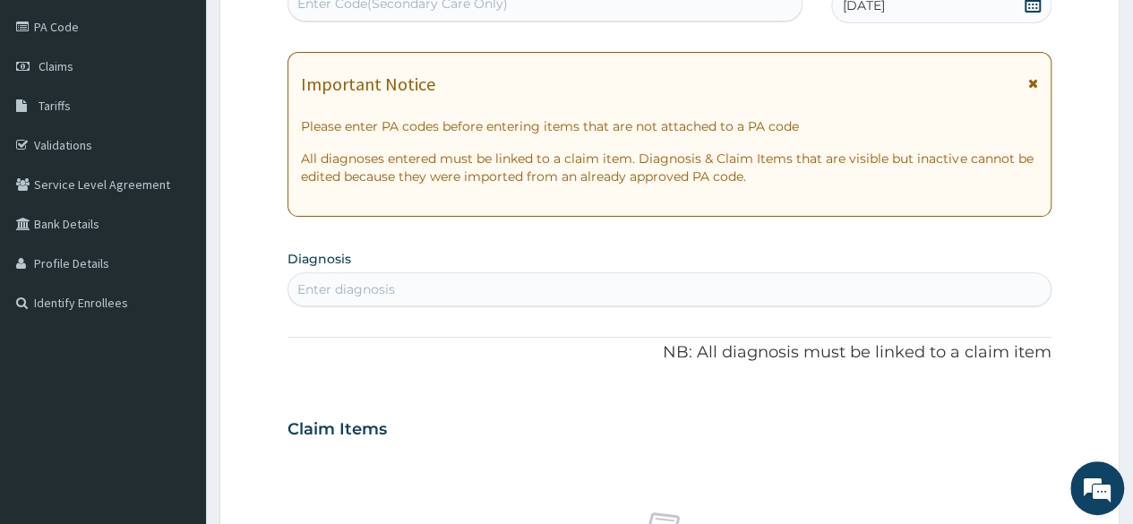
click at [400, 288] on div "Enter diagnosis" at bounding box center [669, 289] width 762 height 29
type input "Immuni"
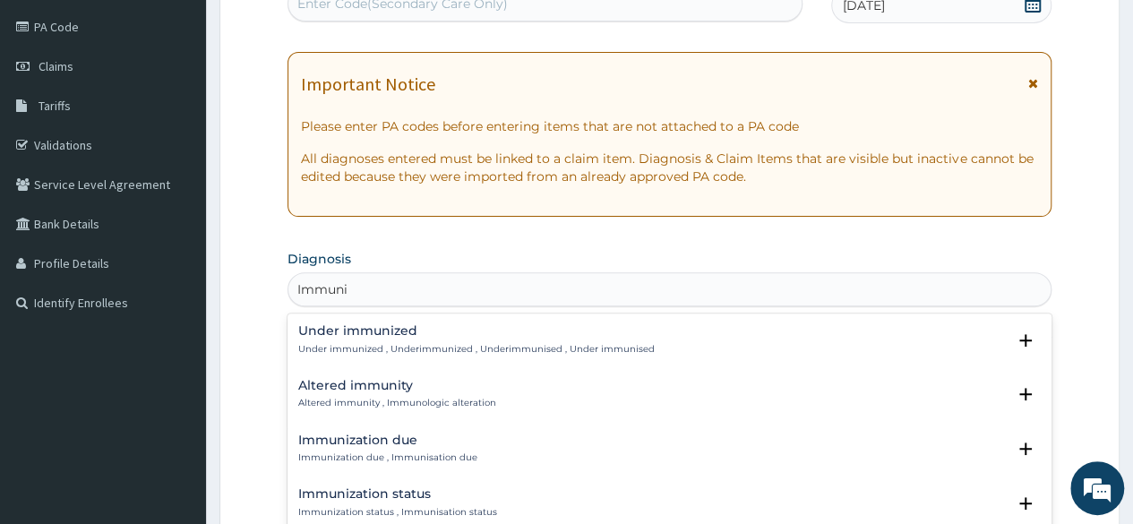
click at [379, 449] on div "Immunization due Immunization due , Immunisation due" at bounding box center [387, 449] width 179 height 31
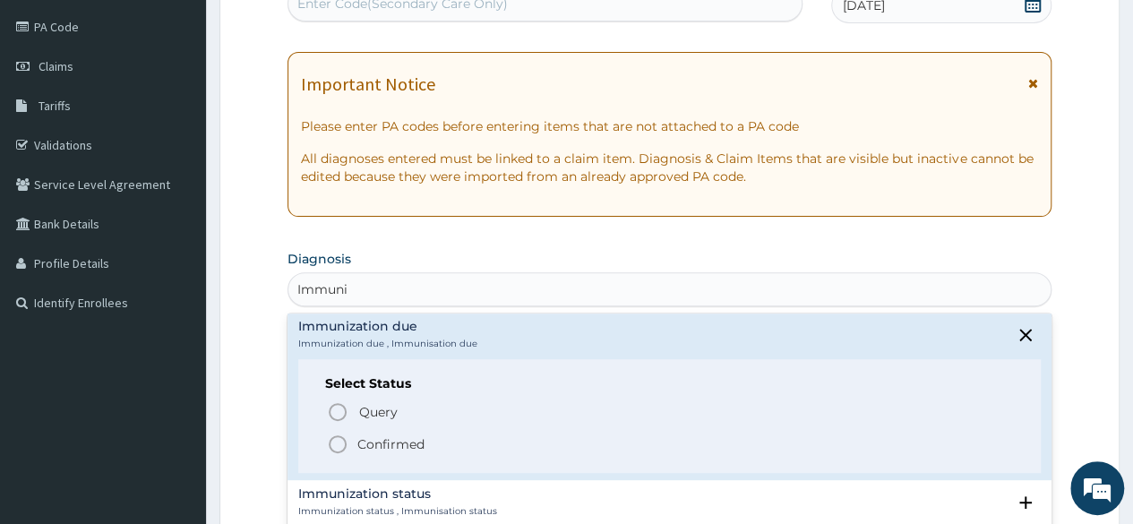
scroll to position [116, 0]
click at [340, 440] on icon "status option filled" at bounding box center [337, 442] width 21 height 21
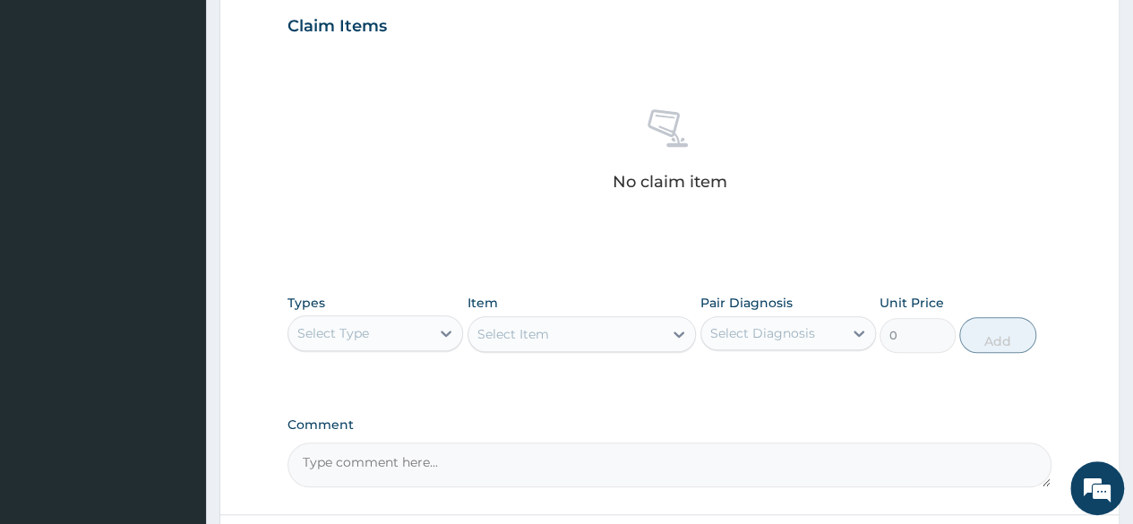
scroll to position [618, 0]
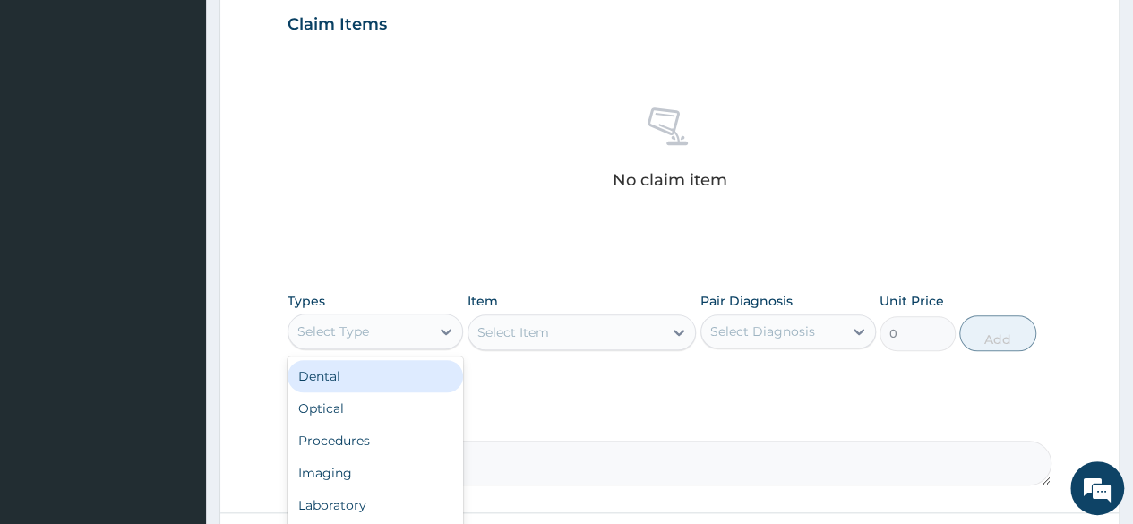
click at [395, 325] on div "Select Type" at bounding box center [359, 331] width 142 height 29
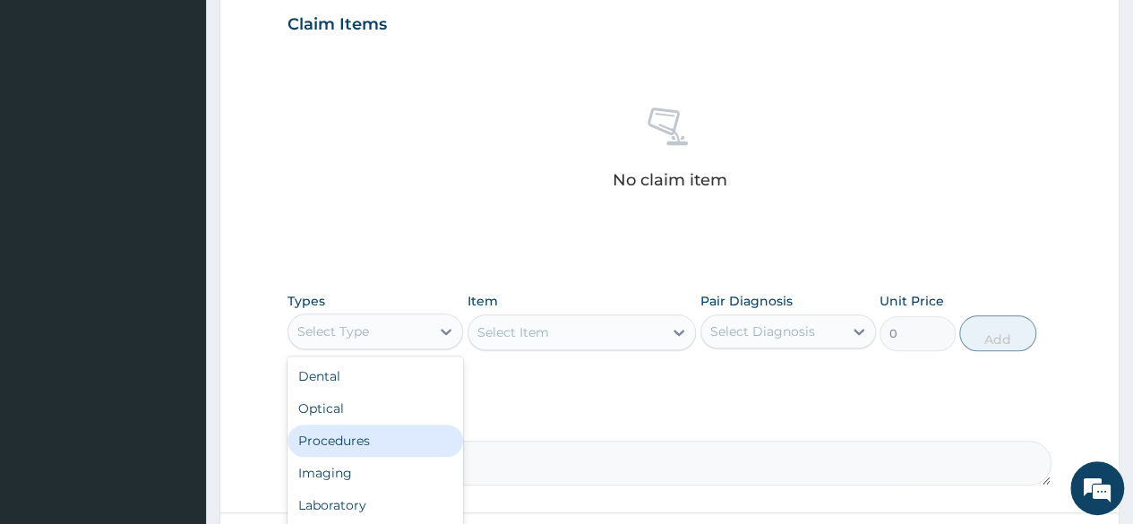
click at [372, 432] on div "Procedures" at bounding box center [376, 441] width 176 height 32
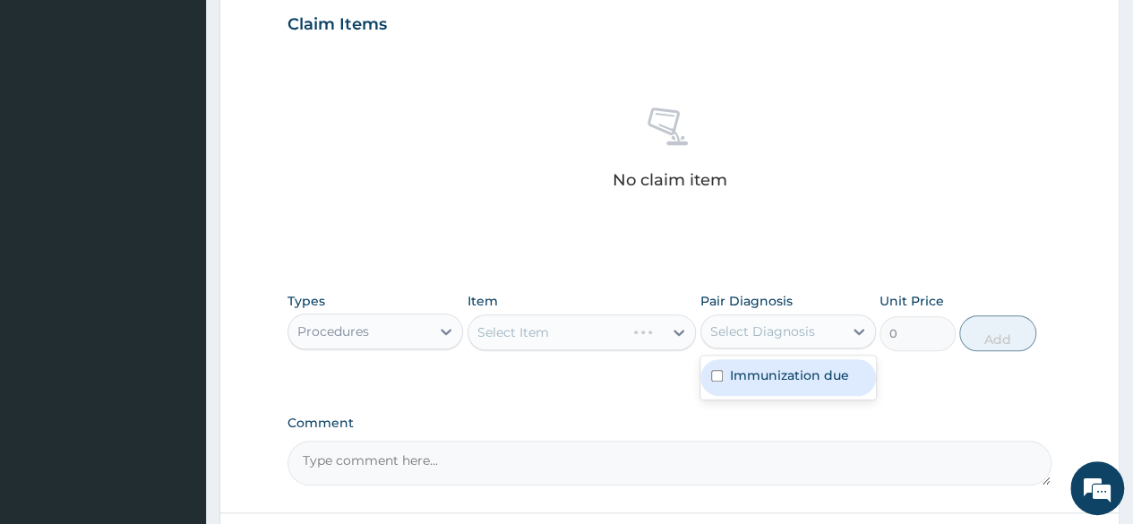
click at [770, 325] on div "Select Diagnosis" at bounding box center [762, 331] width 105 height 18
click at [772, 376] on label "Immunization due" at bounding box center [789, 375] width 119 height 18
checkbox input "true"
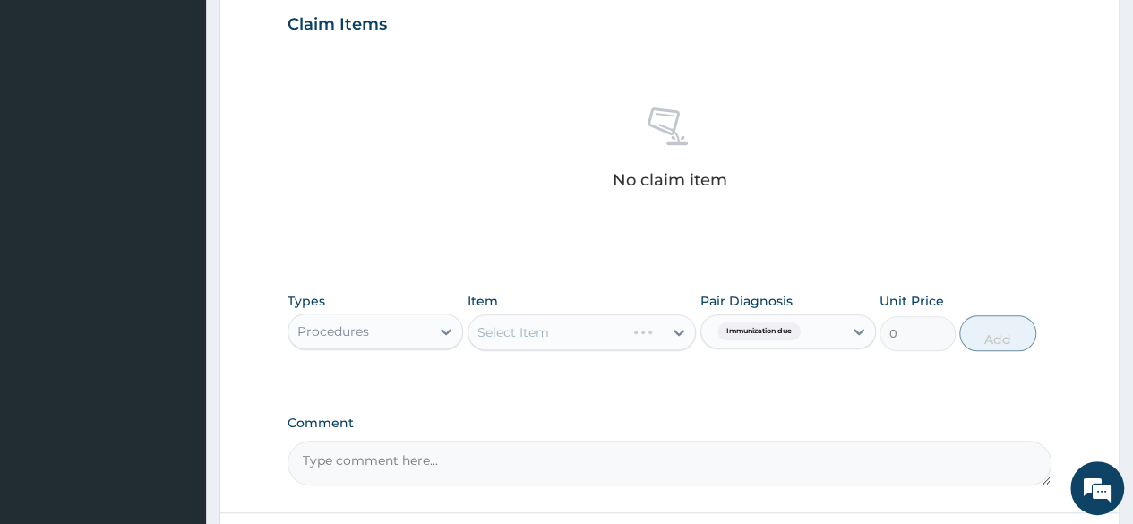
click at [616, 345] on div "Select Item" at bounding box center [582, 332] width 229 height 36
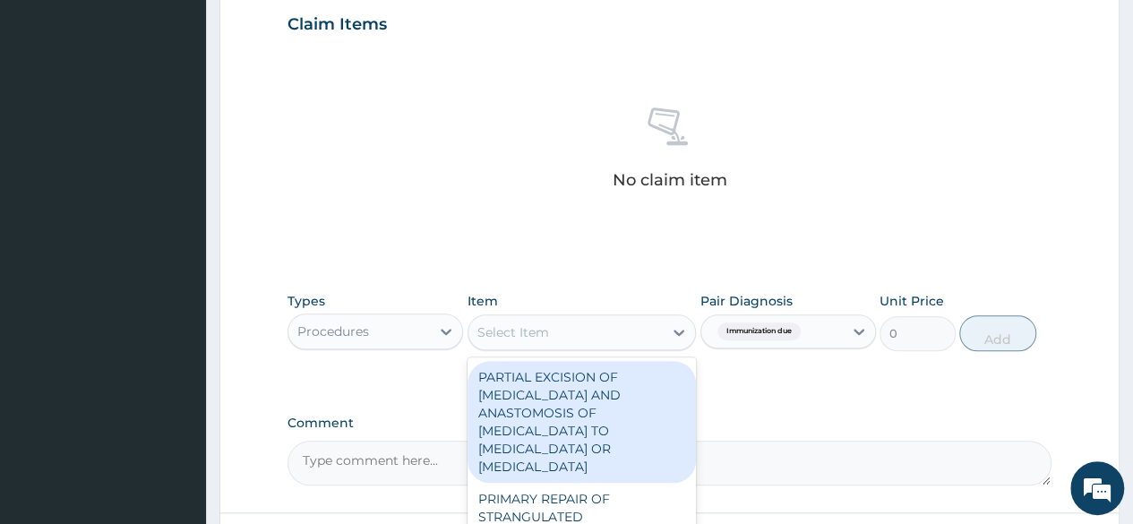
click at [616, 345] on div "Select Item" at bounding box center [566, 332] width 195 height 29
type input "nur"
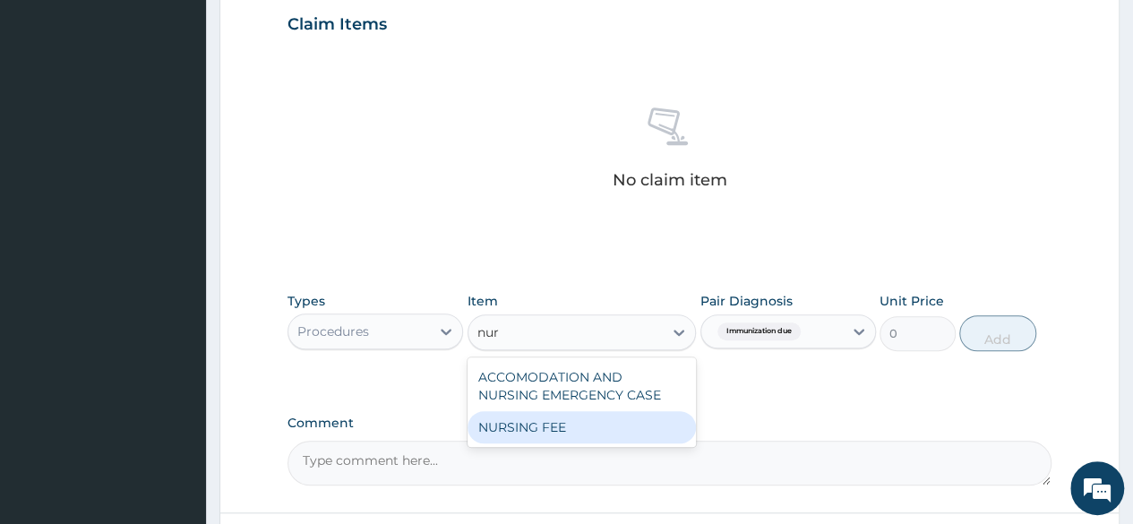
click at [554, 429] on div "NURSING FEE" at bounding box center [582, 427] width 229 height 32
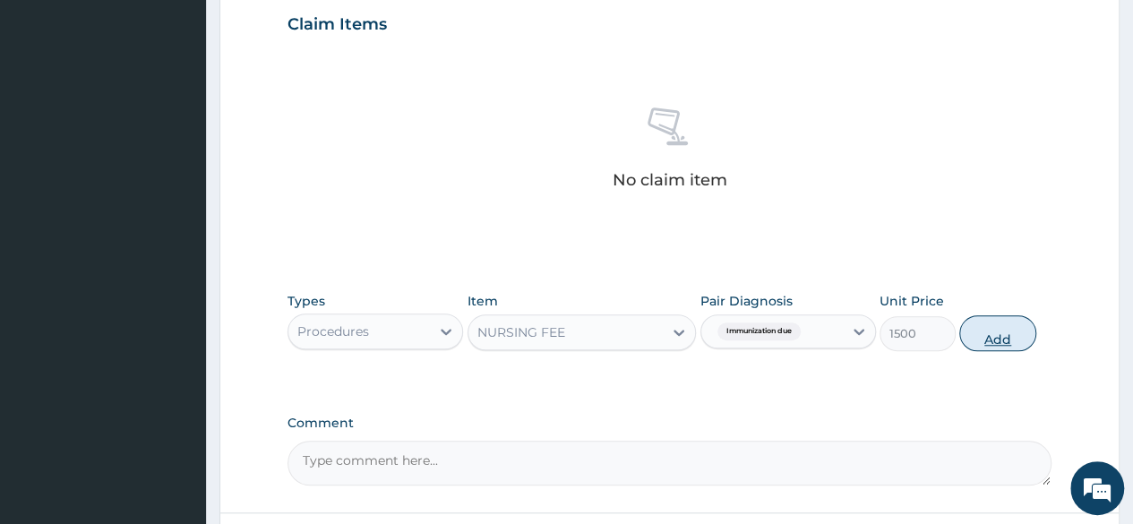
click at [991, 339] on button "Add" at bounding box center [997, 333] width 76 height 36
type input "0"
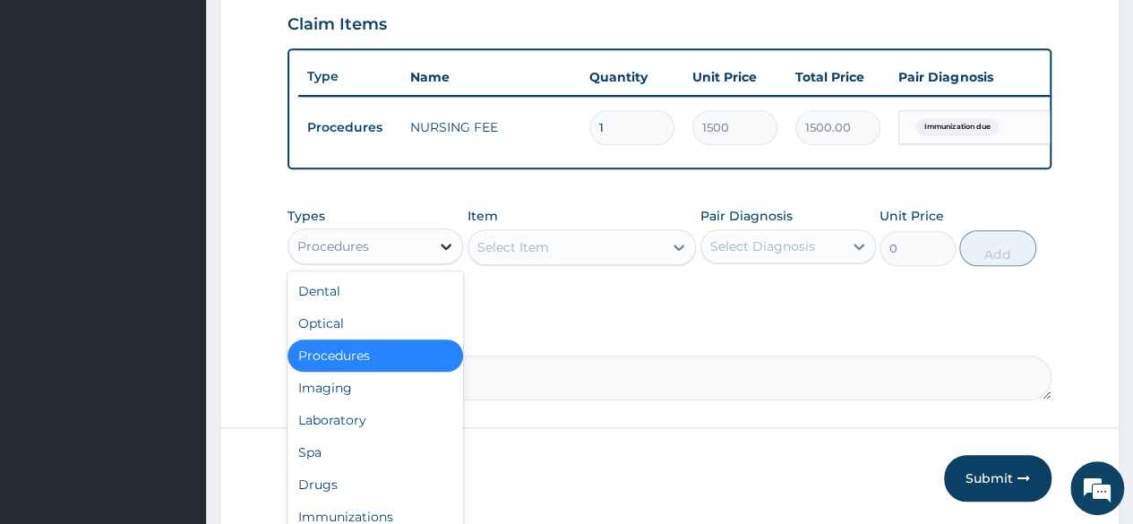
click at [441, 253] on icon at bounding box center [446, 246] width 18 height 18
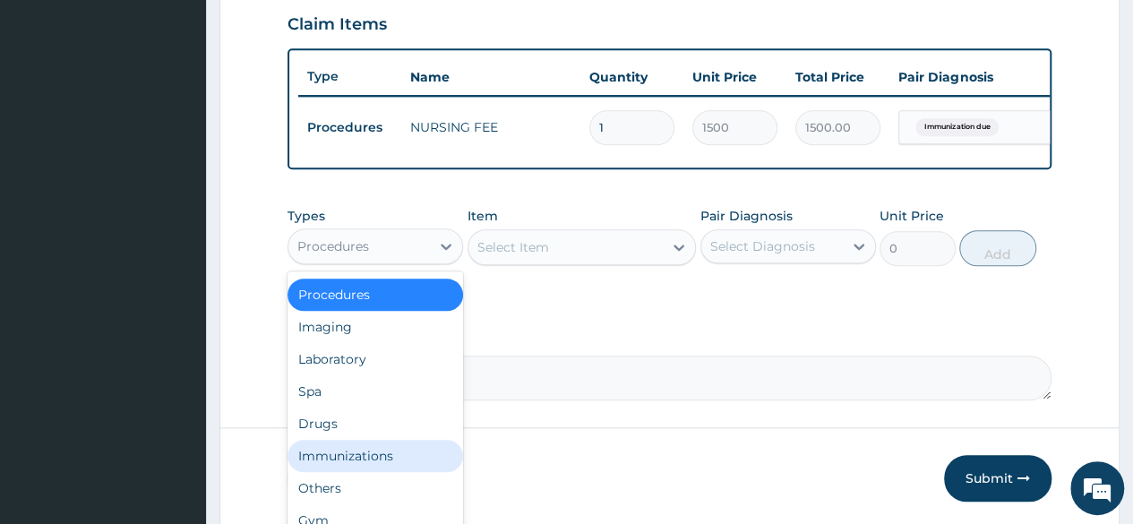
click at [387, 454] on div "Immunizations" at bounding box center [376, 456] width 176 height 32
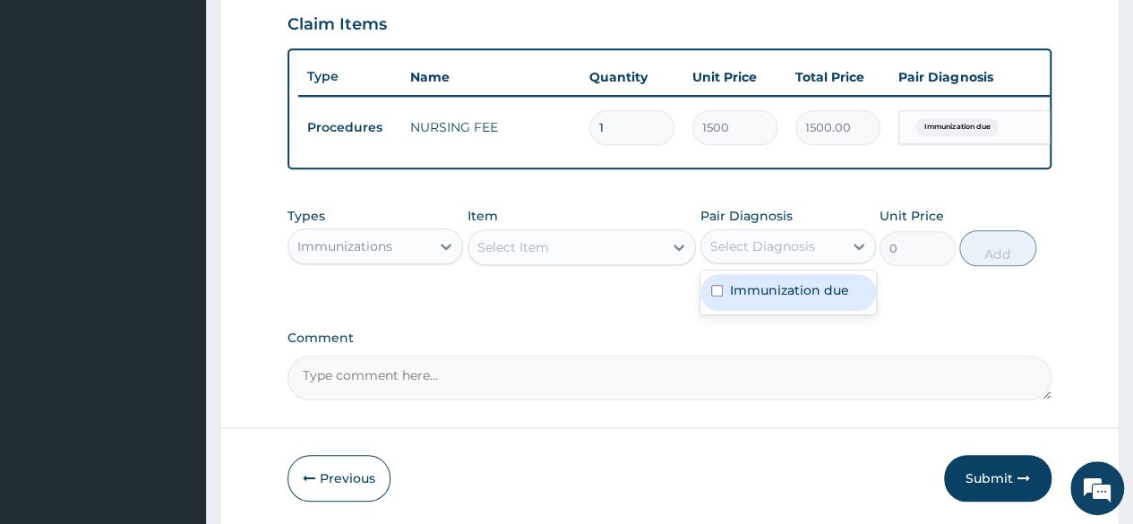
click at [752, 255] on div "Select Diagnosis" at bounding box center [762, 246] width 105 height 18
click at [759, 294] on label "Immunization due" at bounding box center [789, 290] width 119 height 18
checkbox input "true"
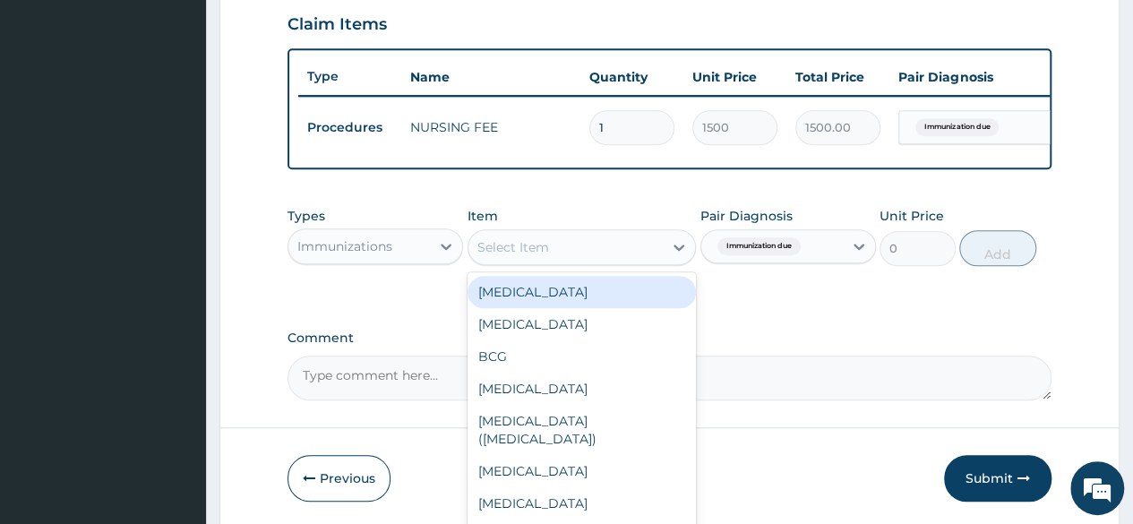
click at [633, 262] on div "Select Item" at bounding box center [566, 247] width 195 height 29
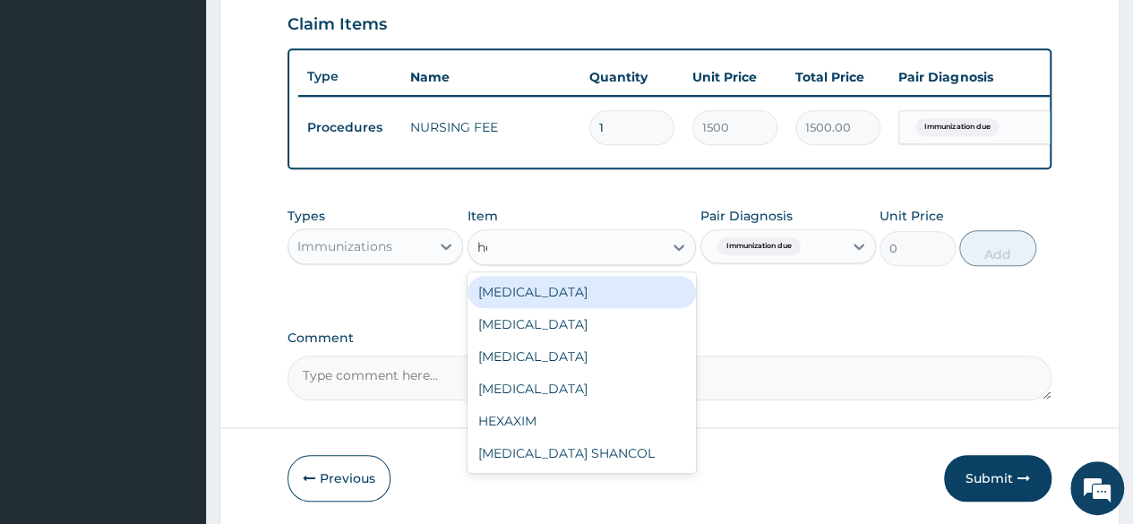
type input "hep"
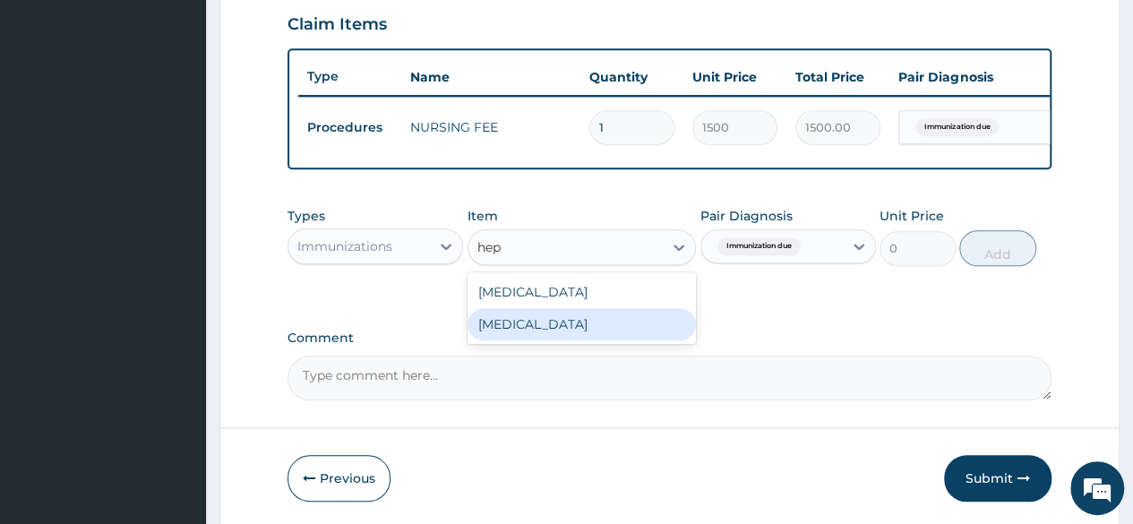
click at [592, 333] on div "[MEDICAL_DATA]" at bounding box center [582, 324] width 229 height 32
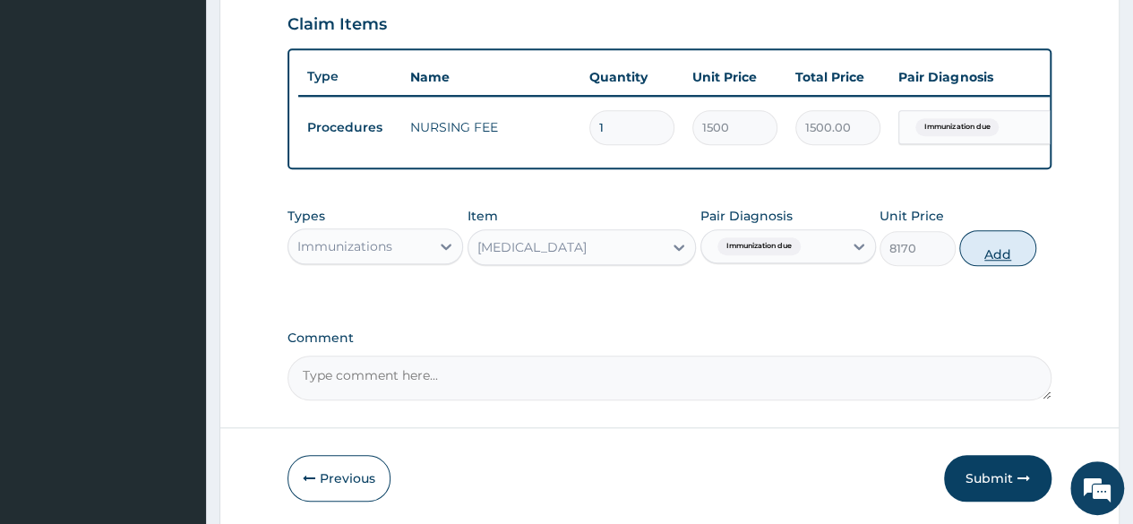
click at [994, 256] on button "Add" at bounding box center [997, 248] width 76 height 36
type input "0"
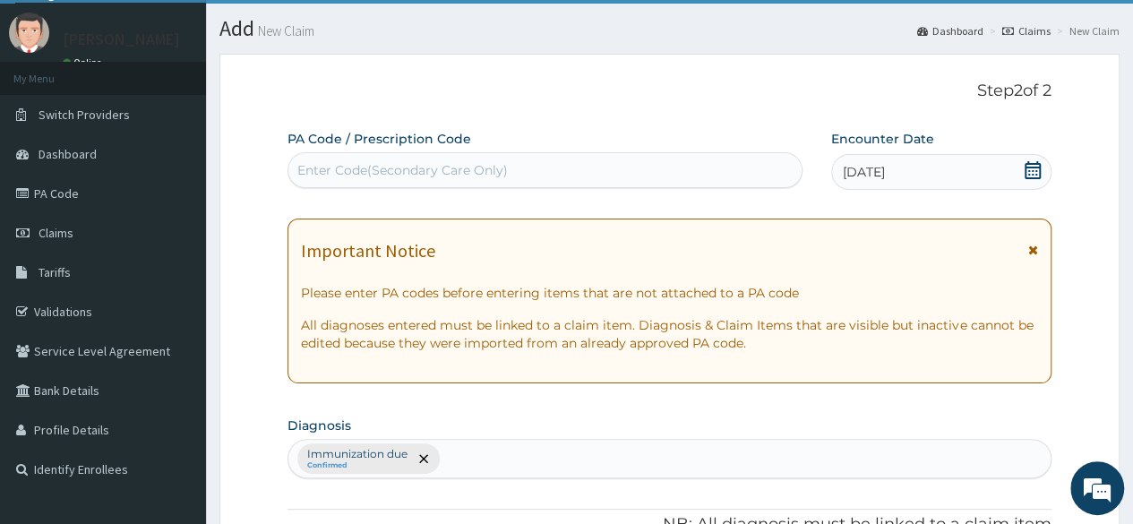
scroll to position [755, 0]
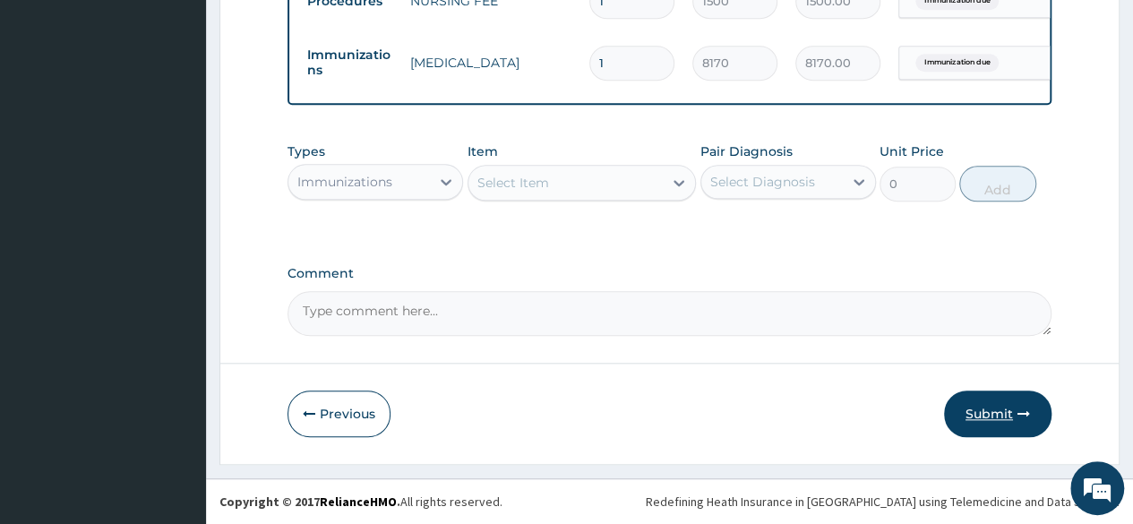
click at [999, 417] on button "Submit" at bounding box center [997, 414] width 107 height 47
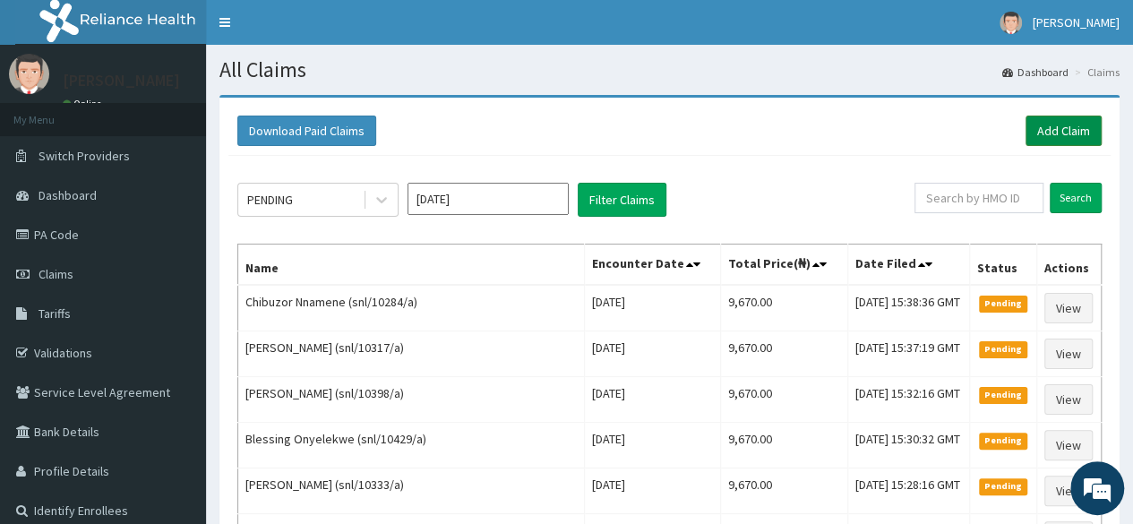
click at [1048, 117] on link "Add Claim" at bounding box center [1064, 131] width 76 height 30
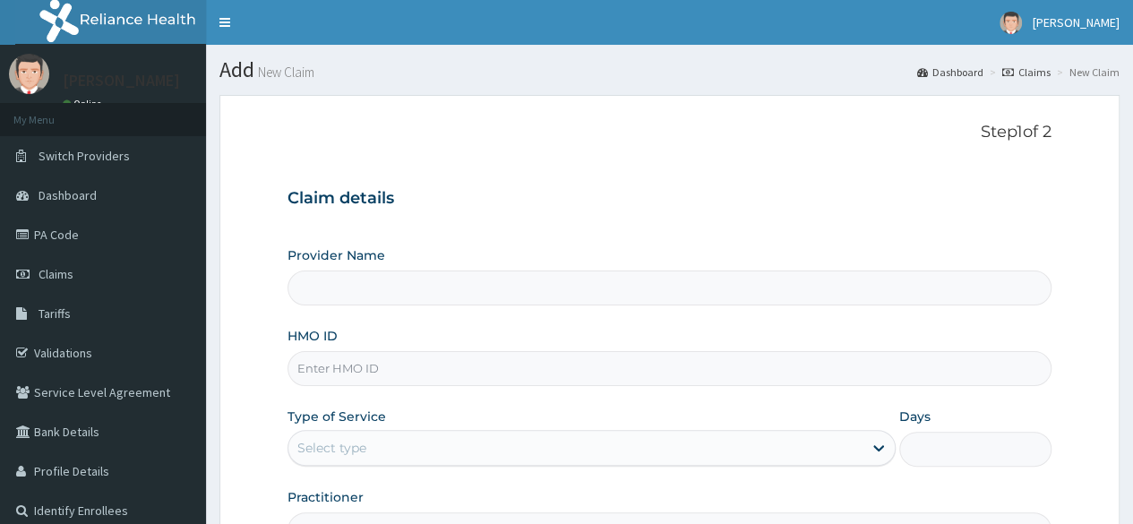
type input "Reliance Family Clinics (RFC) - [GEOGRAPHIC_DATA]"
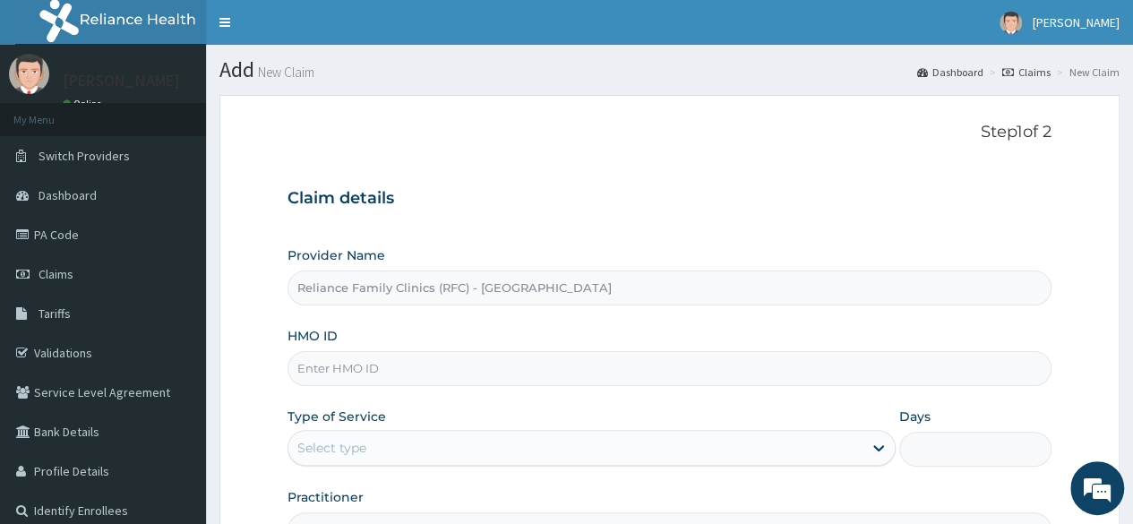
click at [374, 361] on input "HMO ID" at bounding box center [670, 368] width 764 height 35
type input "snl/10361/a"
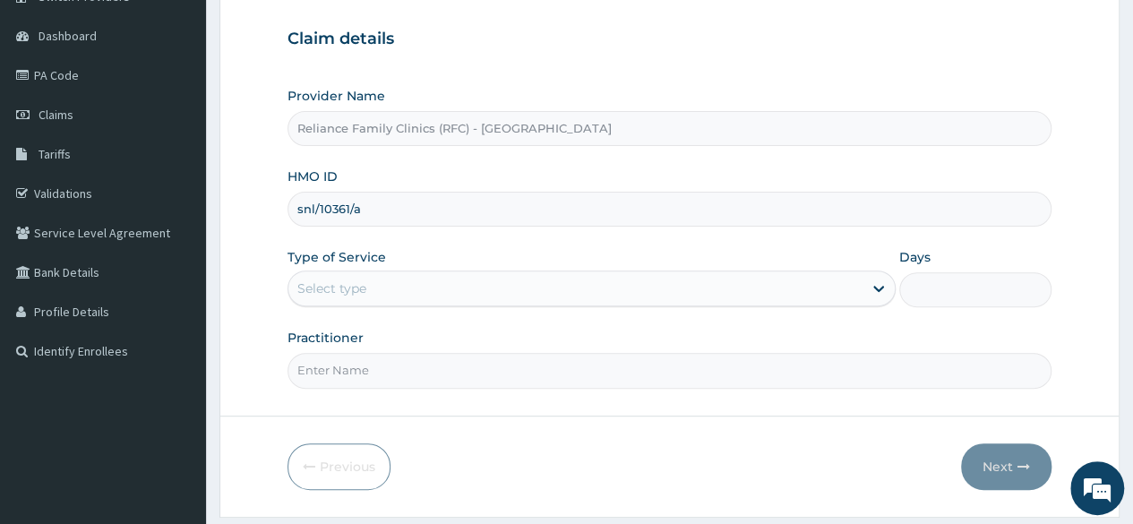
scroll to position [165, 0]
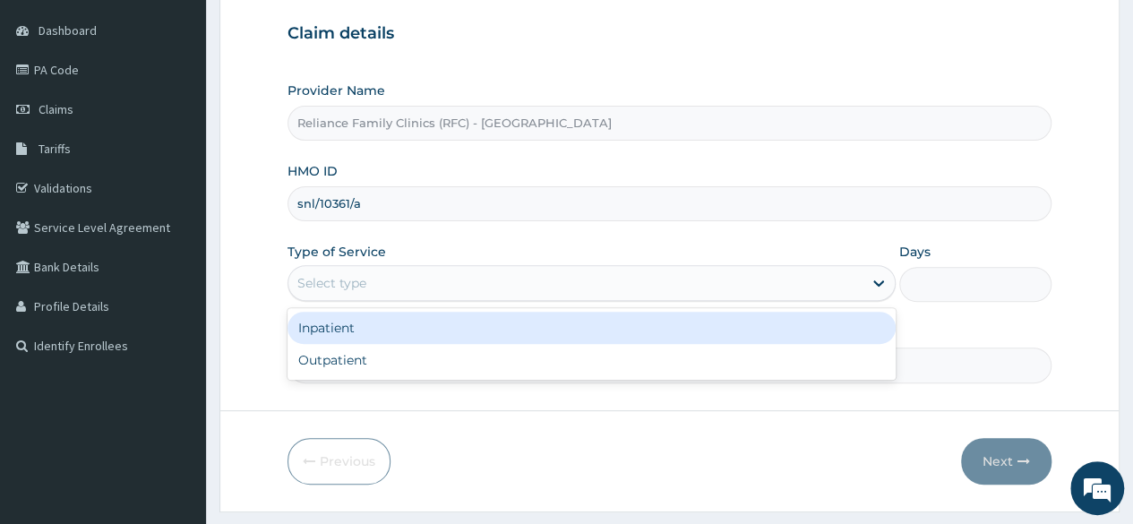
click at [423, 290] on div "Select type" at bounding box center [575, 283] width 574 height 29
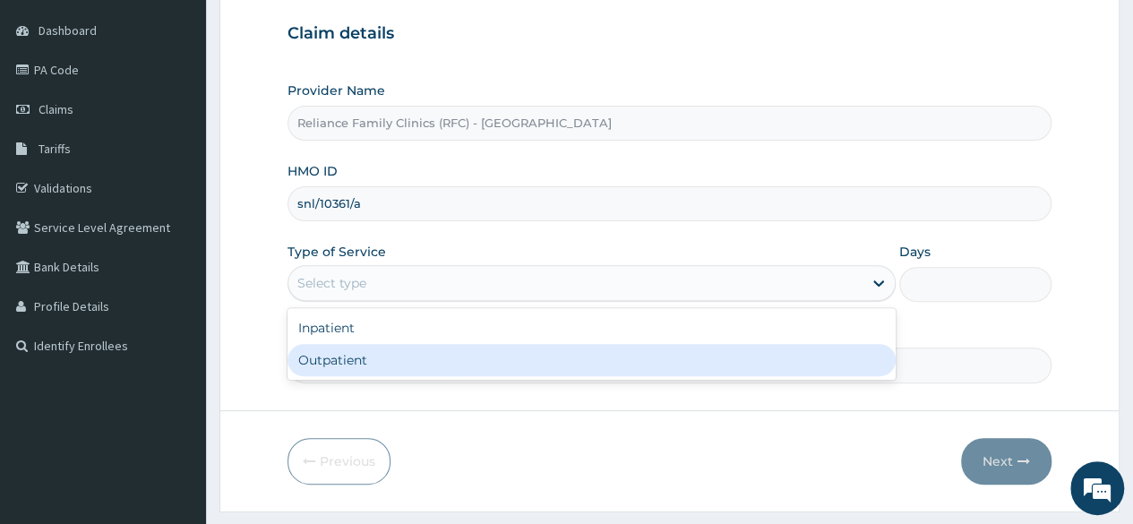
click at [391, 350] on div "Outpatient" at bounding box center [592, 360] width 608 height 32
type input "1"
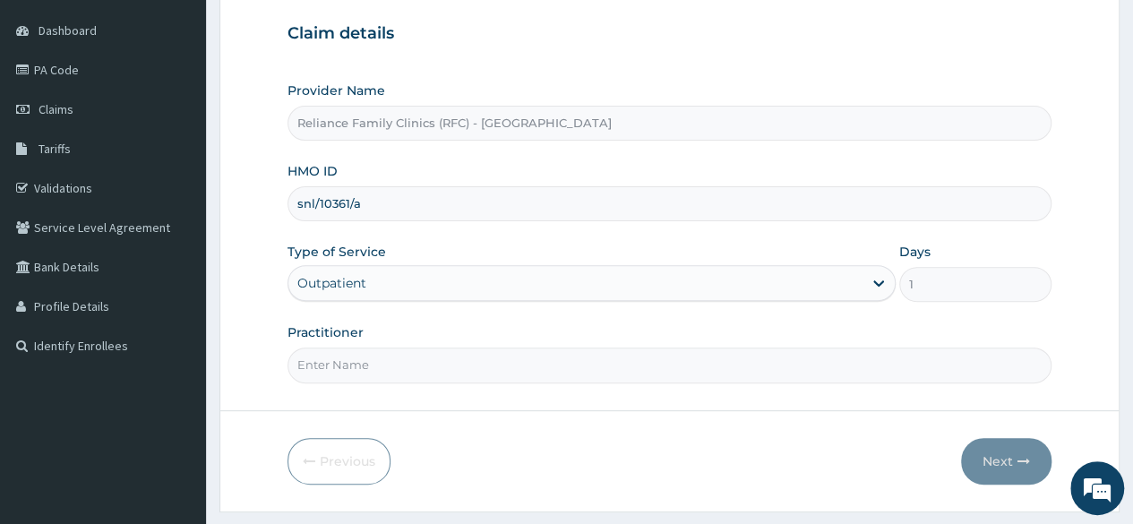
click at [403, 362] on input "Practitioner" at bounding box center [670, 365] width 764 height 35
type input "Locum"
click at [971, 460] on button "Next" at bounding box center [1006, 461] width 90 height 47
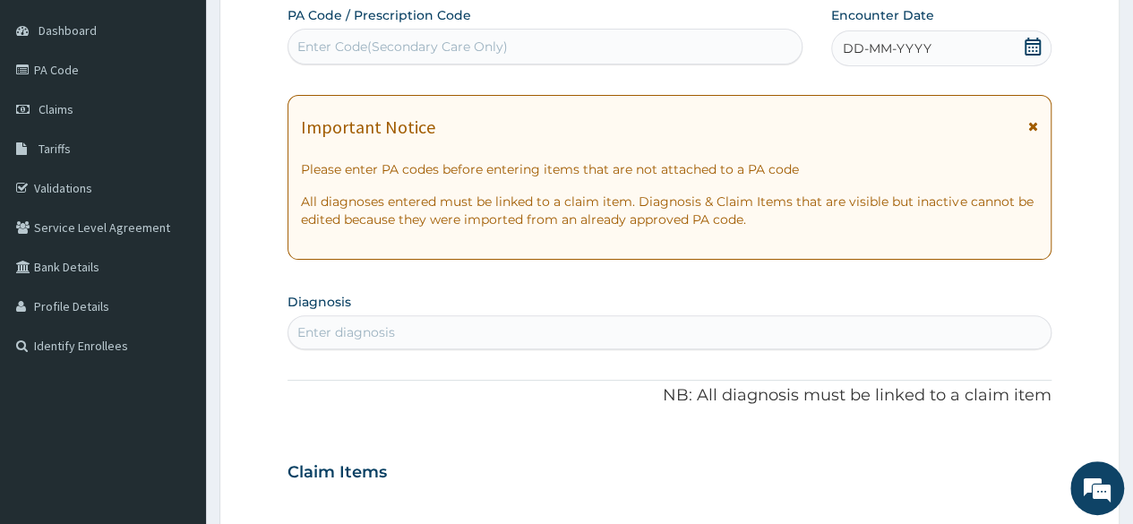
click at [436, 331] on div "Enter diagnosis" at bounding box center [669, 332] width 762 height 29
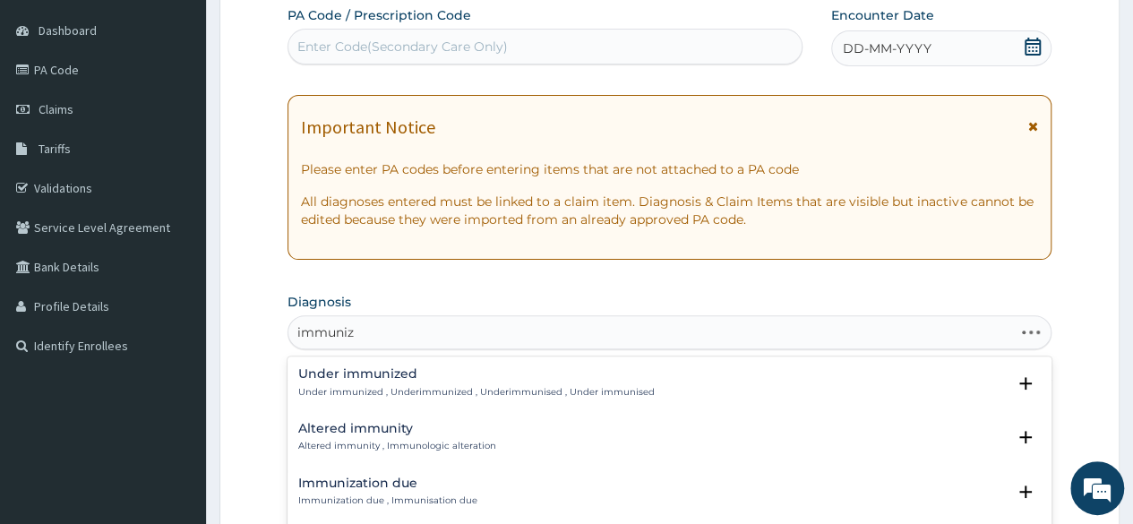
type input "immuniza"
click at [387, 379] on h4 "Immunization due" at bounding box center [387, 373] width 179 height 13
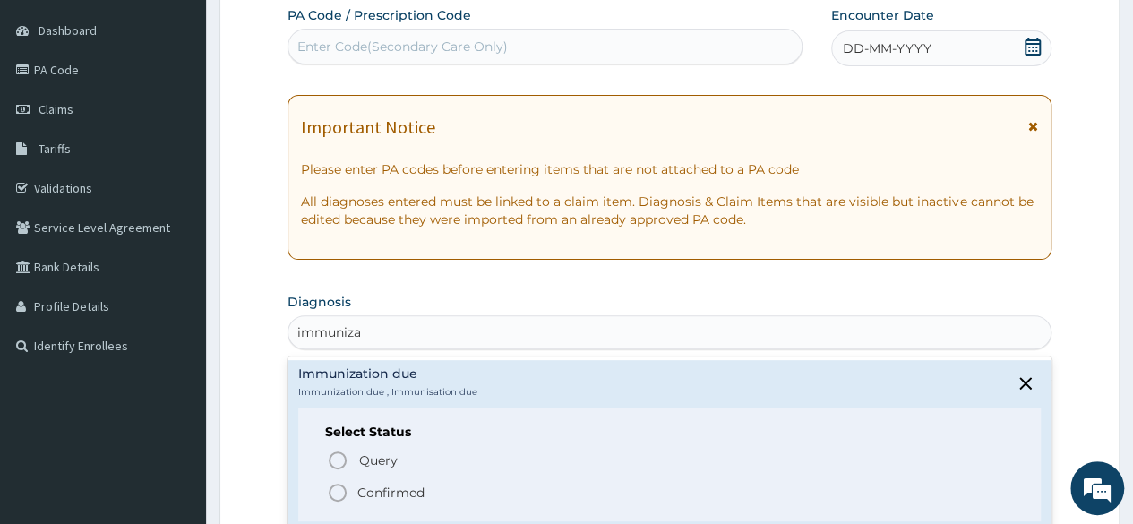
click at [339, 489] on icon "status option filled" at bounding box center [337, 492] width 21 height 21
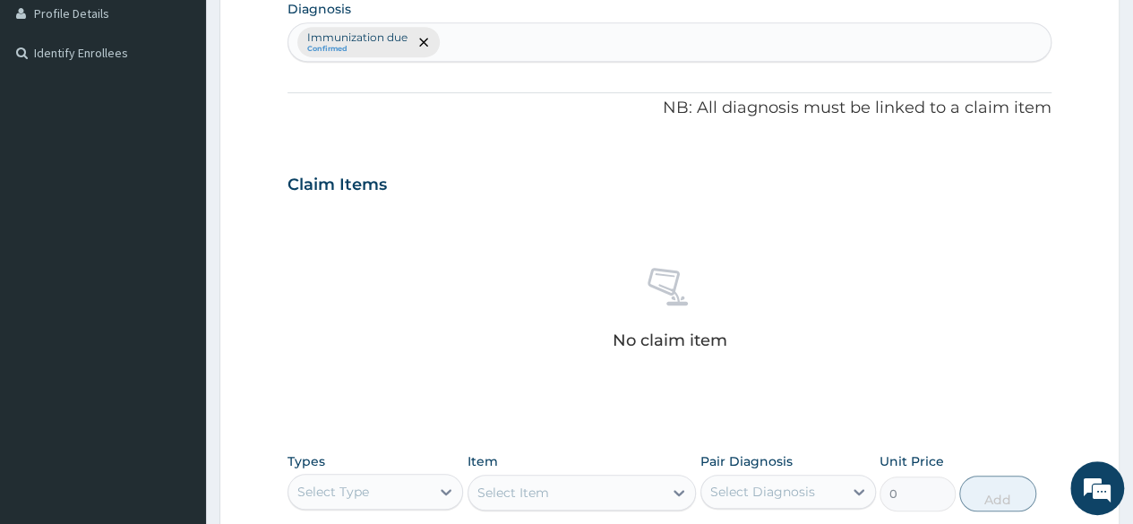
scroll to position [459, 0]
click at [435, 494] on div at bounding box center [446, 491] width 32 height 32
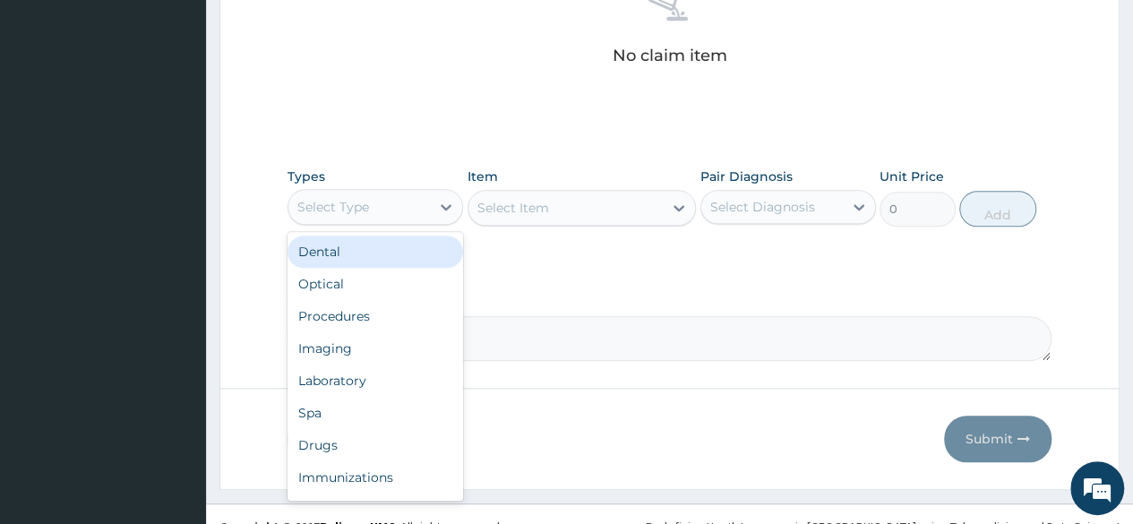
scroll to position [764, 0]
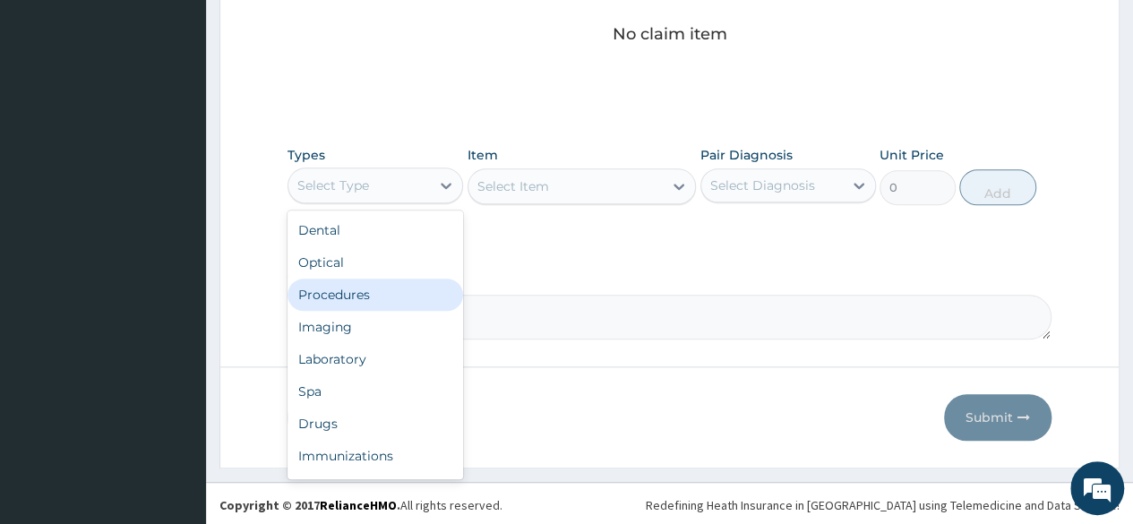
click at [372, 288] on div "Procedures" at bounding box center [376, 295] width 176 height 32
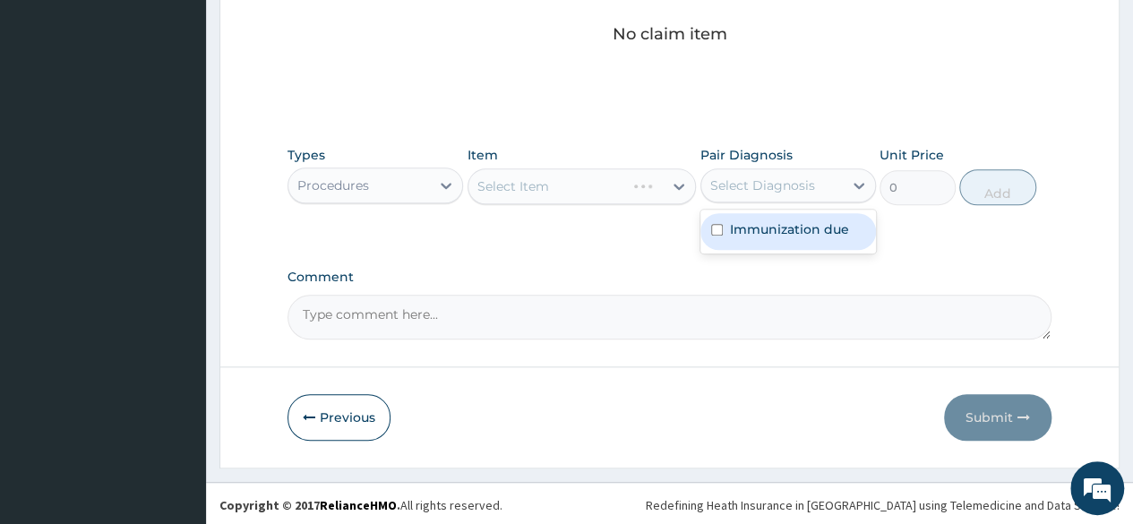
click at [727, 191] on div "Select Diagnosis" at bounding box center [762, 185] width 105 height 18
click at [753, 223] on label "Immunization due" at bounding box center [789, 229] width 119 height 18
checkbox input "true"
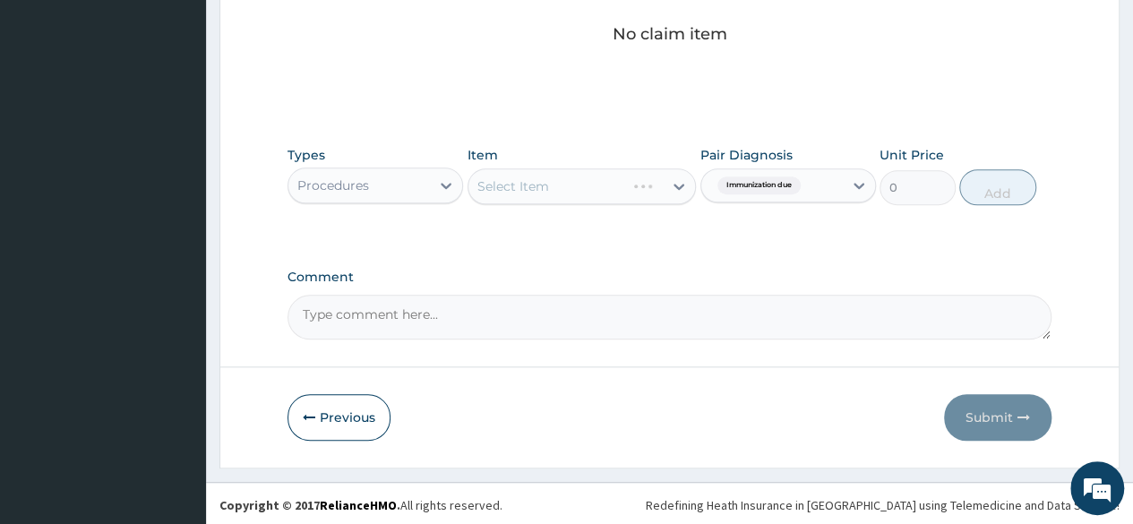
click at [601, 195] on div "Select Item" at bounding box center [582, 186] width 229 height 36
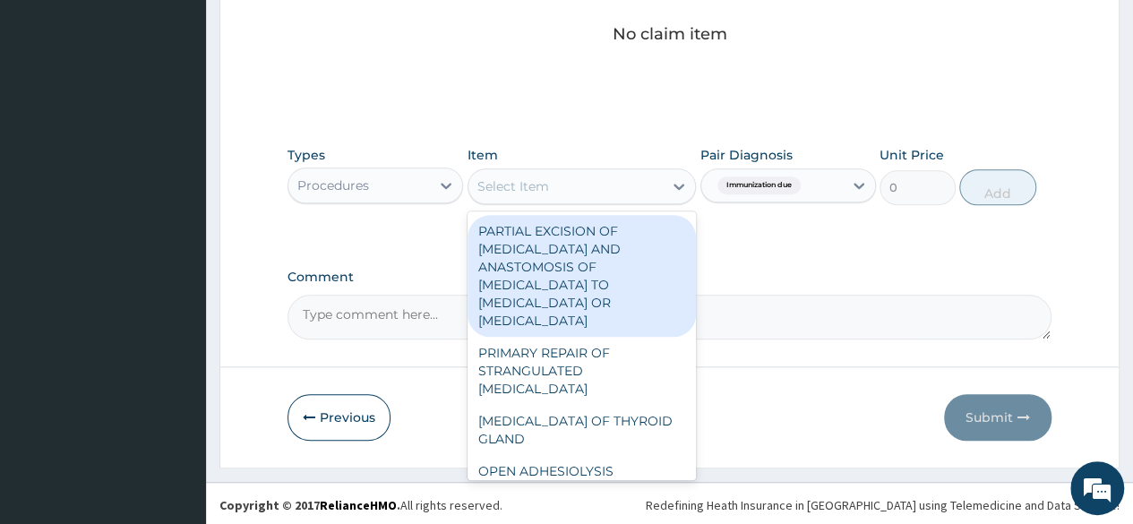
click at [601, 195] on div "Select Item" at bounding box center [566, 186] width 195 height 29
type input "nur"
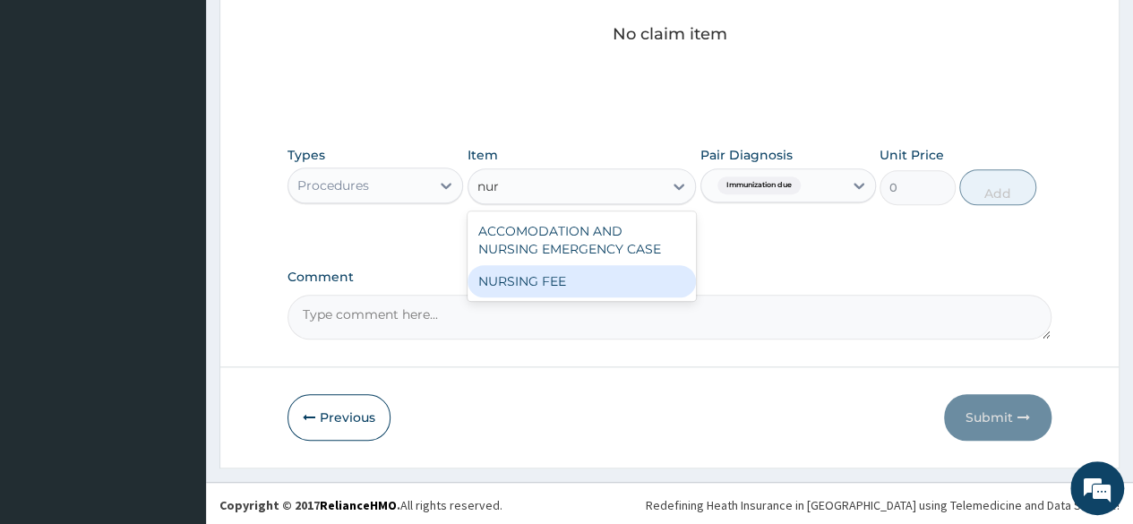
click at [566, 279] on div "NURSING FEE" at bounding box center [582, 281] width 229 height 32
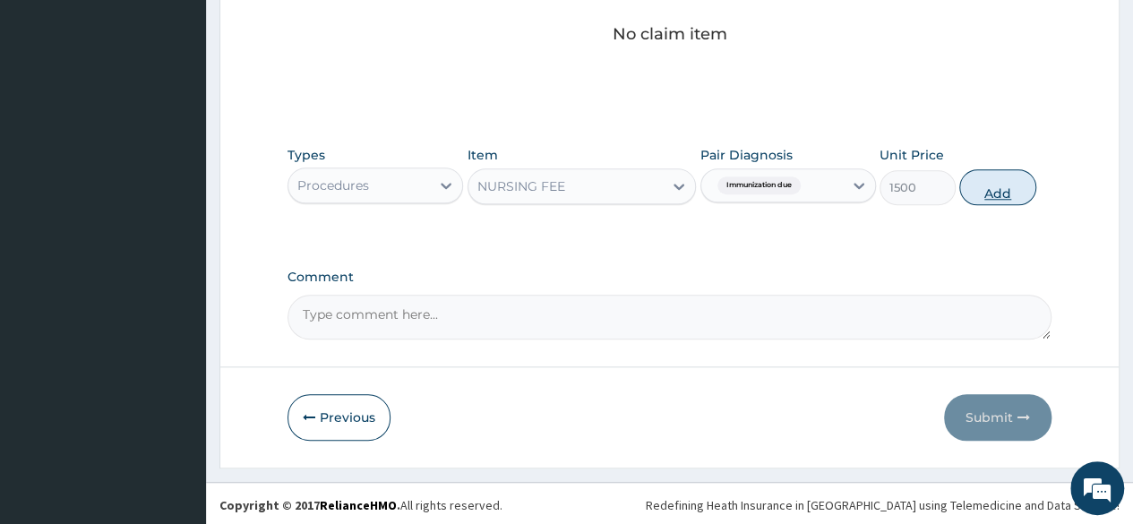
click at [1001, 187] on button "Add" at bounding box center [997, 187] width 76 height 36
type input "0"
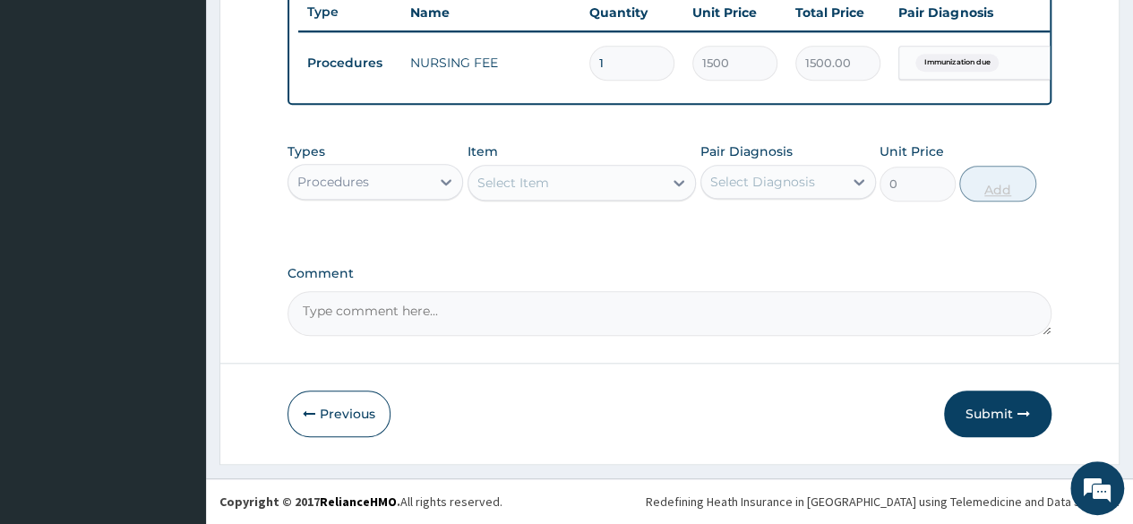
scroll to position [693, 0]
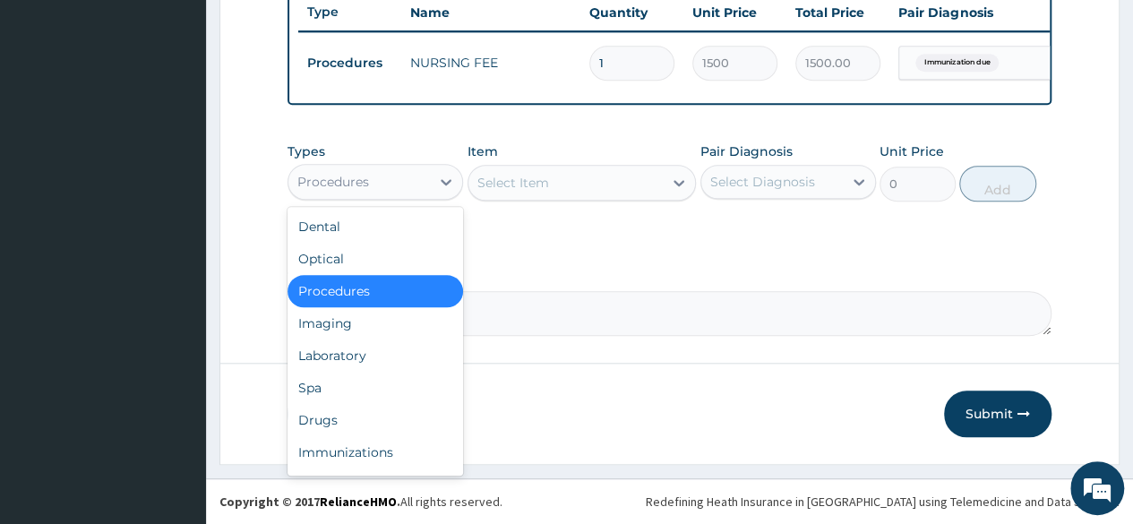
click at [369, 185] on div "Procedures" at bounding box center [359, 182] width 142 height 29
click at [348, 442] on div "Immunizations" at bounding box center [376, 452] width 176 height 32
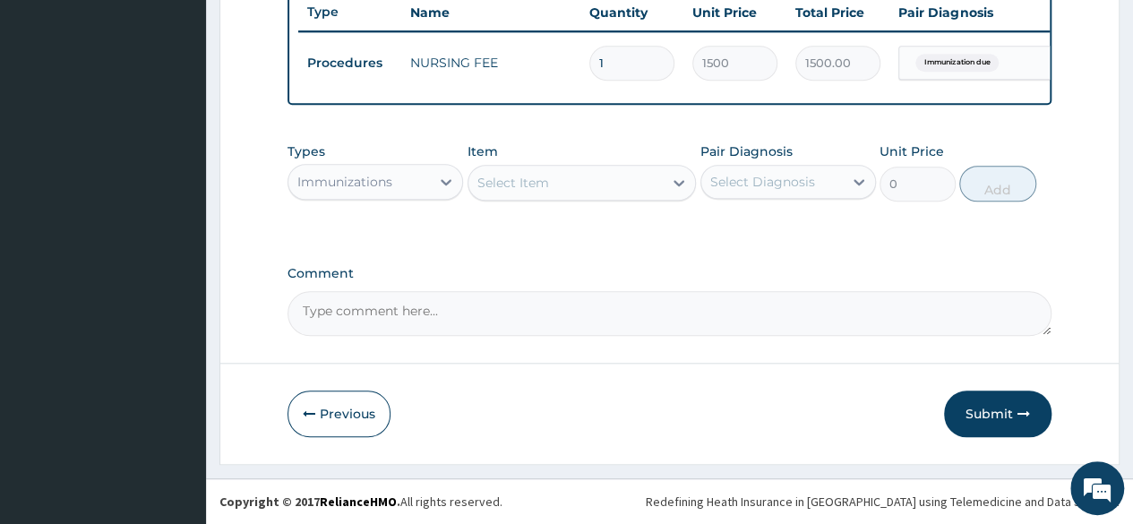
click at [611, 164] on div "Item Select Item" at bounding box center [582, 171] width 229 height 59
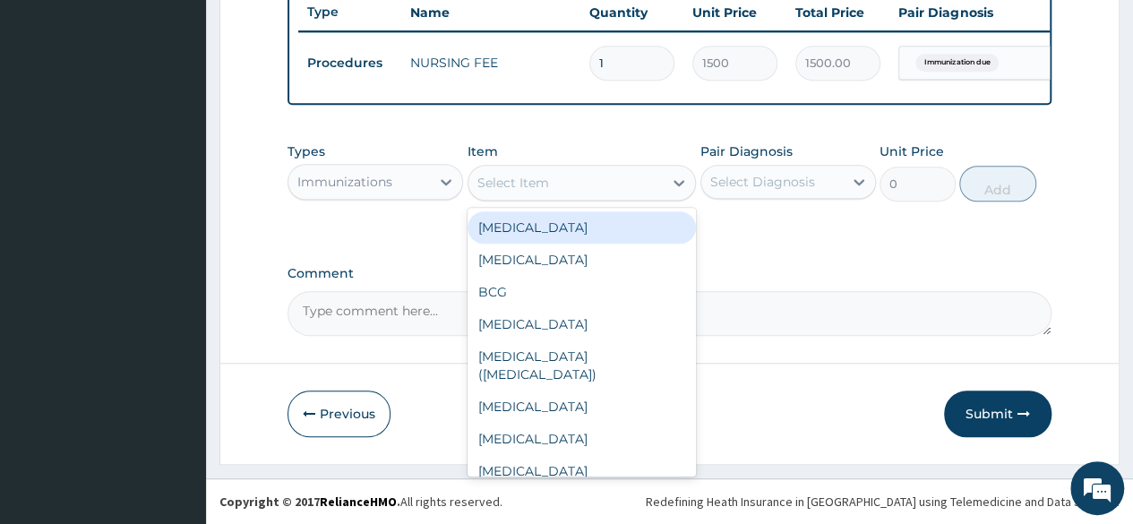
click at [631, 180] on div "Select Item" at bounding box center [566, 182] width 195 height 29
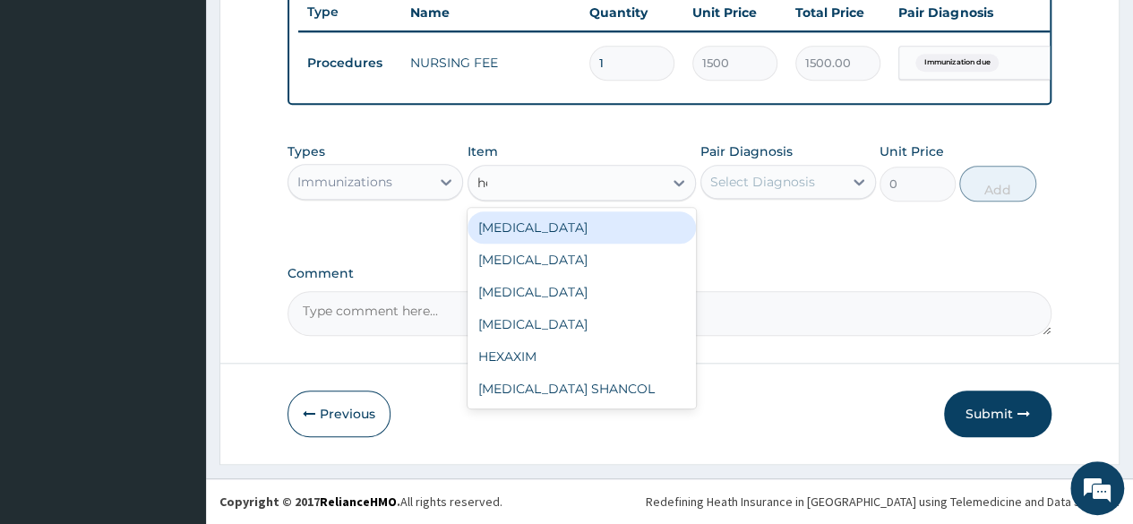
type input "hep"
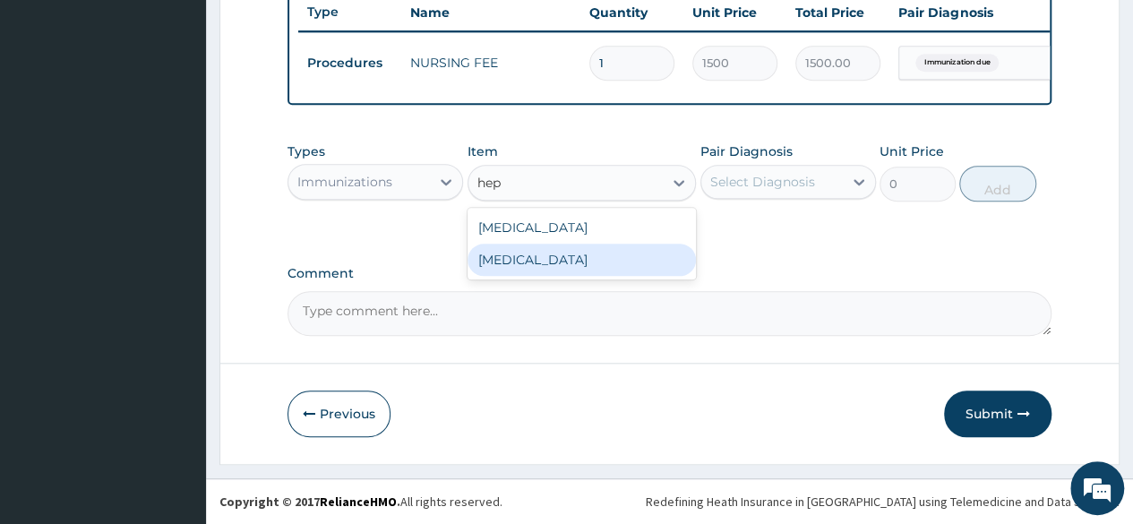
click at [589, 254] on div "[MEDICAL_DATA]" at bounding box center [582, 260] width 229 height 32
type input "8170"
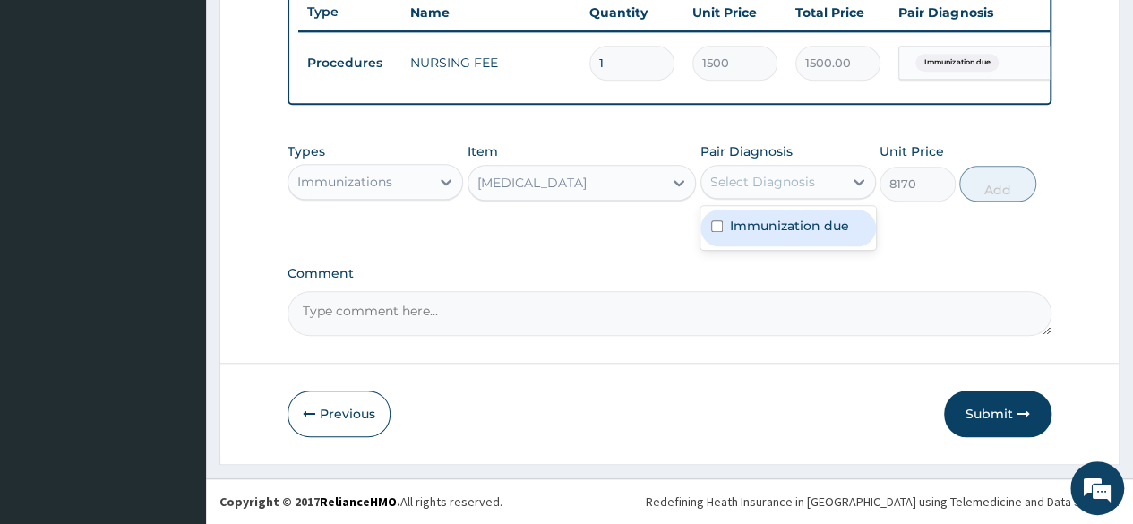
click at [799, 185] on div "Select Diagnosis" at bounding box center [762, 182] width 105 height 18
click at [797, 211] on div "Immunization due" at bounding box center [789, 228] width 176 height 37
checkbox input "true"
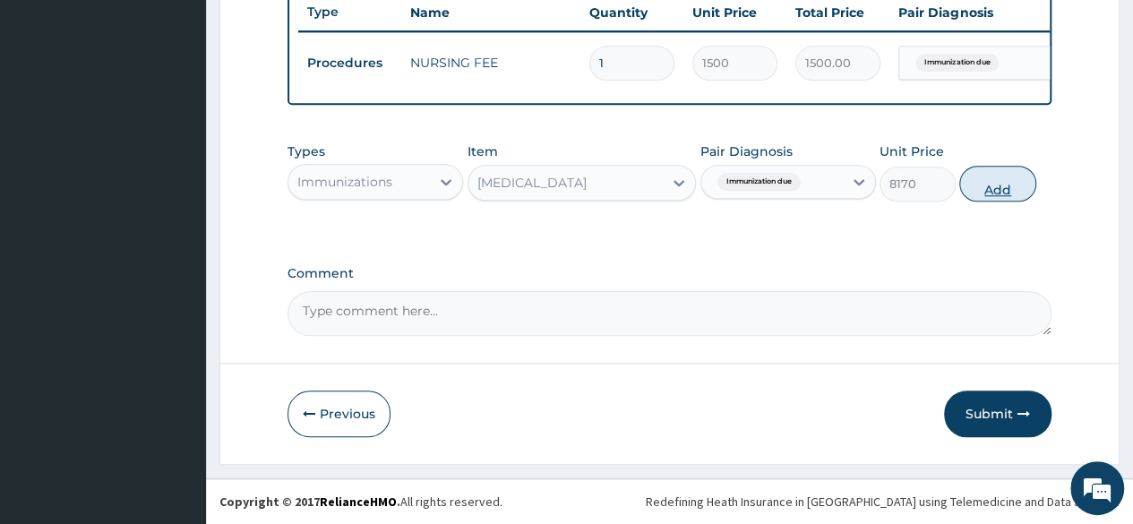
click at [996, 180] on button "Add" at bounding box center [997, 184] width 76 height 36
type input "0"
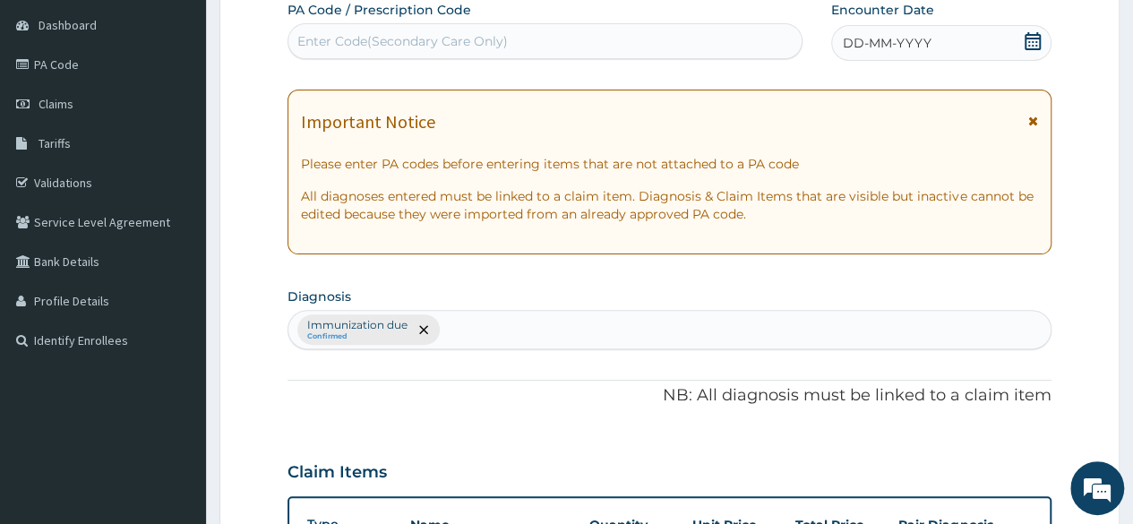
scroll to position [0, 0]
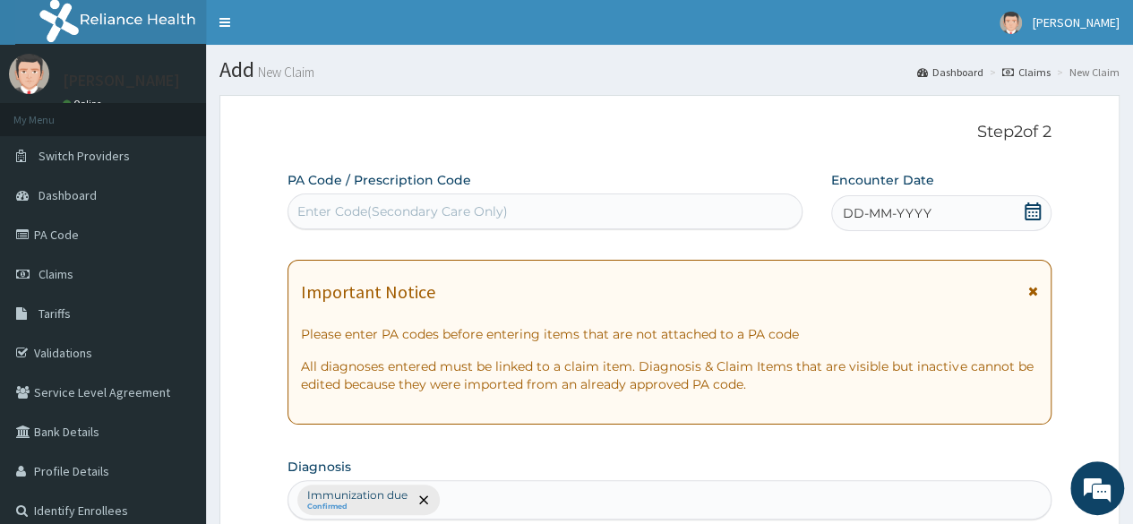
click at [940, 225] on div "DD-MM-YYYY" at bounding box center [941, 213] width 220 height 36
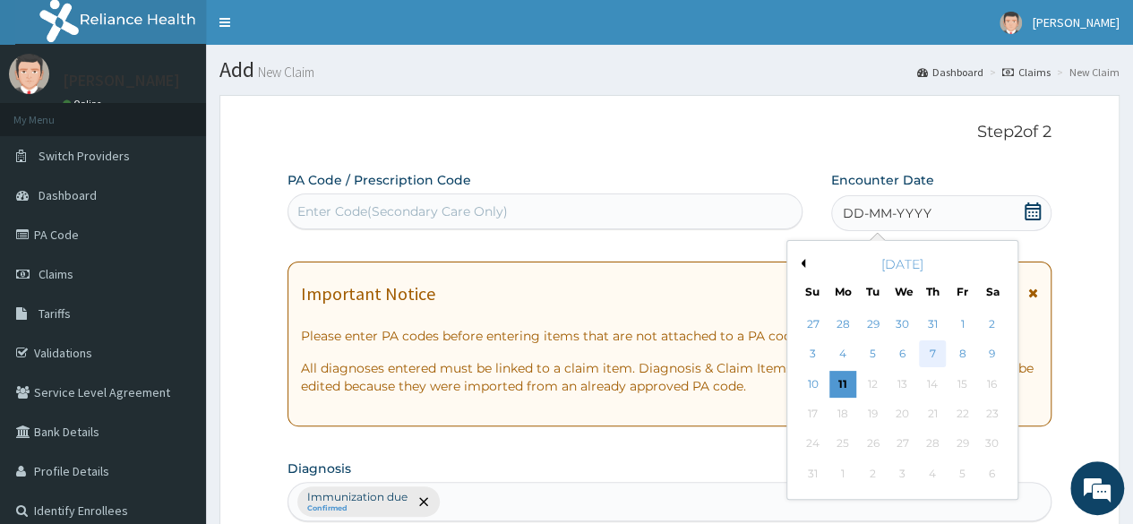
click at [931, 352] on div "7" at bounding box center [932, 354] width 27 height 27
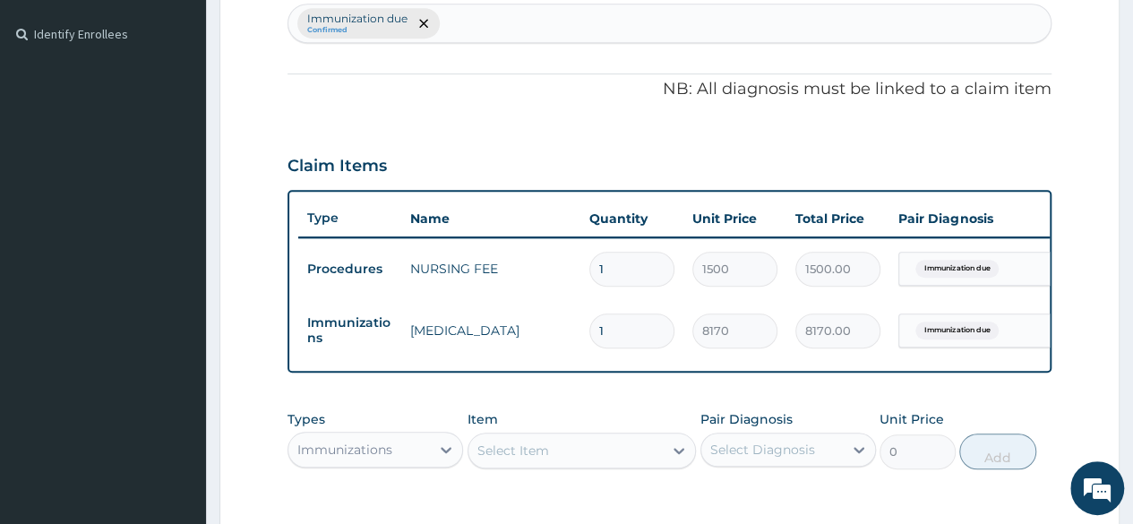
scroll to position [755, 0]
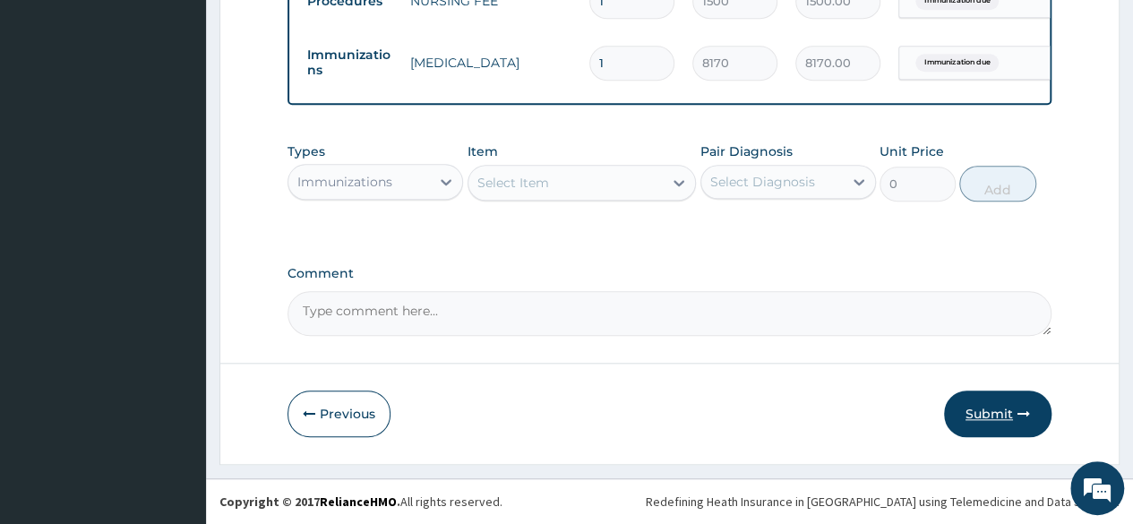
click at [996, 413] on button "Submit" at bounding box center [997, 414] width 107 height 47
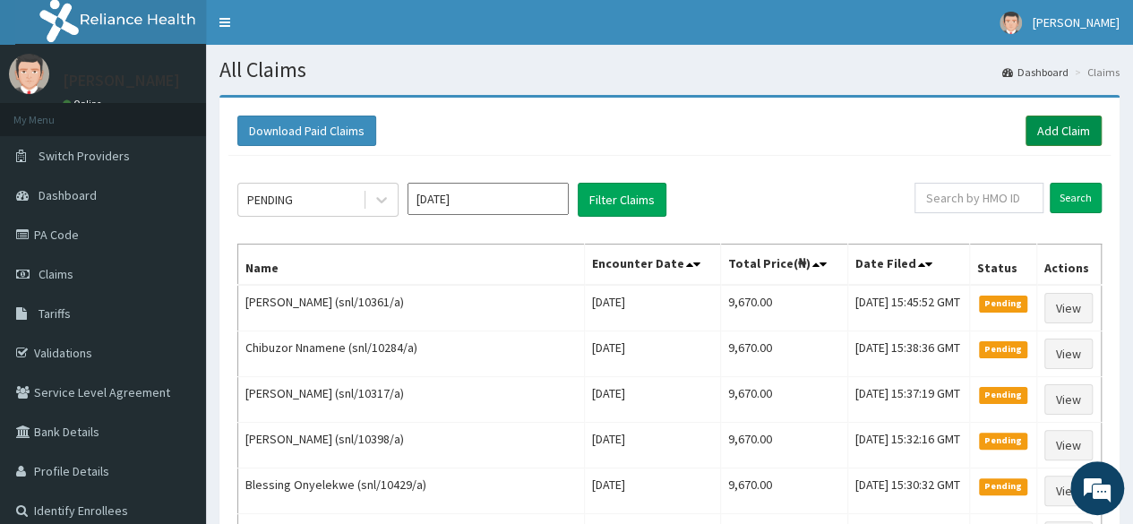
click at [1055, 135] on link "Add Claim" at bounding box center [1064, 131] width 76 height 30
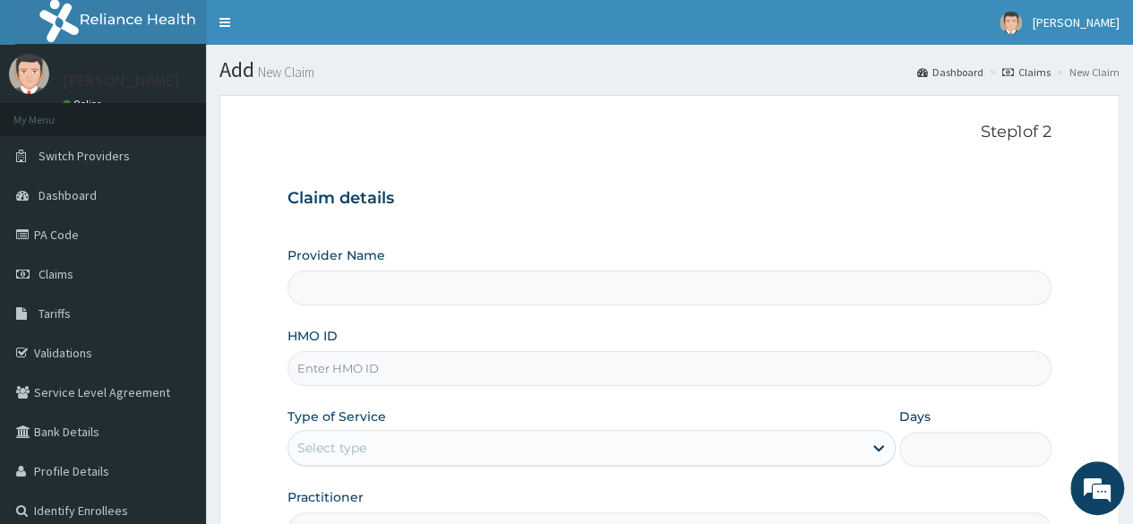
click at [349, 377] on input "HMO ID" at bounding box center [670, 368] width 764 height 35
type input "Reliance Family Clinics (RFC) - [GEOGRAPHIC_DATA]"
type input "snl/10293/a"
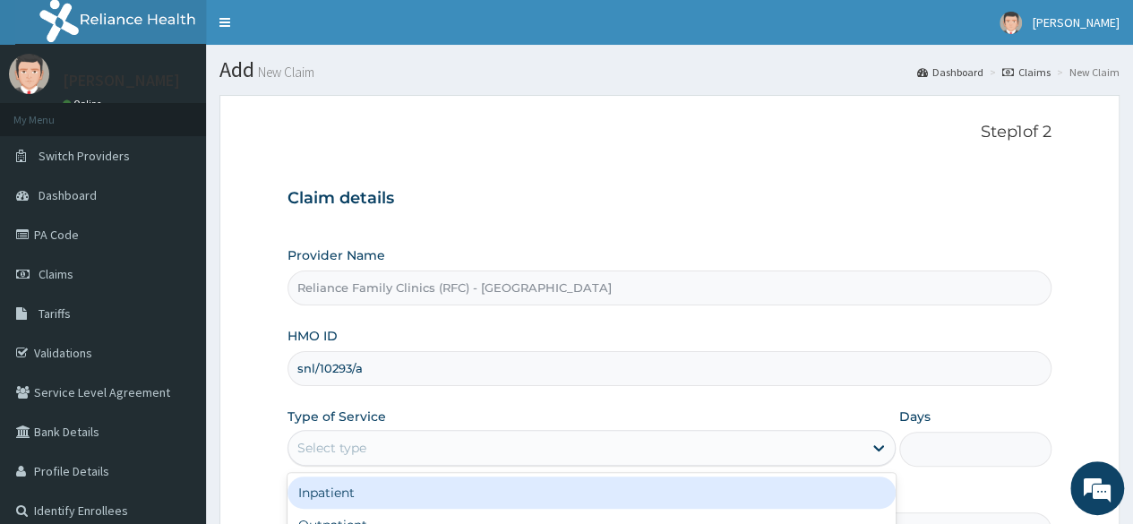
click at [432, 464] on div "Select type" at bounding box center [592, 448] width 608 height 36
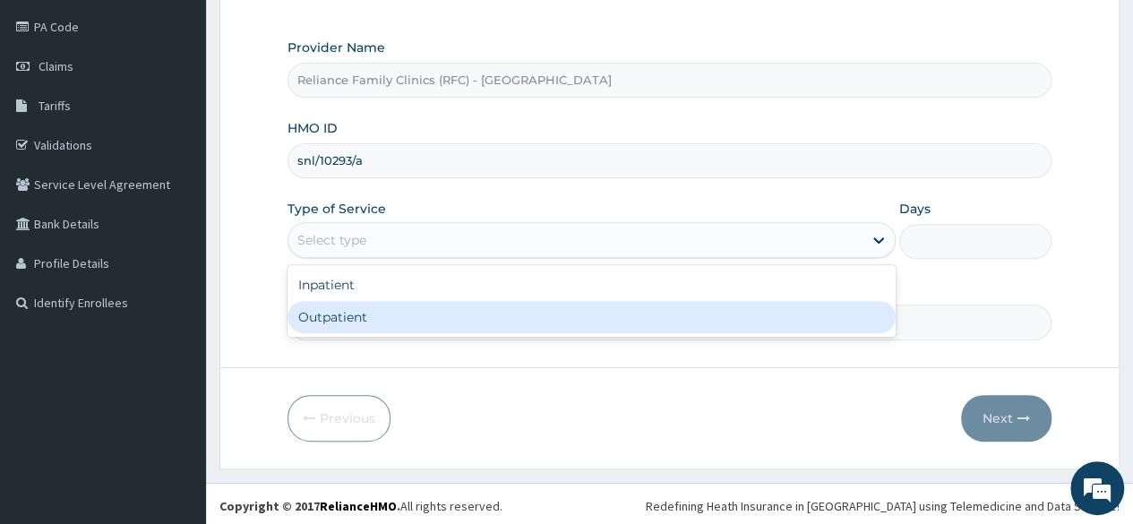
click at [430, 330] on div "Outpatient" at bounding box center [592, 317] width 608 height 32
type input "1"
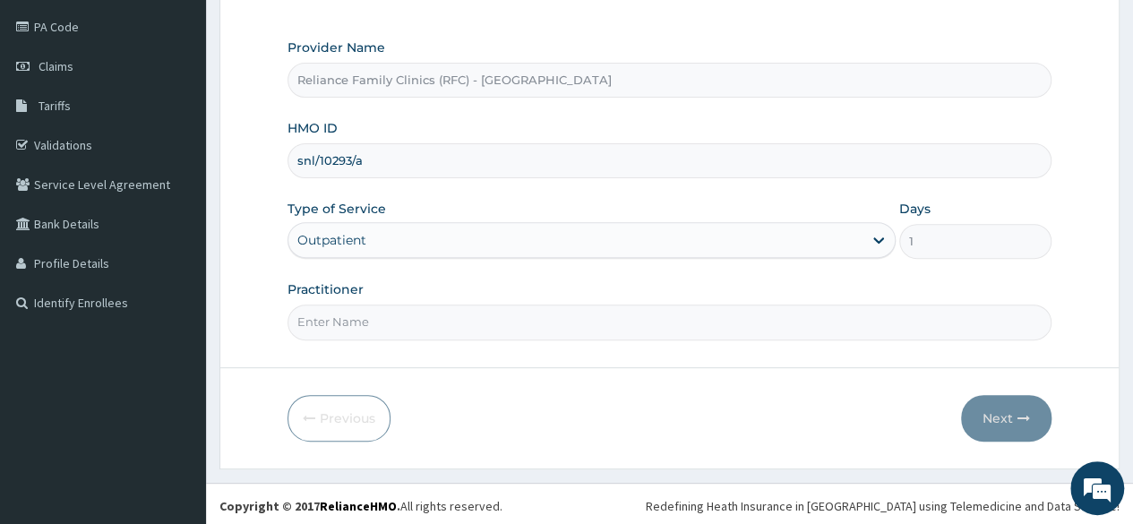
click at [491, 316] on input "Practitioner" at bounding box center [670, 322] width 764 height 35
type input "Locum"
click at [999, 413] on button "Next" at bounding box center [1006, 418] width 90 height 47
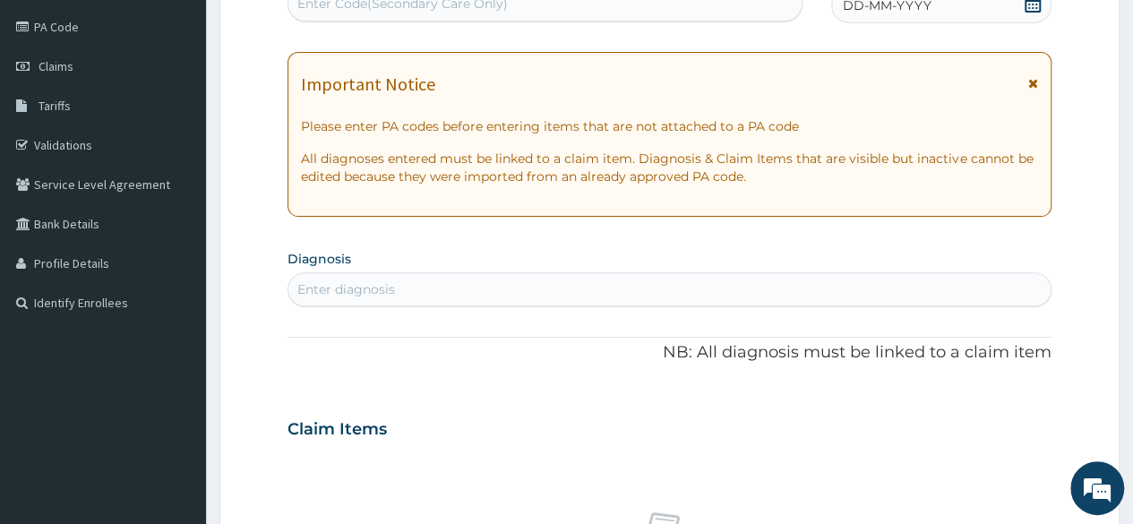
click at [490, 278] on div "Enter diagnosis" at bounding box center [669, 289] width 762 height 29
type input "Immuni"
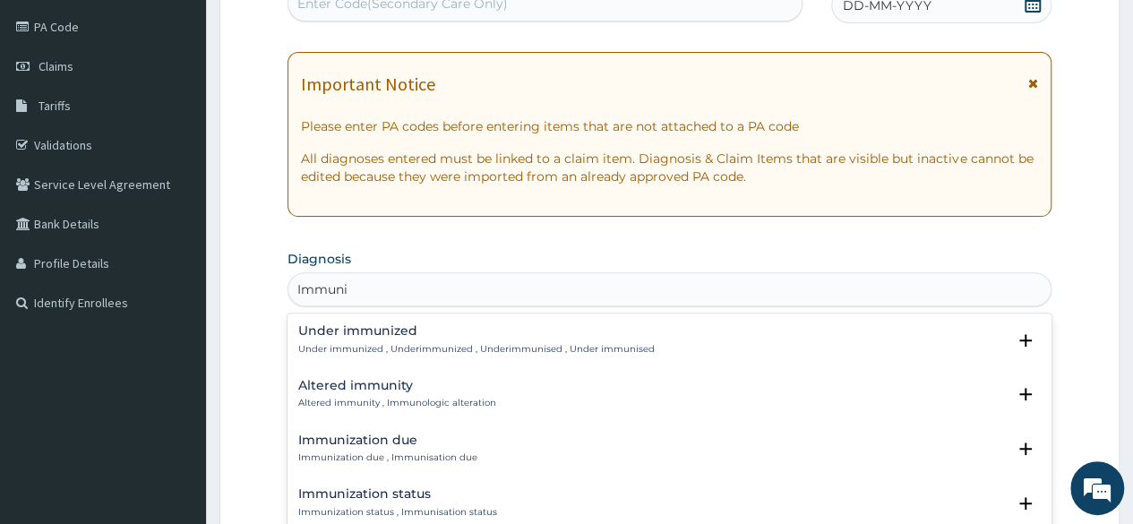
click at [369, 439] on h4 "Immunization due" at bounding box center [387, 440] width 179 height 13
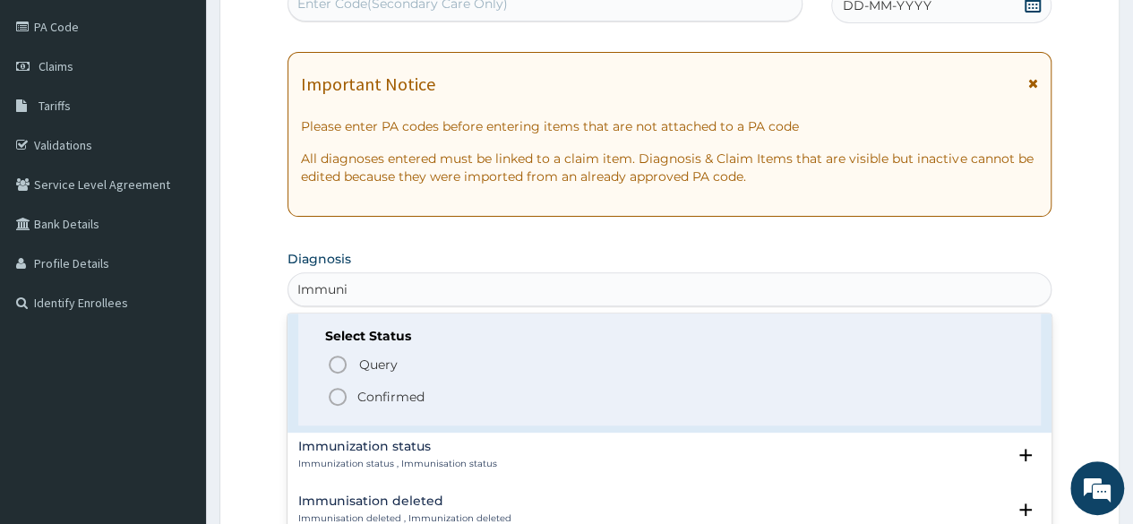
scroll to position [162, 0]
click at [337, 397] on icon "status option filled" at bounding box center [337, 395] width 21 height 21
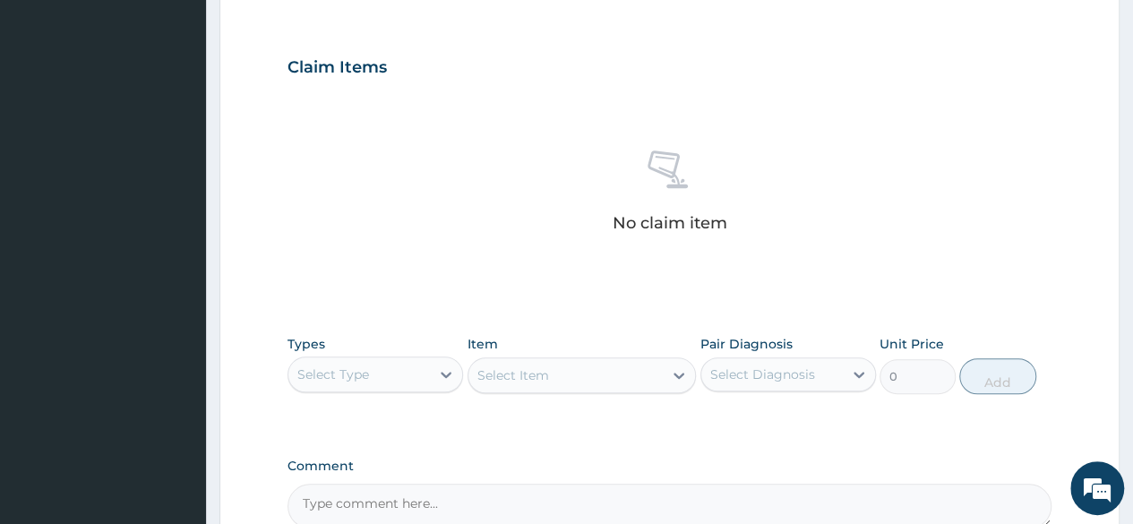
scroll to position [579, 0]
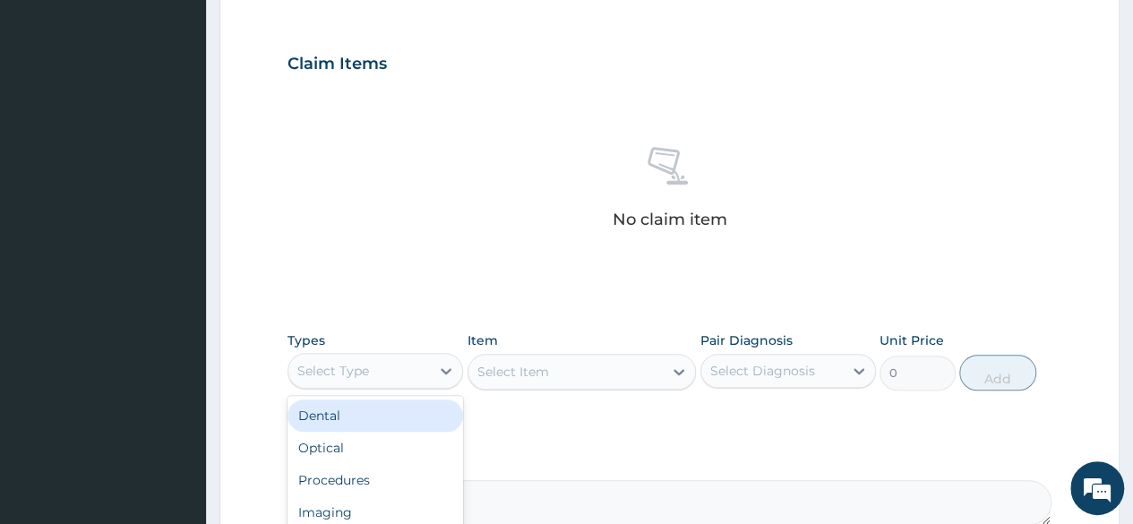
click at [383, 366] on div "Select Type" at bounding box center [359, 371] width 142 height 29
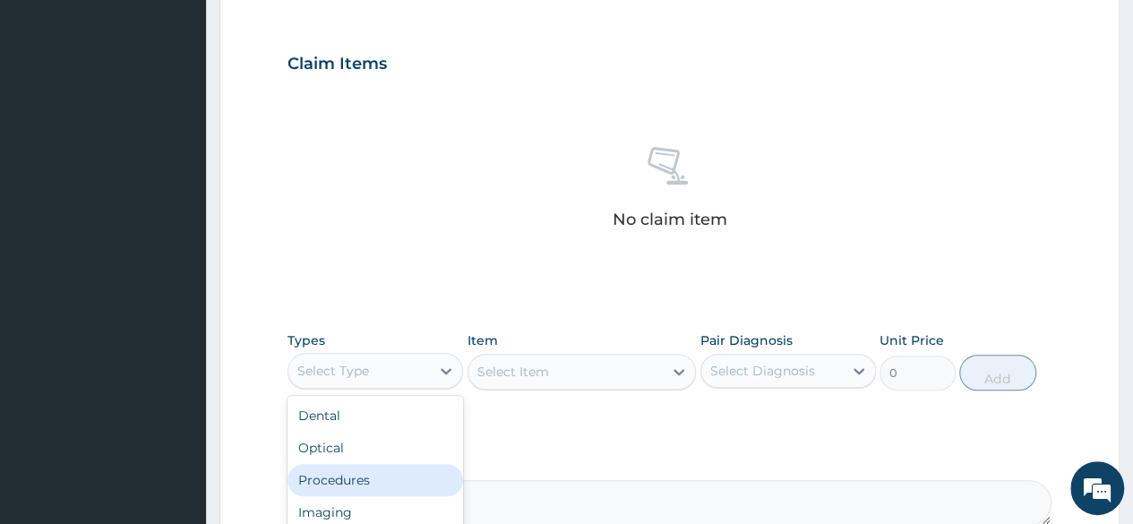
click at [353, 470] on div "Procedures" at bounding box center [376, 480] width 176 height 32
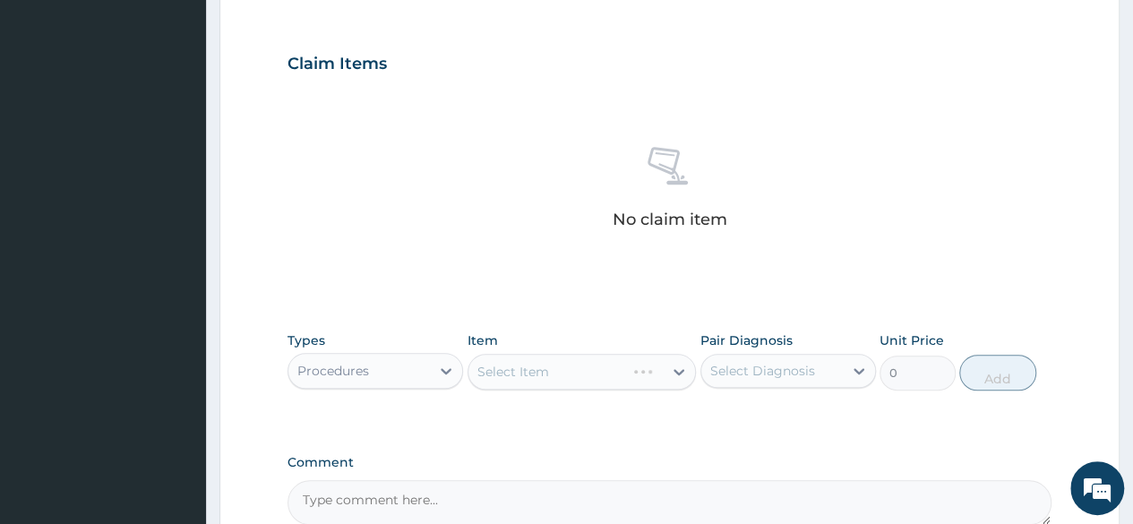
click at [802, 343] on div "Pair Diagnosis Select Diagnosis" at bounding box center [789, 360] width 176 height 59
click at [787, 374] on div "Select Diagnosis" at bounding box center [762, 371] width 105 height 18
click at [776, 406] on label "Immunization due" at bounding box center [789, 415] width 119 height 18
checkbox input "true"
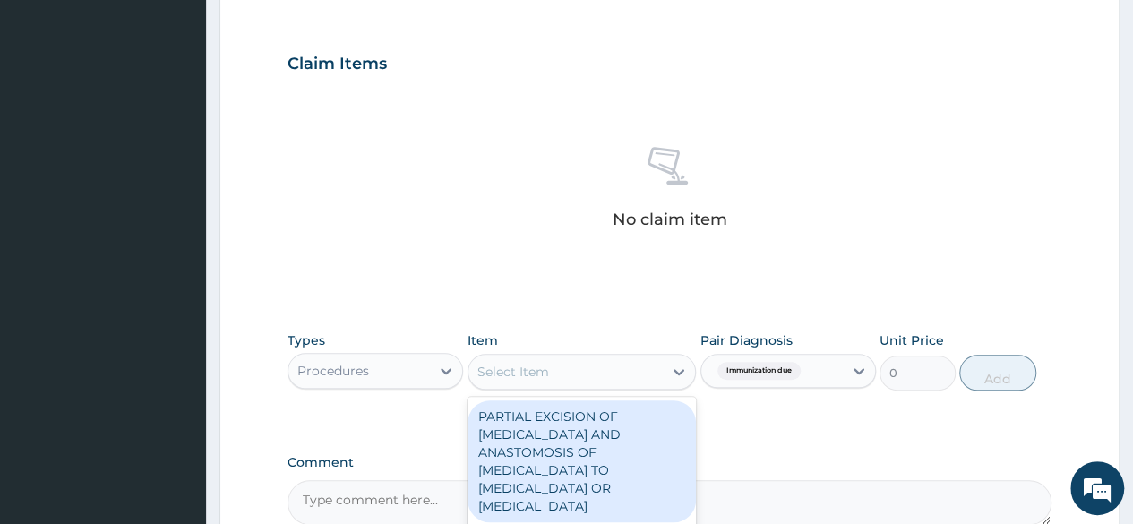
click at [598, 368] on div "Select Item" at bounding box center [566, 371] width 195 height 29
type input "nur"
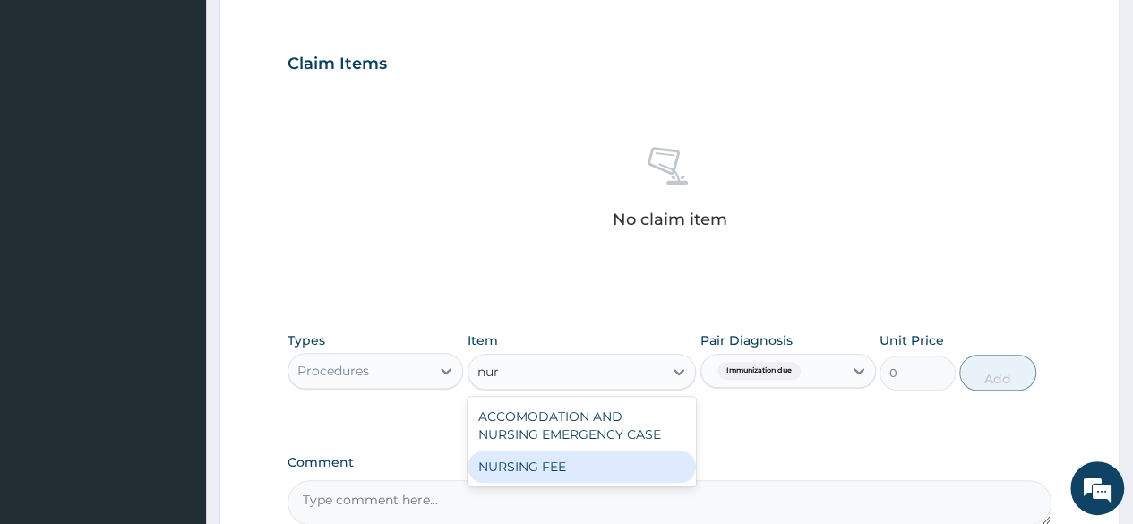
click at [588, 472] on div "NURSING FEE" at bounding box center [582, 467] width 229 height 32
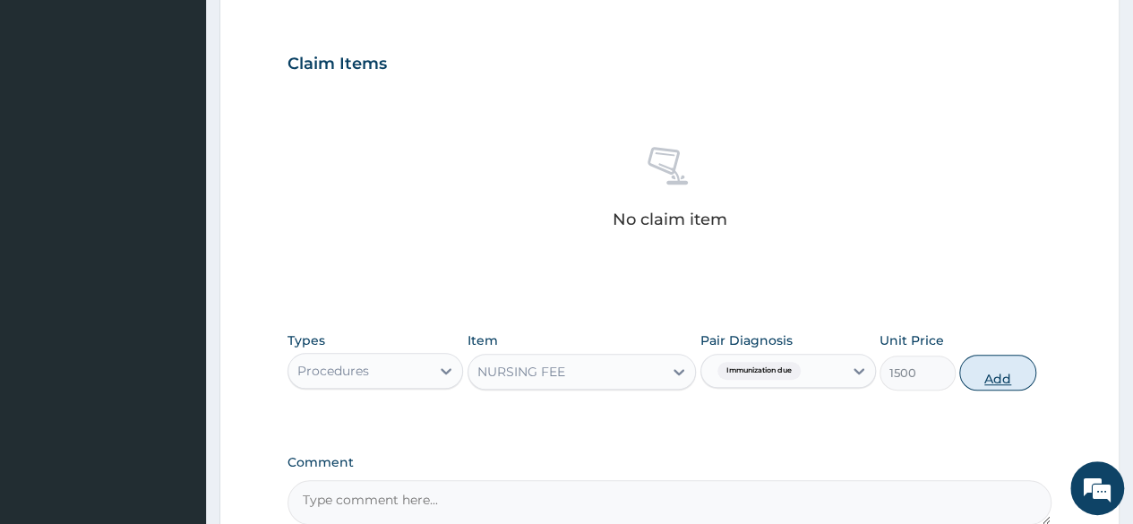
click at [1005, 379] on button "Add" at bounding box center [997, 373] width 76 height 36
type input "0"
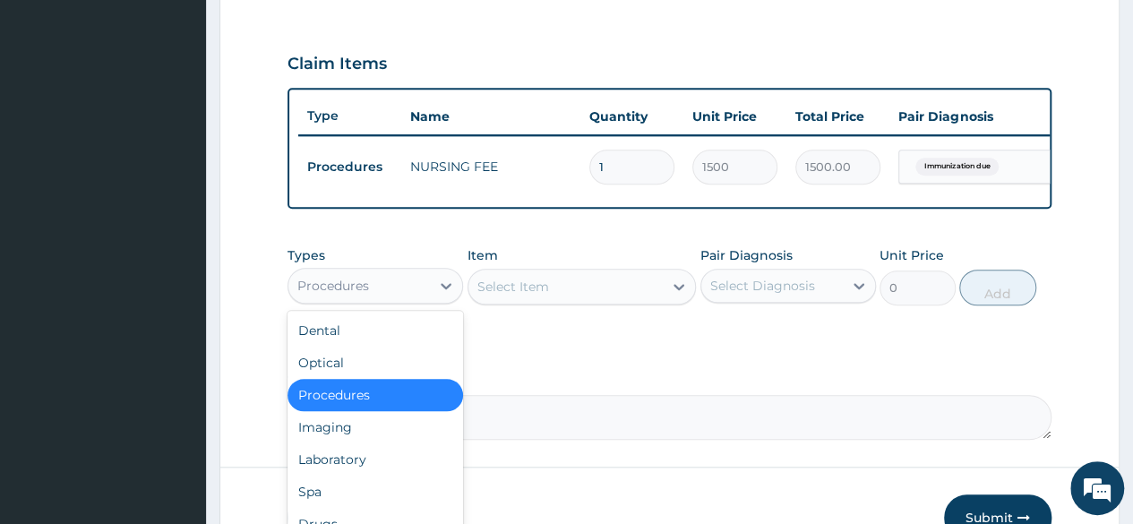
click at [414, 295] on div "Procedures" at bounding box center [359, 285] width 142 height 29
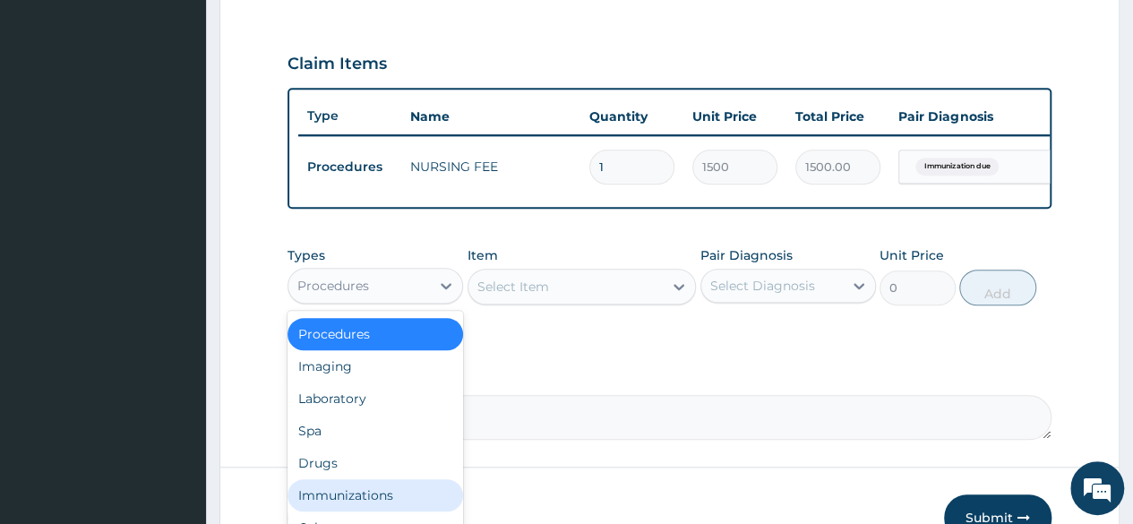
click at [366, 503] on div "Immunizations" at bounding box center [376, 495] width 176 height 32
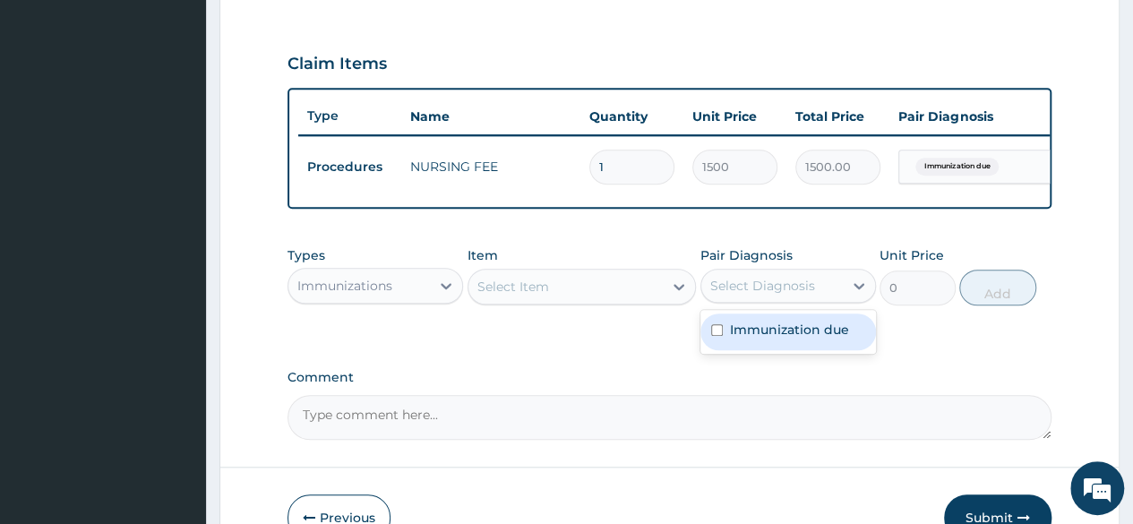
click at [764, 295] on div "Select Diagnosis" at bounding box center [762, 286] width 105 height 18
click at [760, 339] on label "Immunization due" at bounding box center [789, 330] width 119 height 18
checkbox input "true"
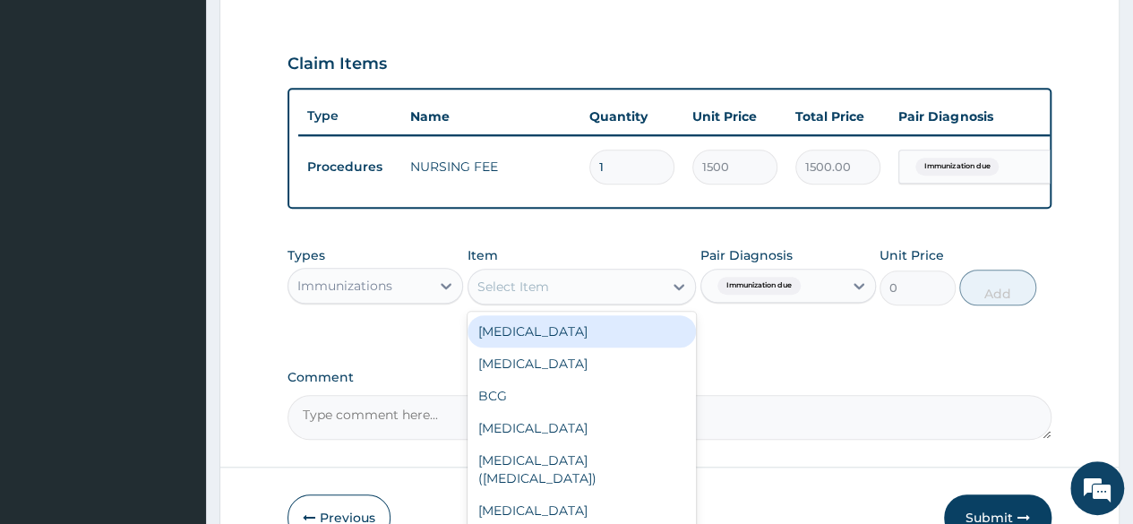
click at [631, 301] on div "Select Item" at bounding box center [566, 286] width 195 height 29
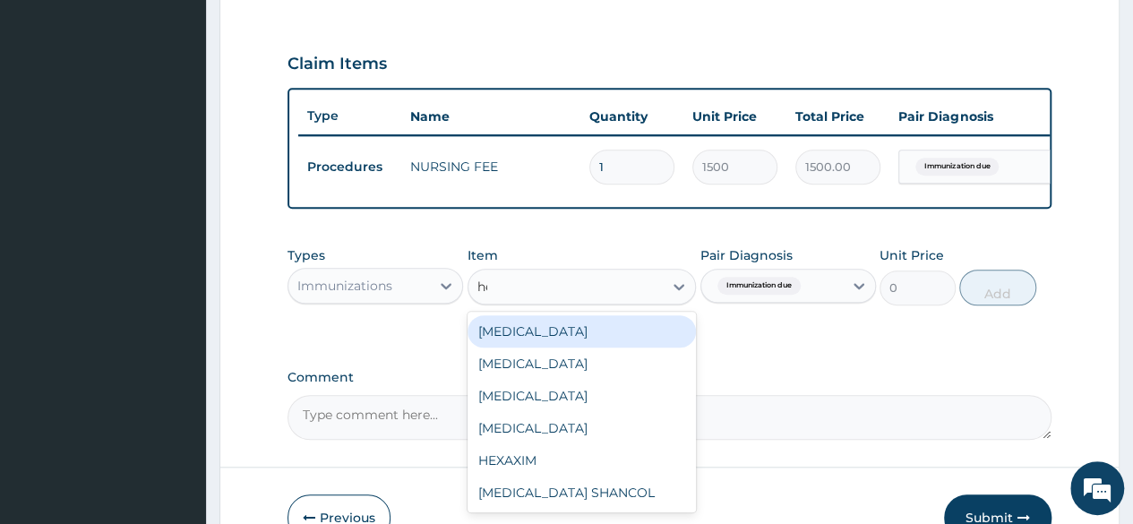
type input "hep"
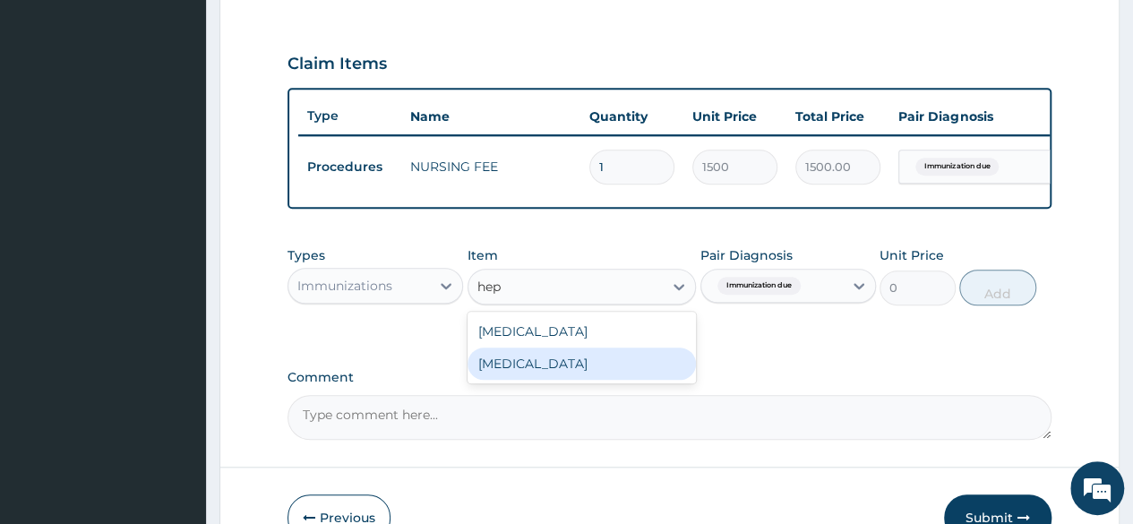
click at [610, 363] on div "[MEDICAL_DATA]" at bounding box center [582, 364] width 229 height 32
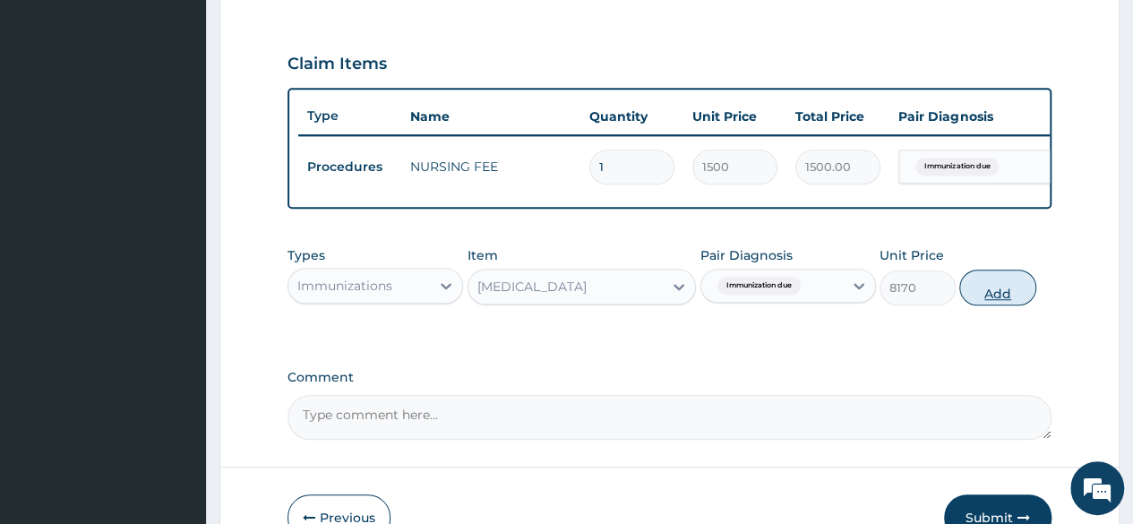
click at [998, 295] on button "Add" at bounding box center [997, 288] width 76 height 36
type input "0"
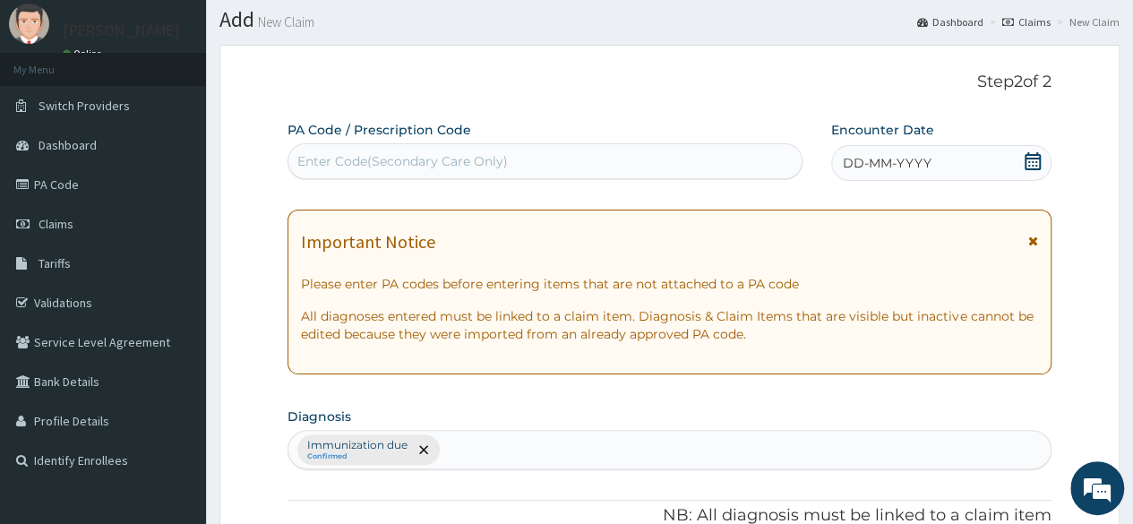
scroll to position [0, 0]
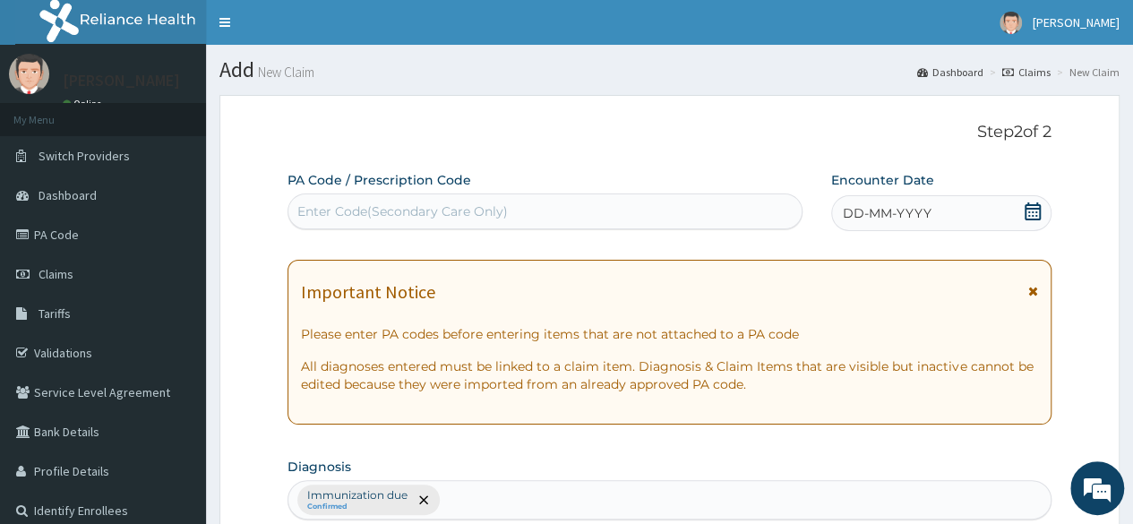
click at [922, 204] on span "DD-MM-YYYY" at bounding box center [887, 213] width 89 height 18
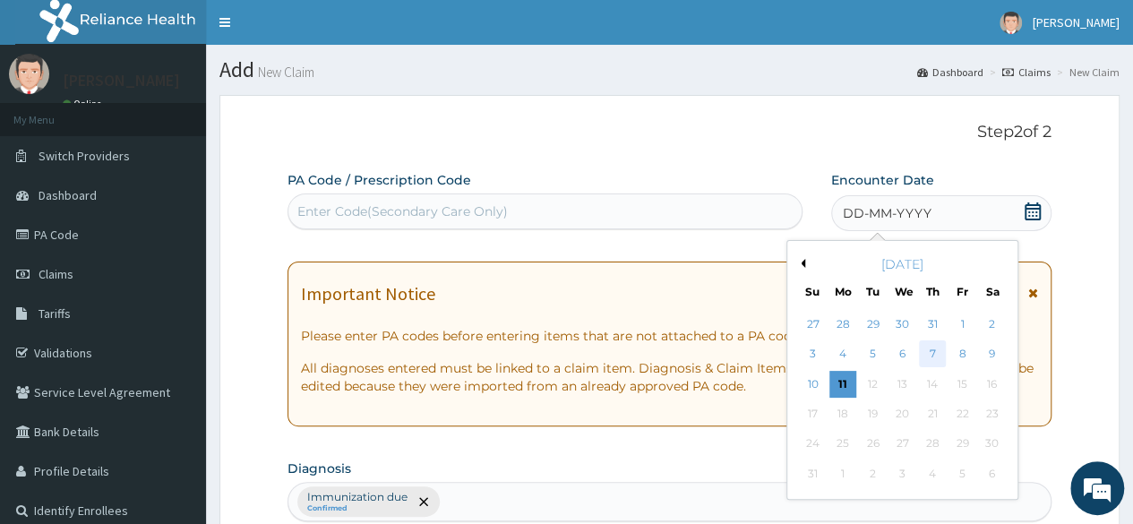
click at [932, 350] on div "7" at bounding box center [932, 354] width 27 height 27
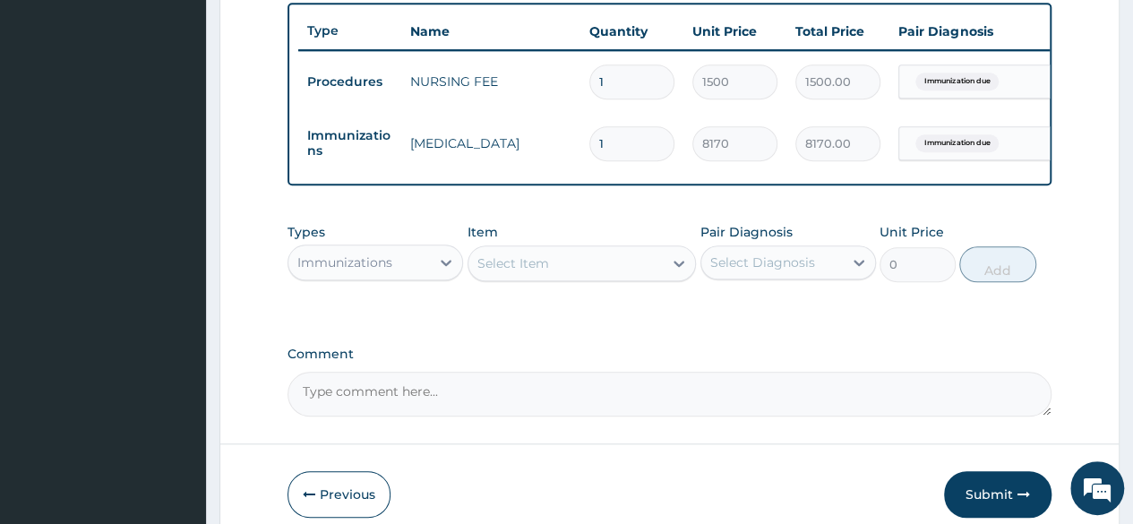
scroll to position [755, 0]
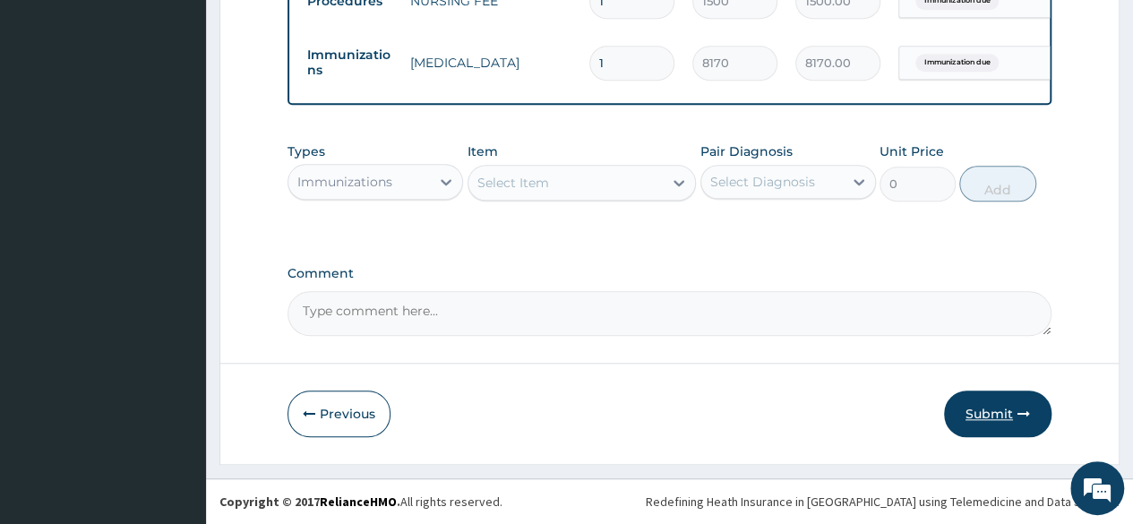
click at [988, 409] on button "Submit" at bounding box center [997, 414] width 107 height 47
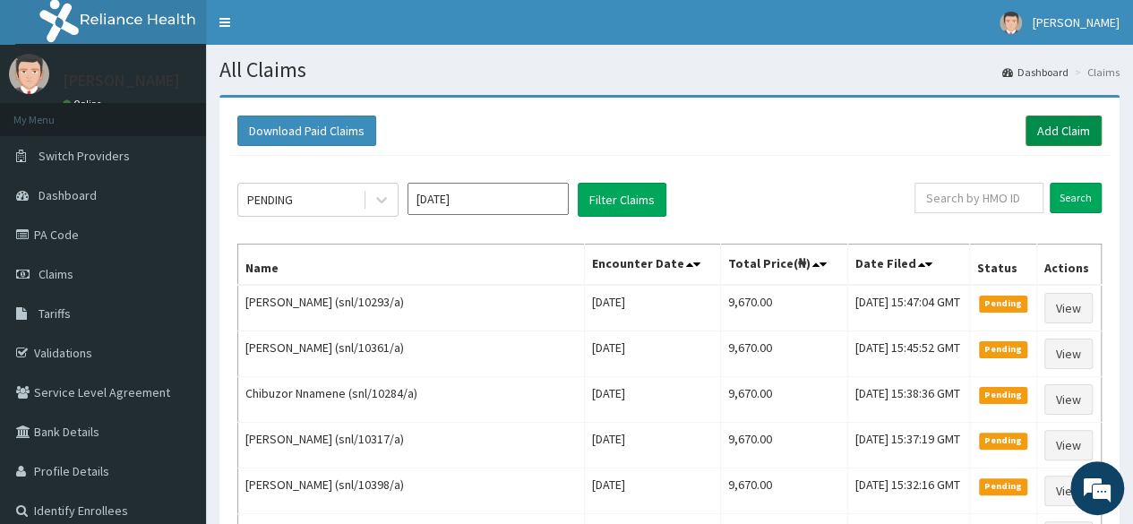
click at [1054, 139] on link "Add Claim" at bounding box center [1064, 131] width 76 height 30
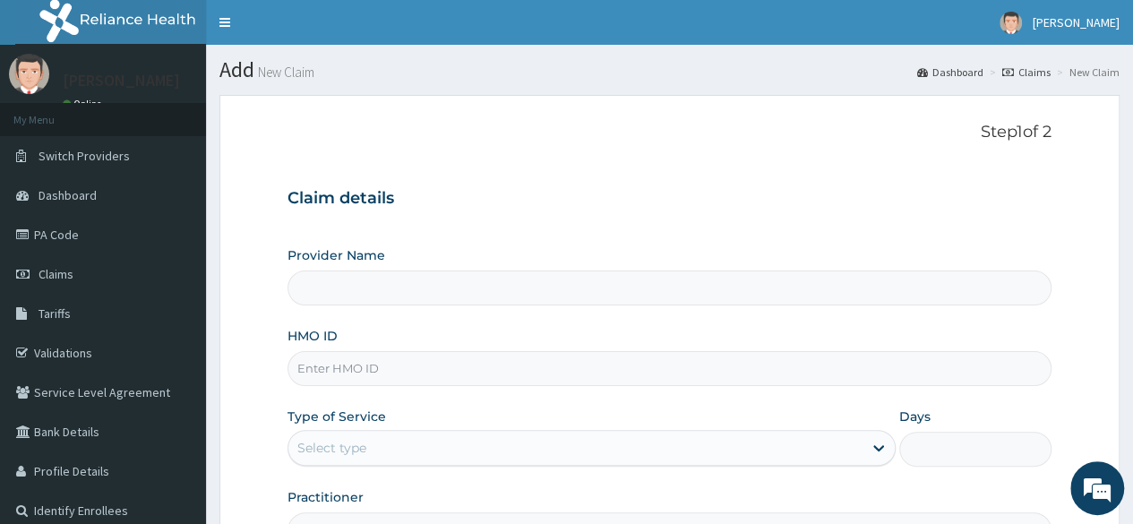
type input "Reliance Family Clinics (RFC) - [GEOGRAPHIC_DATA]"
click at [405, 378] on input "HMO ID" at bounding box center [670, 368] width 764 height 35
type input "snl/10366/a"
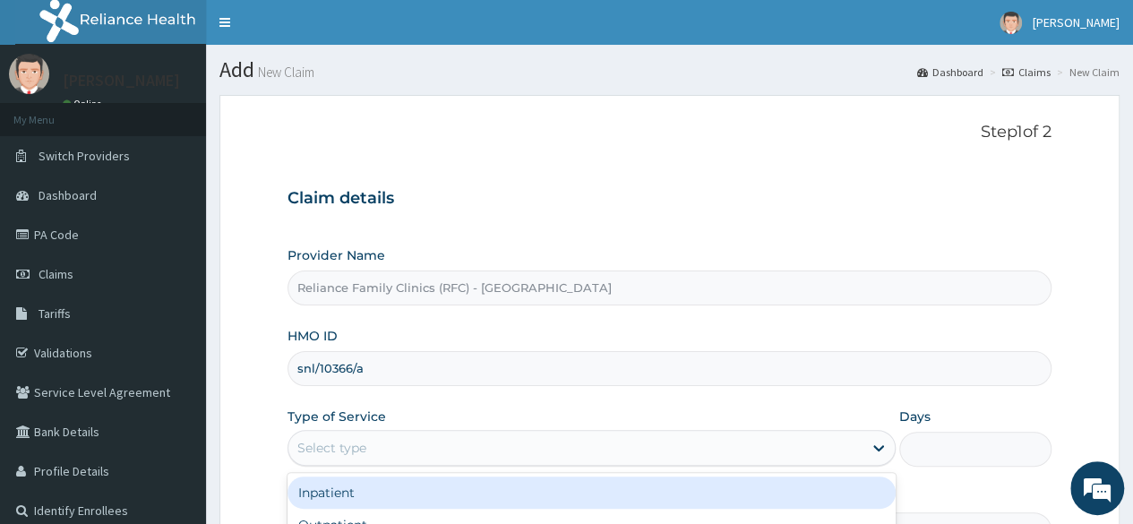
click at [511, 458] on div "Select type" at bounding box center [575, 448] width 574 height 29
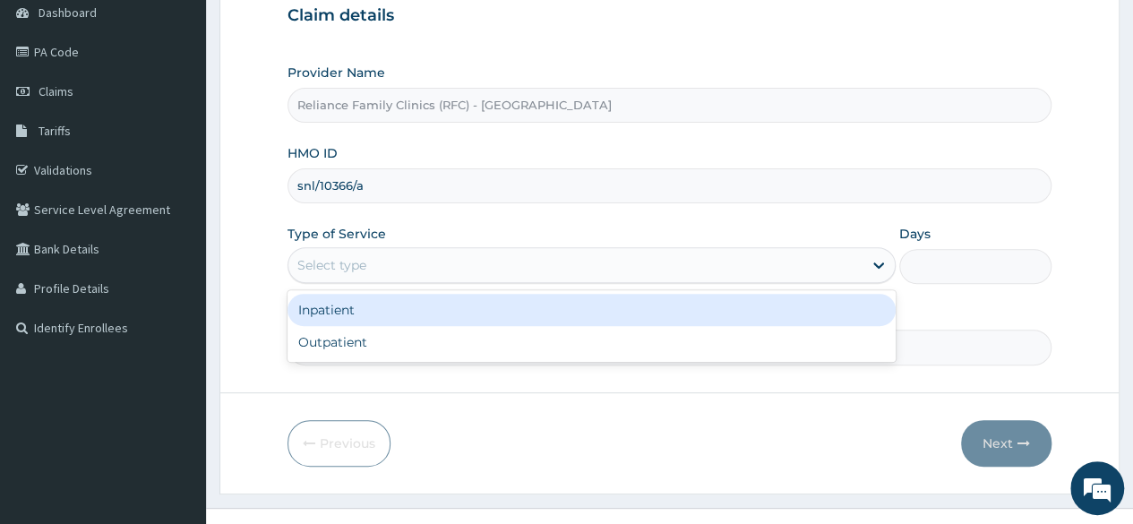
scroll to position [185, 0]
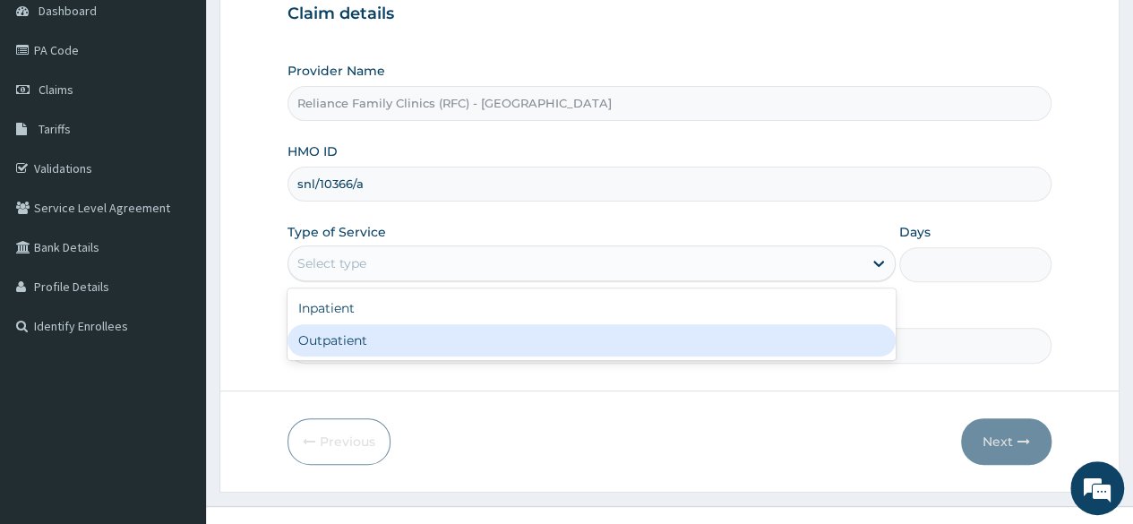
click at [443, 345] on div "Outpatient" at bounding box center [592, 340] width 608 height 32
type input "1"
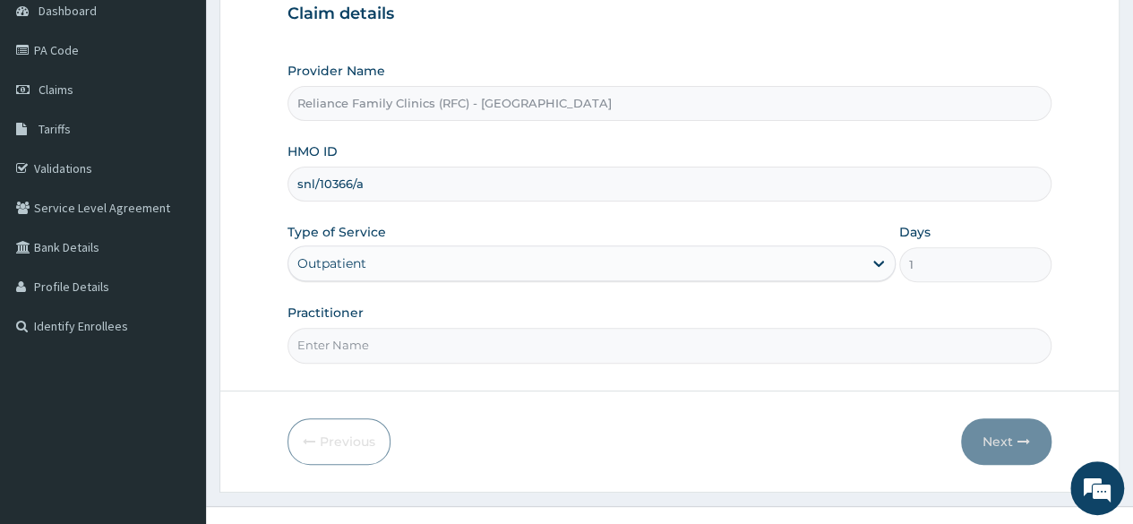
click at [443, 345] on input "Practitioner" at bounding box center [670, 345] width 764 height 35
type input "Locum"
click at [999, 422] on button "Next" at bounding box center [1006, 441] width 90 height 47
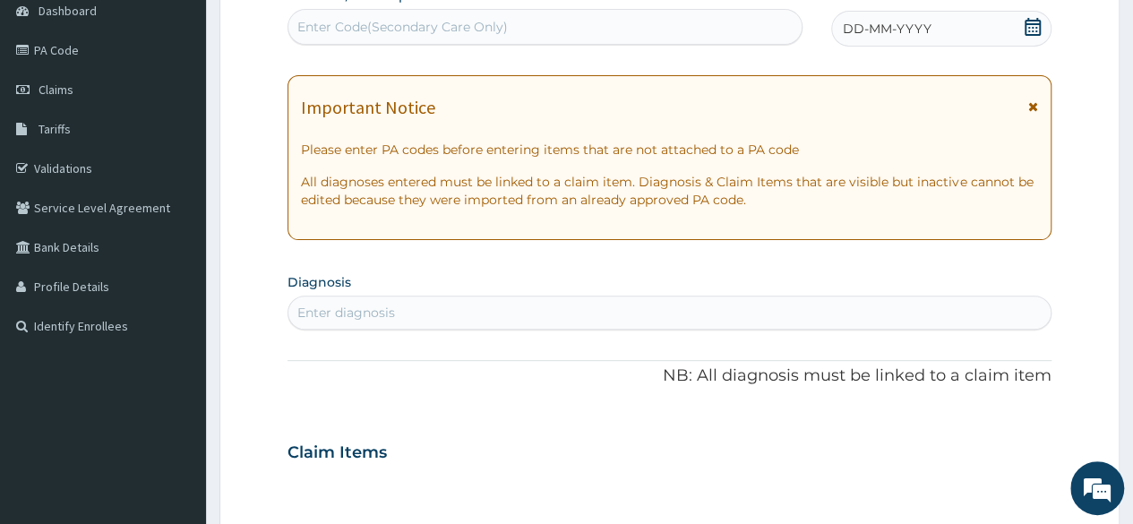
click at [873, 31] on span "DD-MM-YYYY" at bounding box center [887, 29] width 89 height 18
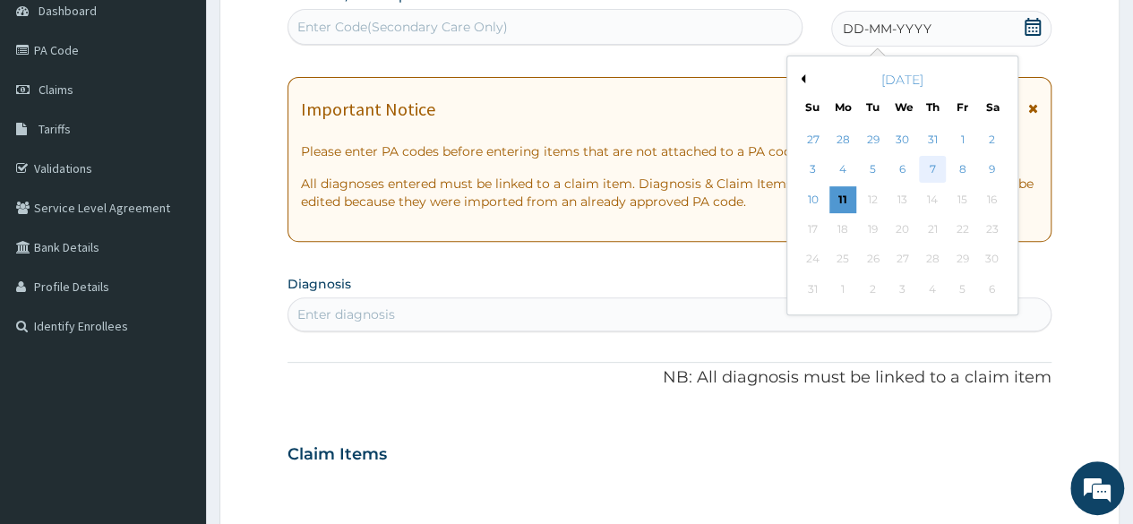
click at [926, 159] on div "7" at bounding box center [932, 170] width 27 height 27
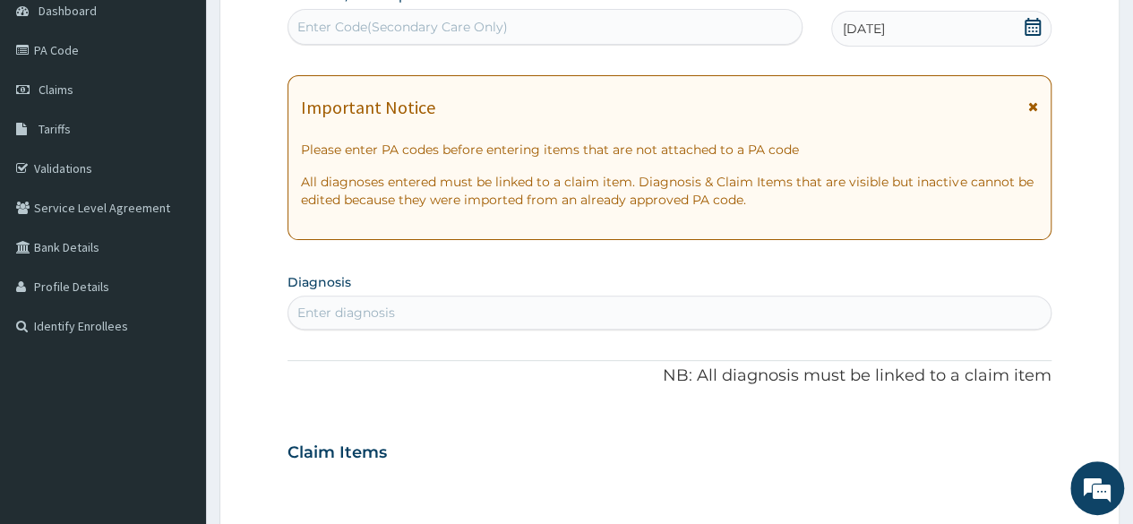
click at [423, 316] on div "Enter diagnosis" at bounding box center [669, 312] width 762 height 29
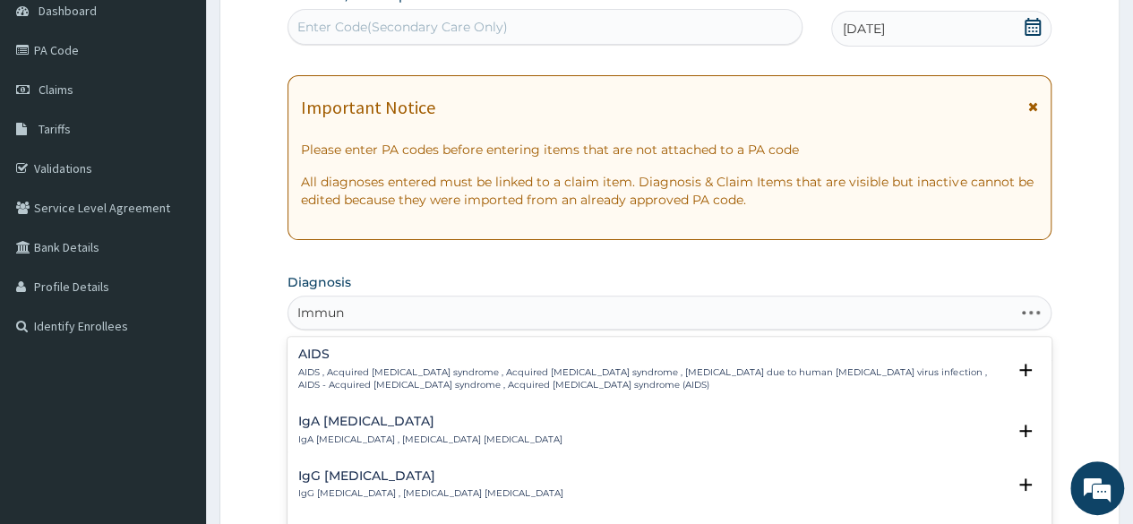
type input "Immuni"
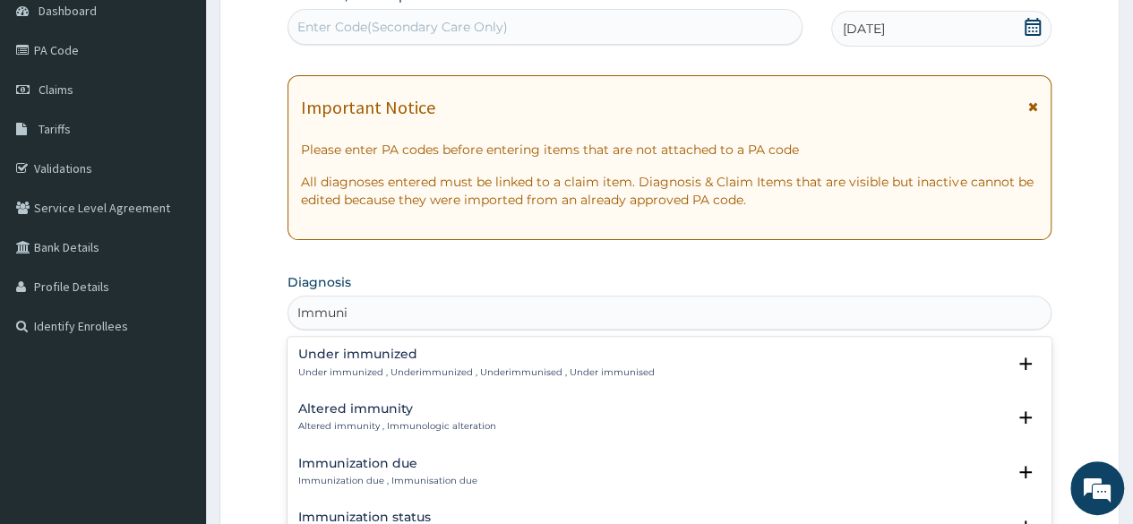
click at [367, 460] on h4 "Immunization due" at bounding box center [387, 463] width 179 height 13
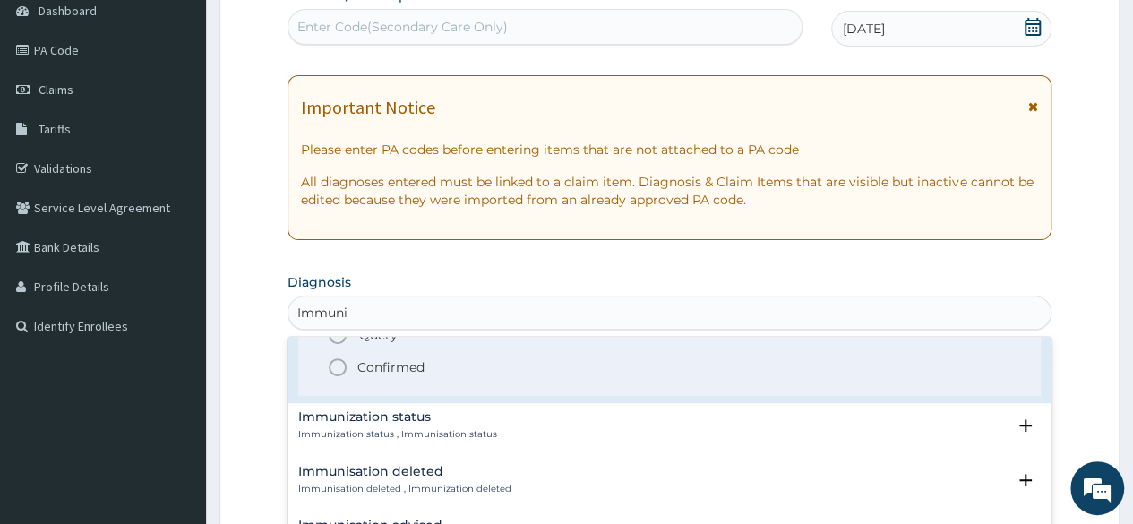
scroll to position [215, 0]
click at [340, 367] on icon "status option filled" at bounding box center [337, 366] width 21 height 21
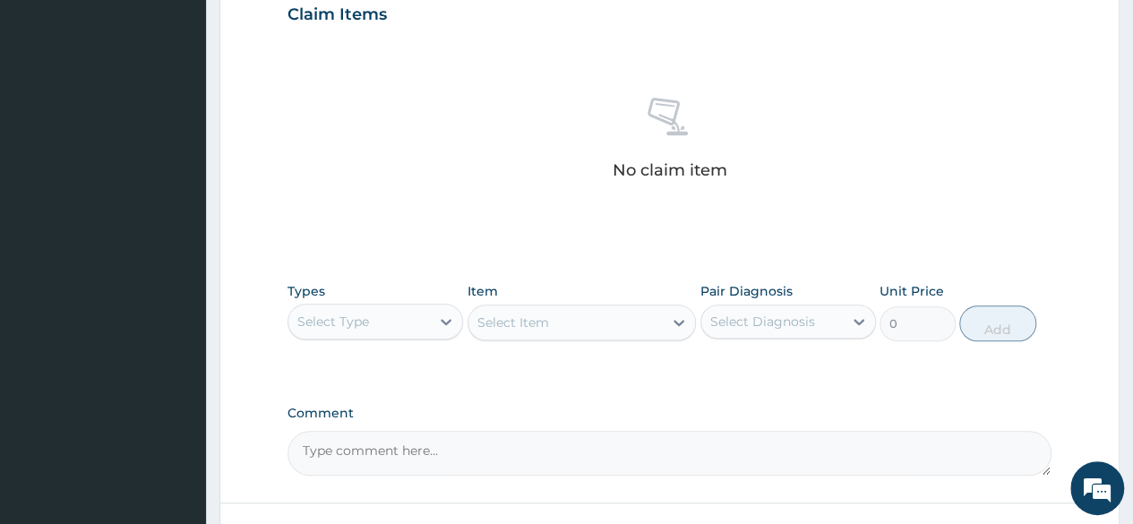
scroll to position [629, 0]
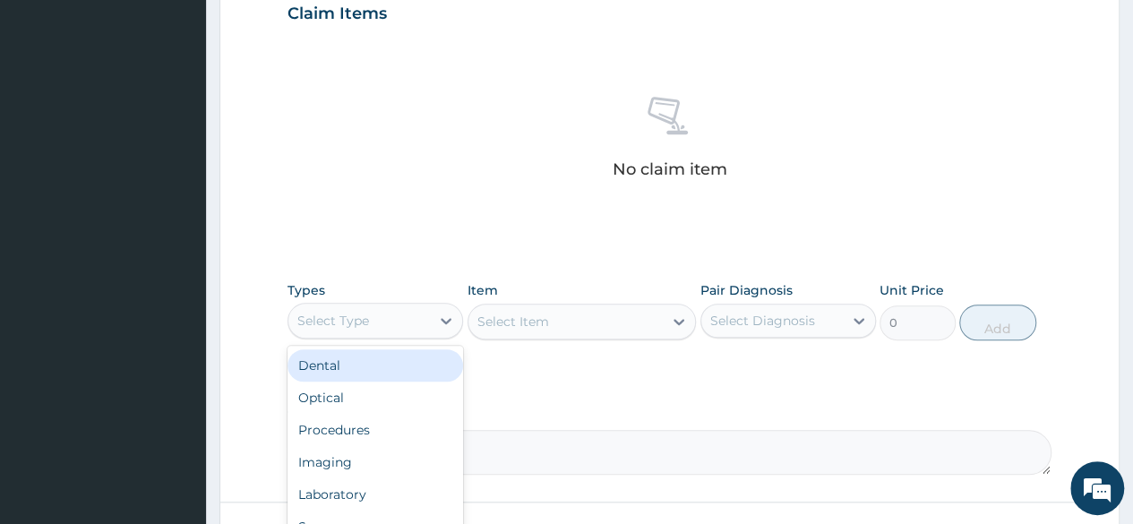
click at [413, 316] on div "Select Type" at bounding box center [359, 320] width 142 height 29
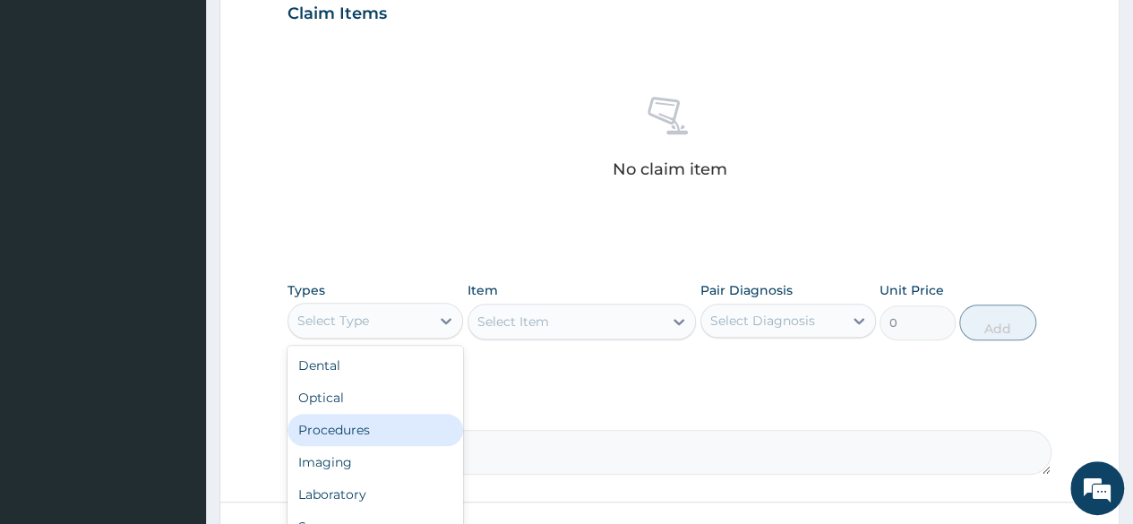
click at [360, 440] on div "Procedures" at bounding box center [376, 430] width 176 height 32
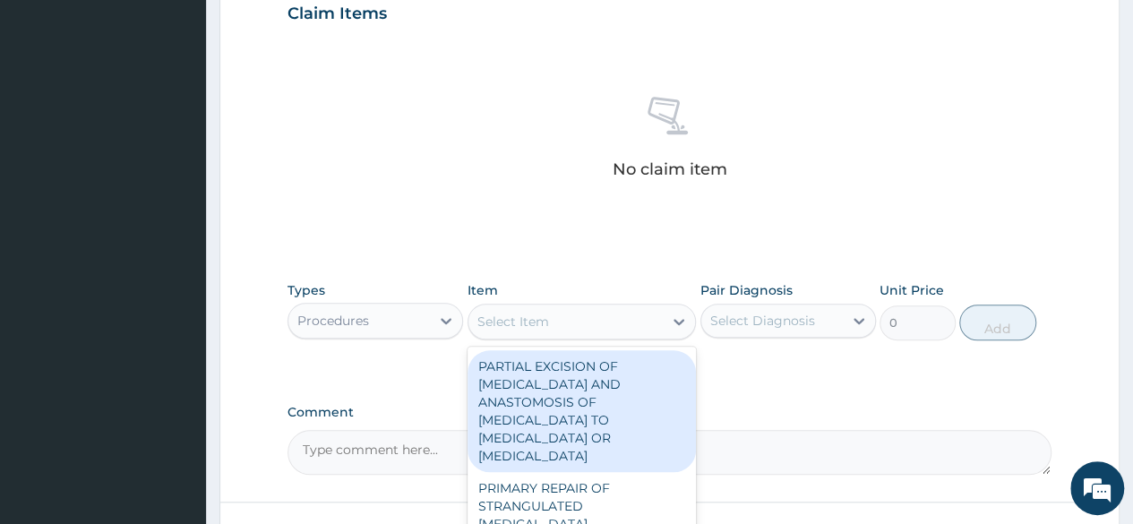
click at [639, 329] on div "Select Item" at bounding box center [566, 321] width 195 height 29
type input "nur"
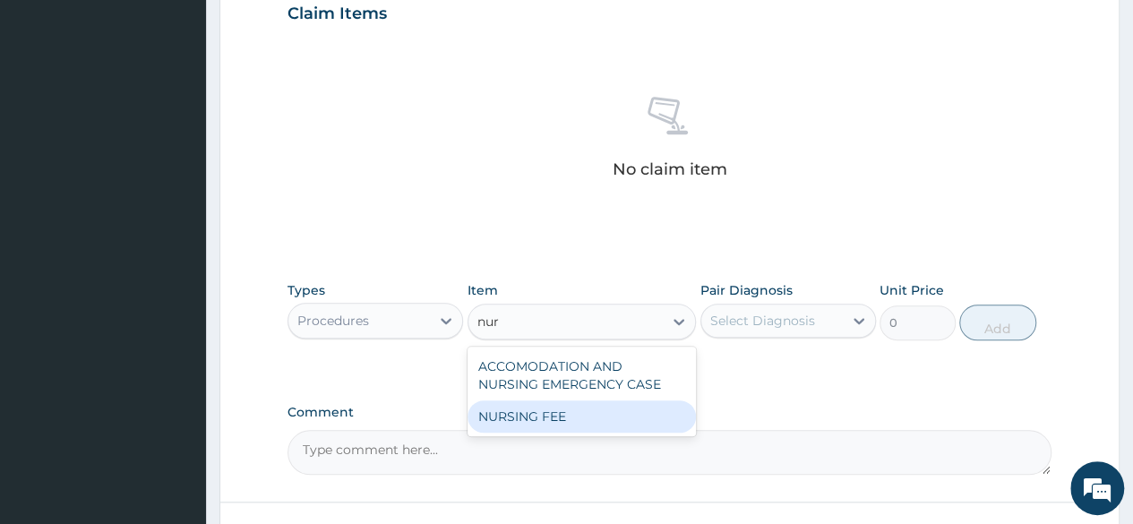
click at [580, 400] on div "NURSING FEE" at bounding box center [582, 416] width 229 height 32
type input "1500"
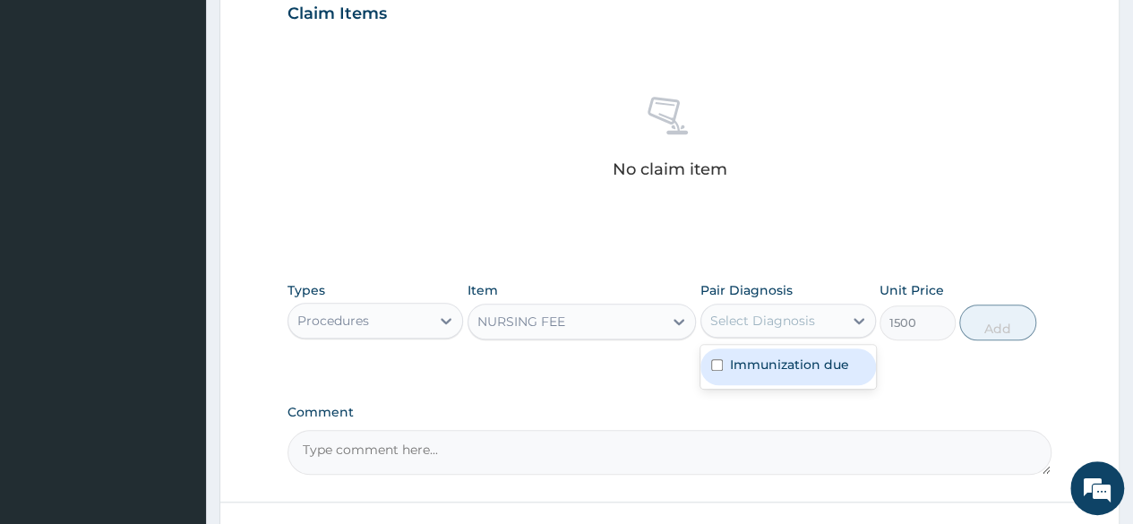
click at [803, 326] on div "Select Diagnosis" at bounding box center [762, 321] width 105 height 18
click at [788, 366] on label "Immunization due" at bounding box center [789, 365] width 119 height 18
checkbox input "true"
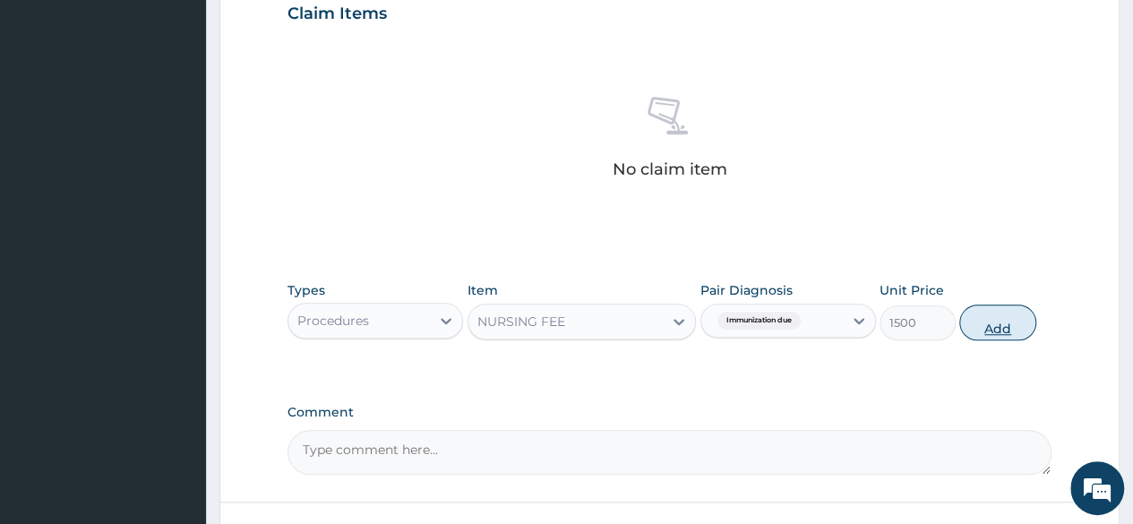
click at [993, 323] on button "Add" at bounding box center [997, 323] width 76 height 36
type input "0"
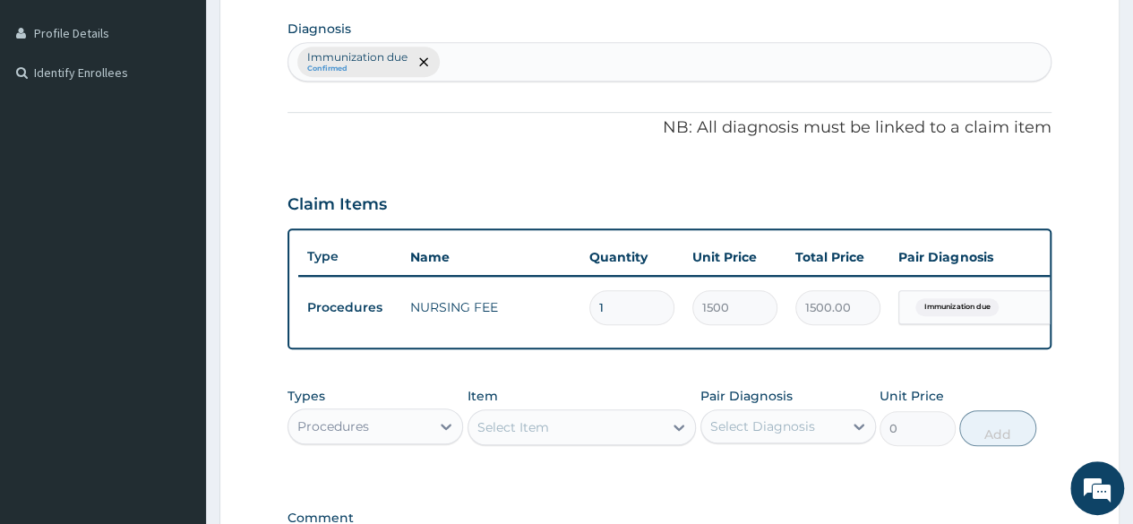
scroll to position [693, 0]
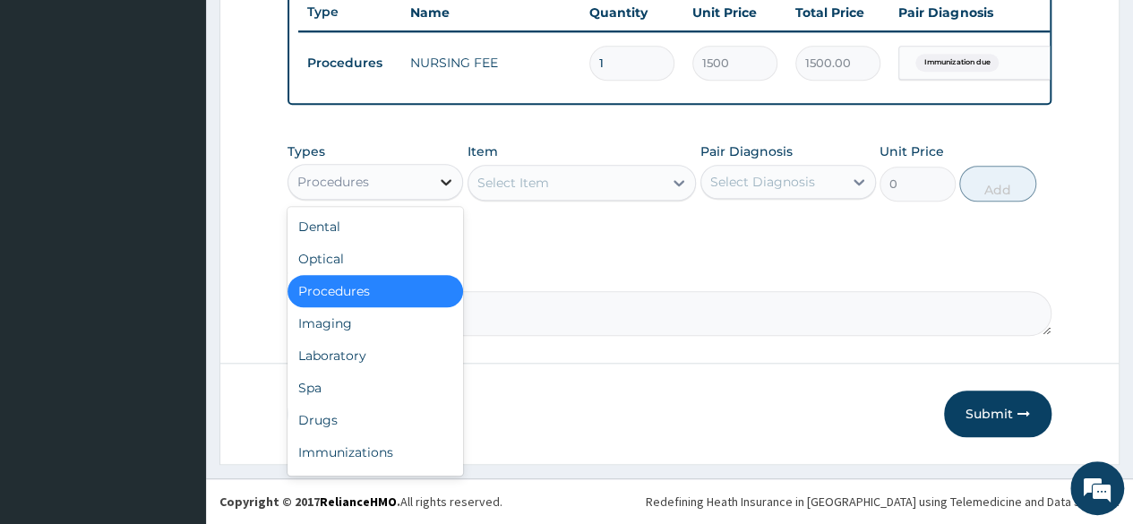
click at [436, 193] on div at bounding box center [446, 182] width 32 height 32
click at [346, 441] on div "Immunizations" at bounding box center [376, 452] width 176 height 32
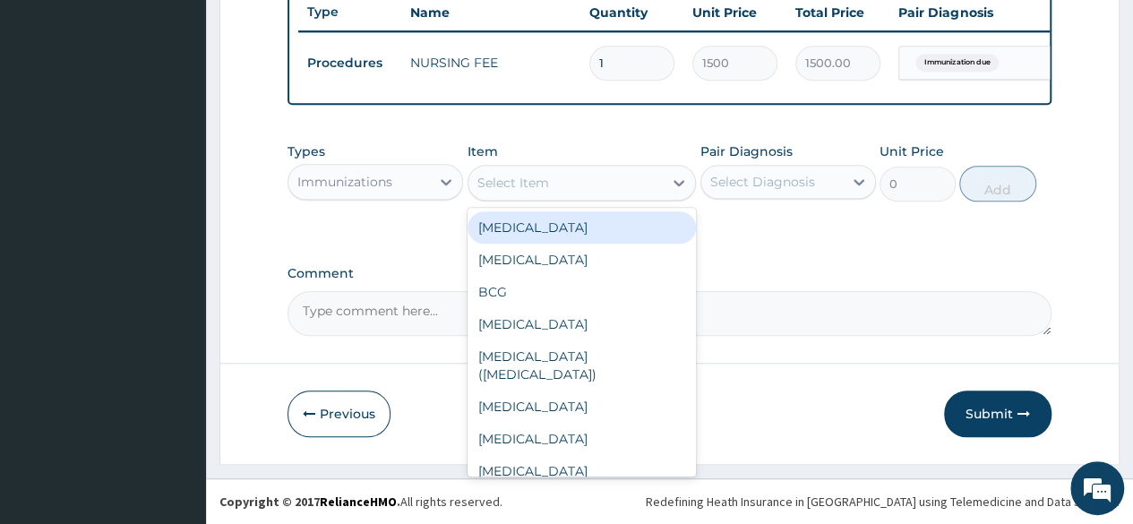
click at [627, 185] on div "Select Item" at bounding box center [566, 182] width 195 height 29
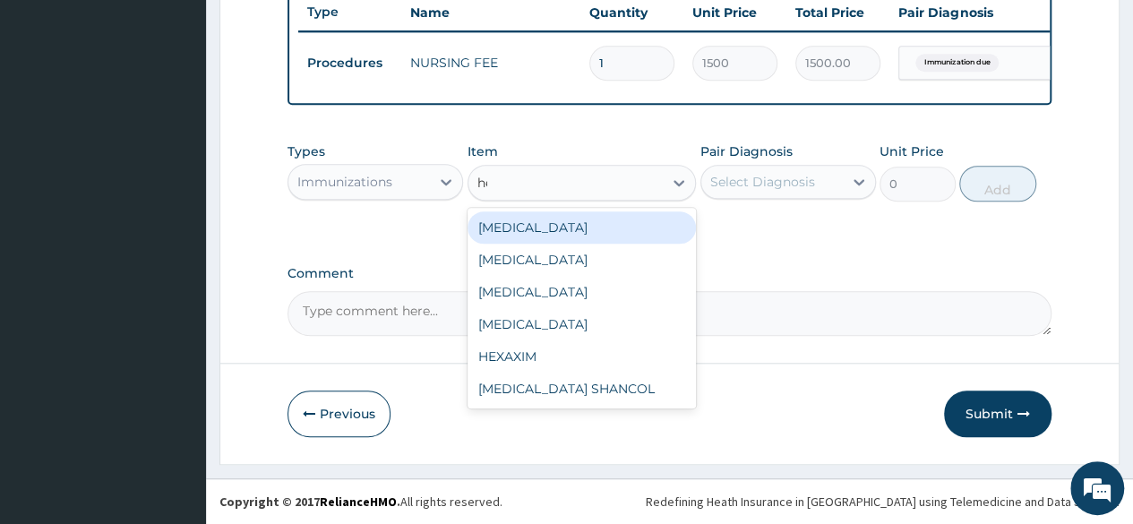
type input "hep"
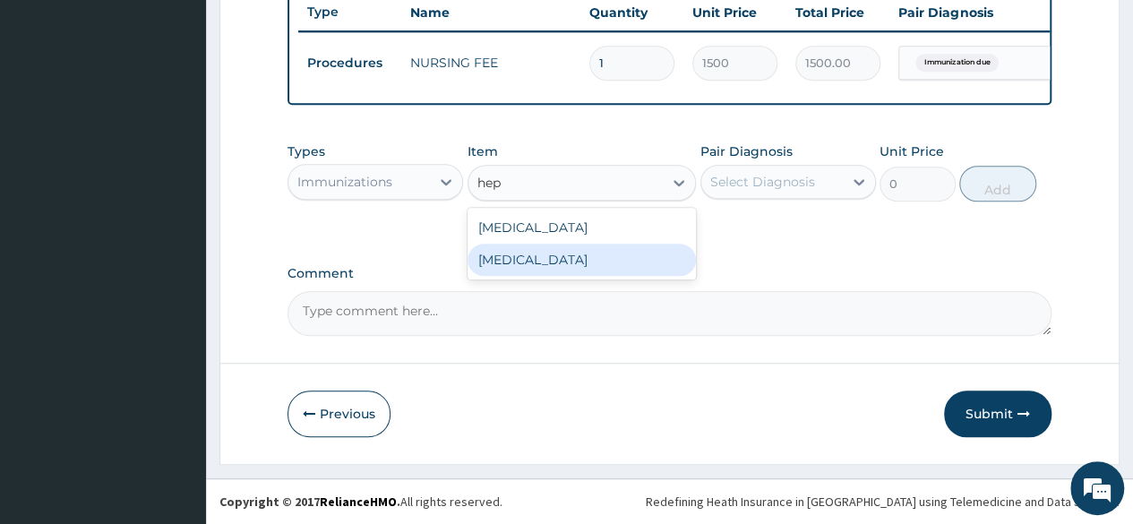
click at [586, 254] on div "HEPATITIS B" at bounding box center [582, 260] width 229 height 32
type input "8170"
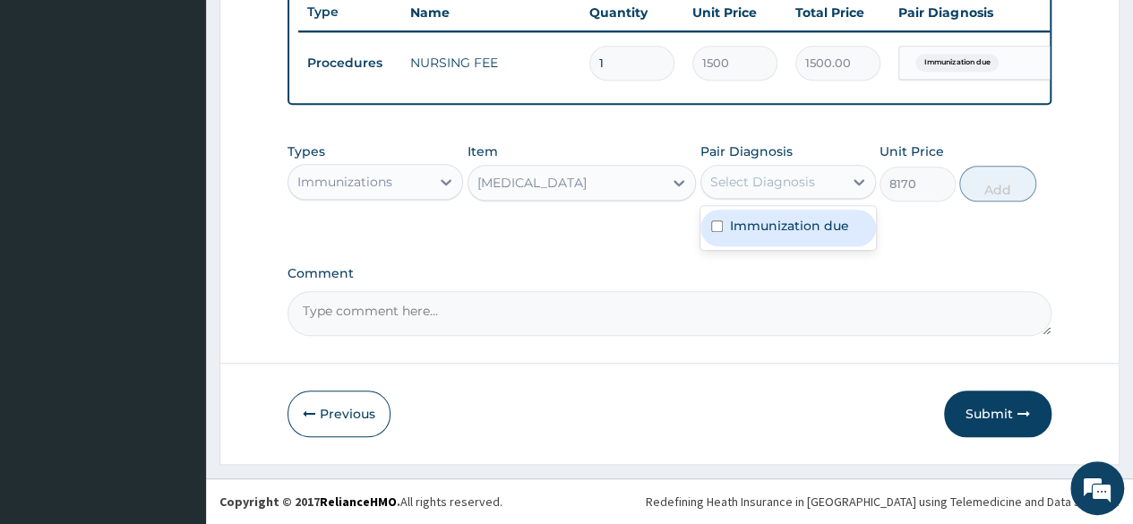
click at [776, 180] on div "Select Diagnosis" at bounding box center [762, 182] width 105 height 18
click at [777, 225] on label "Immunization due" at bounding box center [789, 226] width 119 height 18
checkbox input "true"
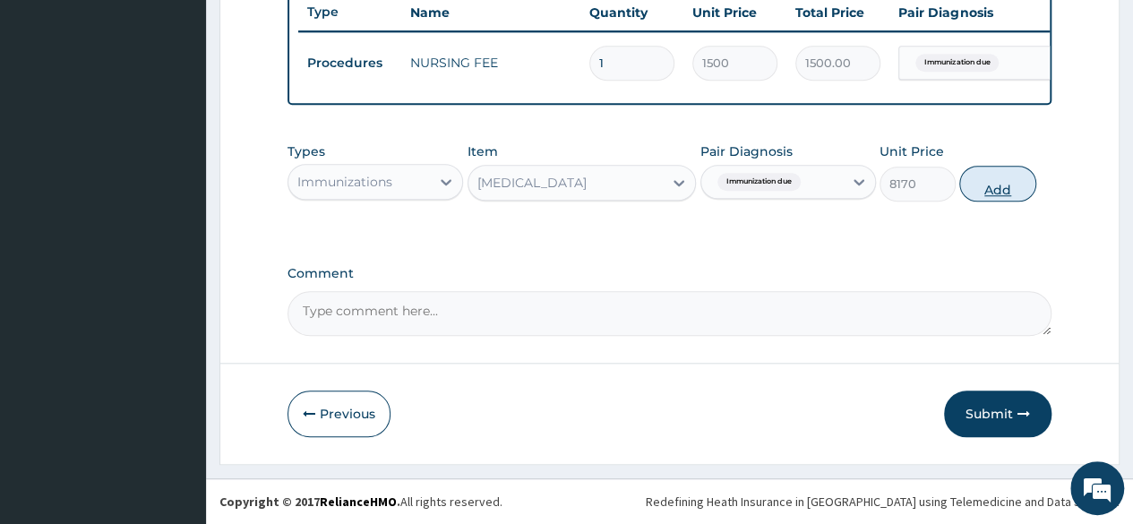
click at [989, 202] on button "Add" at bounding box center [997, 184] width 76 height 36
type input "0"
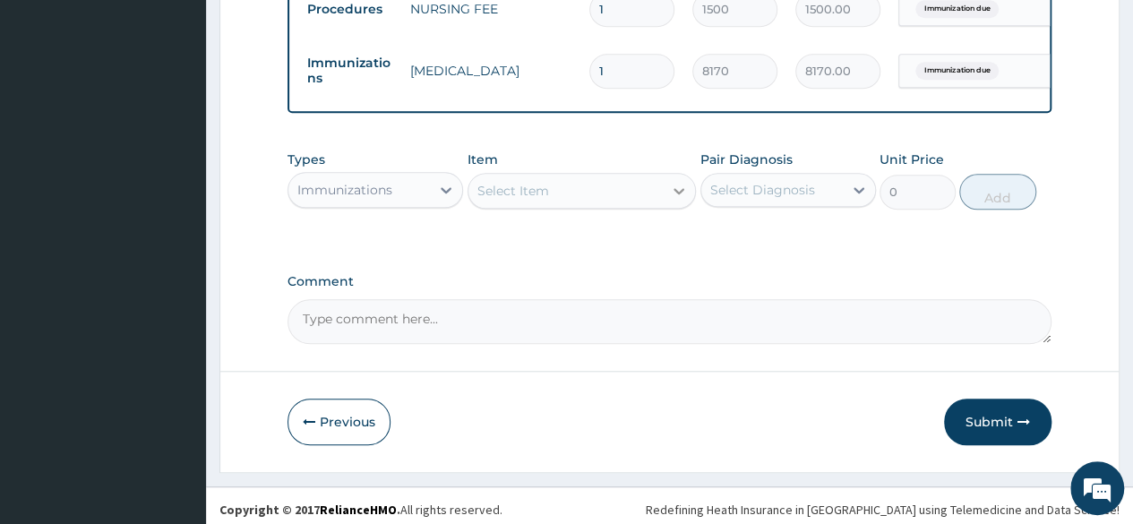
scroll to position [755, 0]
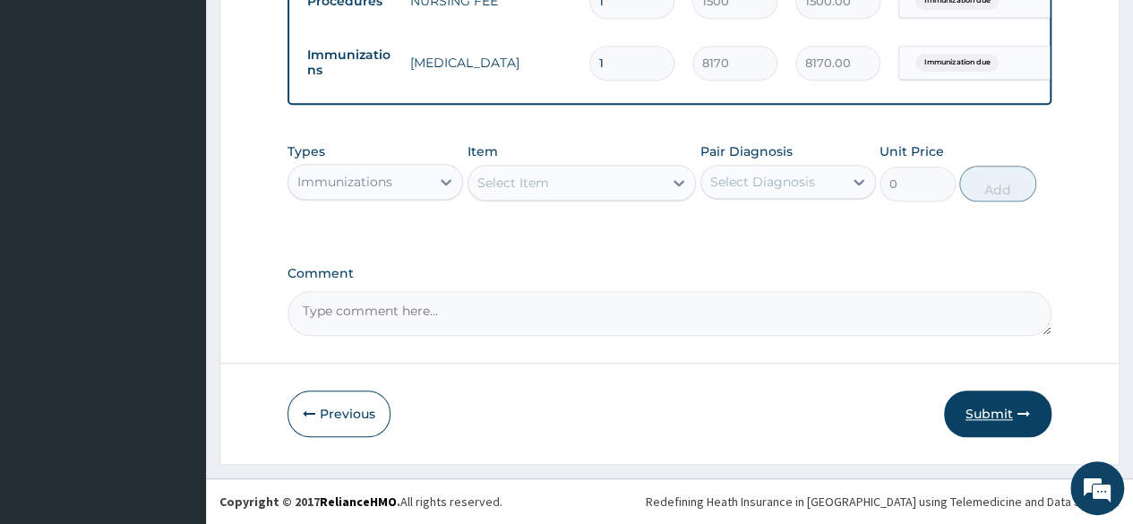
click at [975, 403] on button "Submit" at bounding box center [997, 414] width 107 height 47
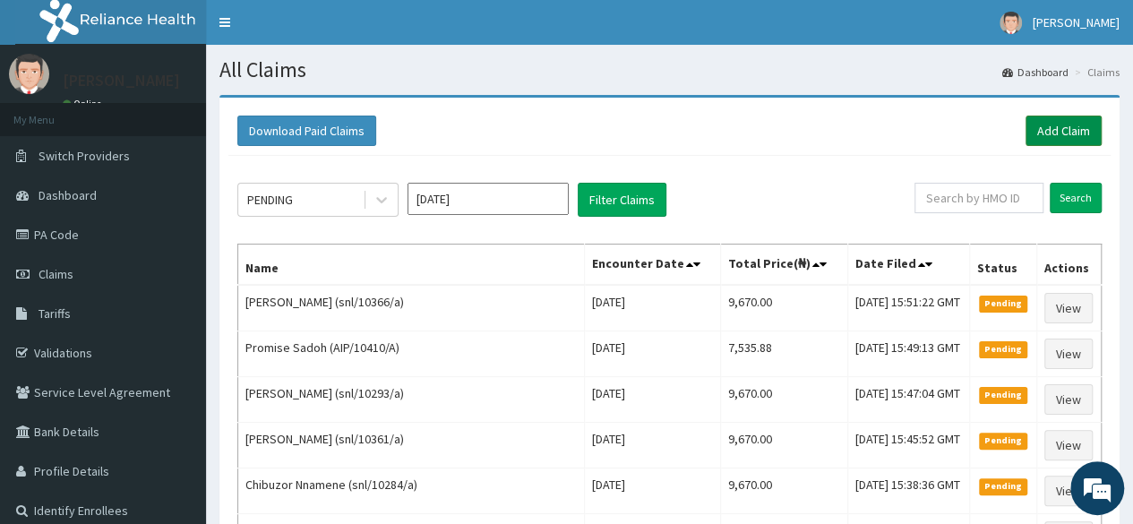
click at [1053, 119] on link "Add Claim" at bounding box center [1064, 131] width 76 height 30
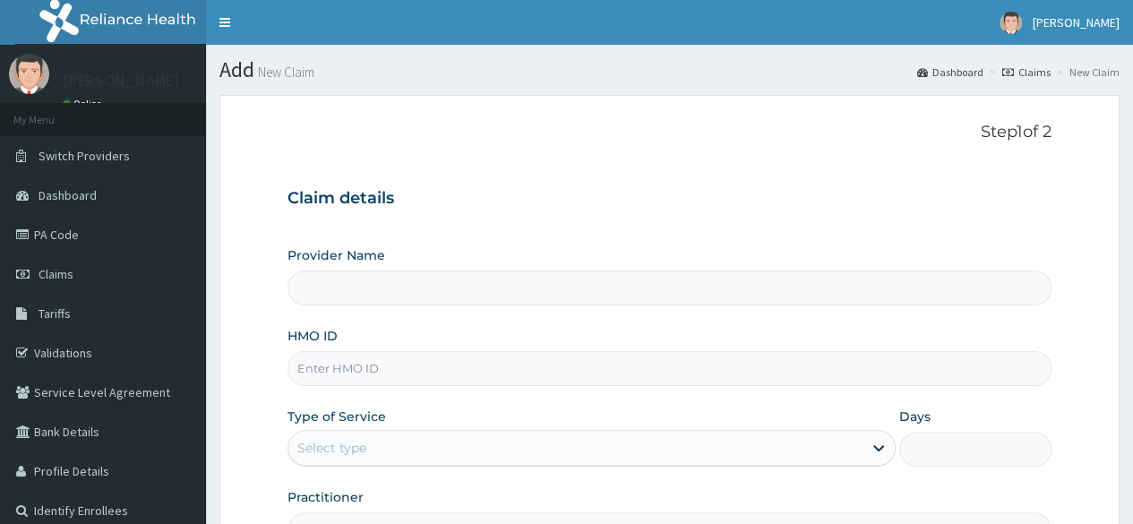
type input "Reliance Family Clinics (RFC) - [GEOGRAPHIC_DATA]"
click at [506, 375] on input "HMO ID" at bounding box center [670, 368] width 764 height 35
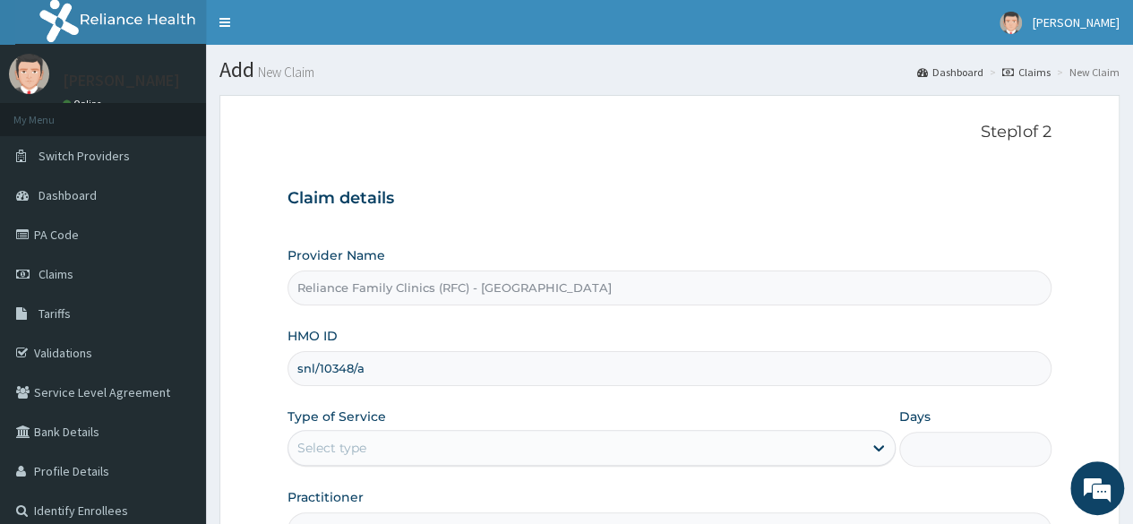
type input "snl/10348/a"
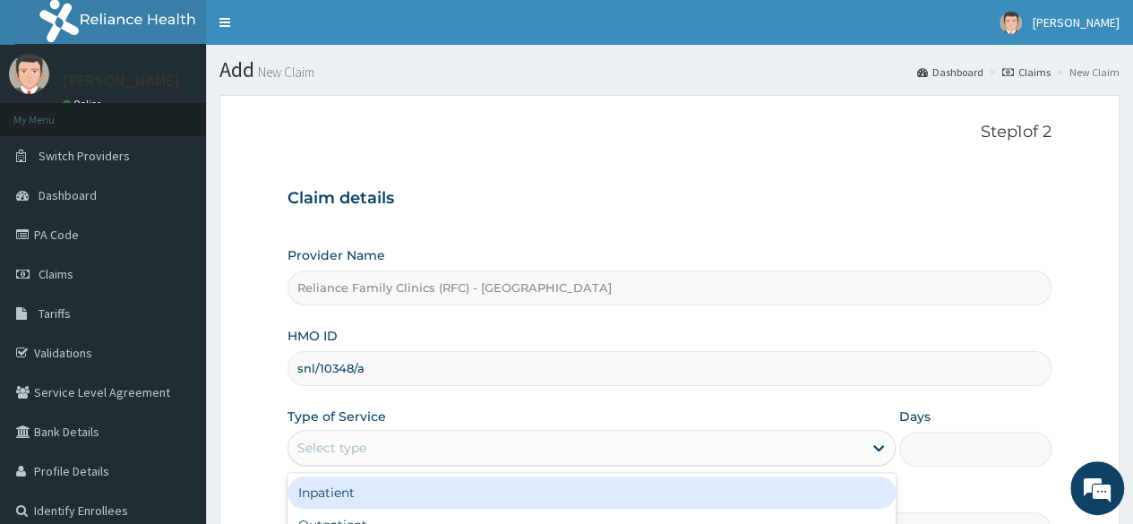
click at [514, 430] on div "Select type" at bounding box center [592, 448] width 608 height 36
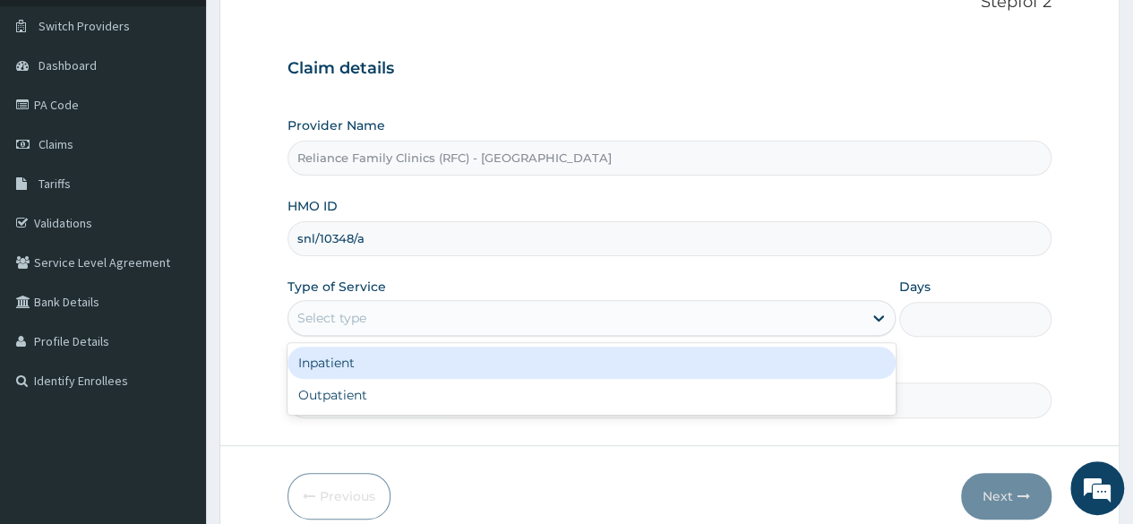
scroll to position [136, 0]
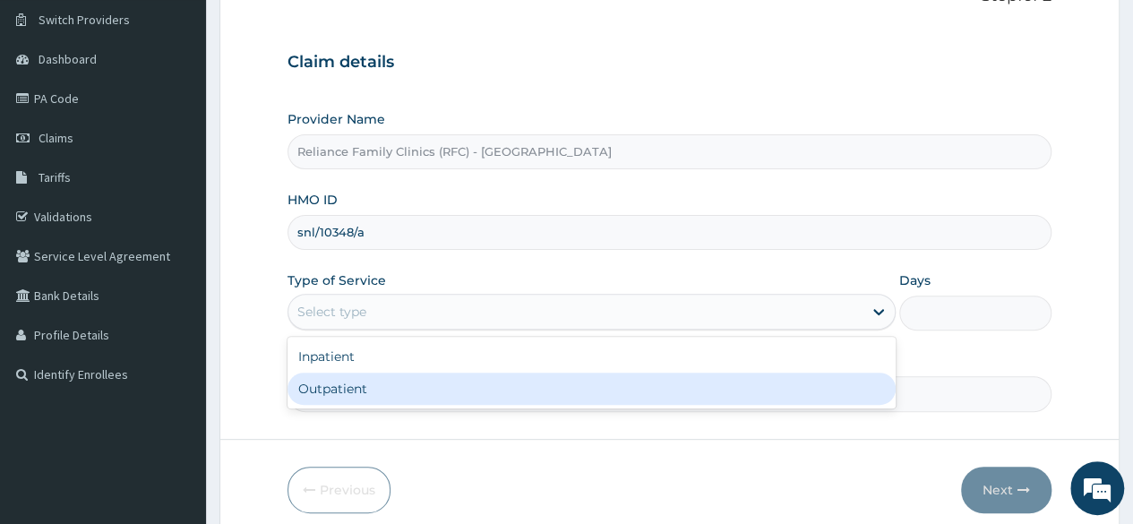
click at [461, 383] on div "Outpatient" at bounding box center [592, 389] width 608 height 32
type input "1"
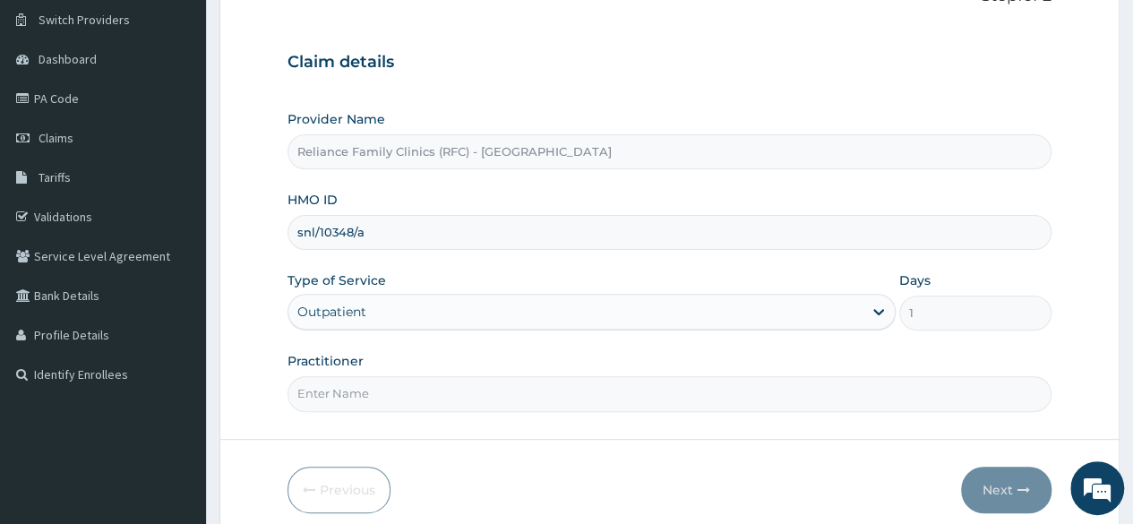
click at [461, 383] on input "Practitioner" at bounding box center [670, 393] width 764 height 35
type input "Locum"
click at [1016, 467] on button "Next" at bounding box center [1006, 490] width 90 height 47
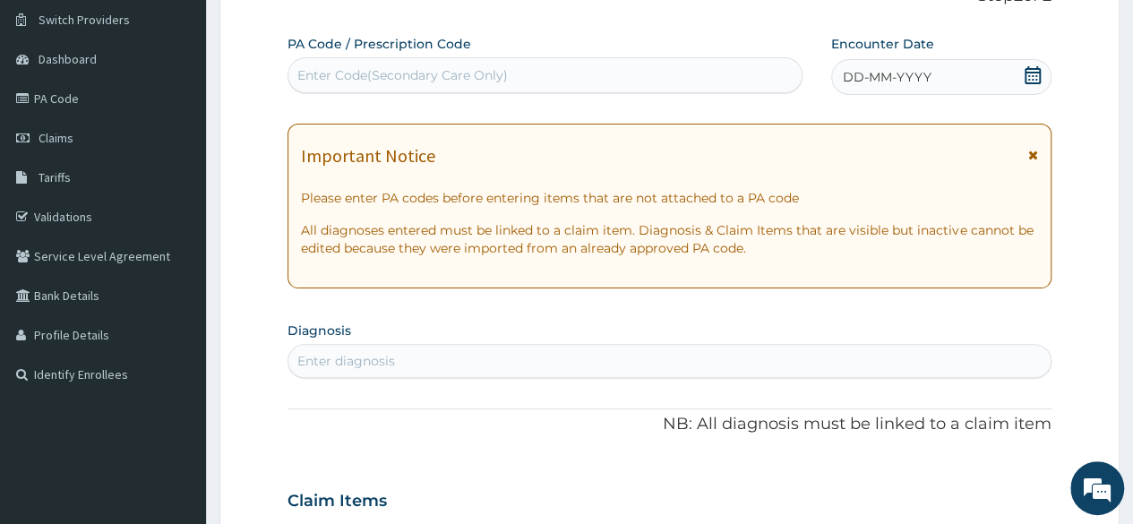
click at [905, 76] on span "DD-MM-YYYY" at bounding box center [887, 77] width 89 height 18
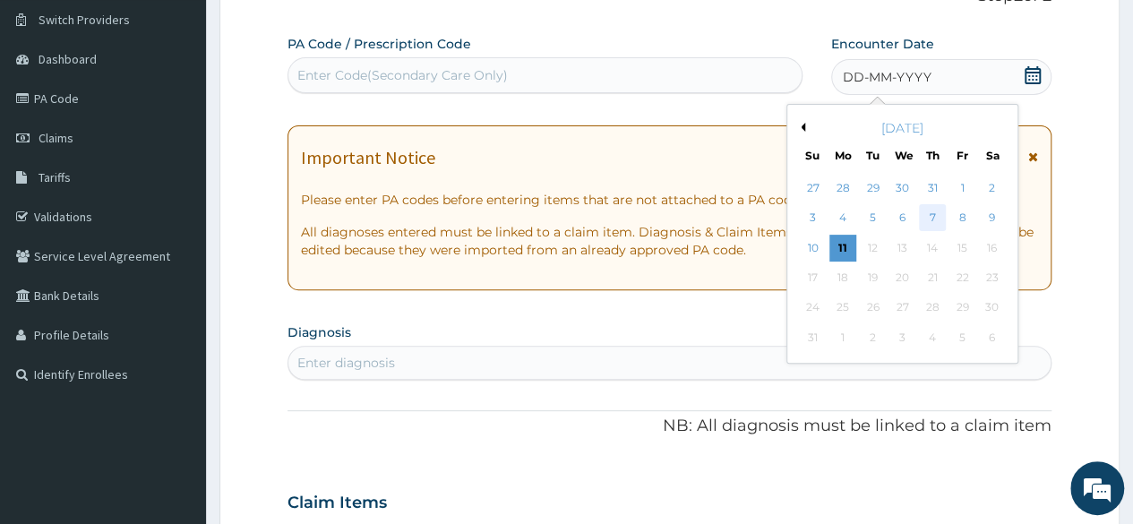
click at [929, 210] on div "7" at bounding box center [932, 218] width 27 height 27
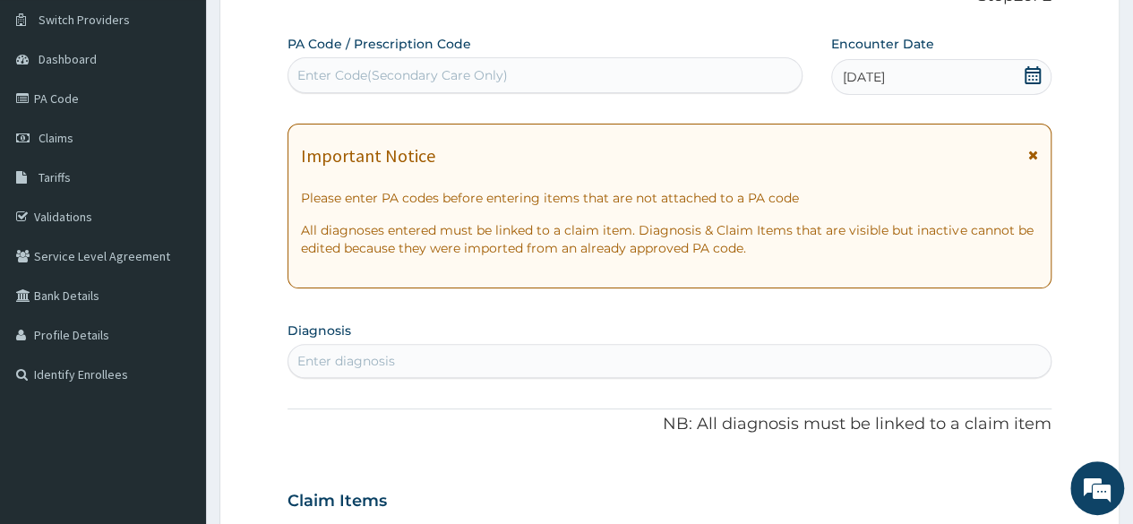
click at [408, 348] on div "Enter diagnosis" at bounding box center [669, 361] width 762 height 29
type input "Immuniza"
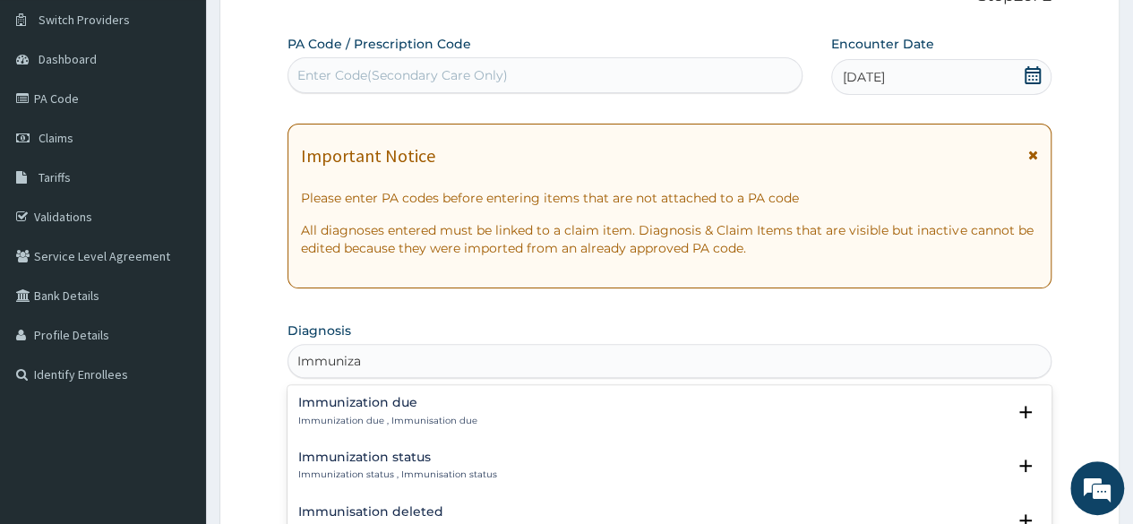
click at [400, 415] on p "Immunization due , Immunisation due" at bounding box center [387, 421] width 179 height 13
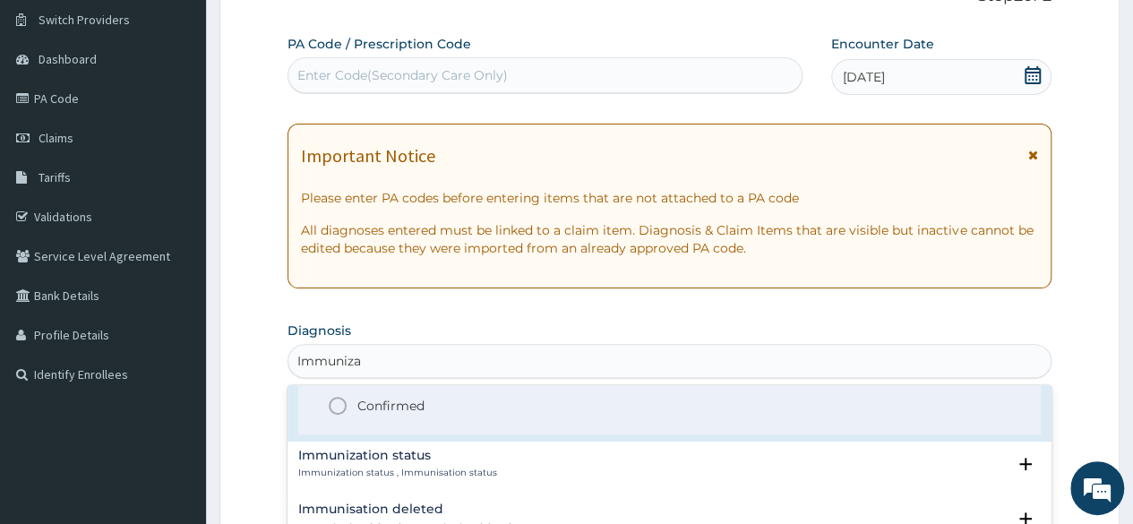
scroll to position [120, 0]
click at [360, 403] on p "Confirmed" at bounding box center [390, 401] width 67 height 18
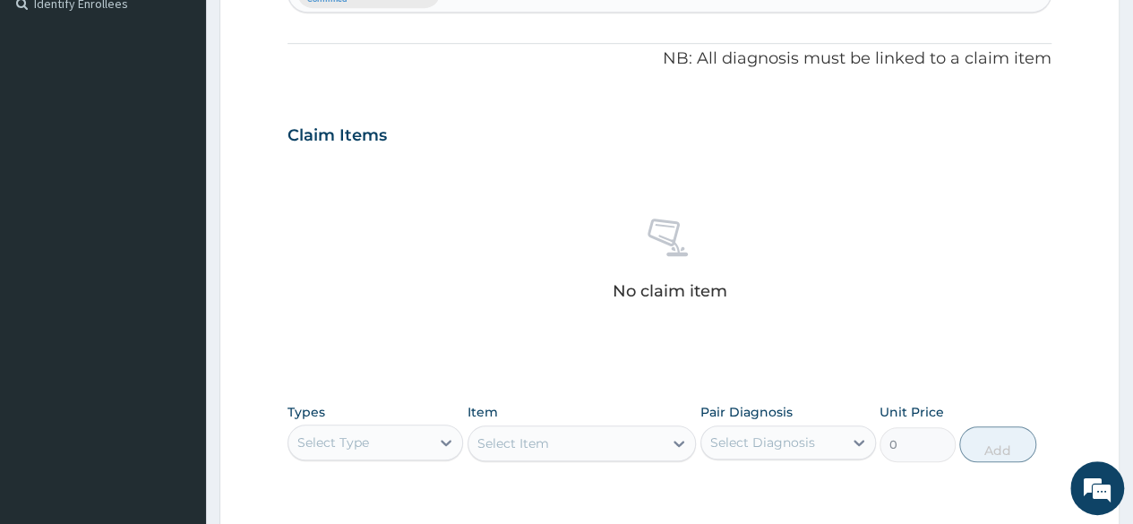
scroll to position [509, 0]
click at [418, 445] on div "Select Type" at bounding box center [359, 440] width 142 height 29
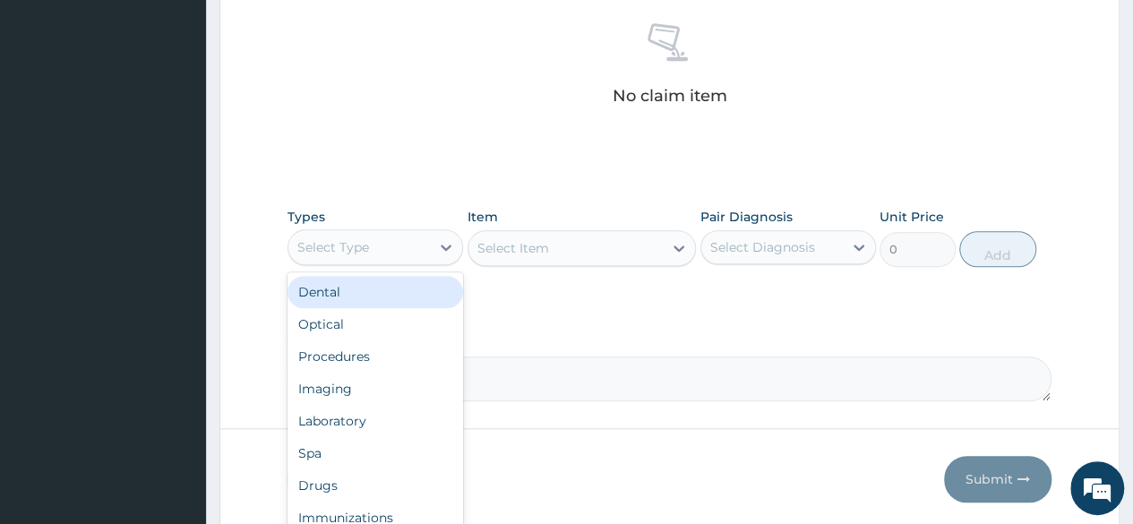
scroll to position [705, 0]
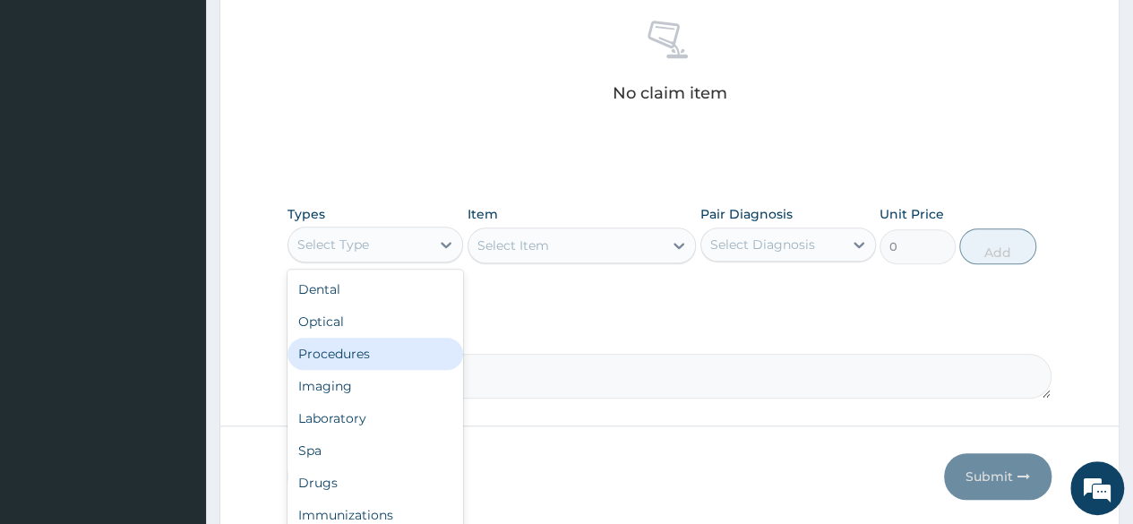
click at [355, 359] on div "Procedures" at bounding box center [376, 354] width 176 height 32
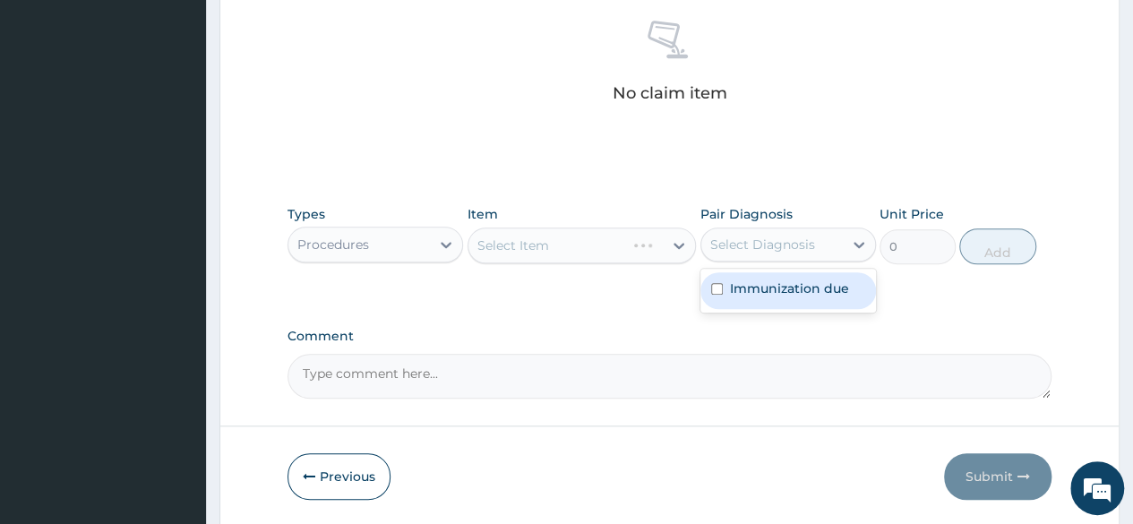
click at [761, 236] on div "Select Diagnosis" at bounding box center [762, 245] width 105 height 18
click at [747, 290] on label "Immunization due" at bounding box center [789, 288] width 119 height 18
checkbox input "true"
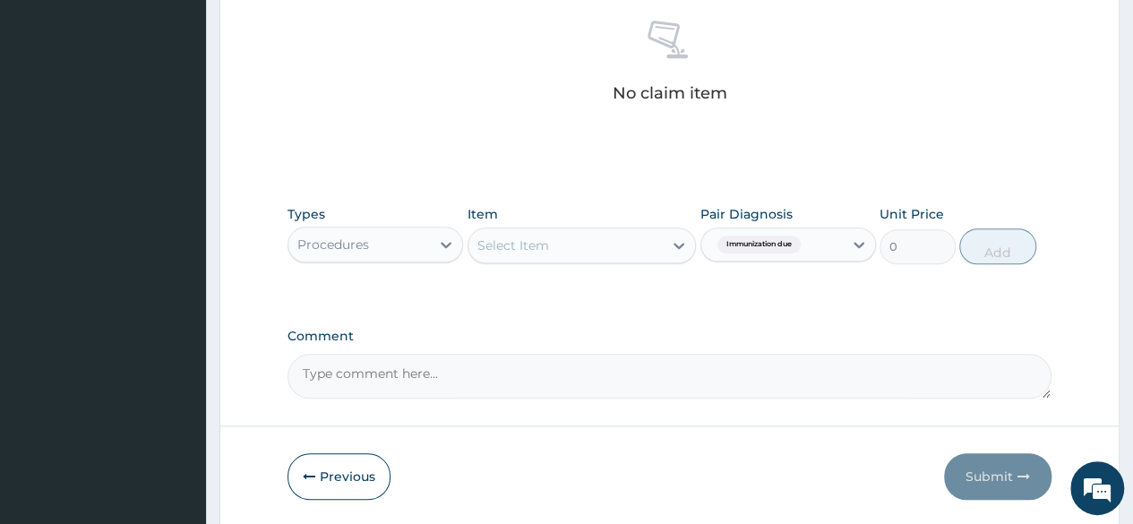
click at [576, 246] on div "Select Item" at bounding box center [582, 246] width 229 height 36
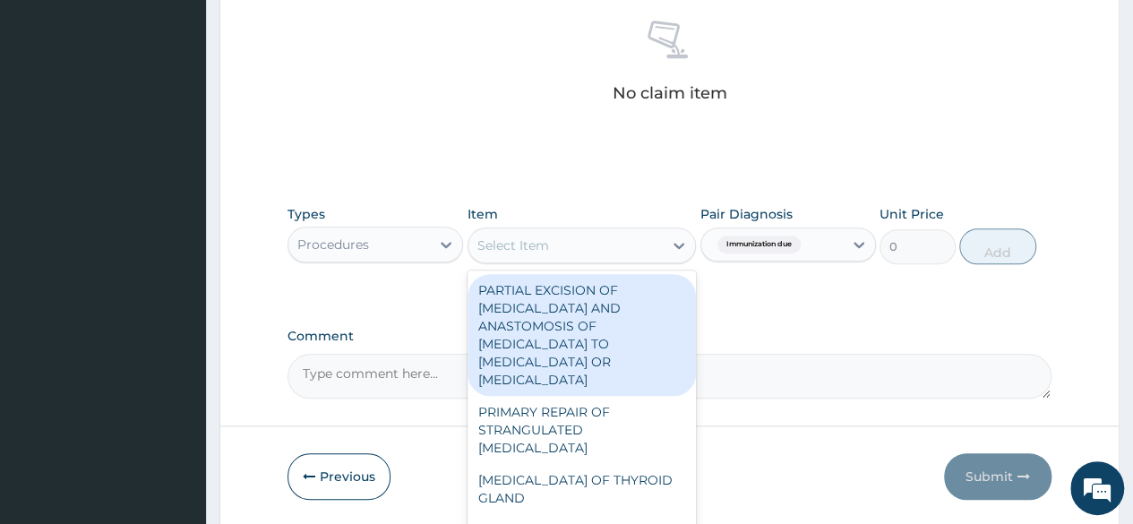
click at [576, 246] on div "Select Item" at bounding box center [566, 245] width 195 height 29
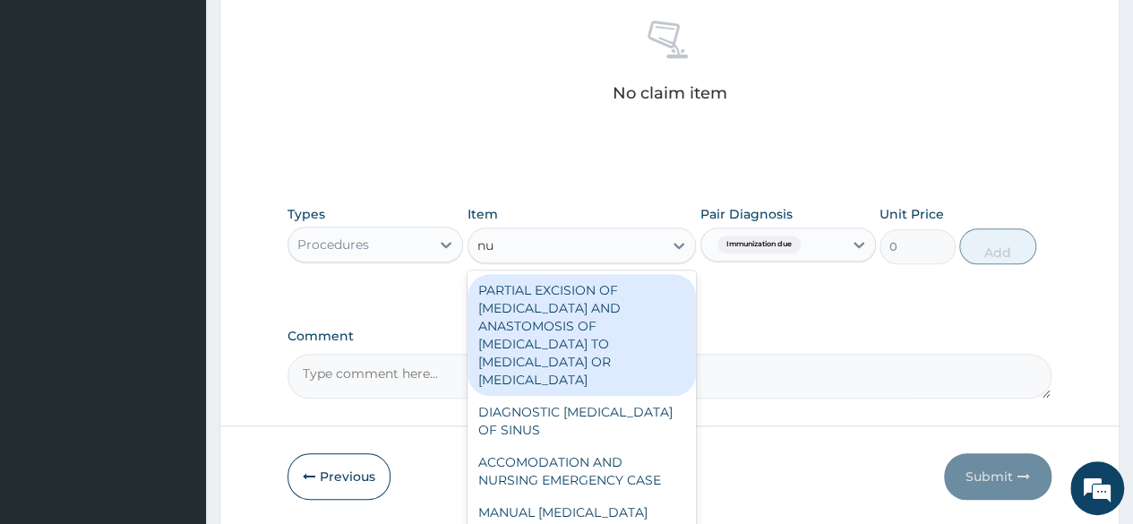
type input "nur"
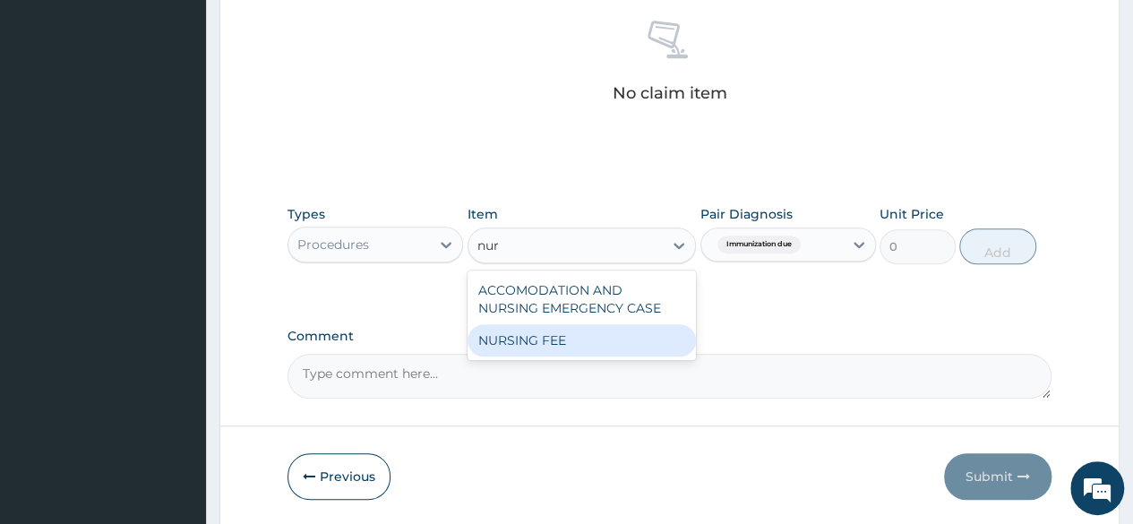
click at [552, 341] on div "NURSING FEE" at bounding box center [582, 340] width 229 height 32
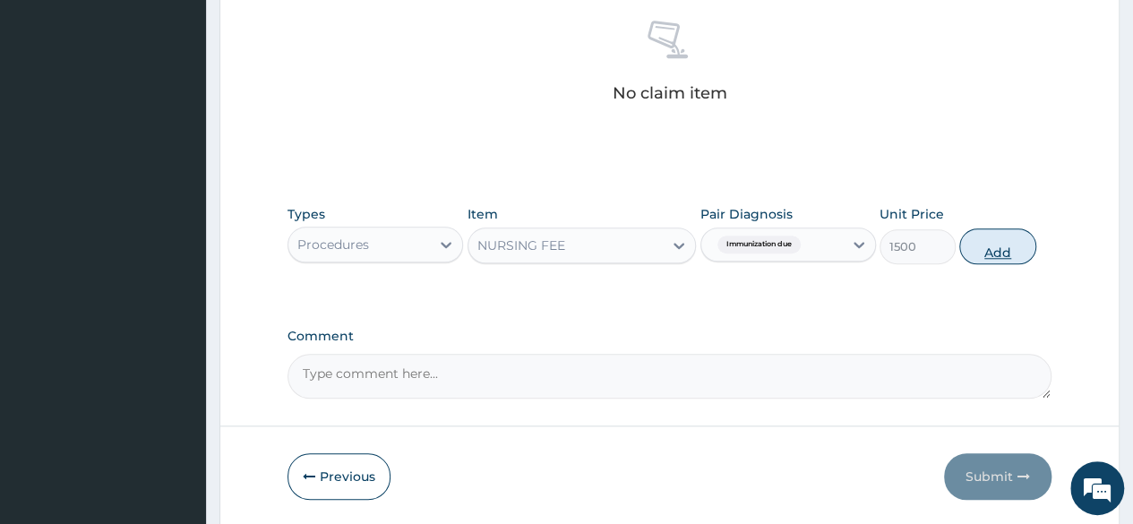
click at [1010, 238] on button "Add" at bounding box center [997, 246] width 76 height 36
type input "0"
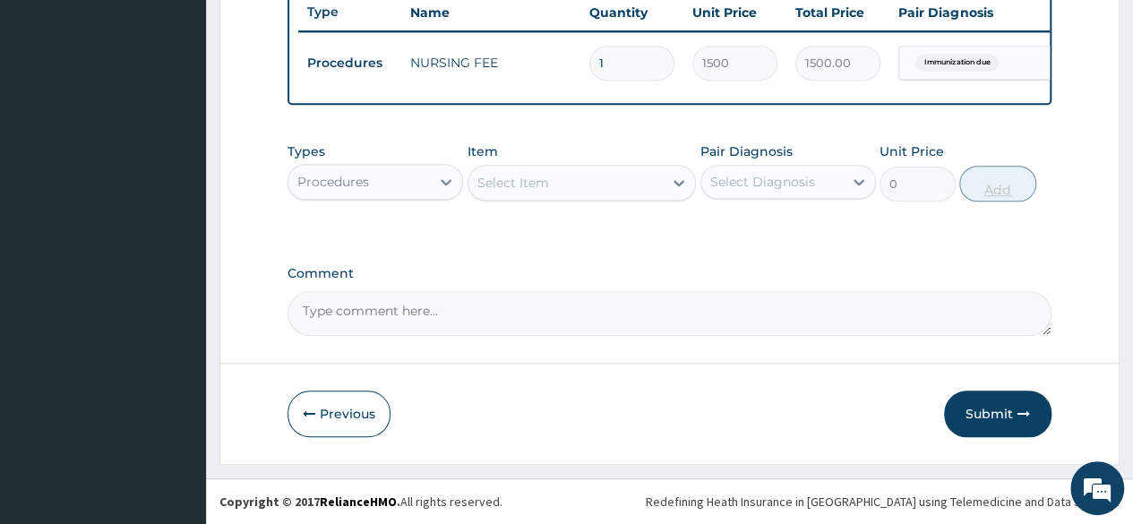
scroll to position [693, 0]
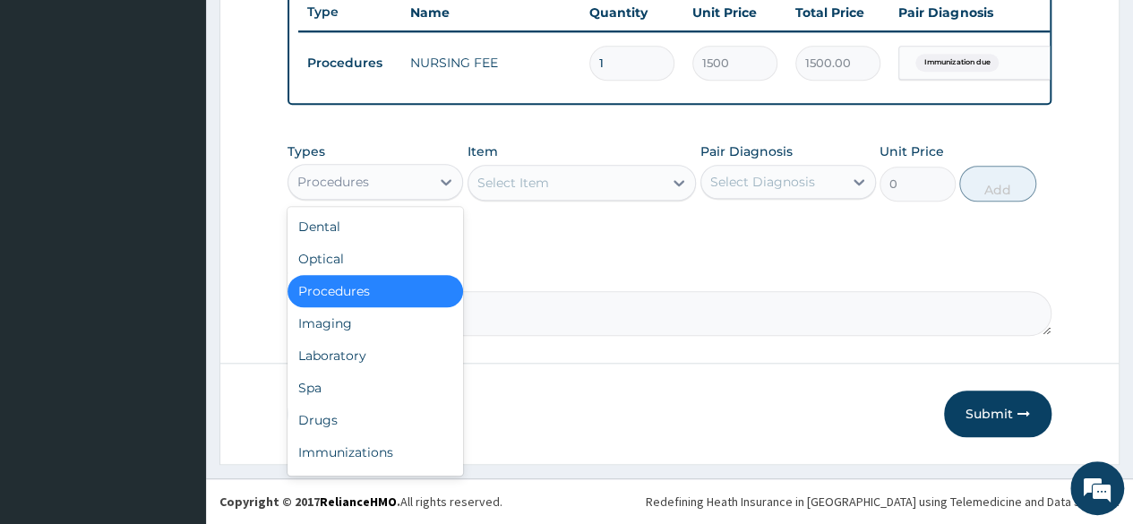
click at [419, 185] on div "Procedures" at bounding box center [359, 182] width 142 height 29
click at [364, 445] on div "Immunizations" at bounding box center [376, 452] width 176 height 32
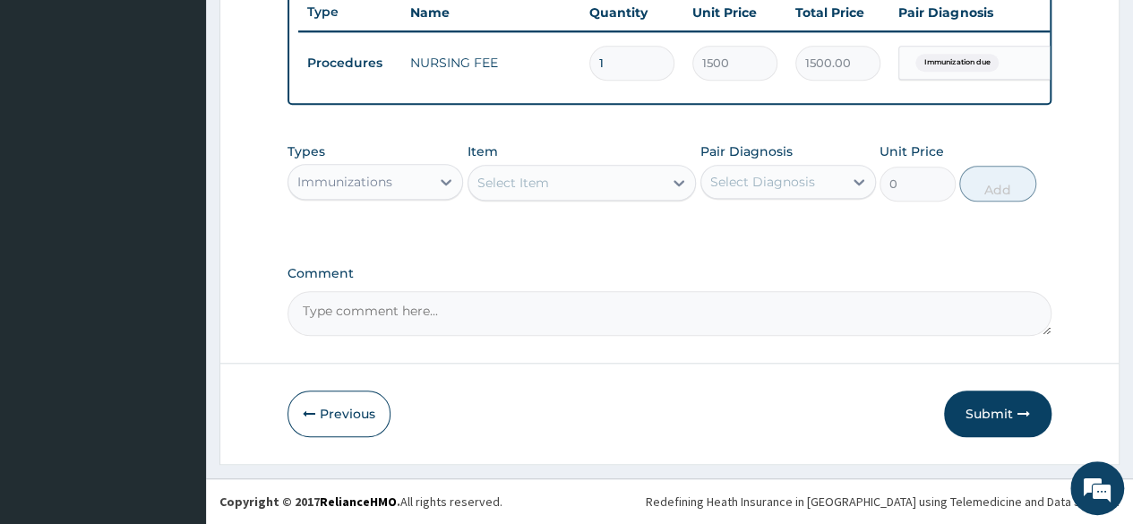
click at [732, 164] on div "Pair Diagnosis Select Diagnosis" at bounding box center [789, 171] width 176 height 59
click at [741, 175] on div "Select Diagnosis" at bounding box center [762, 182] width 105 height 18
click at [755, 236] on div "Immunization due" at bounding box center [789, 228] width 176 height 37
checkbox input "true"
click at [602, 204] on div "Types Immunizations Item Select Item Pair Diagnosis Immunization due Unit Price…" at bounding box center [670, 171] width 764 height 77
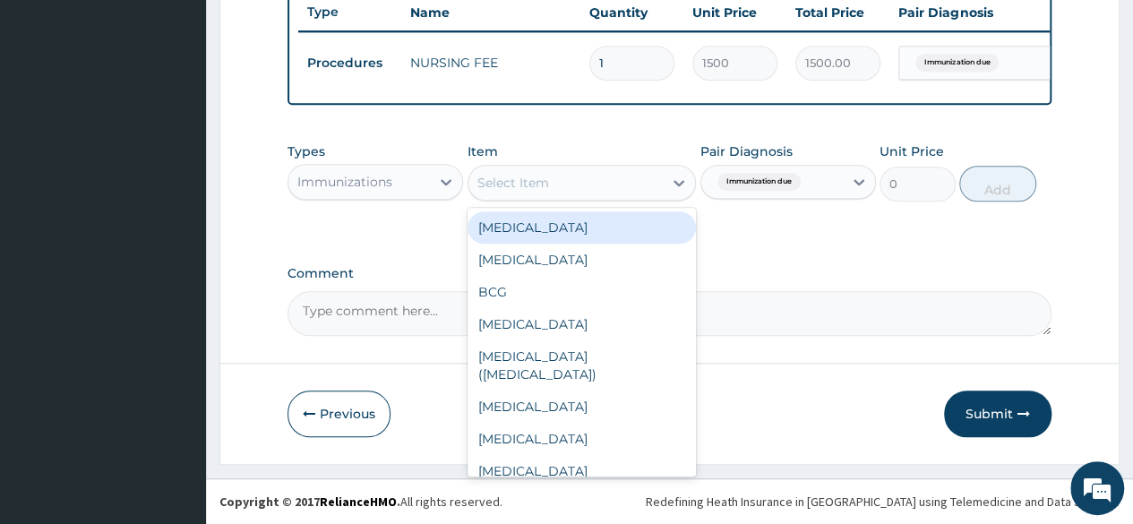
click at [593, 193] on div "Select Item" at bounding box center [566, 182] width 195 height 29
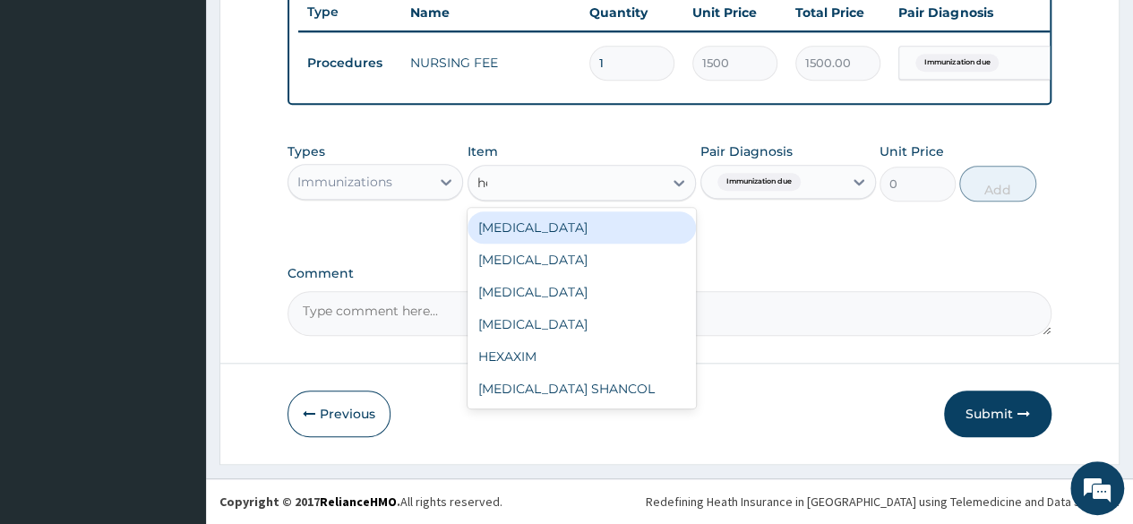
type input "hep"
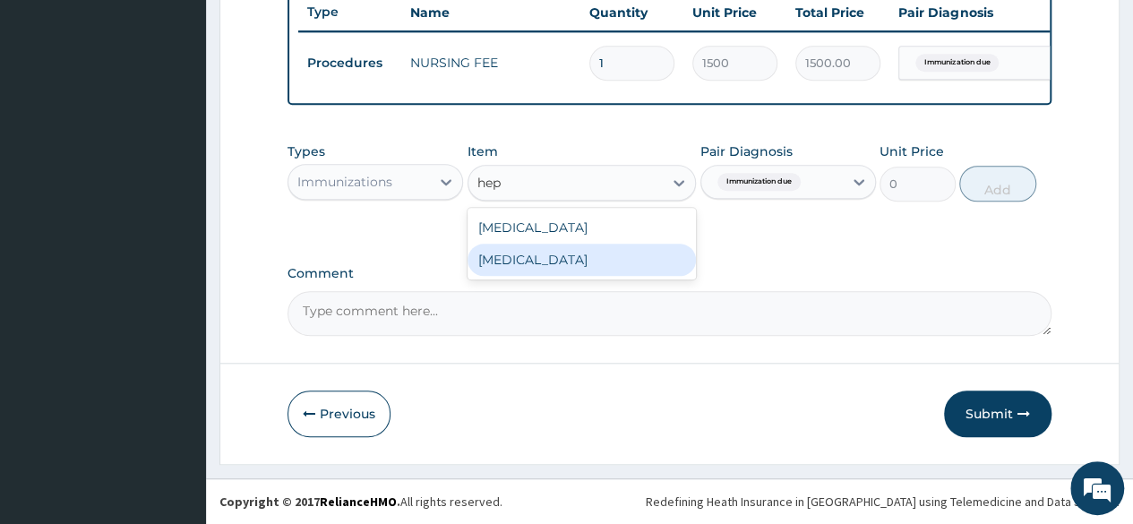
click at [598, 248] on div "[MEDICAL_DATA]" at bounding box center [582, 260] width 229 height 32
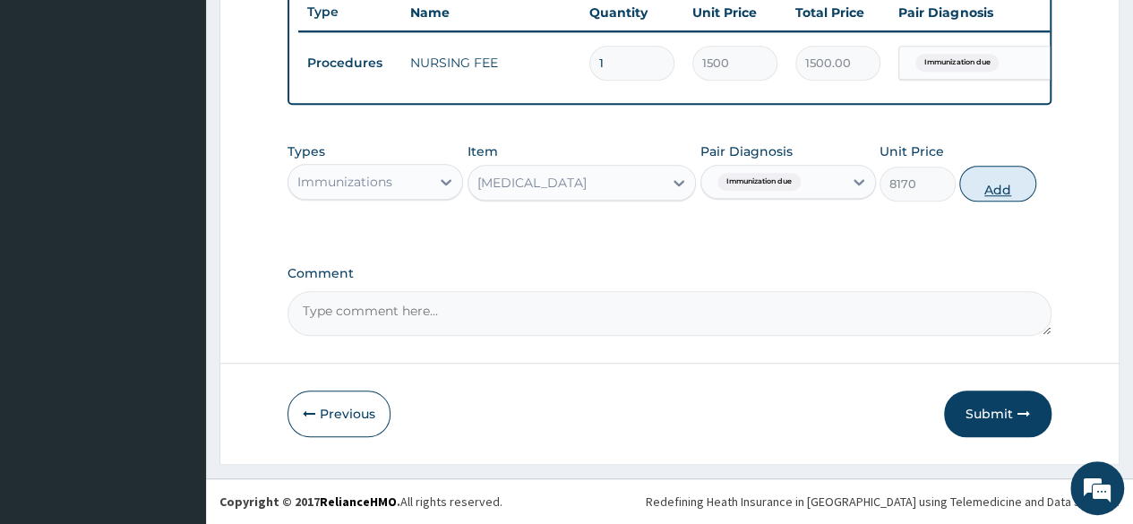
click at [982, 178] on button "Add" at bounding box center [997, 184] width 76 height 36
type input "0"
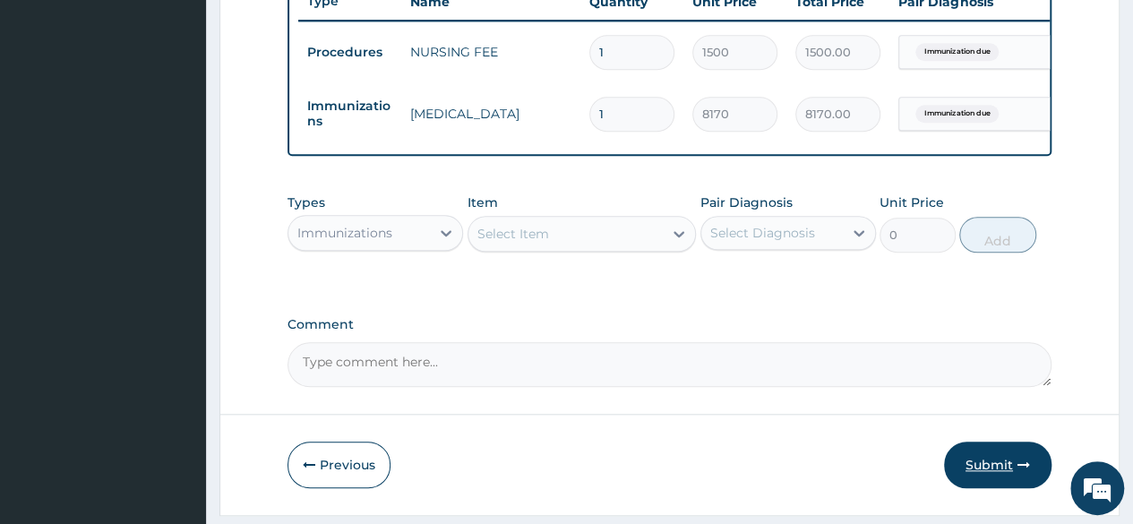
click at [993, 476] on button "Submit" at bounding box center [997, 465] width 107 height 47
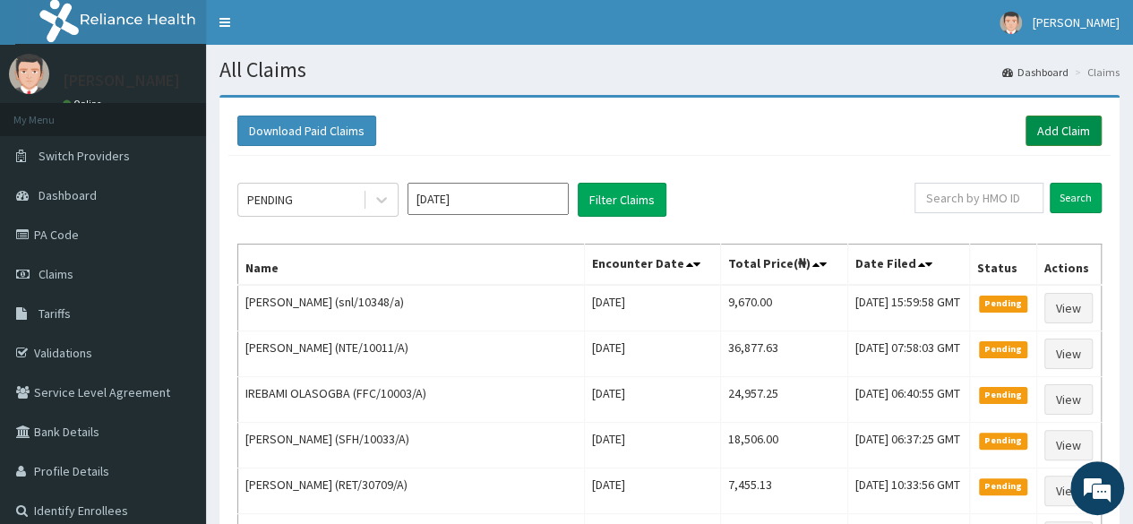
click at [1049, 131] on link "Add Claim" at bounding box center [1064, 131] width 76 height 30
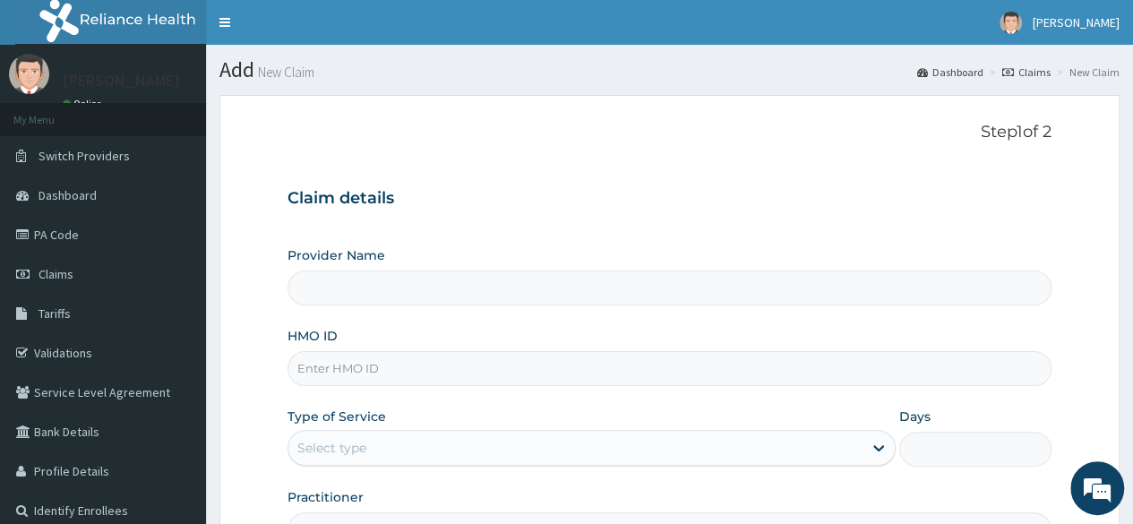
click at [441, 370] on input "HMO ID" at bounding box center [670, 368] width 764 height 35
type input "sn"
type input "Reliance Family Clinics (RFC) - [GEOGRAPHIC_DATA]"
type input "snl/10385/a"
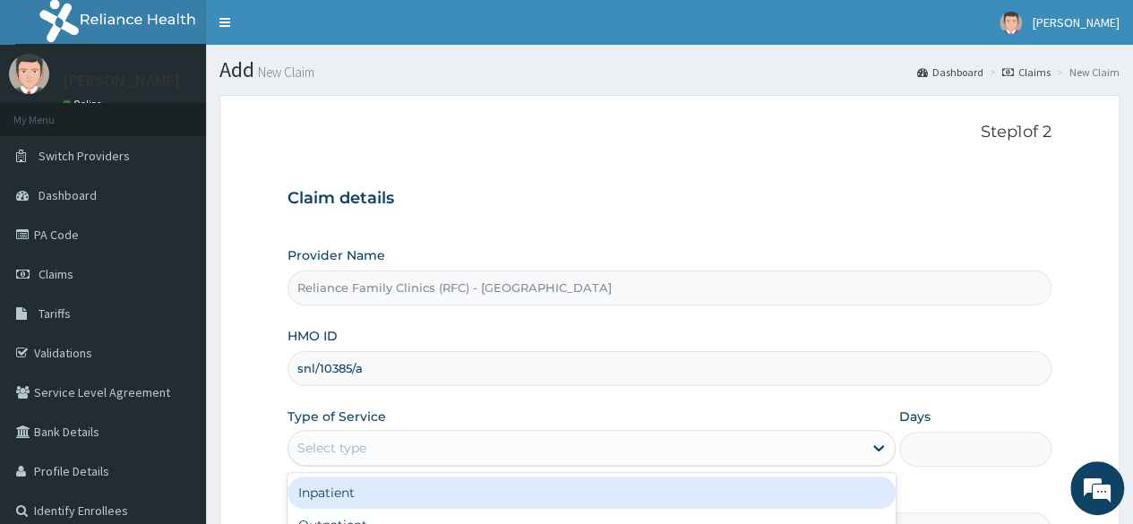
click at [513, 437] on div "Select type" at bounding box center [575, 448] width 574 height 29
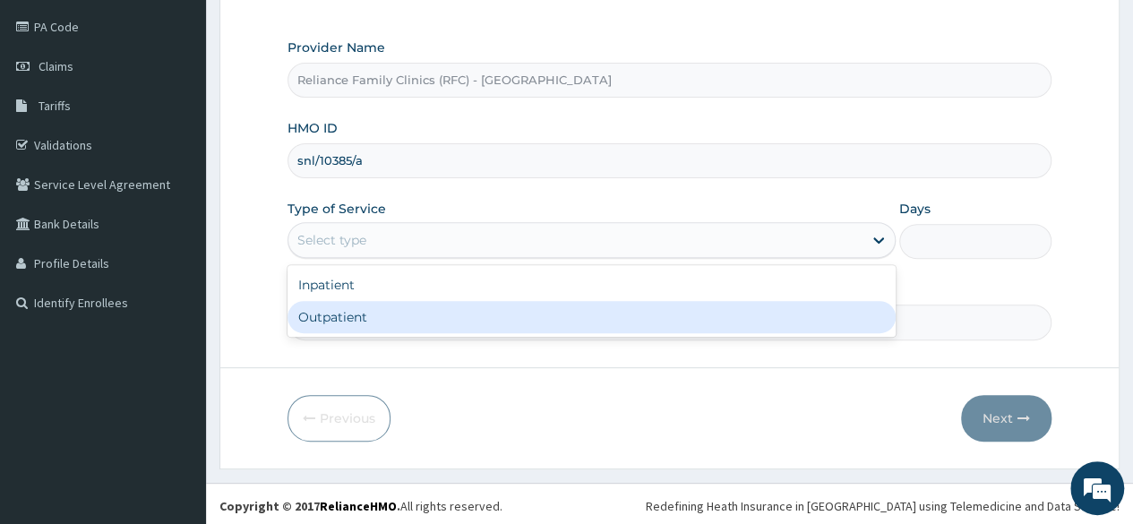
click at [429, 315] on div "Outpatient" at bounding box center [592, 317] width 608 height 32
type input "1"
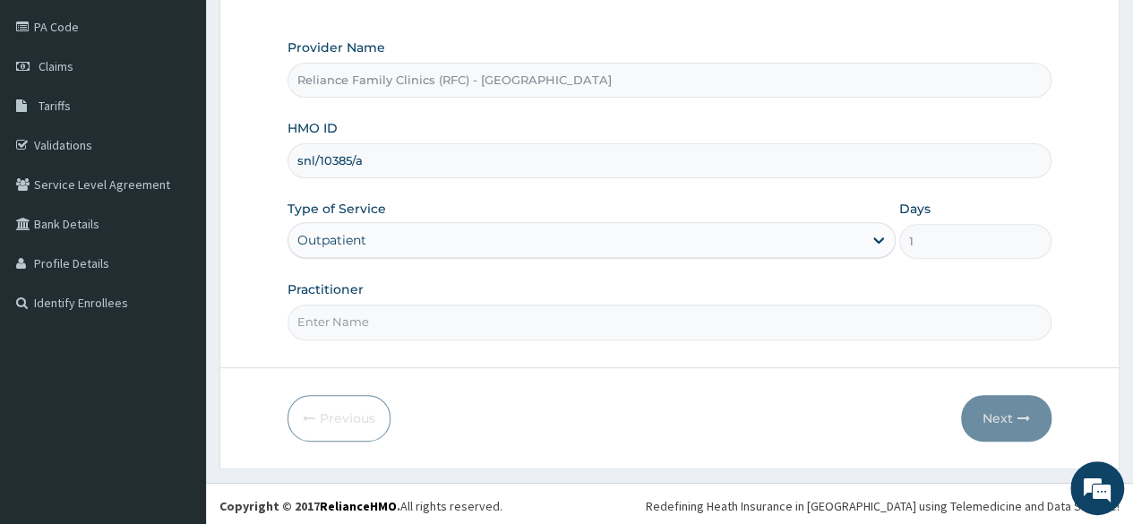
click at [429, 315] on input "Practitioner" at bounding box center [670, 322] width 764 height 35
type input "Locum"
click at [998, 417] on button "Next" at bounding box center [1006, 418] width 90 height 47
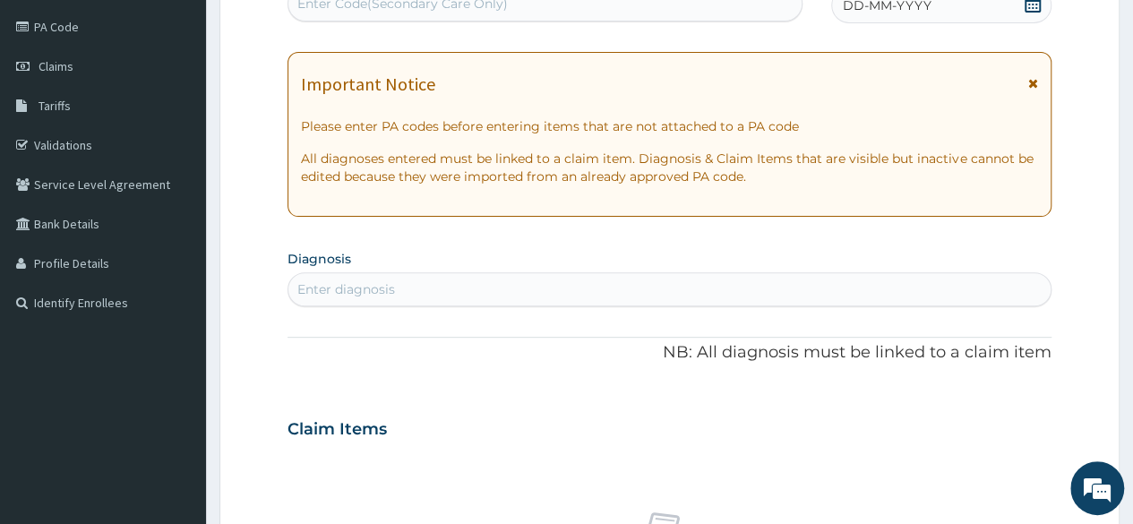
click at [855, 12] on span "DD-MM-YYYY" at bounding box center [887, 5] width 89 height 18
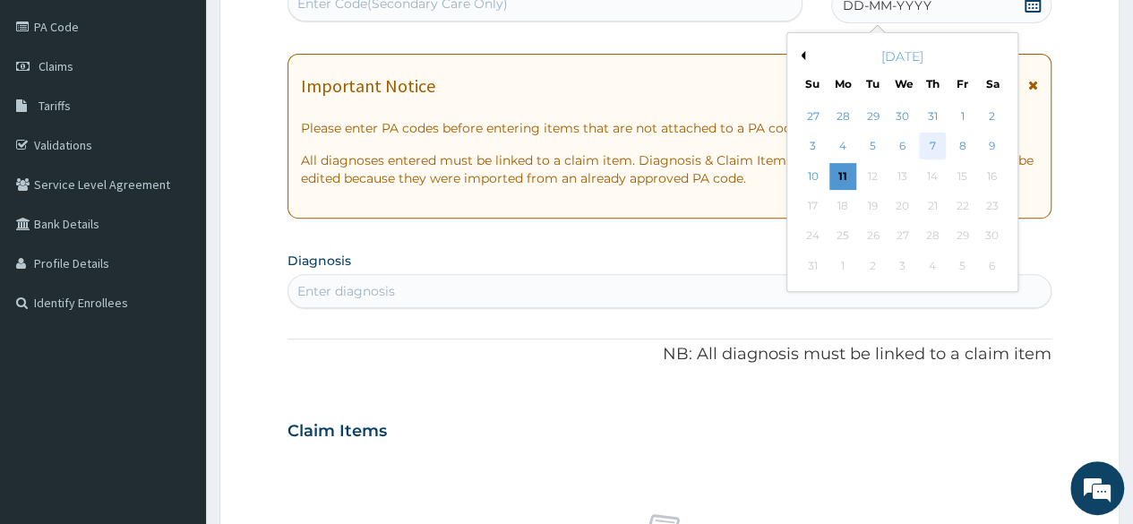
click at [932, 133] on div "7" at bounding box center [932, 146] width 27 height 27
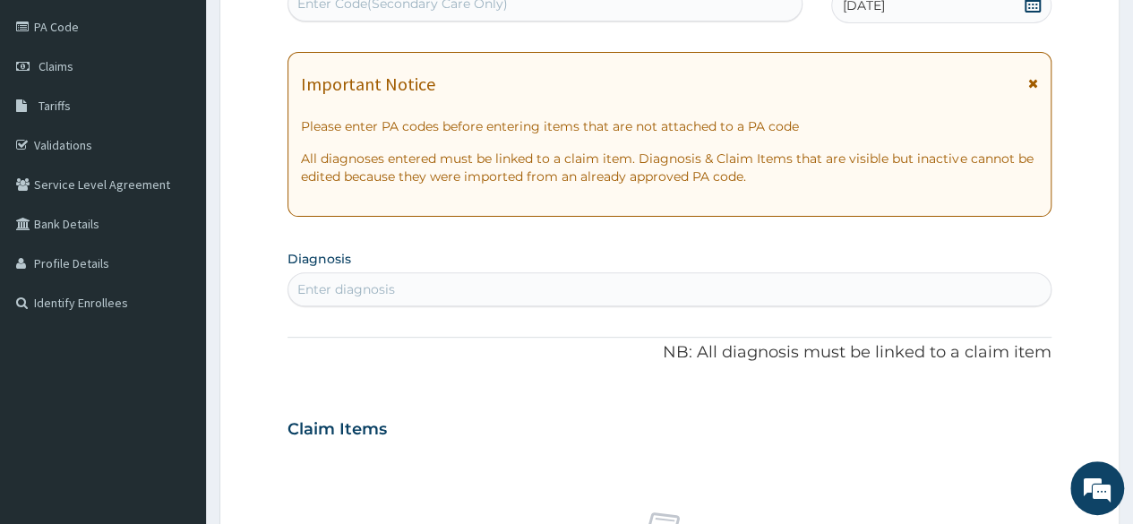
click at [527, 279] on div "Enter diagnosis" at bounding box center [669, 289] width 762 height 29
type input "Immuniza"
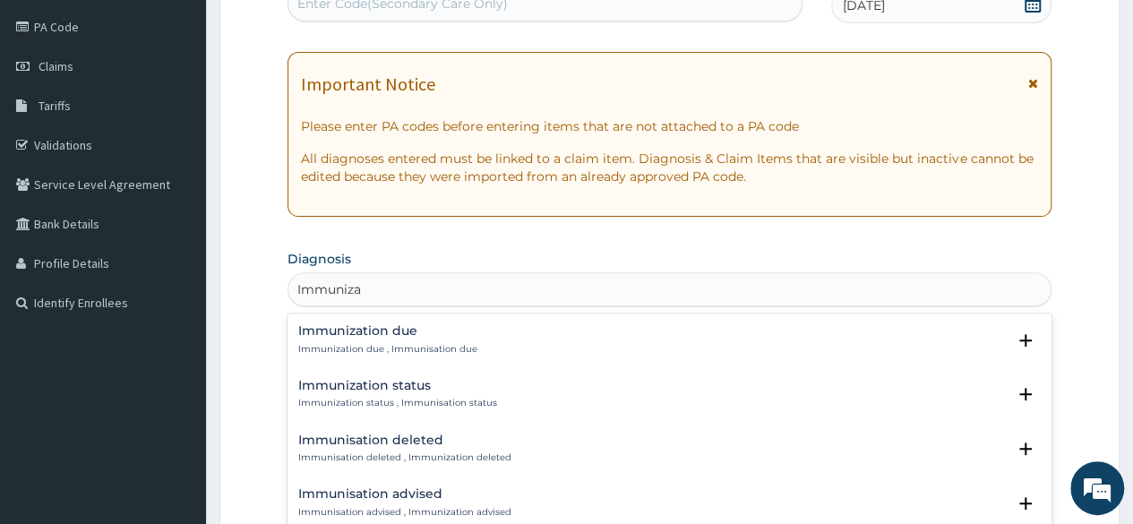
click at [369, 352] on p "Immunization due , Immunisation due" at bounding box center [387, 349] width 179 height 13
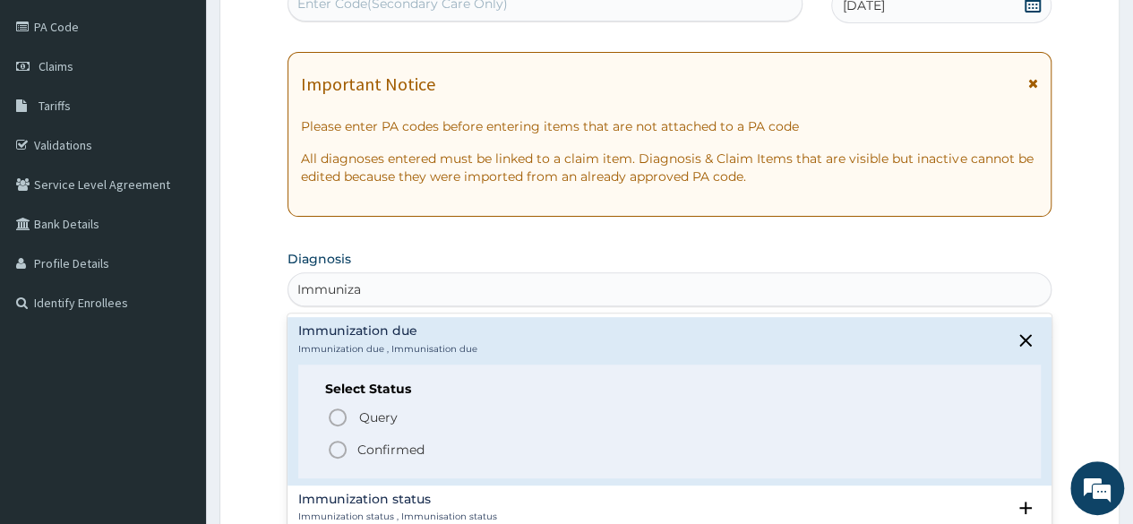
click at [340, 445] on icon "status option filled" at bounding box center [337, 449] width 21 height 21
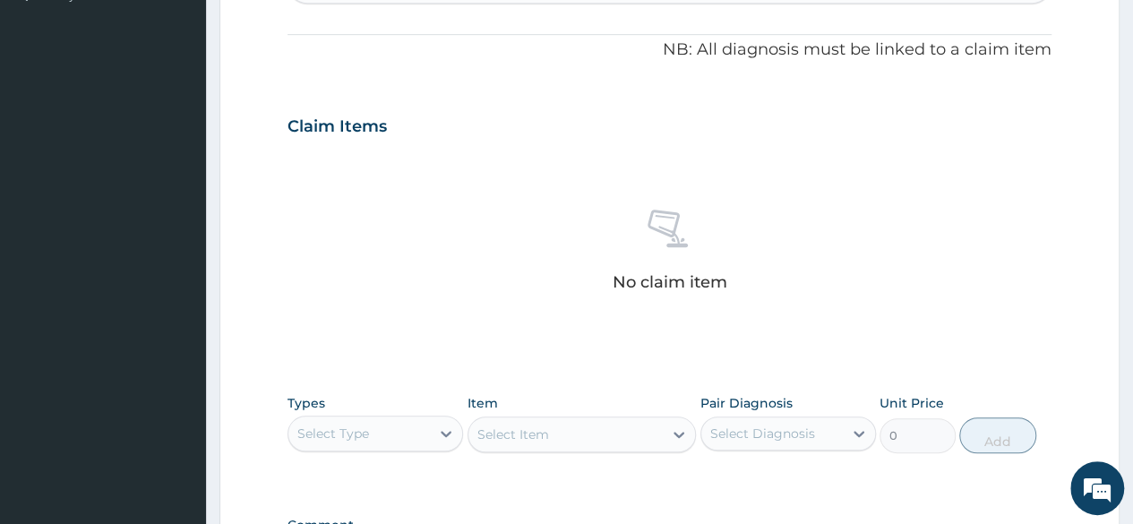
scroll to position [521, 0]
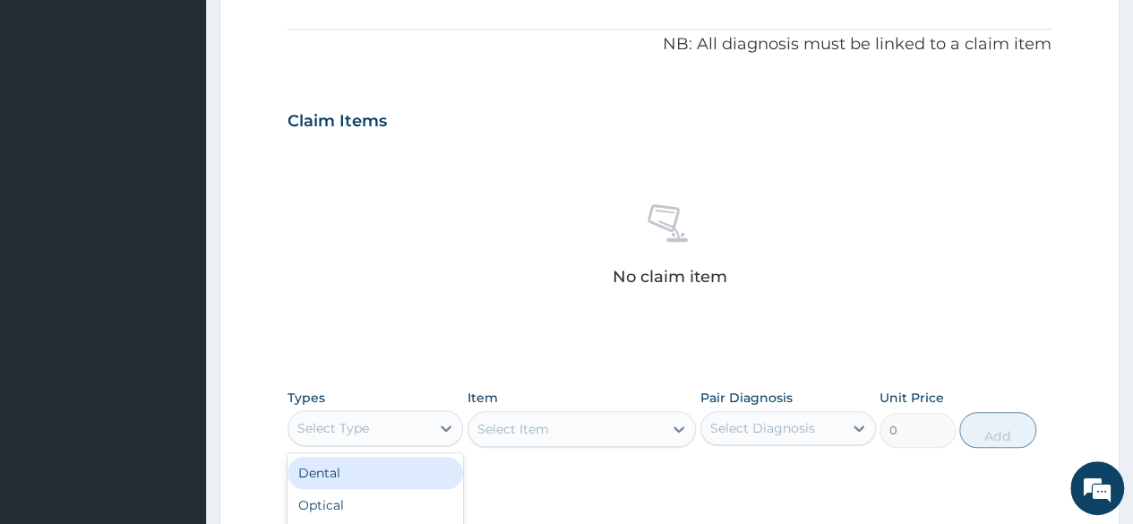
click at [412, 414] on div "Select Type" at bounding box center [359, 428] width 142 height 29
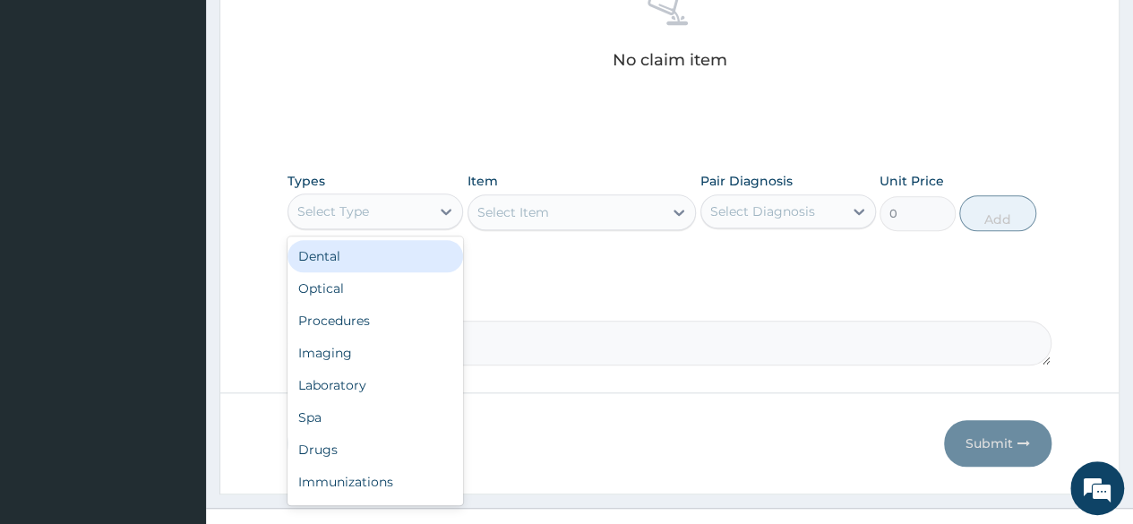
scroll to position [740, 0]
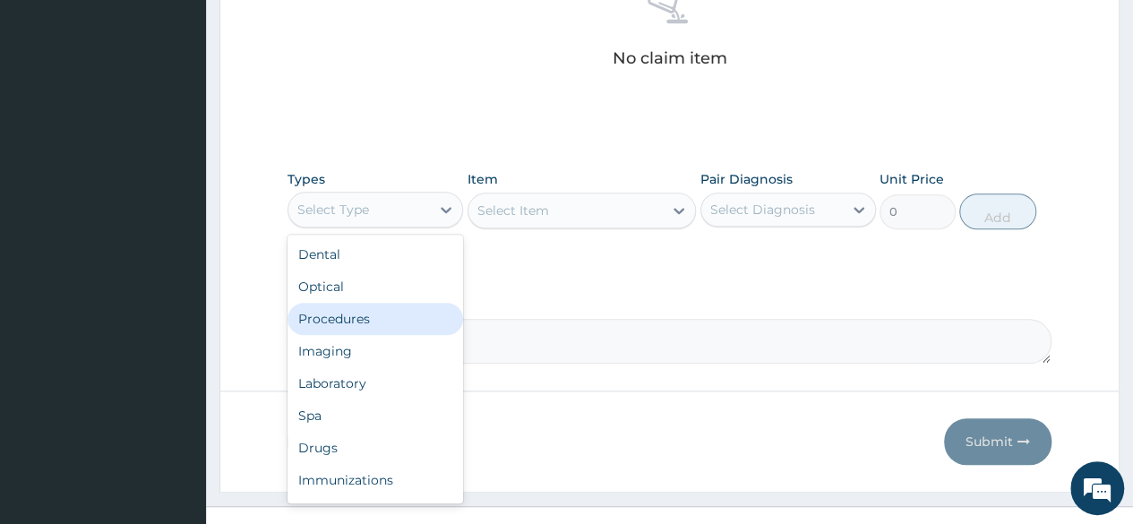
click at [369, 313] on div "Procedures" at bounding box center [376, 319] width 176 height 32
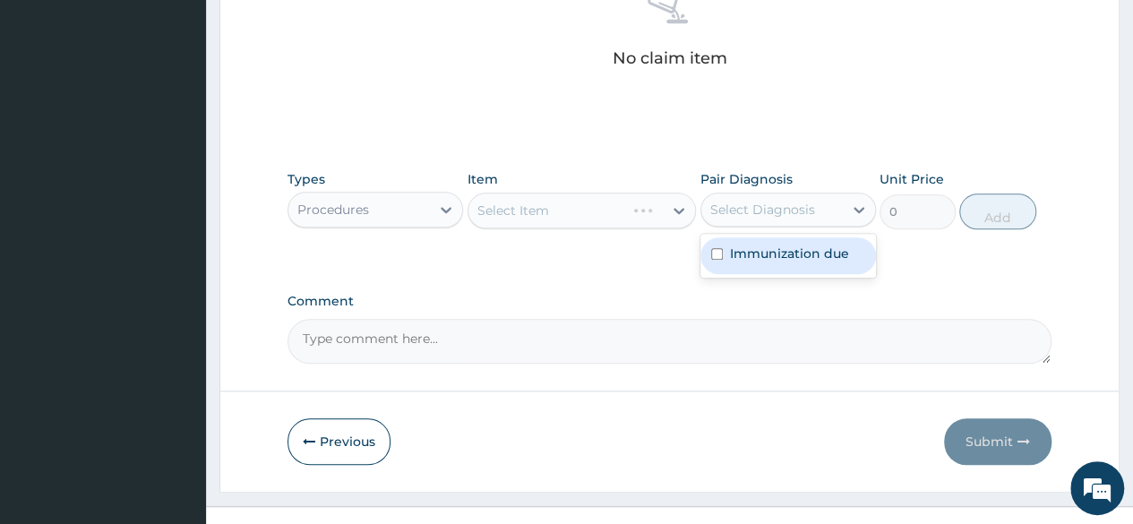
click at [750, 205] on div "Select Diagnosis" at bounding box center [762, 210] width 105 height 18
click at [767, 257] on label "Immunization due" at bounding box center [789, 254] width 119 height 18
checkbox input "true"
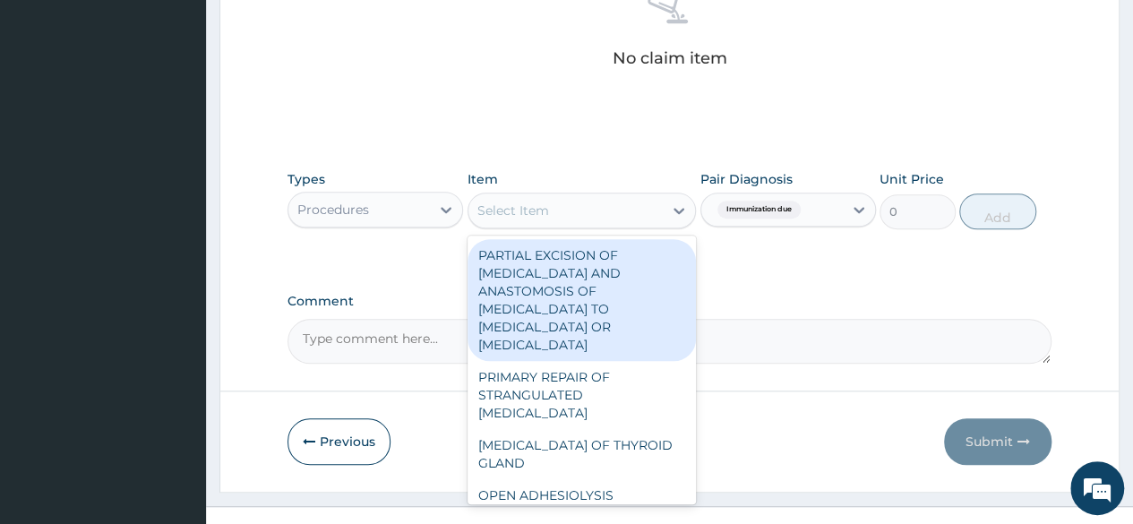
click at [618, 209] on div "Select Item" at bounding box center [566, 210] width 195 height 29
type input "nur"
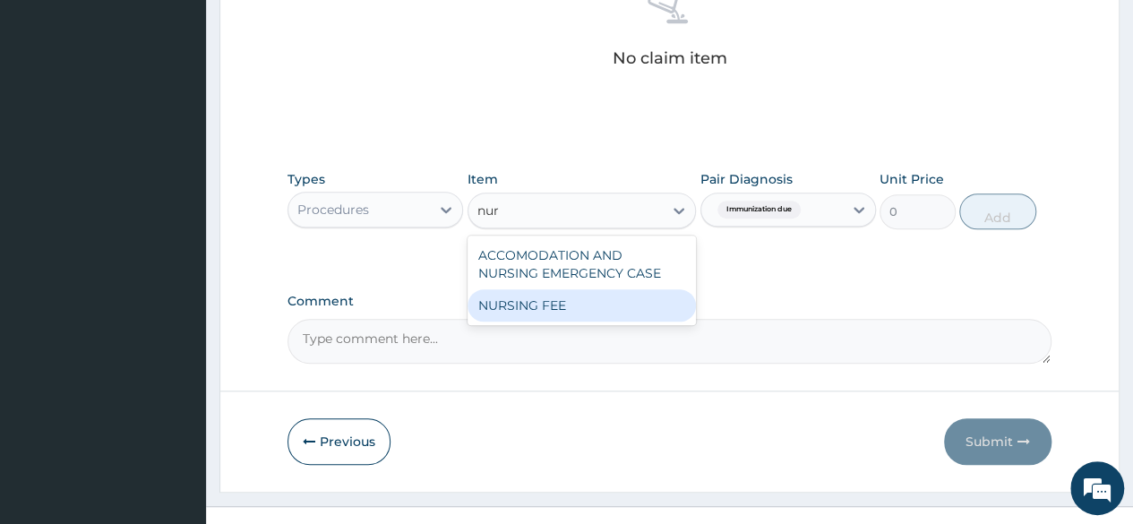
click at [602, 301] on div "NURSING FEE" at bounding box center [582, 305] width 229 height 32
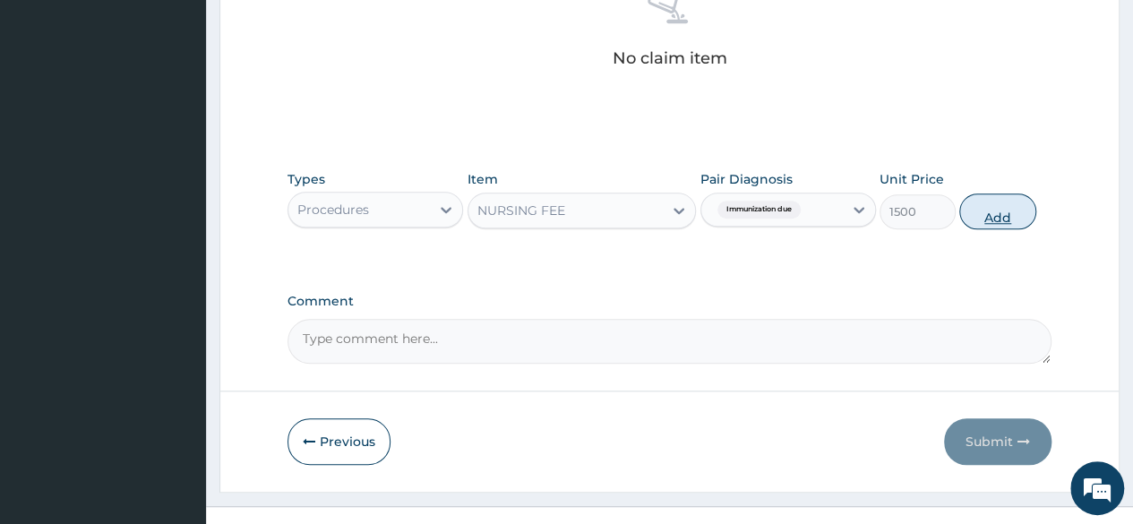
click at [975, 211] on button "Add" at bounding box center [997, 211] width 76 height 36
type input "0"
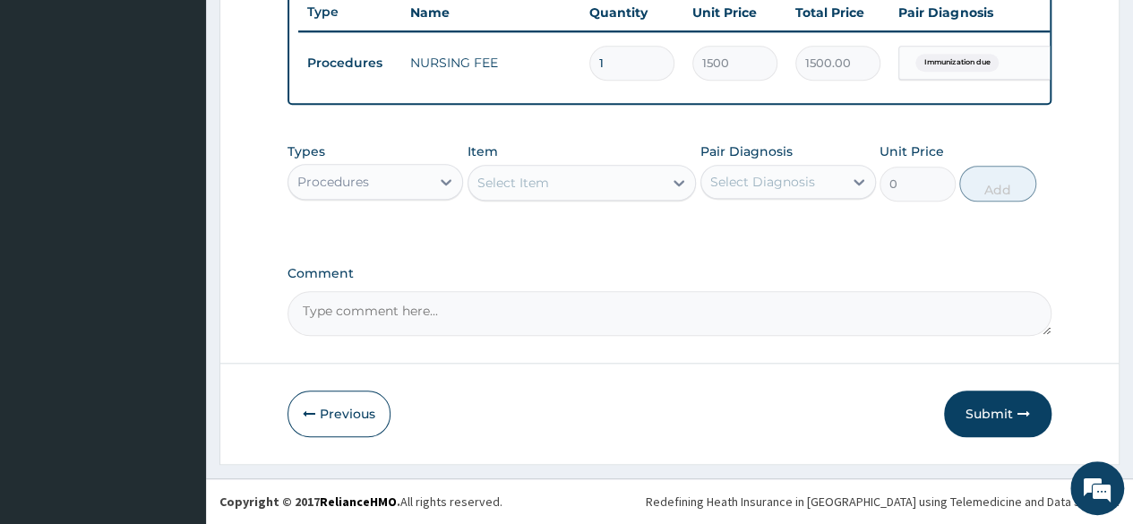
scroll to position [693, 0]
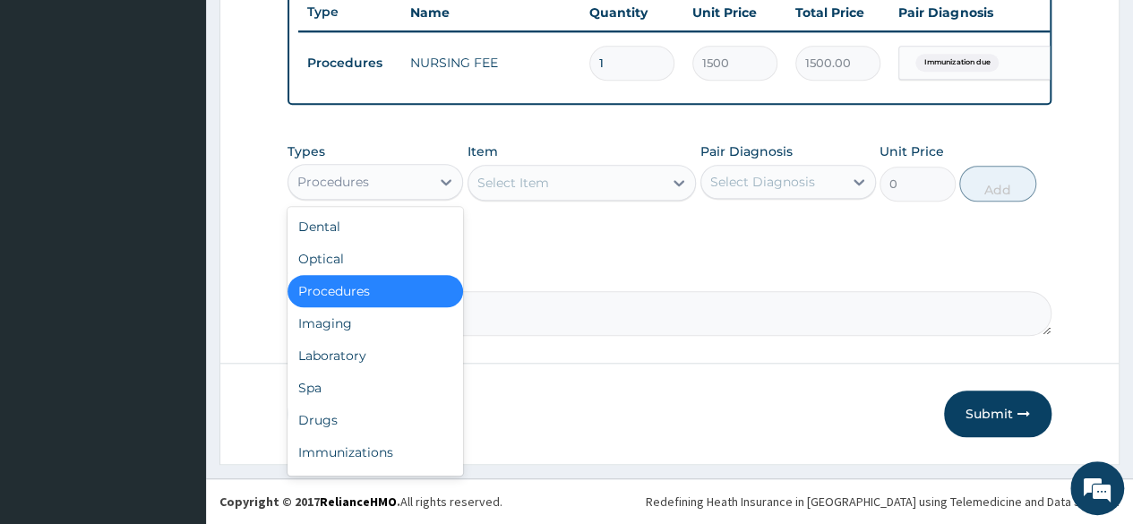
click at [418, 185] on div "Procedures" at bounding box center [359, 182] width 142 height 29
click at [360, 451] on div "Immunizations" at bounding box center [376, 452] width 176 height 32
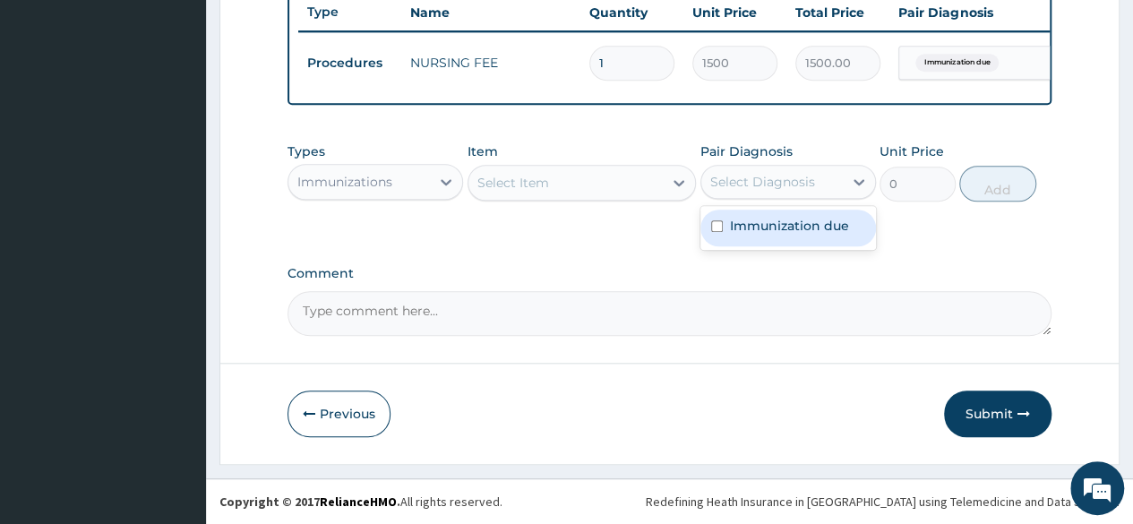
click at [773, 193] on div "Select Diagnosis" at bounding box center [772, 182] width 142 height 29
click at [770, 235] on label "Immunization due" at bounding box center [789, 226] width 119 height 18
checkbox input "true"
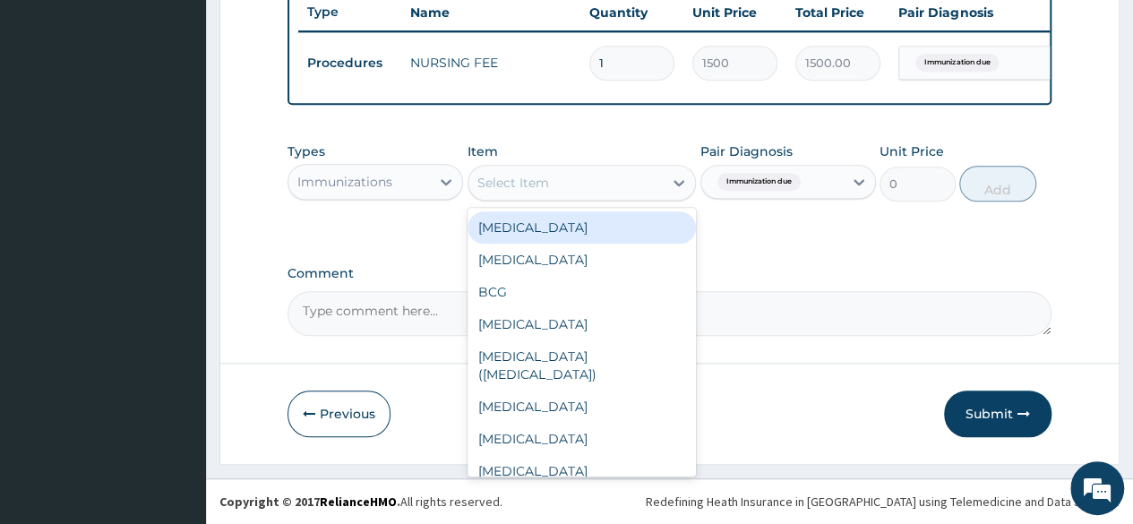
click at [615, 174] on div "Select Item" at bounding box center [566, 182] width 195 height 29
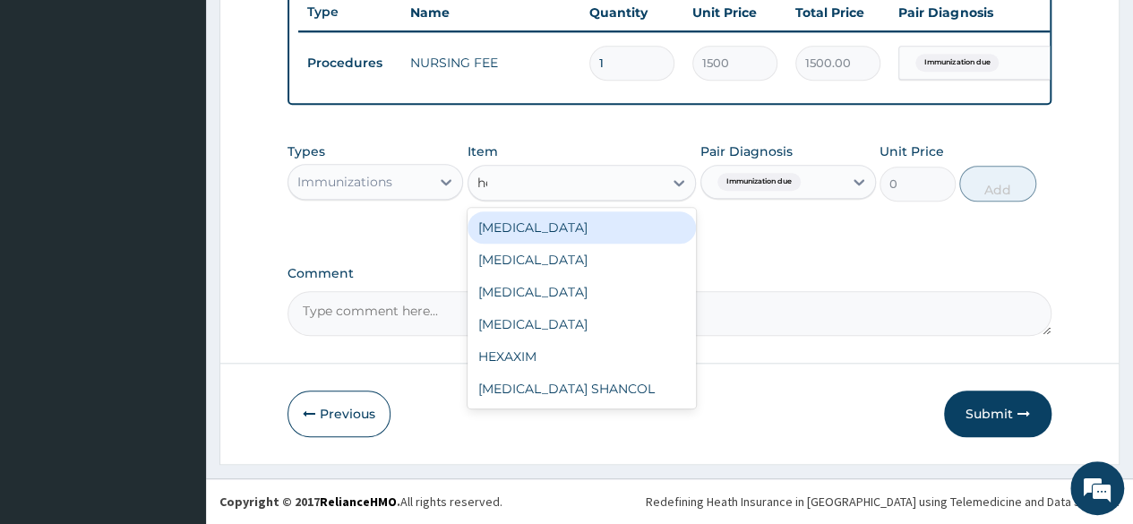
type input "hep"
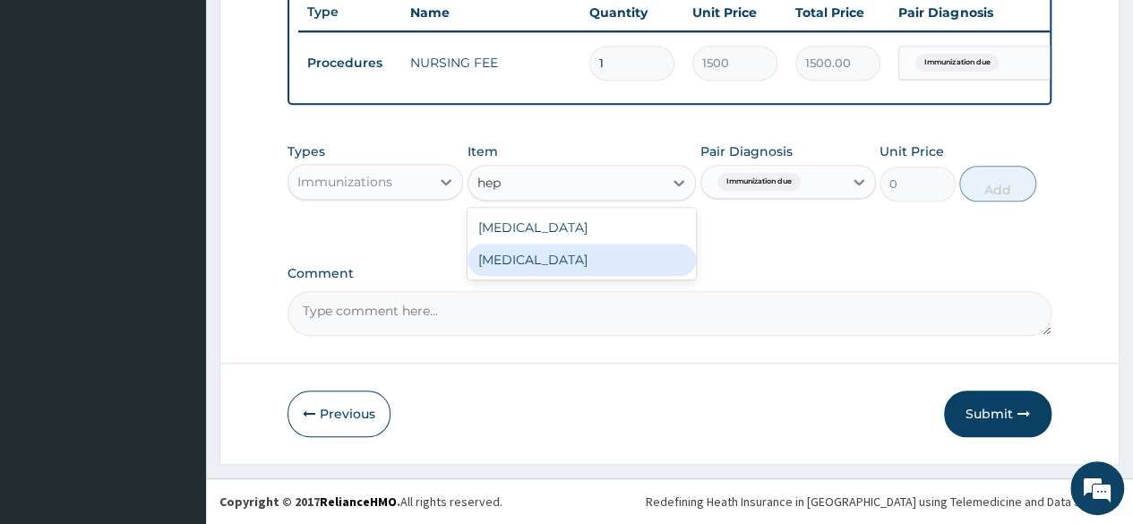
click at [602, 250] on div "[MEDICAL_DATA]" at bounding box center [582, 260] width 229 height 32
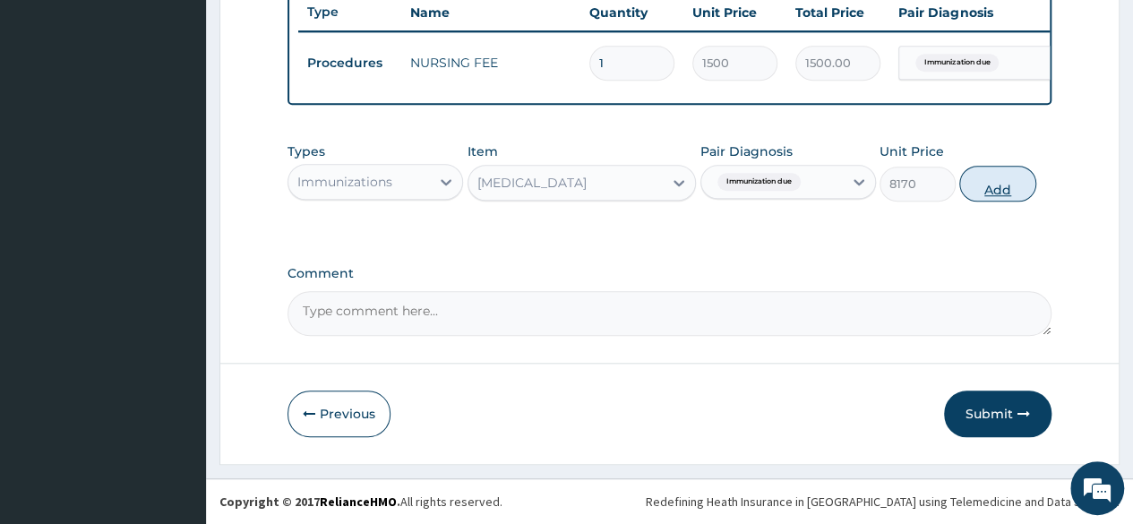
click at [985, 183] on button "Add" at bounding box center [997, 184] width 76 height 36
type input "0"
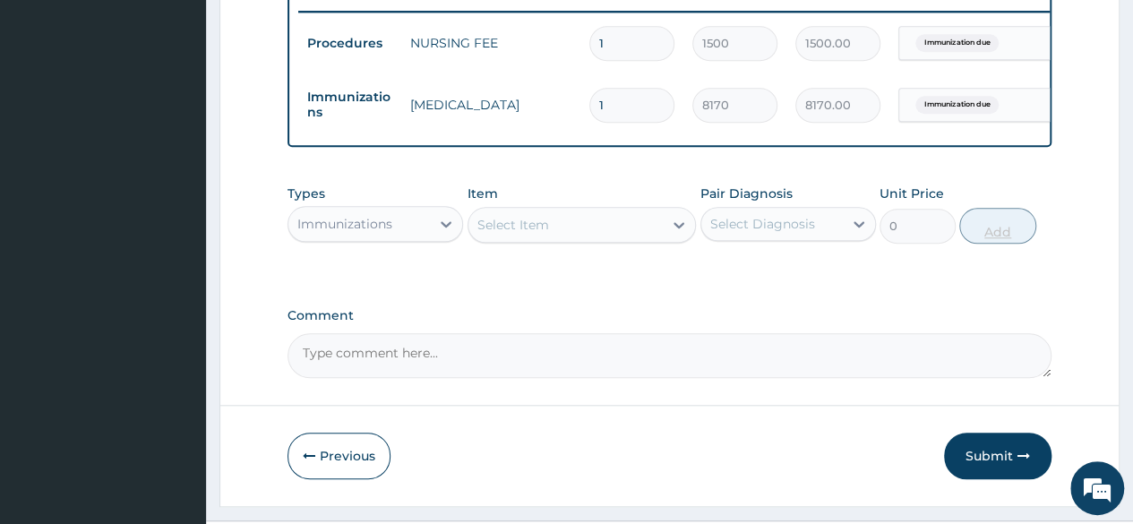
scroll to position [755, 0]
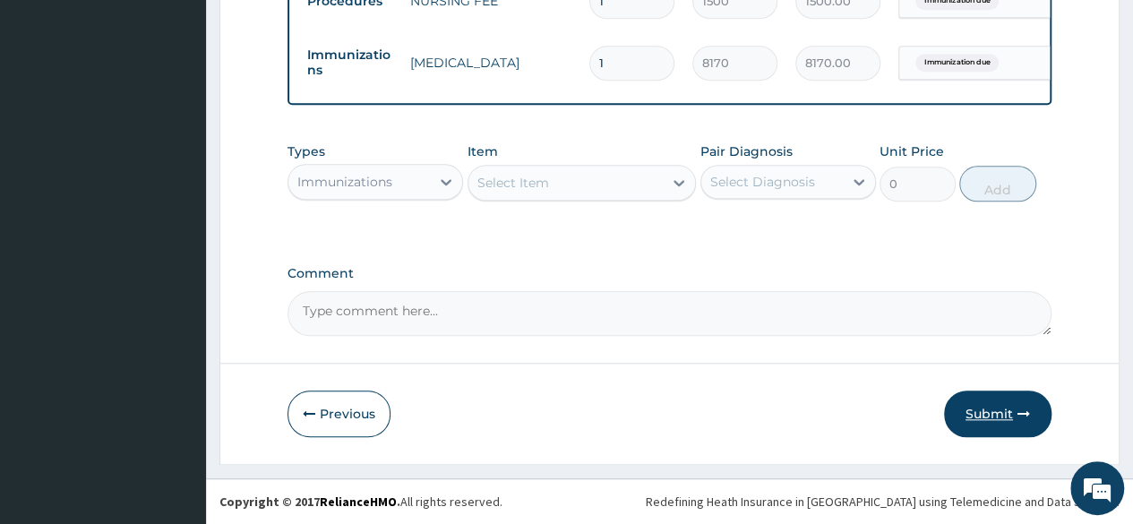
click at [984, 406] on button "Submit" at bounding box center [997, 414] width 107 height 47
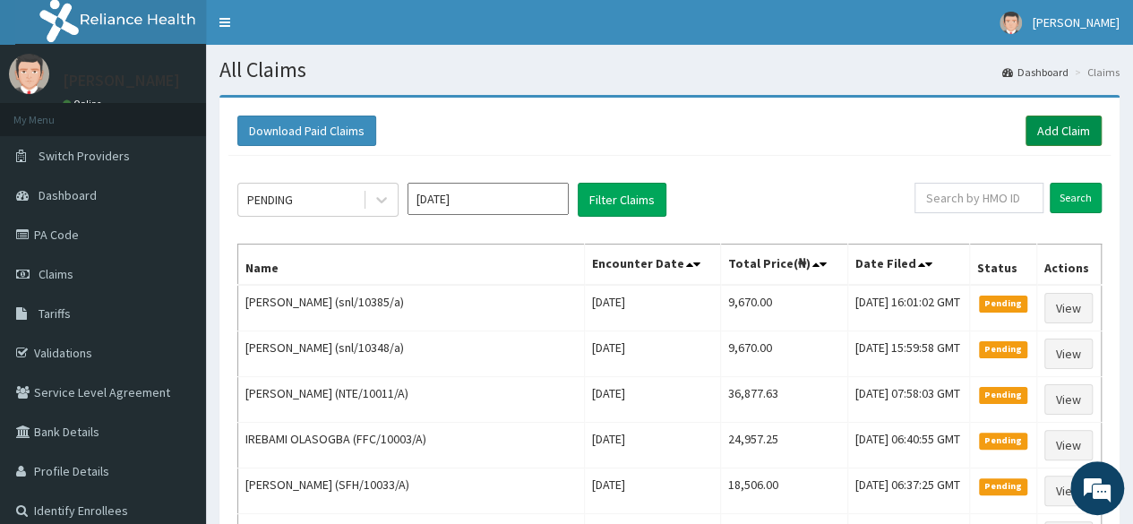
click at [1049, 125] on link "Add Claim" at bounding box center [1064, 131] width 76 height 30
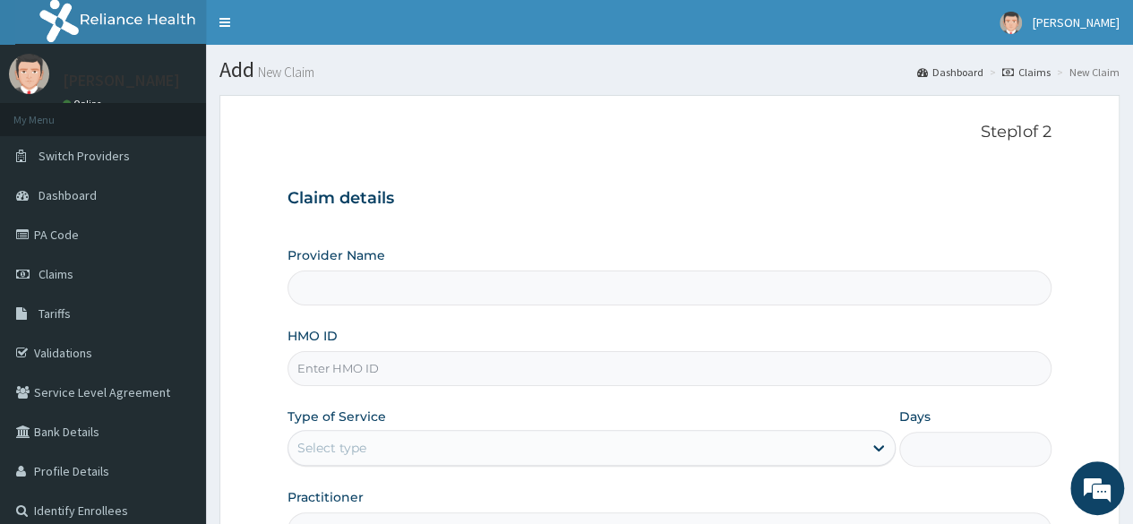
type input "Reliance Family Clinics (RFC) - [GEOGRAPHIC_DATA]"
click at [500, 372] on input "HMO ID" at bounding box center [670, 368] width 764 height 35
type input "snl/10338/a"
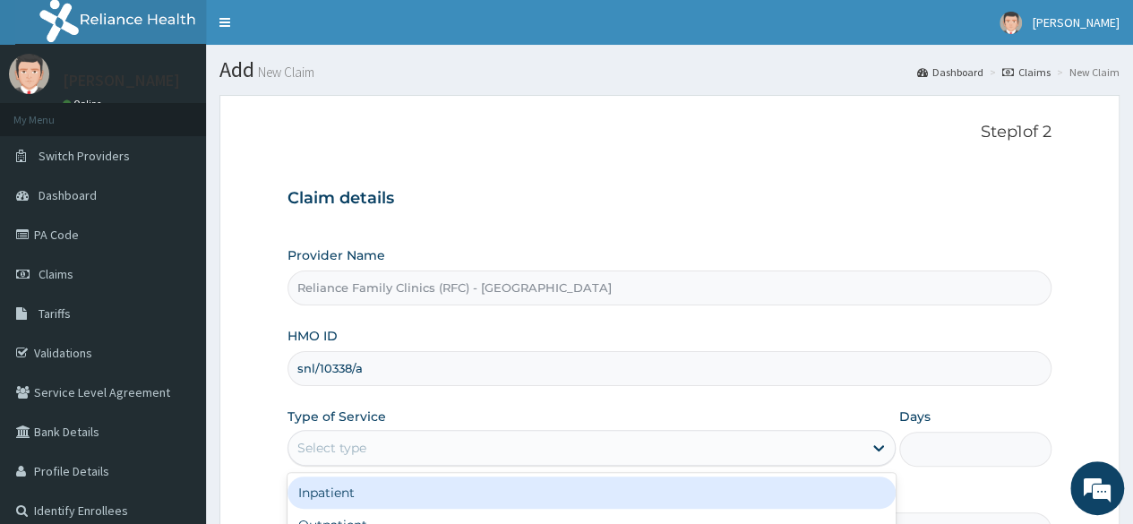
click at [475, 450] on div "Select type" at bounding box center [575, 448] width 574 height 29
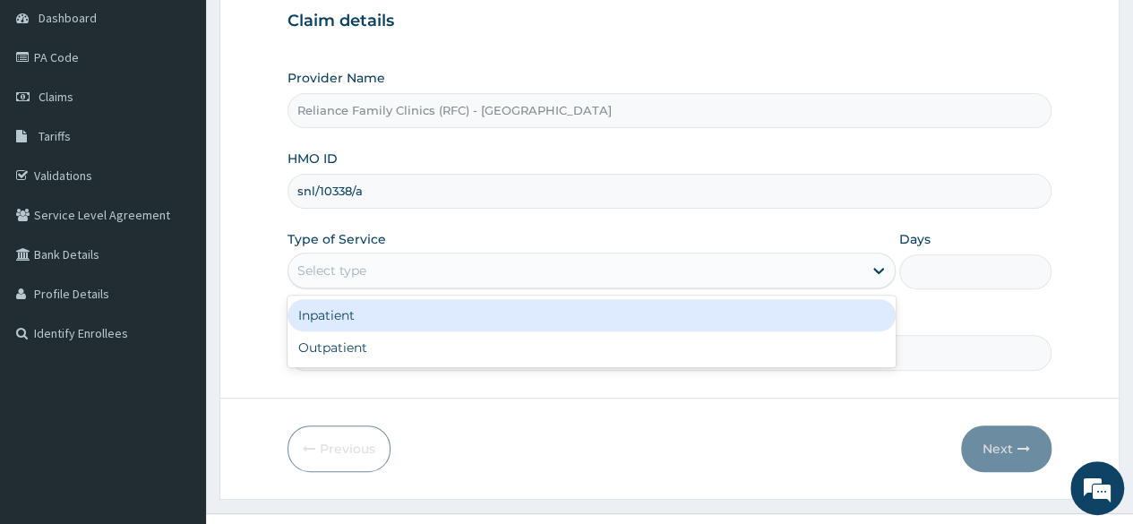
scroll to position [178, 0]
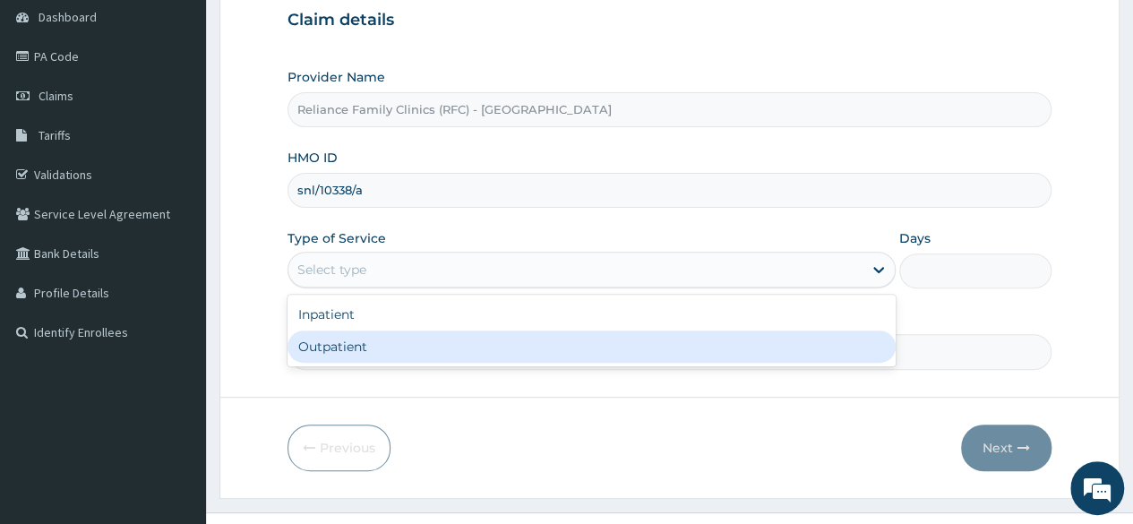
click at [408, 350] on div "Outpatient" at bounding box center [592, 347] width 608 height 32
type input "1"
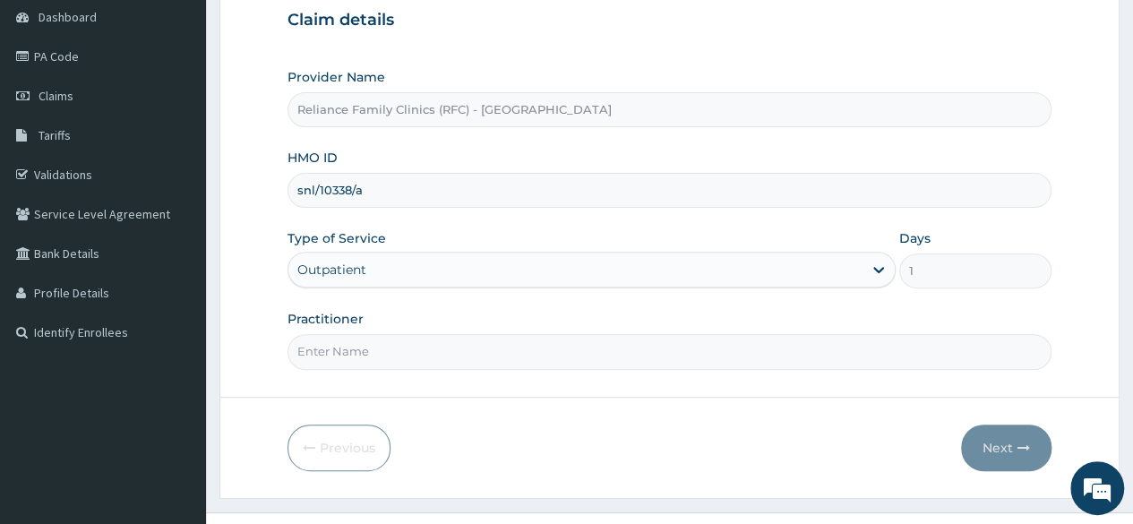
click at [408, 350] on input "Practitioner" at bounding box center [670, 351] width 764 height 35
type input "Locum"
click at [993, 449] on button "Next" at bounding box center [1006, 448] width 90 height 47
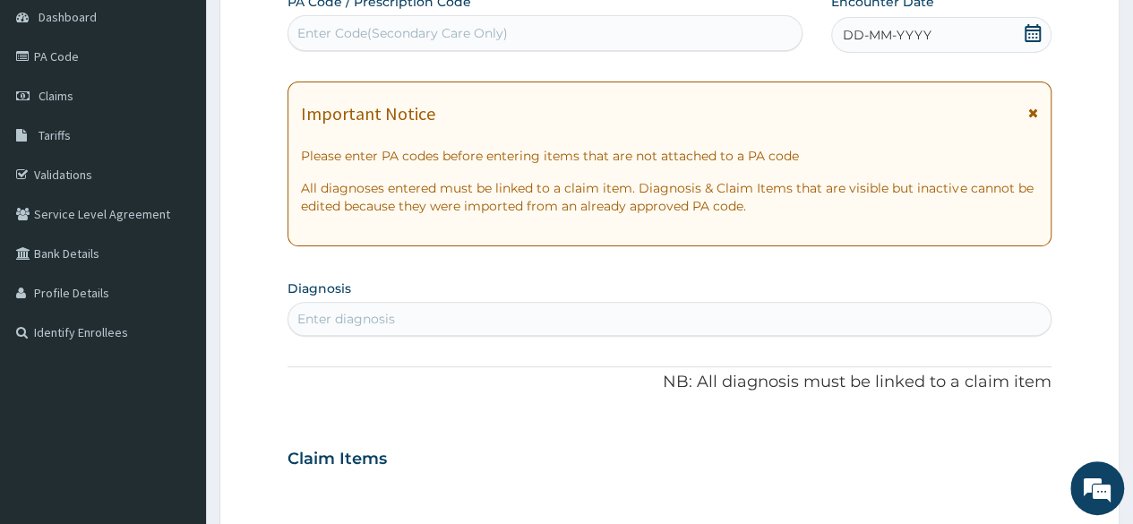
click at [864, 31] on span "DD-MM-YYYY" at bounding box center [887, 35] width 89 height 18
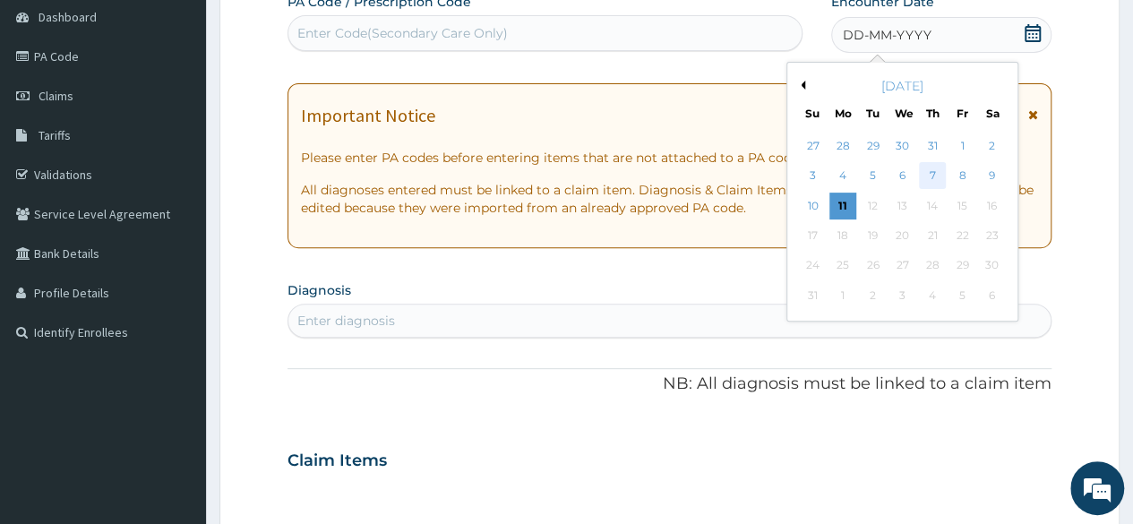
click at [935, 171] on div "7" at bounding box center [932, 176] width 27 height 27
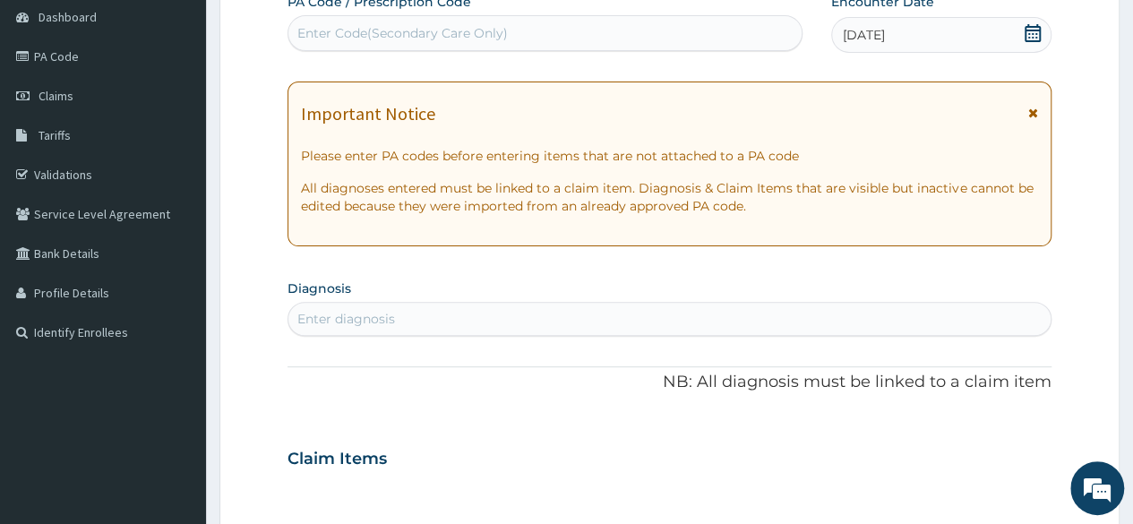
click at [566, 319] on div "Enter diagnosis" at bounding box center [669, 319] width 762 height 29
type input "immunizat"
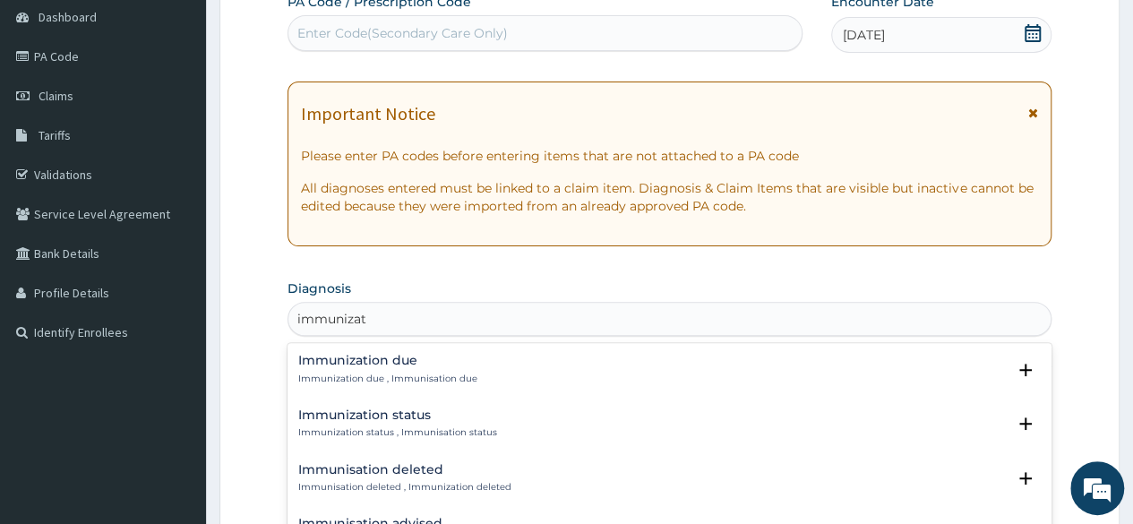
click at [385, 375] on p "Immunization due , Immunisation due" at bounding box center [387, 379] width 179 height 13
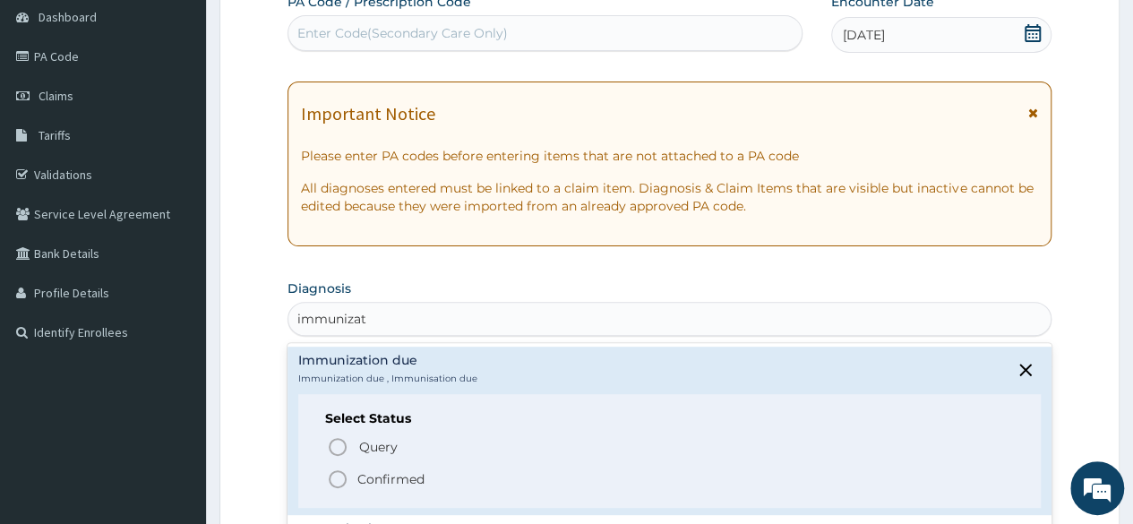
click at [361, 477] on p "Confirmed" at bounding box center [390, 479] width 67 height 18
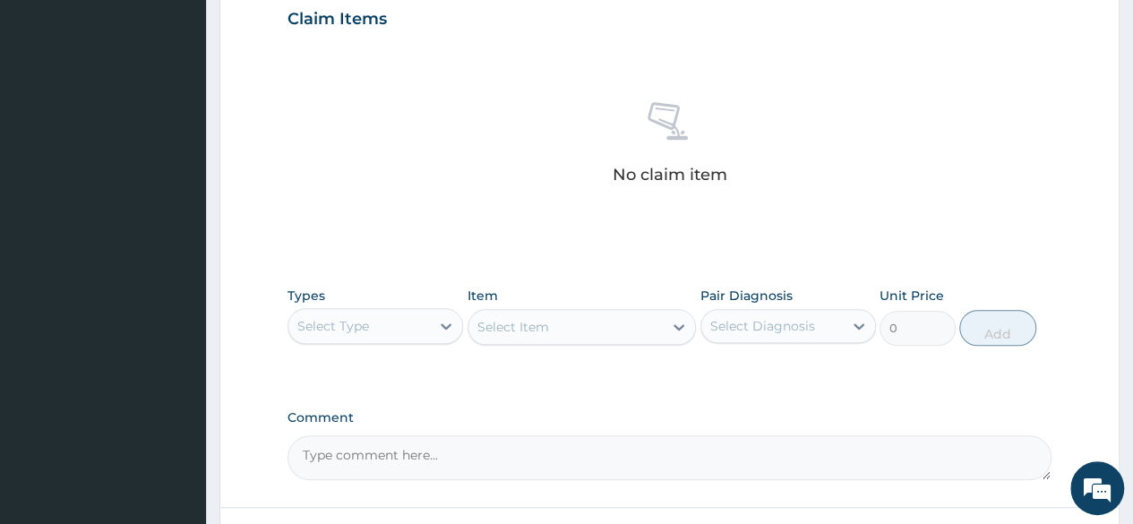
scroll to position [624, 0]
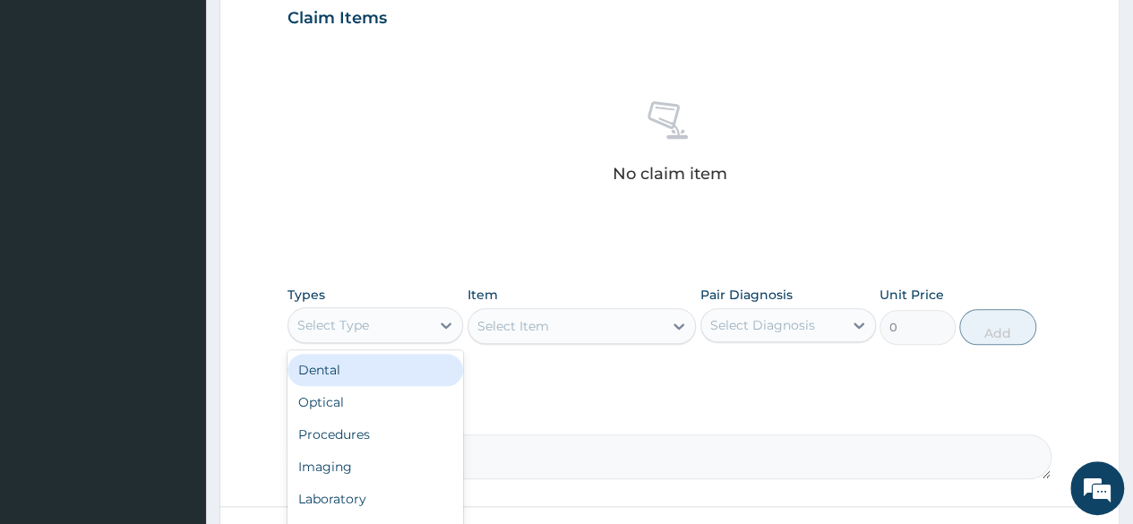
click at [416, 321] on div "Select Type" at bounding box center [359, 325] width 142 height 29
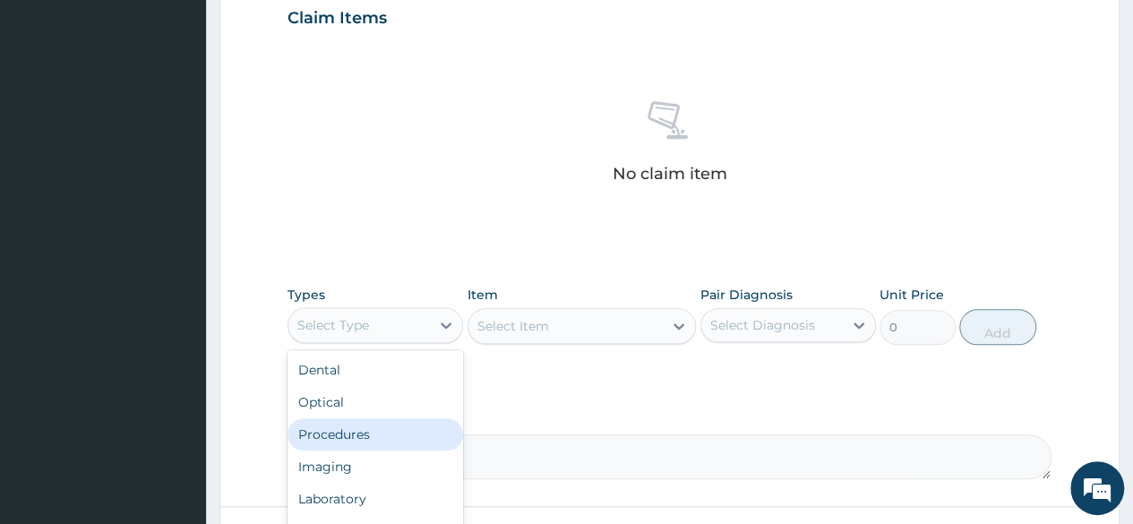
click at [344, 426] on div "Procedures" at bounding box center [376, 434] width 176 height 32
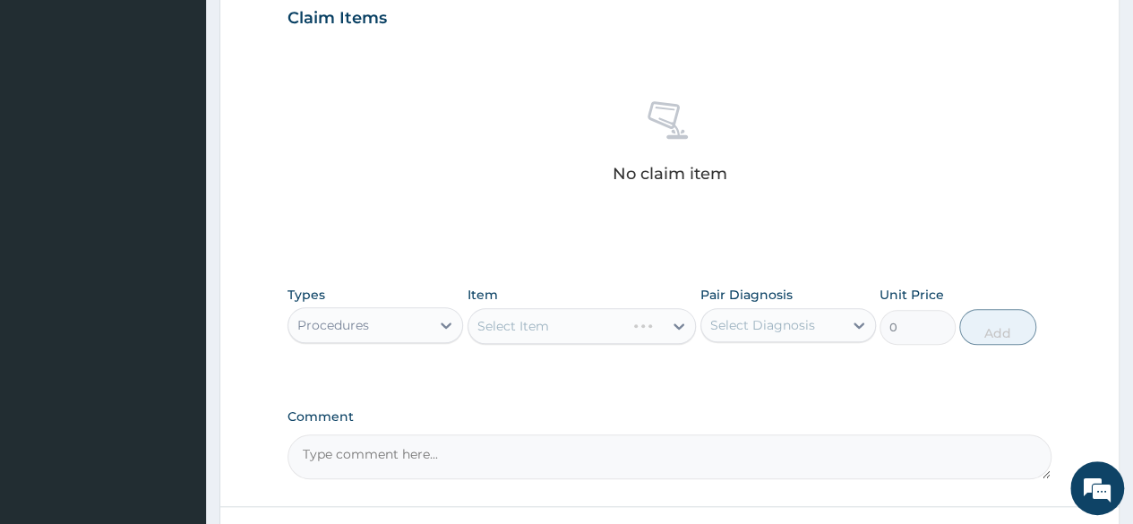
click at [717, 323] on div "Select Diagnosis" at bounding box center [762, 325] width 105 height 18
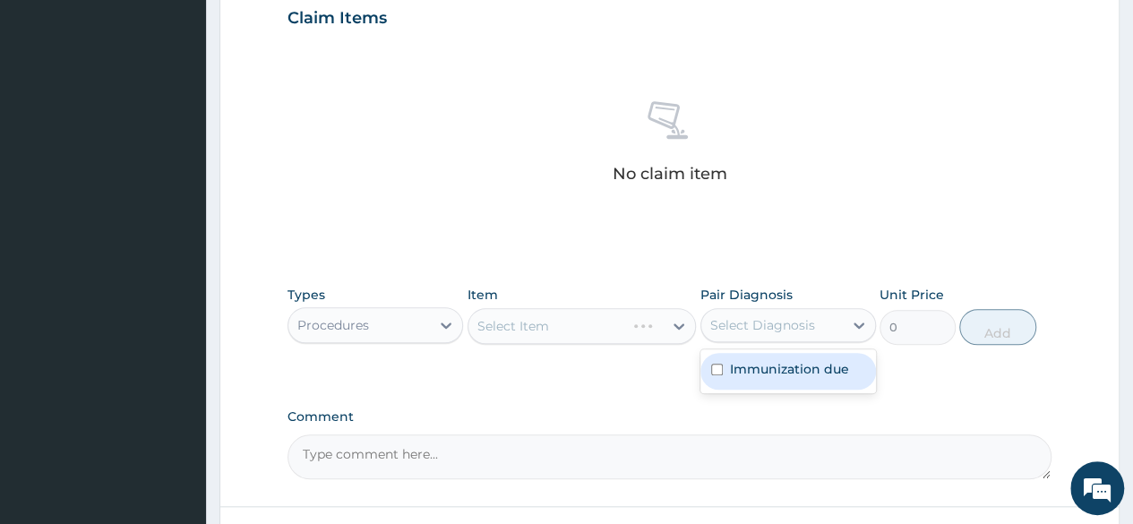
click at [755, 363] on label "Immunization due" at bounding box center [789, 369] width 119 height 18
checkbox input "true"
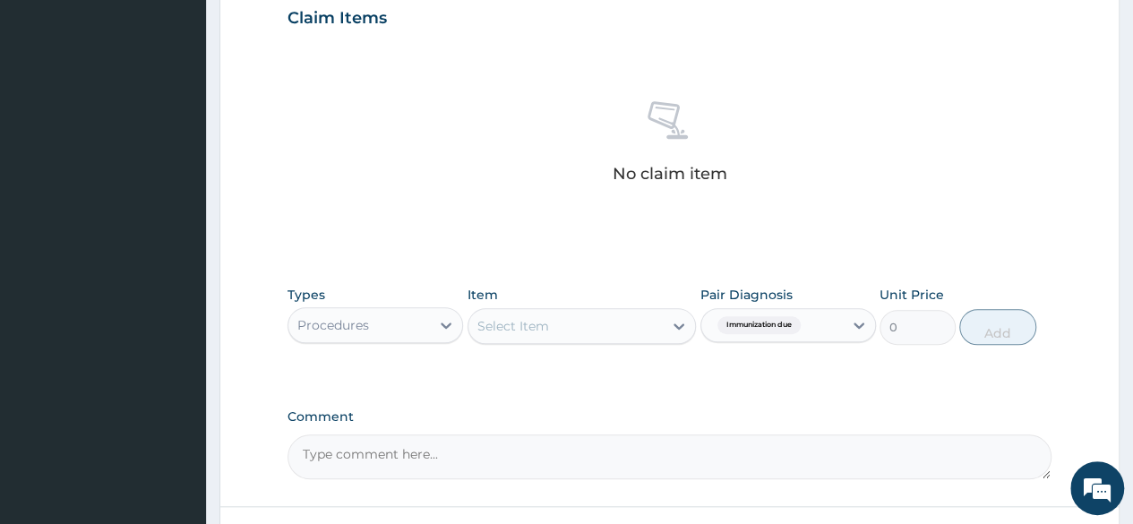
click at [615, 319] on div "Select Item" at bounding box center [582, 326] width 229 height 36
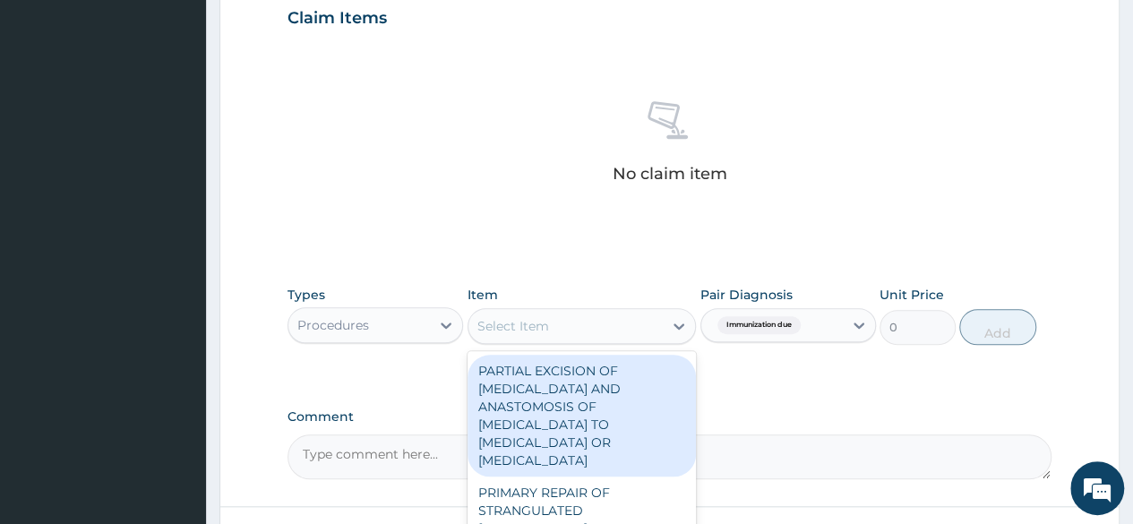
click at [615, 319] on div "Select Item" at bounding box center [566, 326] width 195 height 29
type input "nur"
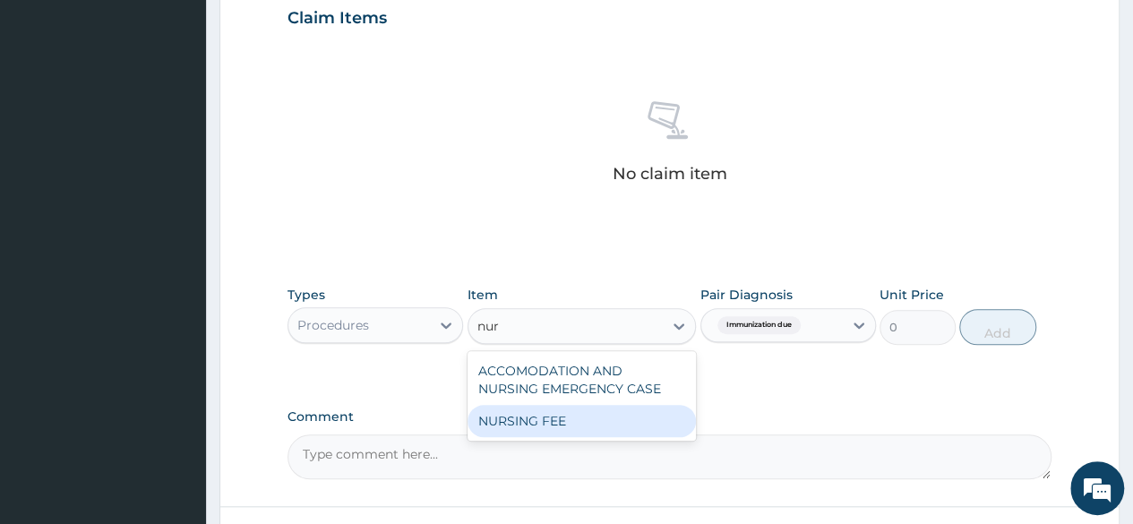
click at [566, 405] on div "NURSING FEE" at bounding box center [582, 421] width 229 height 32
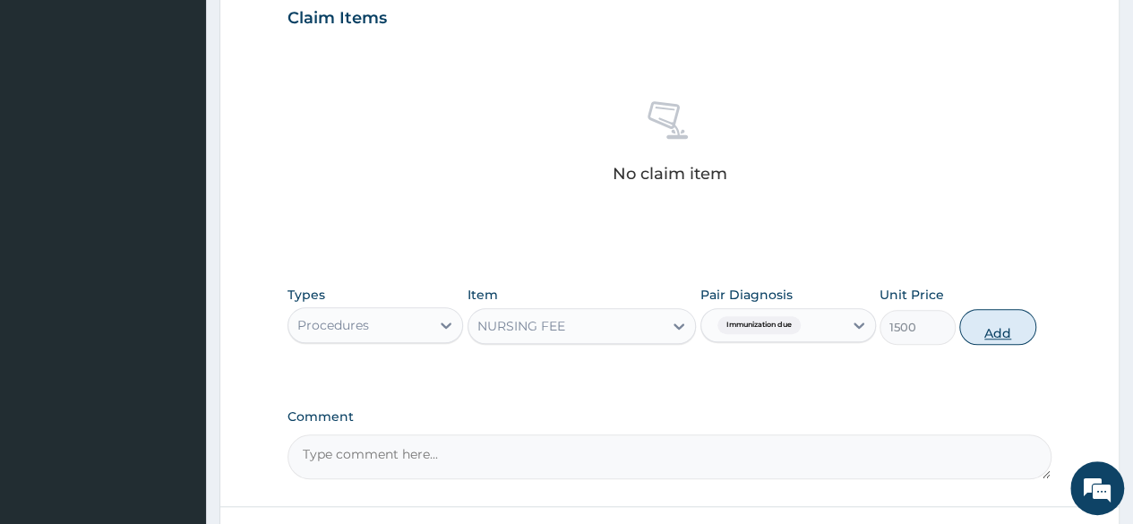
click at [980, 332] on button "Add" at bounding box center [997, 327] width 76 height 36
type input "0"
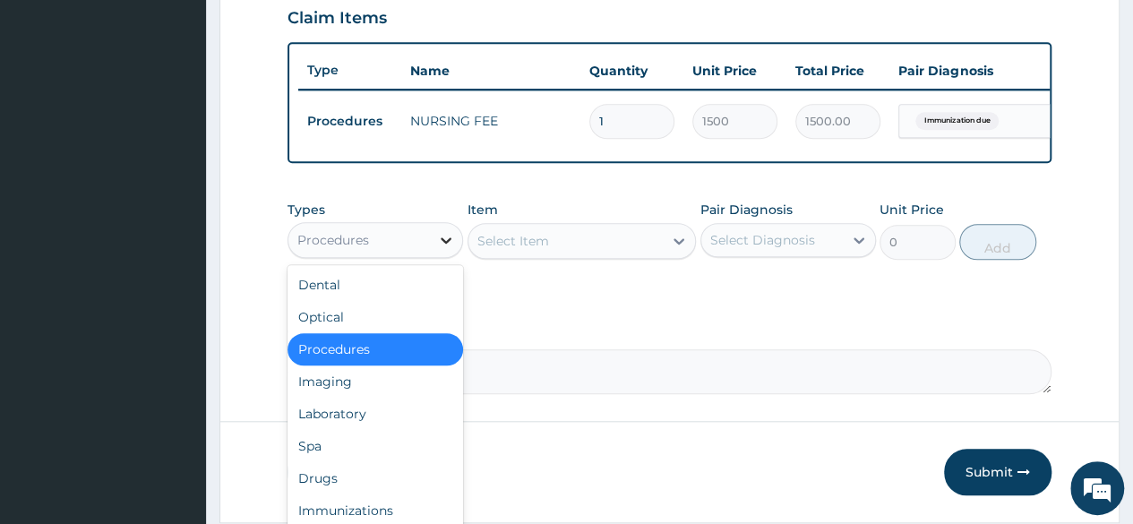
click at [440, 249] on icon at bounding box center [446, 240] width 18 height 18
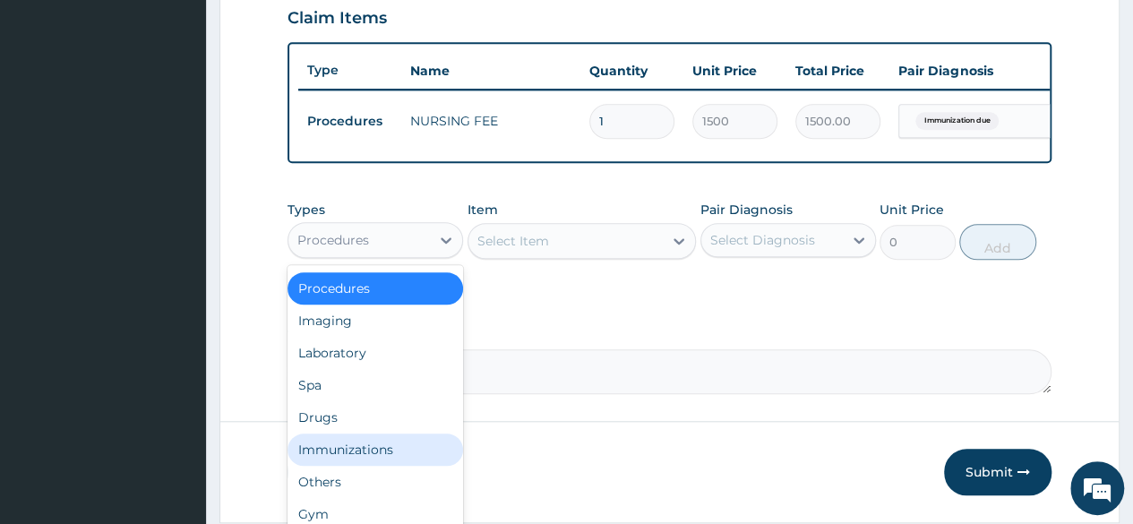
click at [387, 449] on div "Immunizations" at bounding box center [376, 450] width 176 height 32
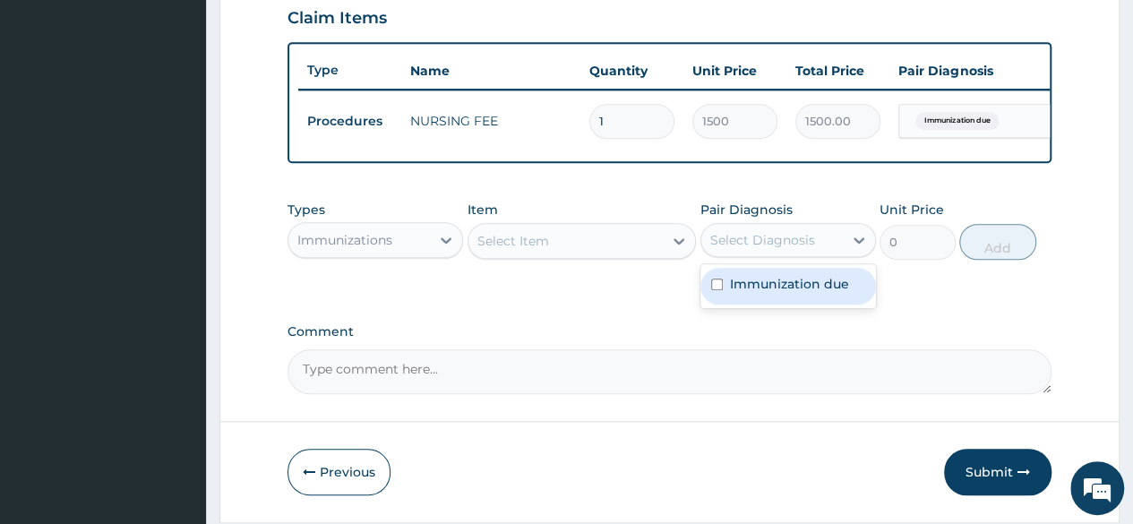
click at [718, 249] on div "Select Diagnosis" at bounding box center [762, 240] width 105 height 18
click at [758, 290] on label "Immunization due" at bounding box center [789, 284] width 119 height 18
checkbox input "true"
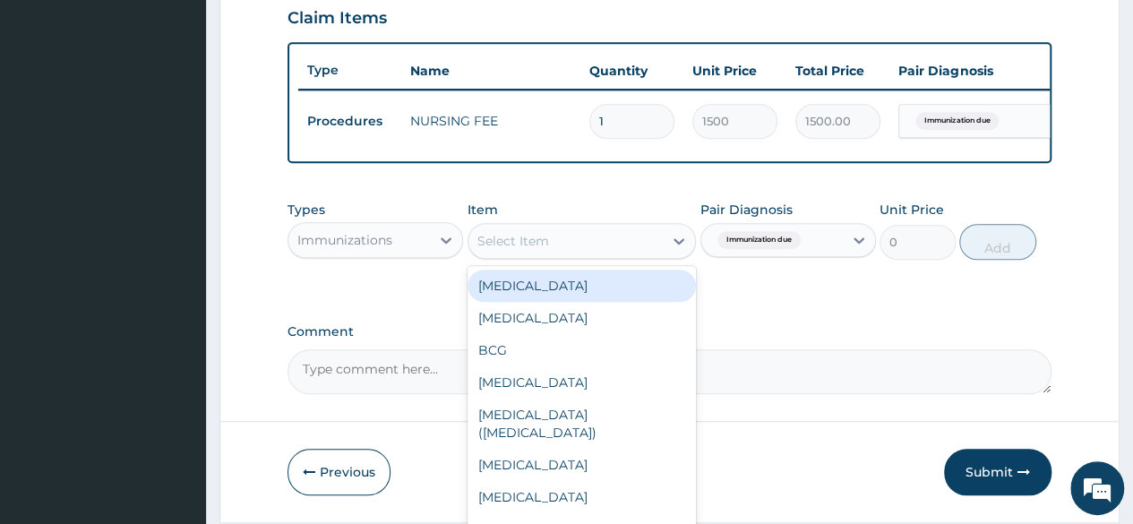
click at [606, 237] on div "Select Item" at bounding box center [582, 241] width 229 height 36
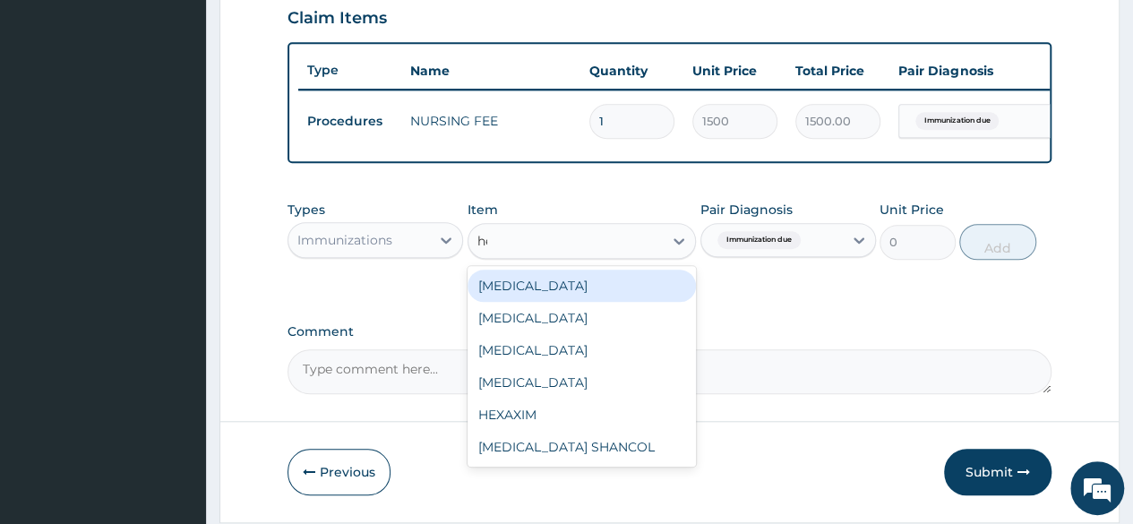
type input "hep"
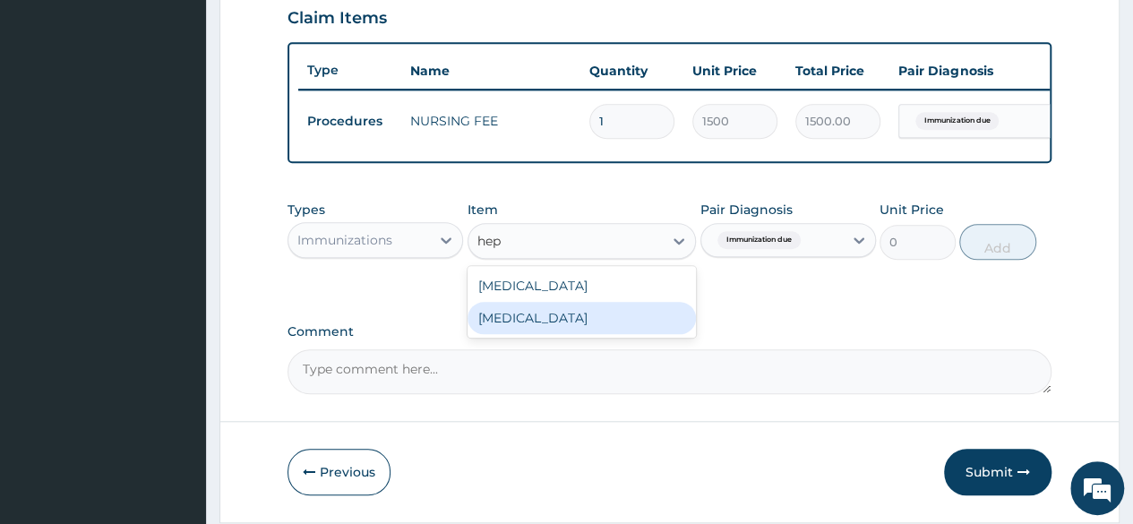
click at [569, 314] on div "HEPATITIS B" at bounding box center [582, 318] width 229 height 32
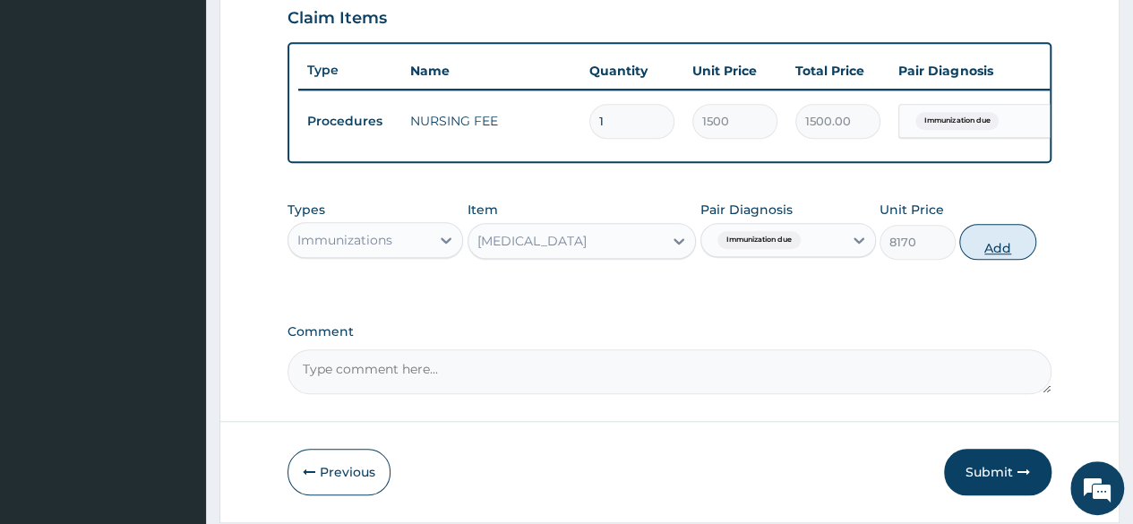
click at [989, 250] on button "Add" at bounding box center [997, 242] width 76 height 36
type input "0"
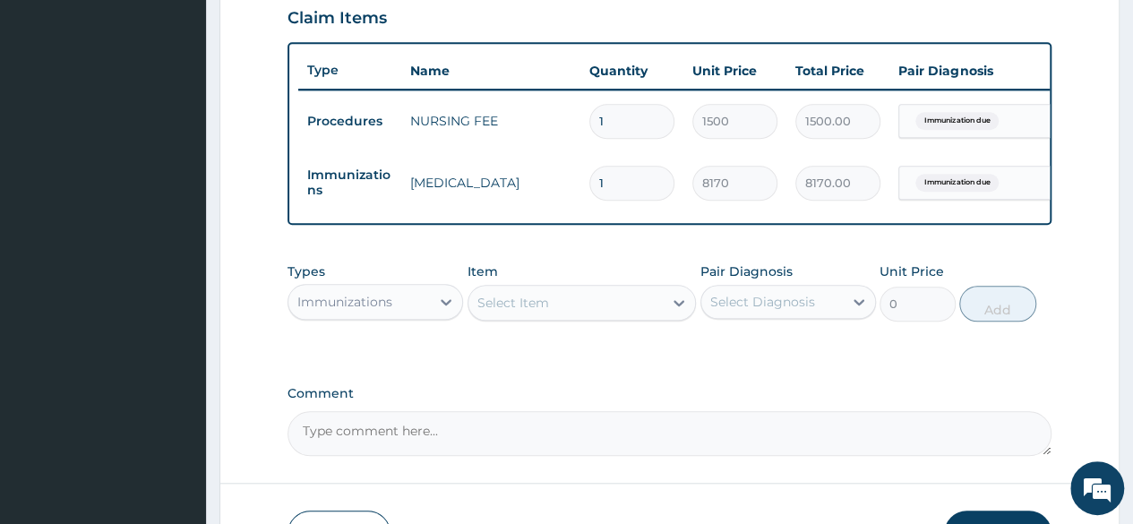
scroll to position [755, 0]
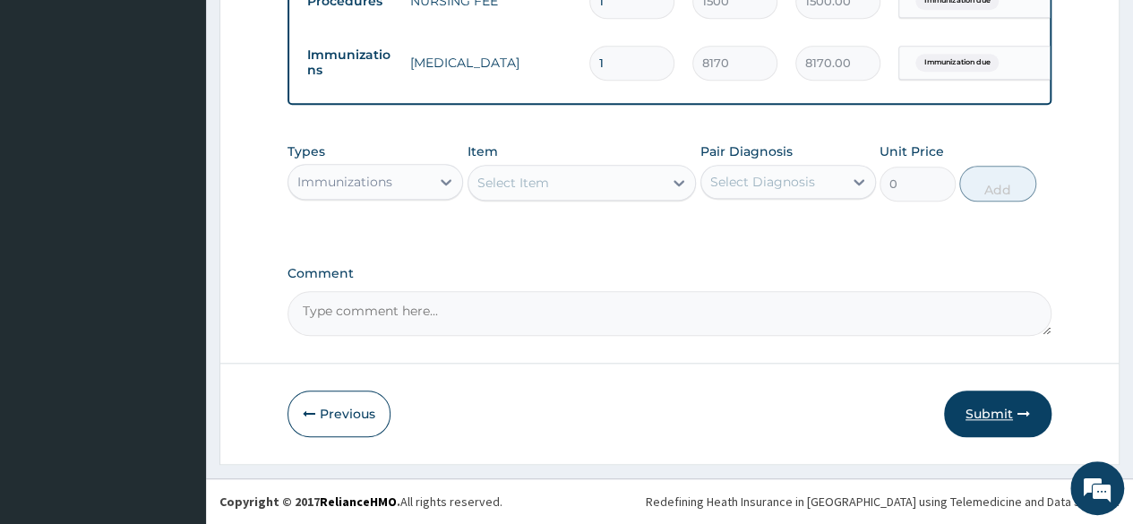
click at [1003, 404] on button "Submit" at bounding box center [997, 414] width 107 height 47
